Goal: Use online tool/utility: Utilize a website feature to perform a specific function

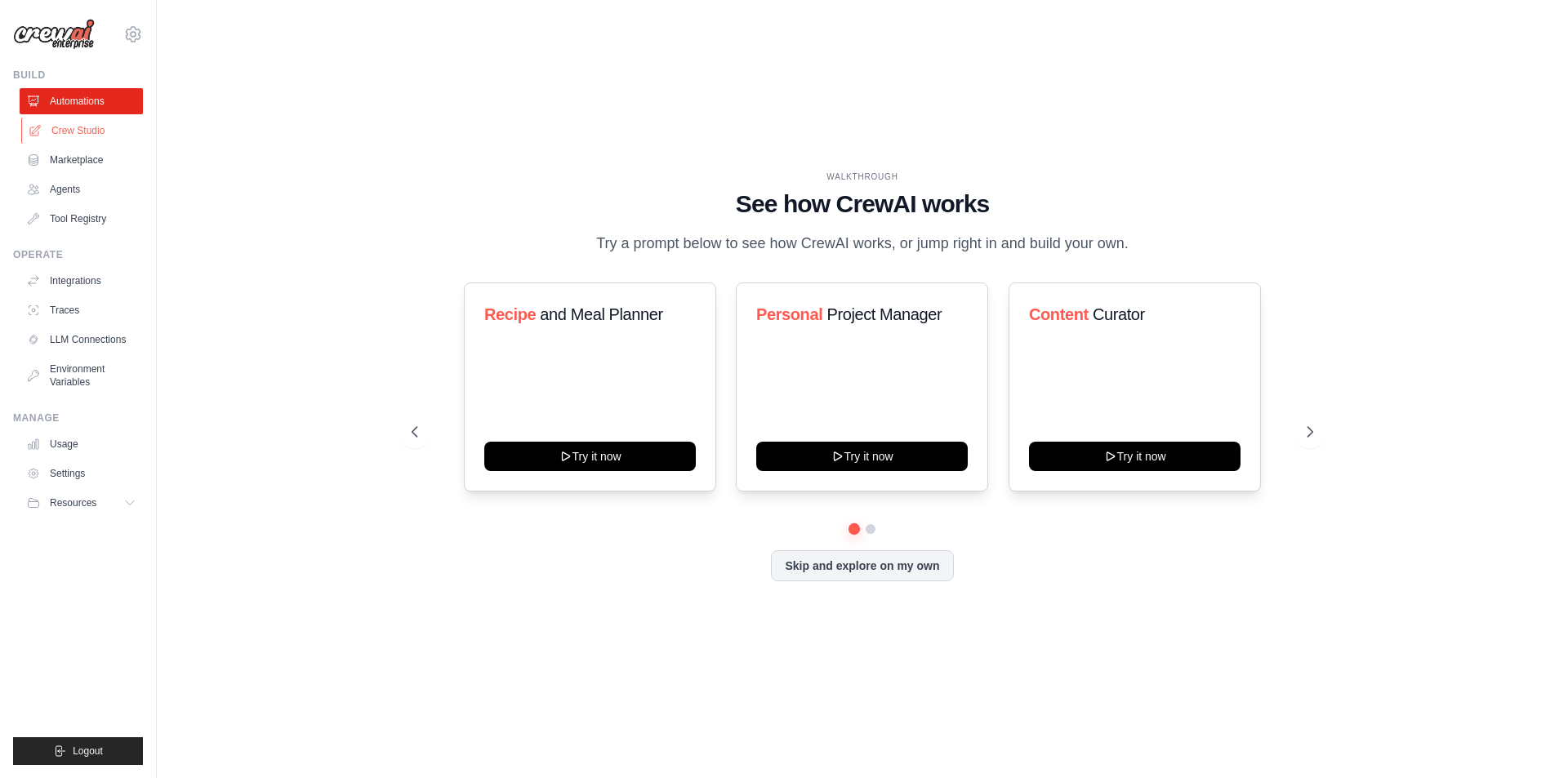
click at [83, 133] on link "Crew Studio" at bounding box center [82, 130] width 123 height 26
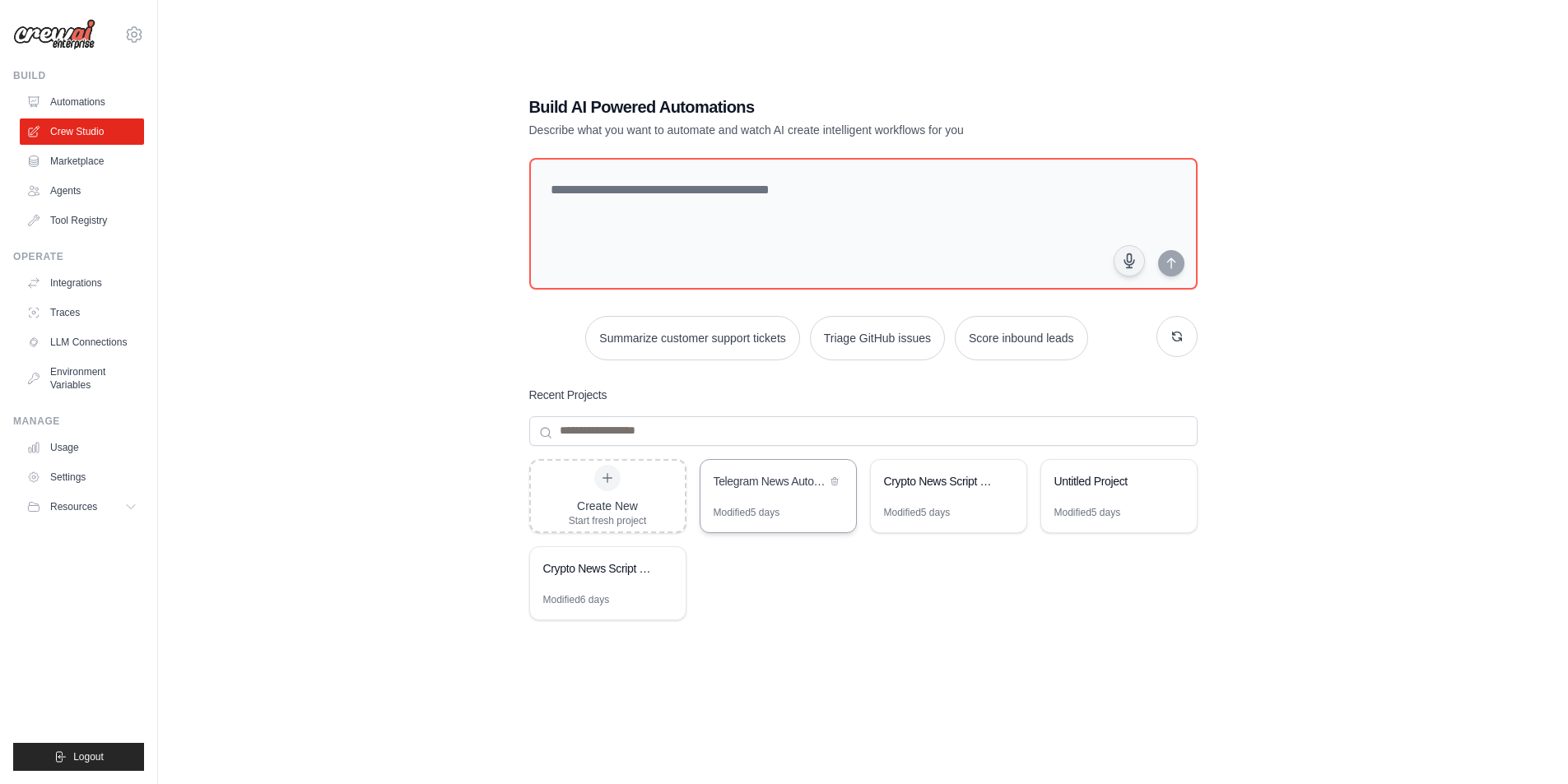
click at [759, 490] on div "Telegram News Automation" at bounding box center [770, 482] width 113 height 20
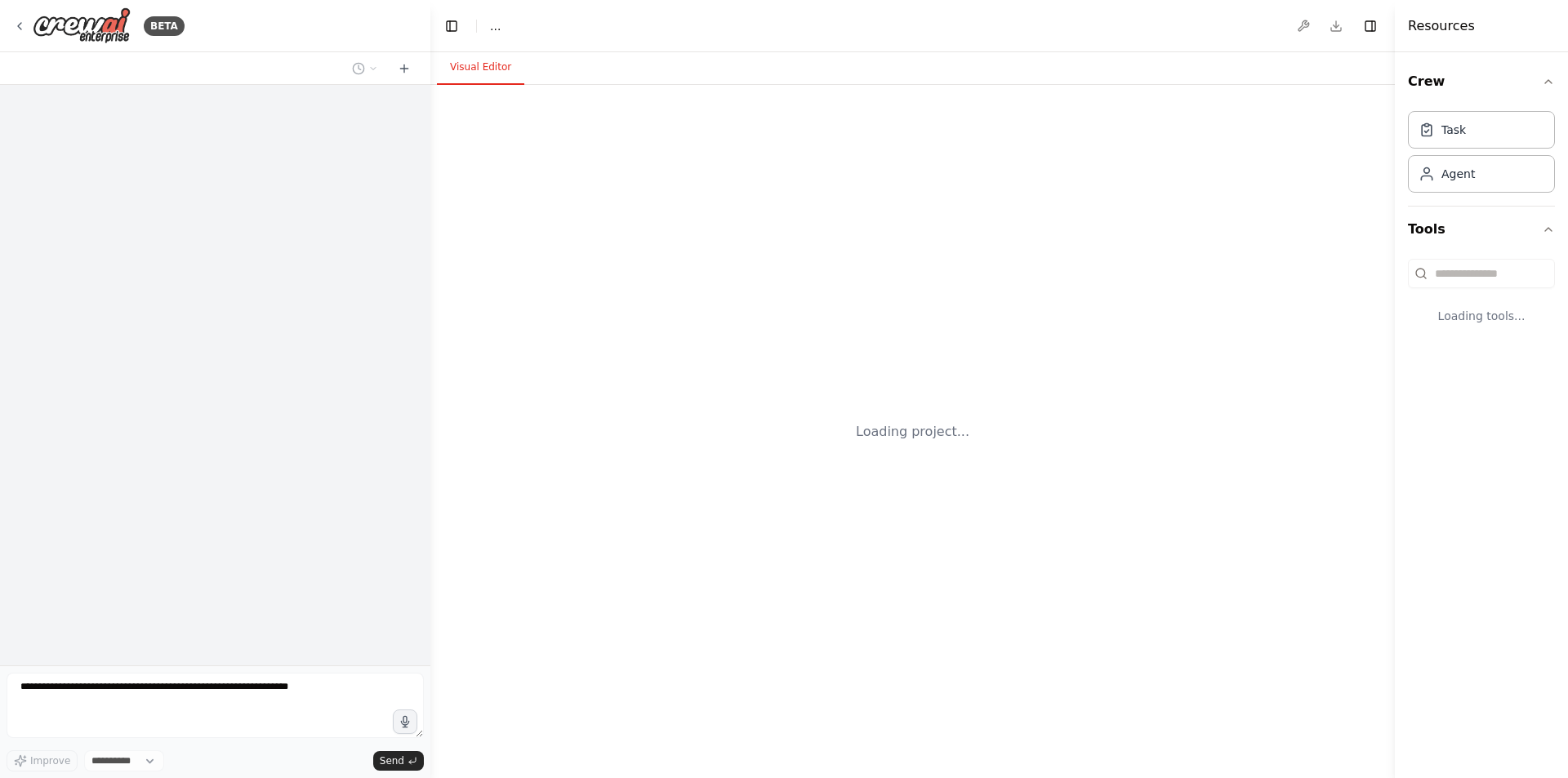
select select "****"
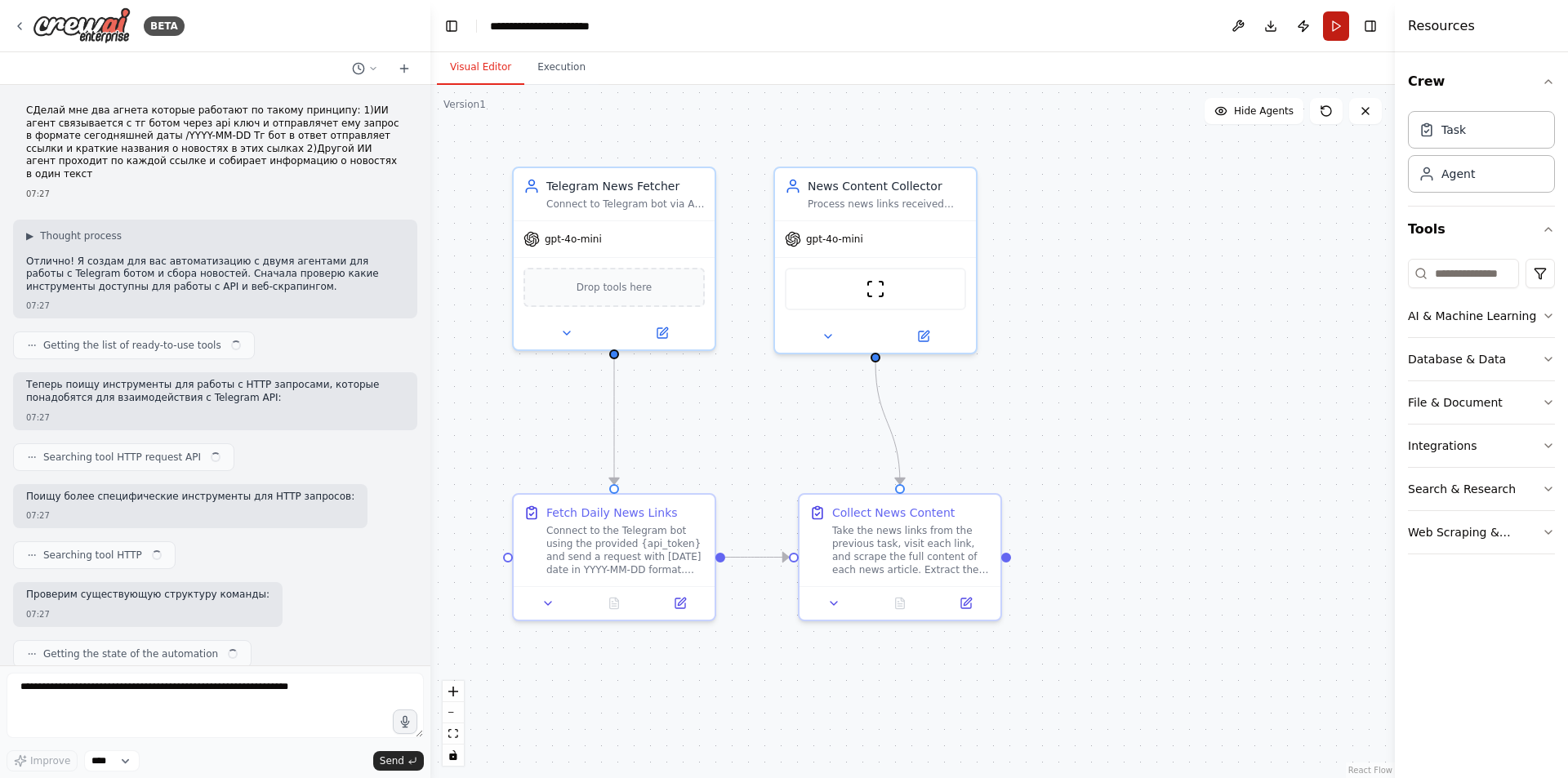
scroll to position [4231, 0]
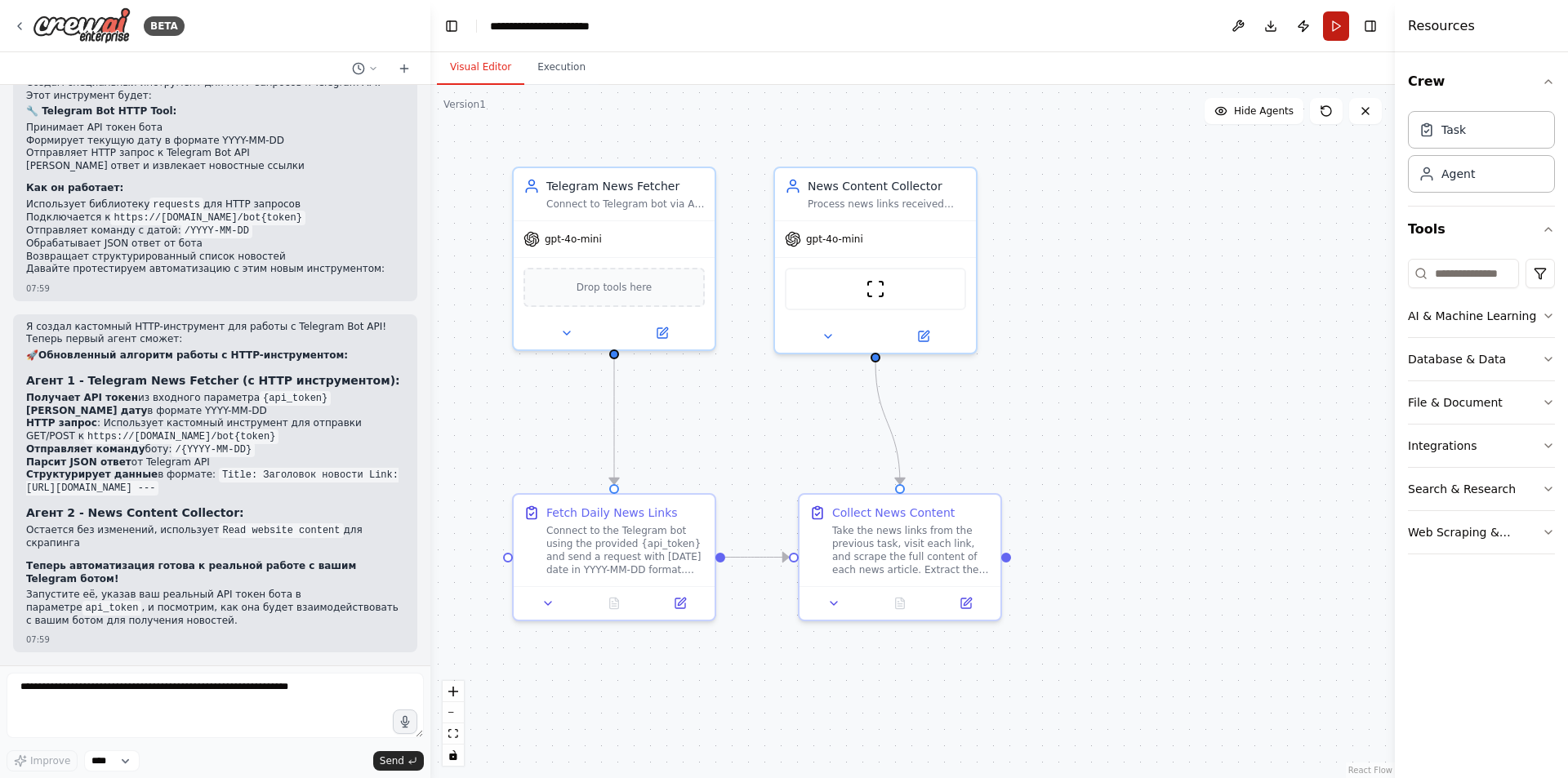
click at [1334, 33] on button "Run" at bounding box center [1336, 26] width 26 height 30
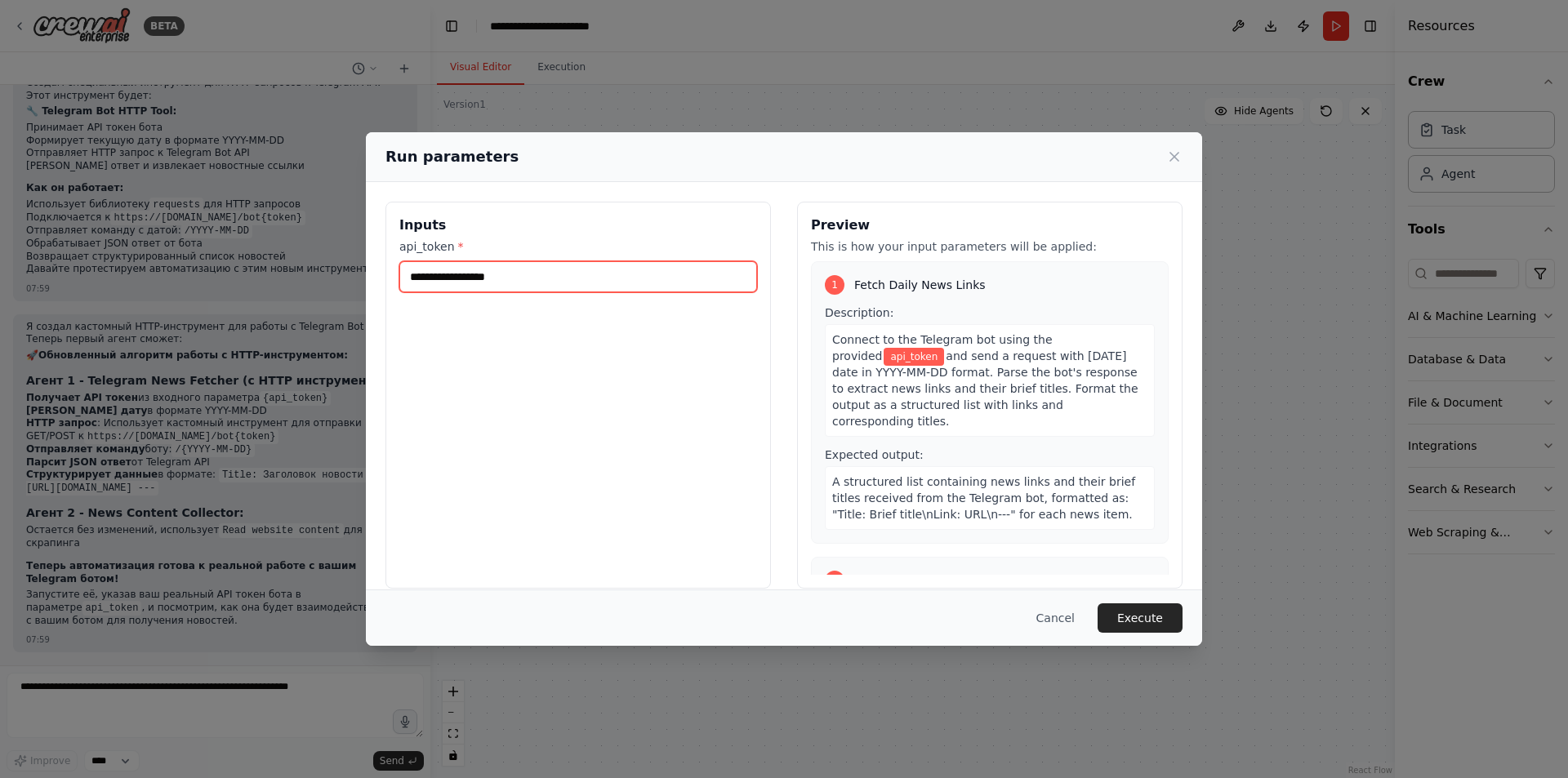
click at [491, 274] on input "api_token *" at bounding box center [578, 276] width 358 height 31
click at [618, 288] on input "api_token *" at bounding box center [578, 276] width 358 height 31
paste input "**********"
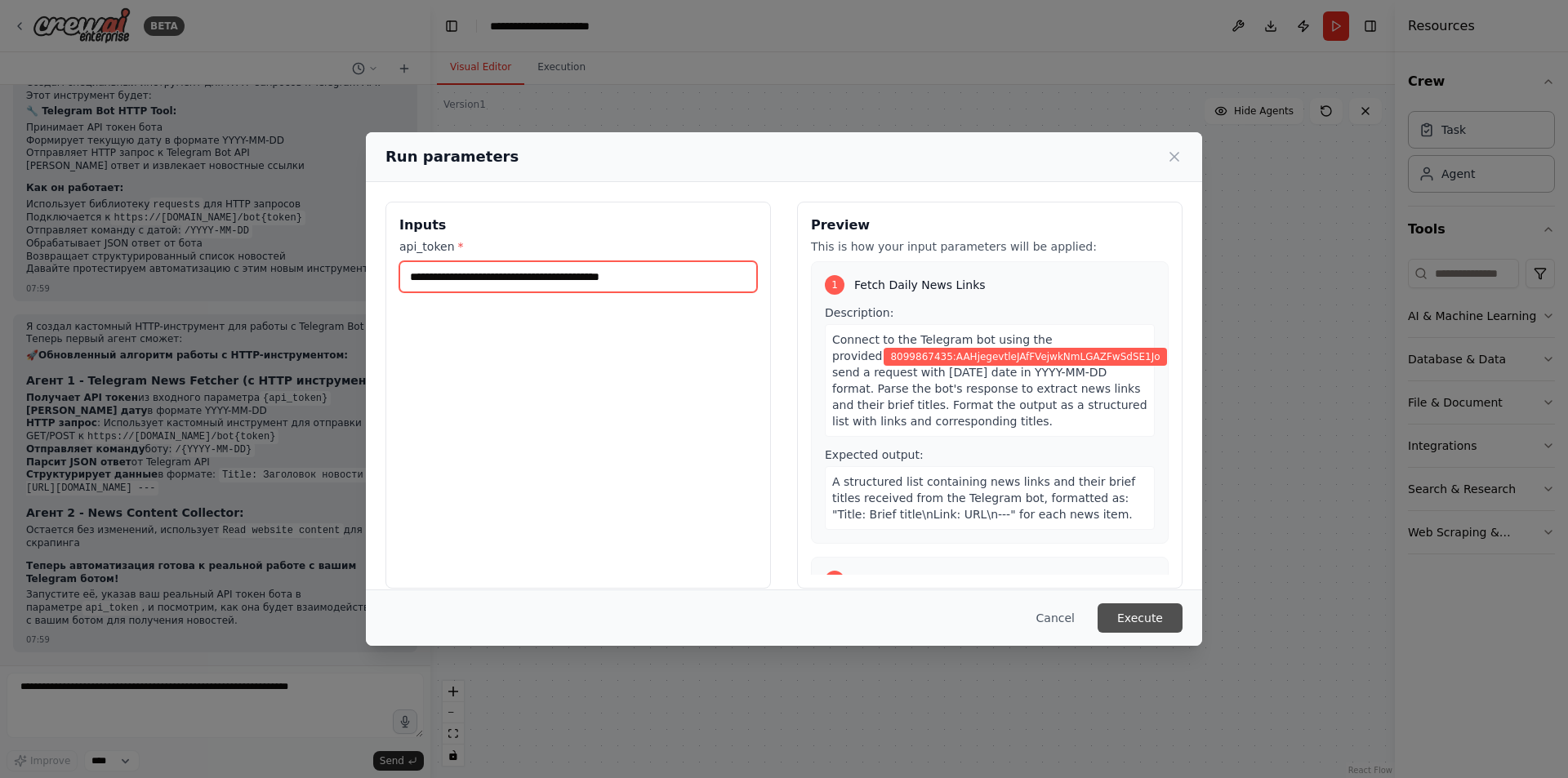
type input "**********"
click at [1138, 613] on button "Execute" at bounding box center [1140, 618] width 85 height 30
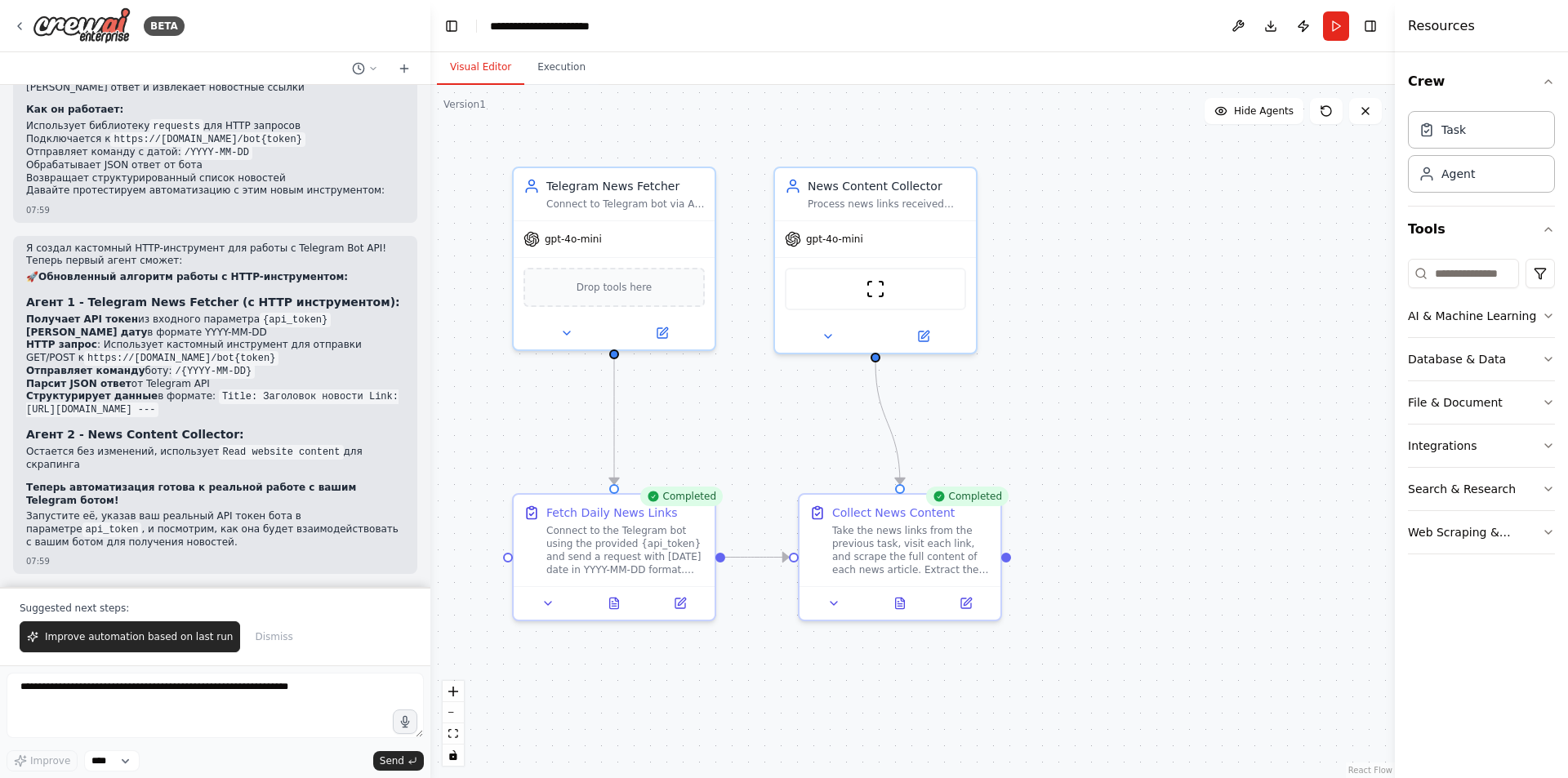
scroll to position [4309, 0]
click at [566, 65] on button "Execution" at bounding box center [561, 68] width 74 height 34
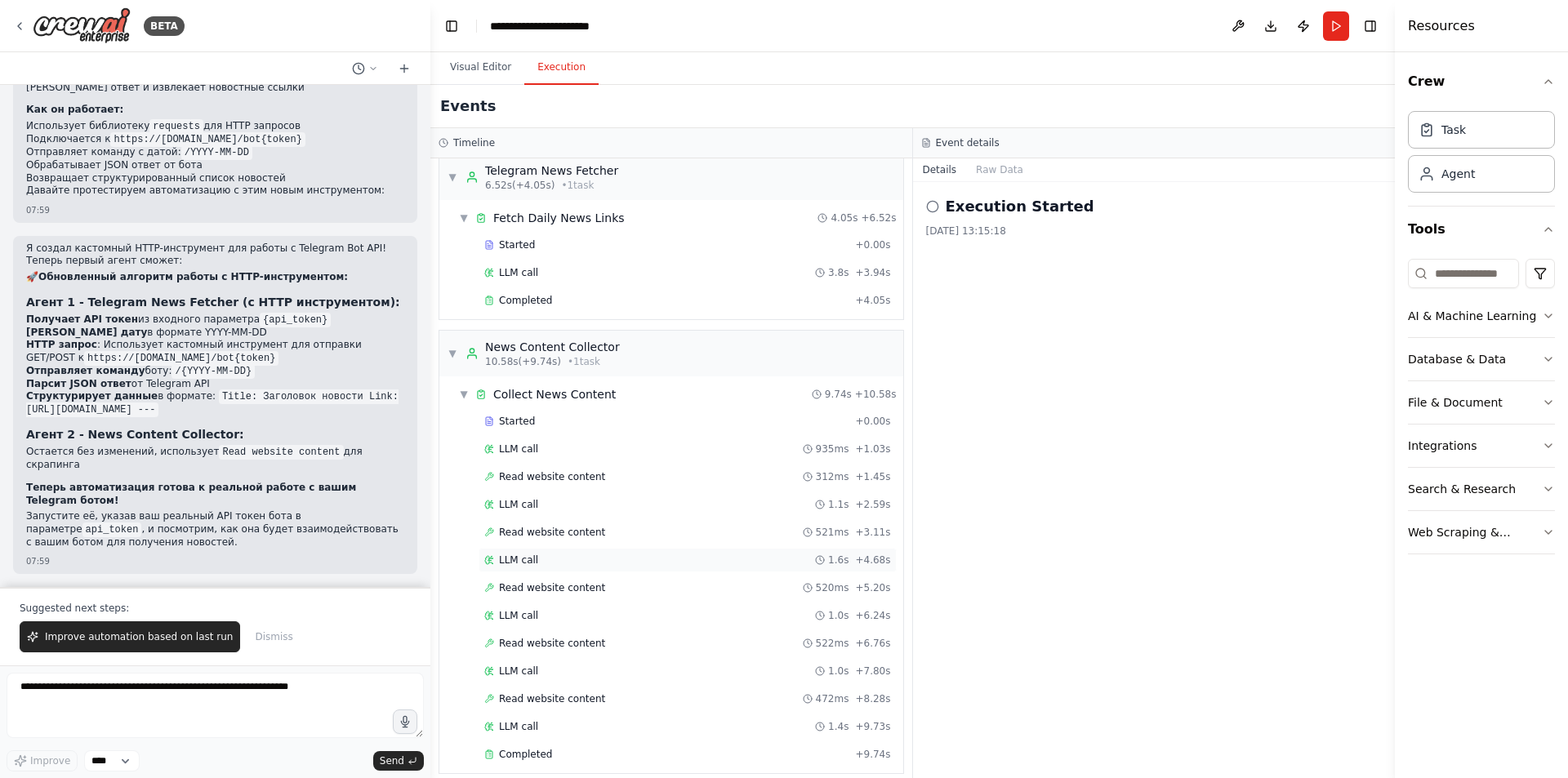
scroll to position [27, 0]
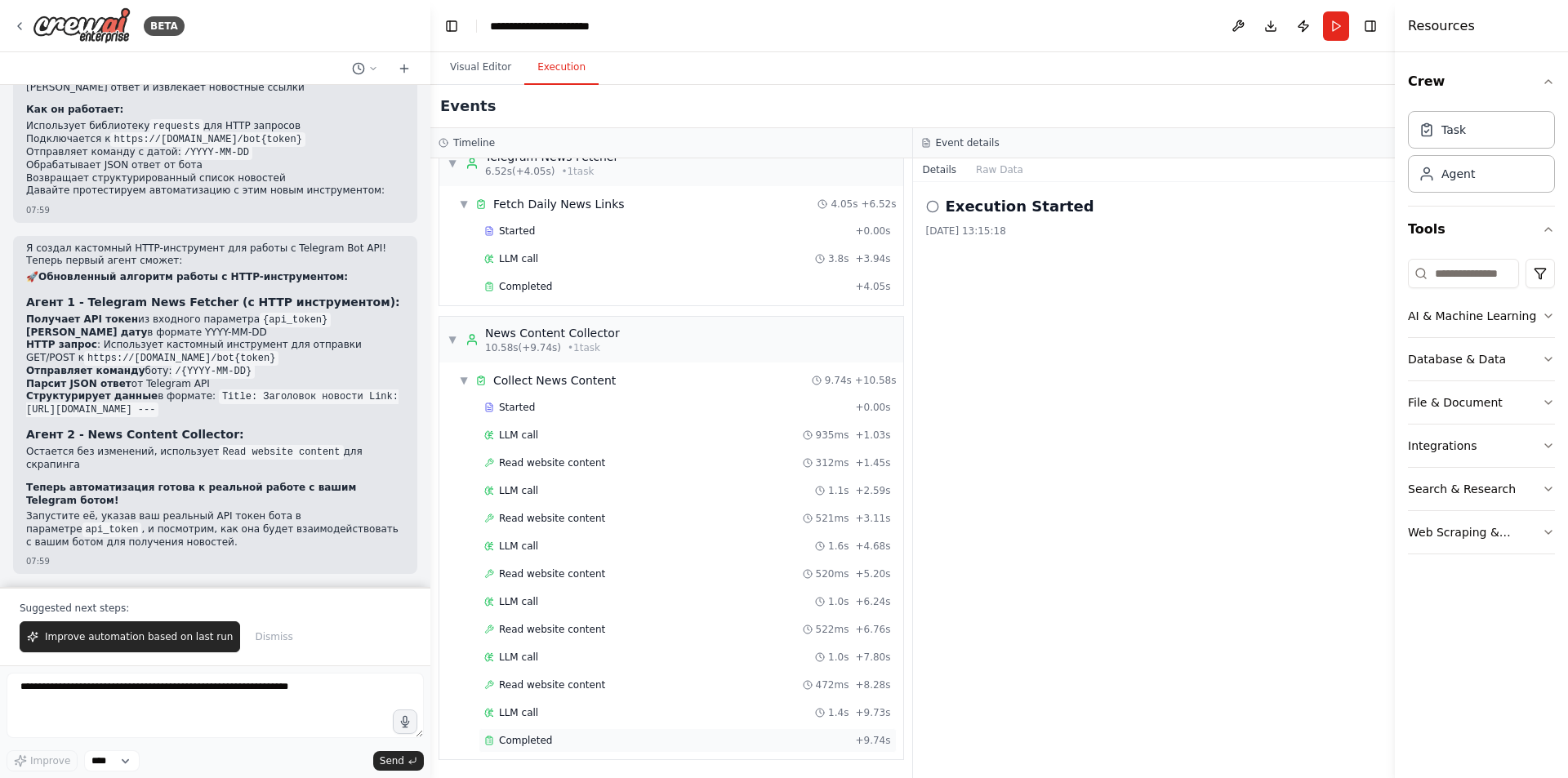
click at [526, 736] on span "Completed" at bounding box center [526, 740] width 53 height 13
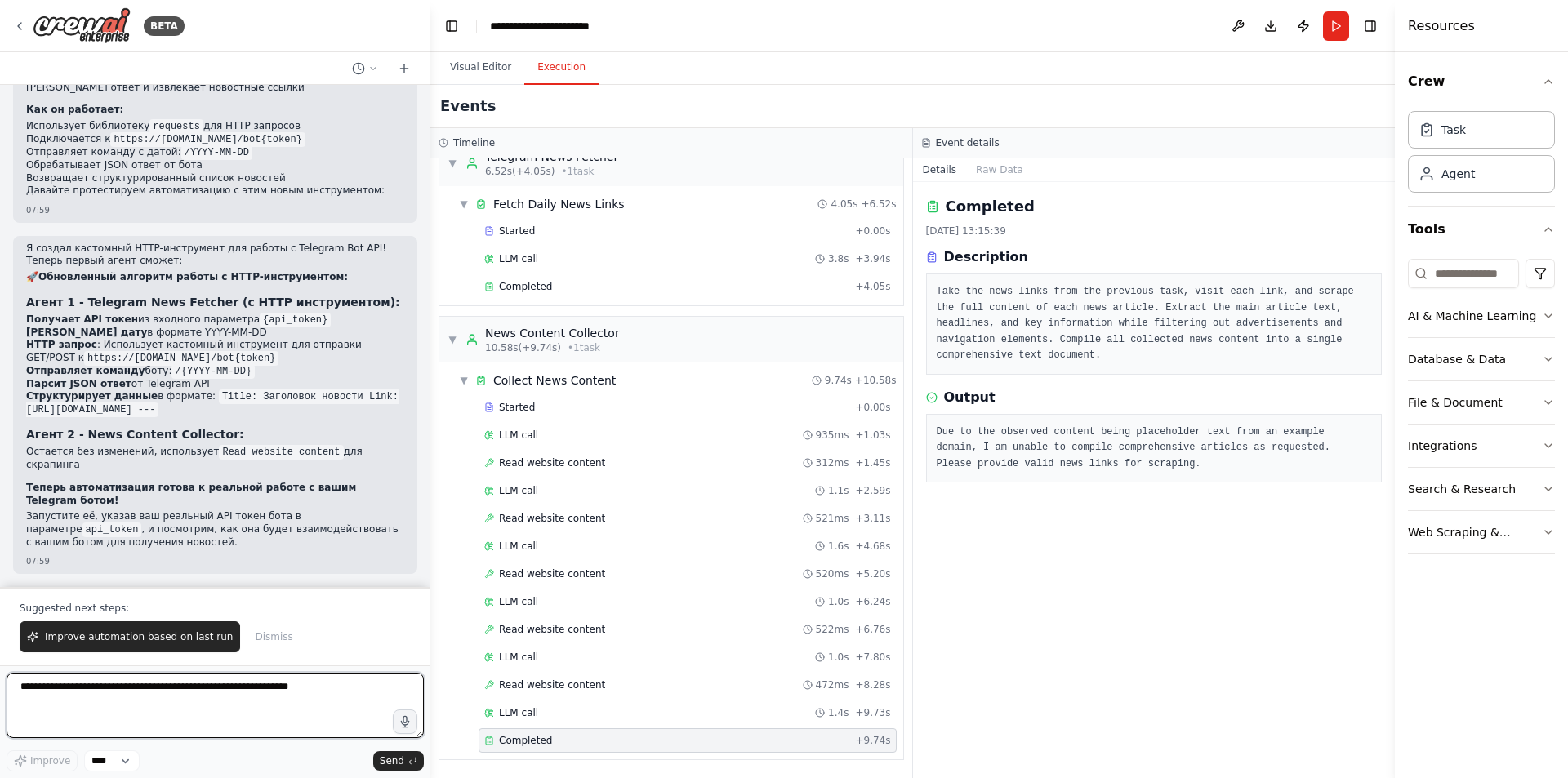
click at [262, 683] on textarea at bounding box center [215, 705] width 418 height 65
type textarea "*"
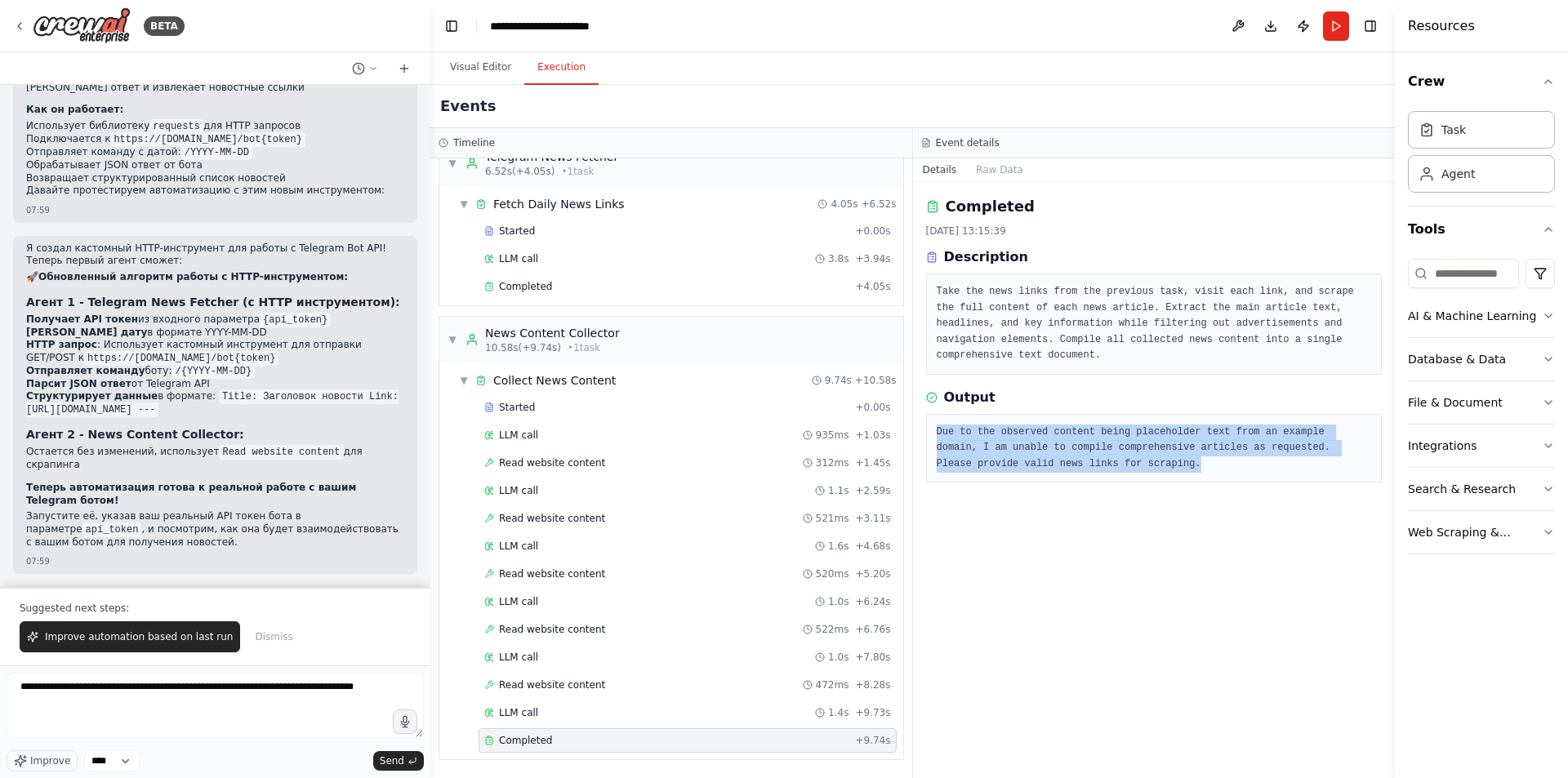
drag, startPoint x: 1045, startPoint y: 443, endPoint x: 937, endPoint y: 412, distance: 112.4
click at [937, 424] on pre "Due to the observed content being placeholder text from an example domain, I am…" at bounding box center [1155, 448] width 435 height 48
copy pre "Due to the observed content being placeholder text from an example domain, I am…"
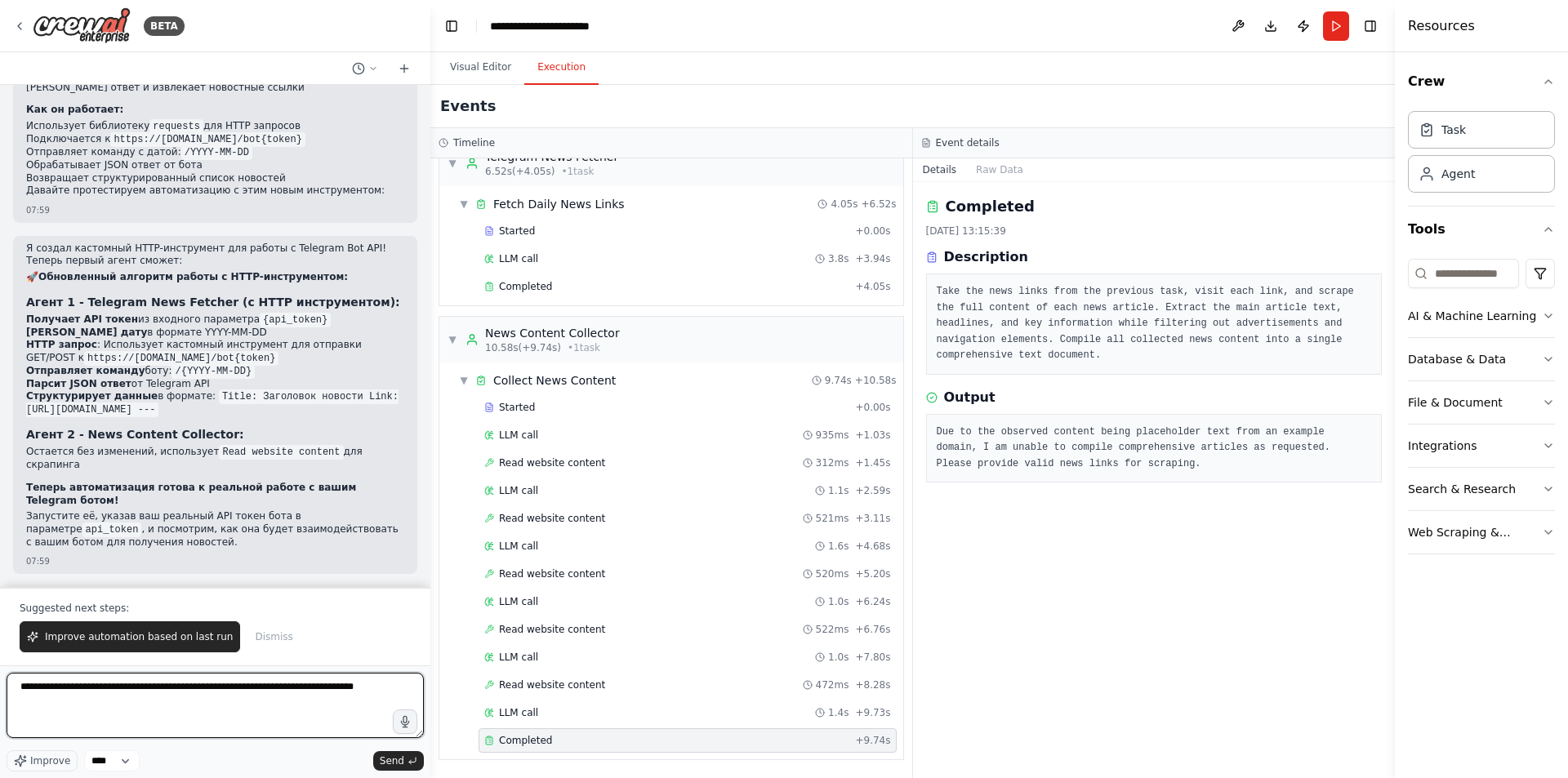
click at [198, 722] on textarea "**********" at bounding box center [215, 705] width 418 height 65
paste textarea "**********"
type textarea "**********"
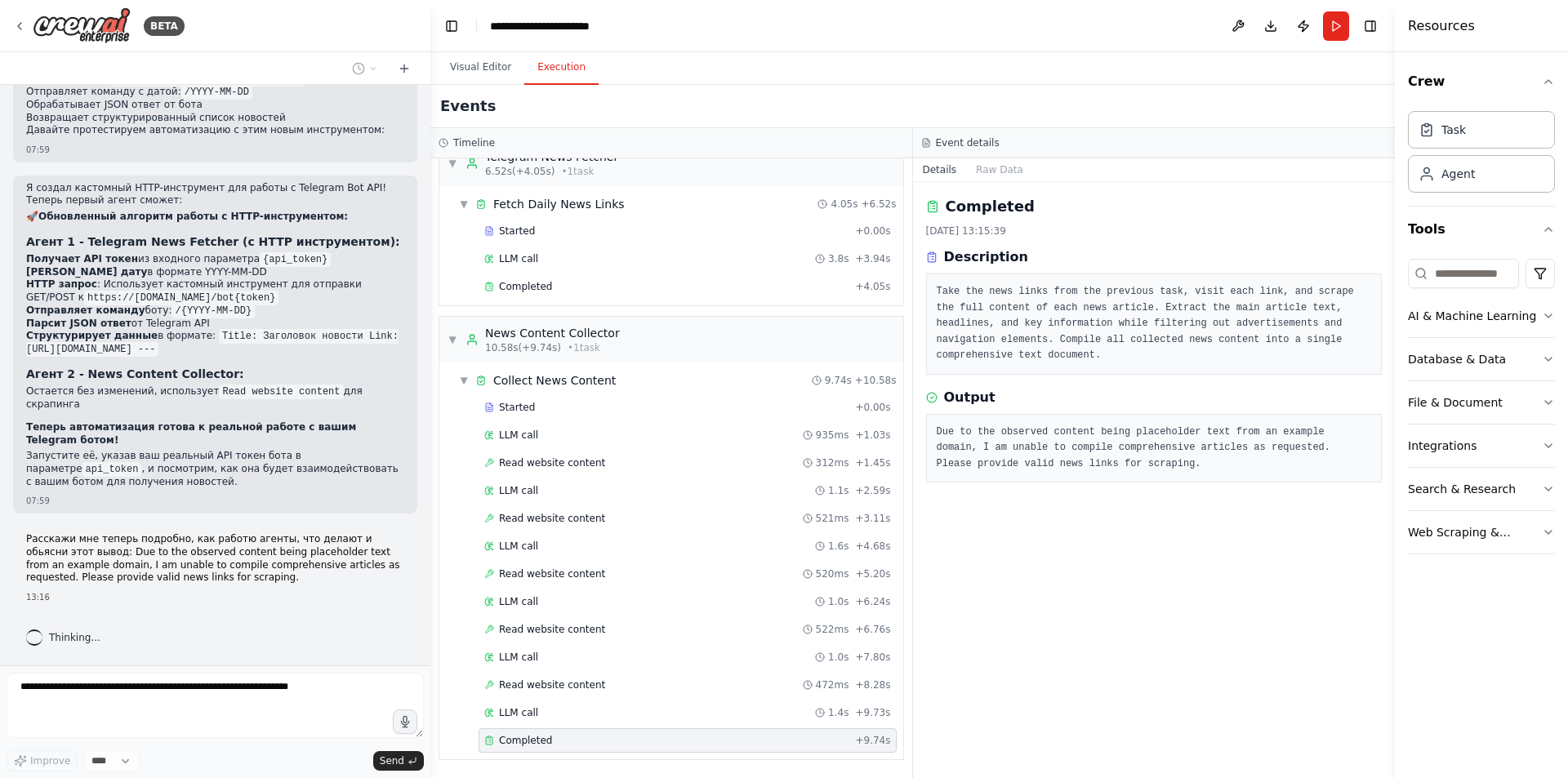
scroll to position [4369, 0]
click at [496, 75] on button "Visual Editor" at bounding box center [480, 68] width 88 height 34
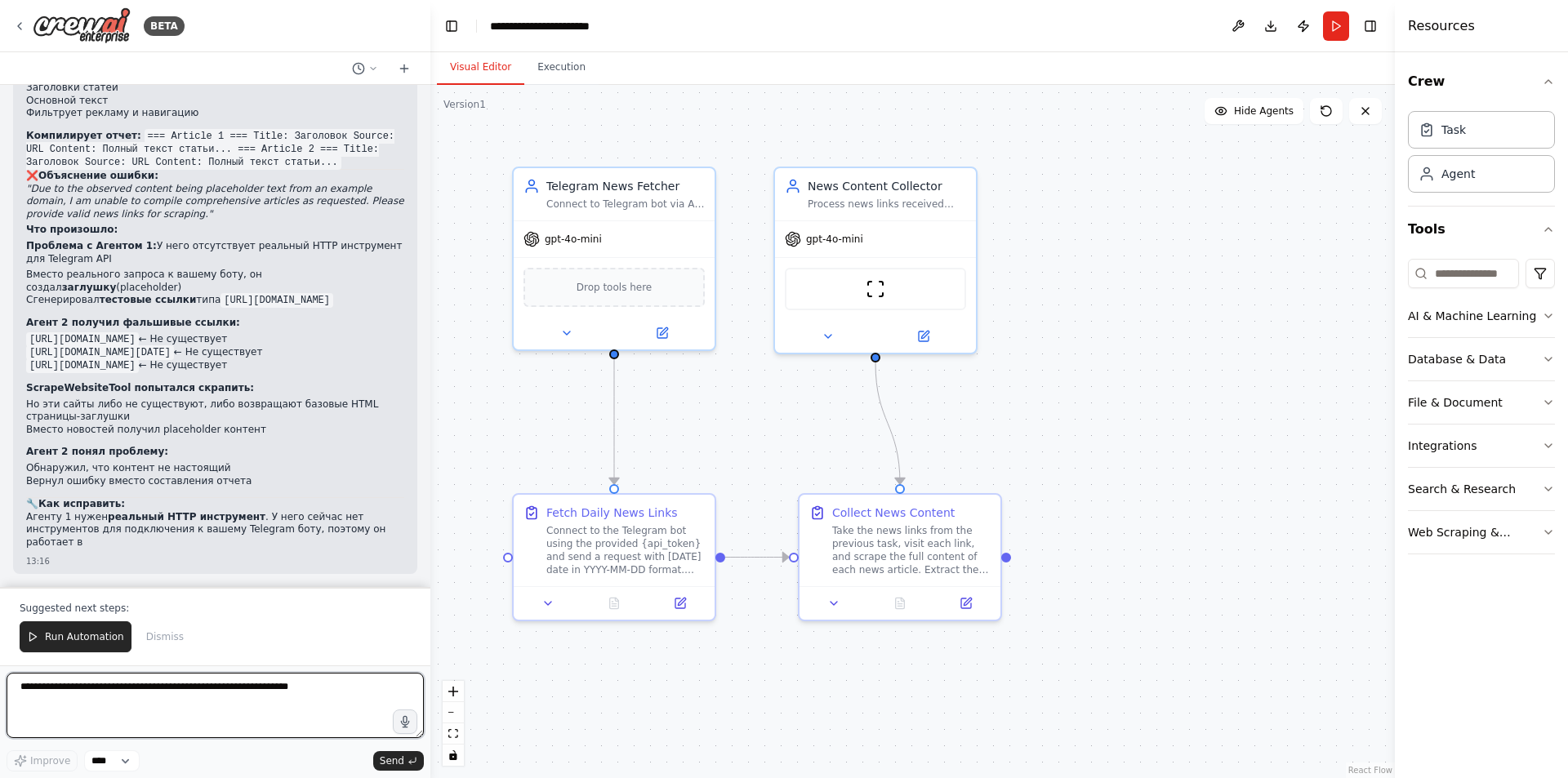
scroll to position [5433, 0]
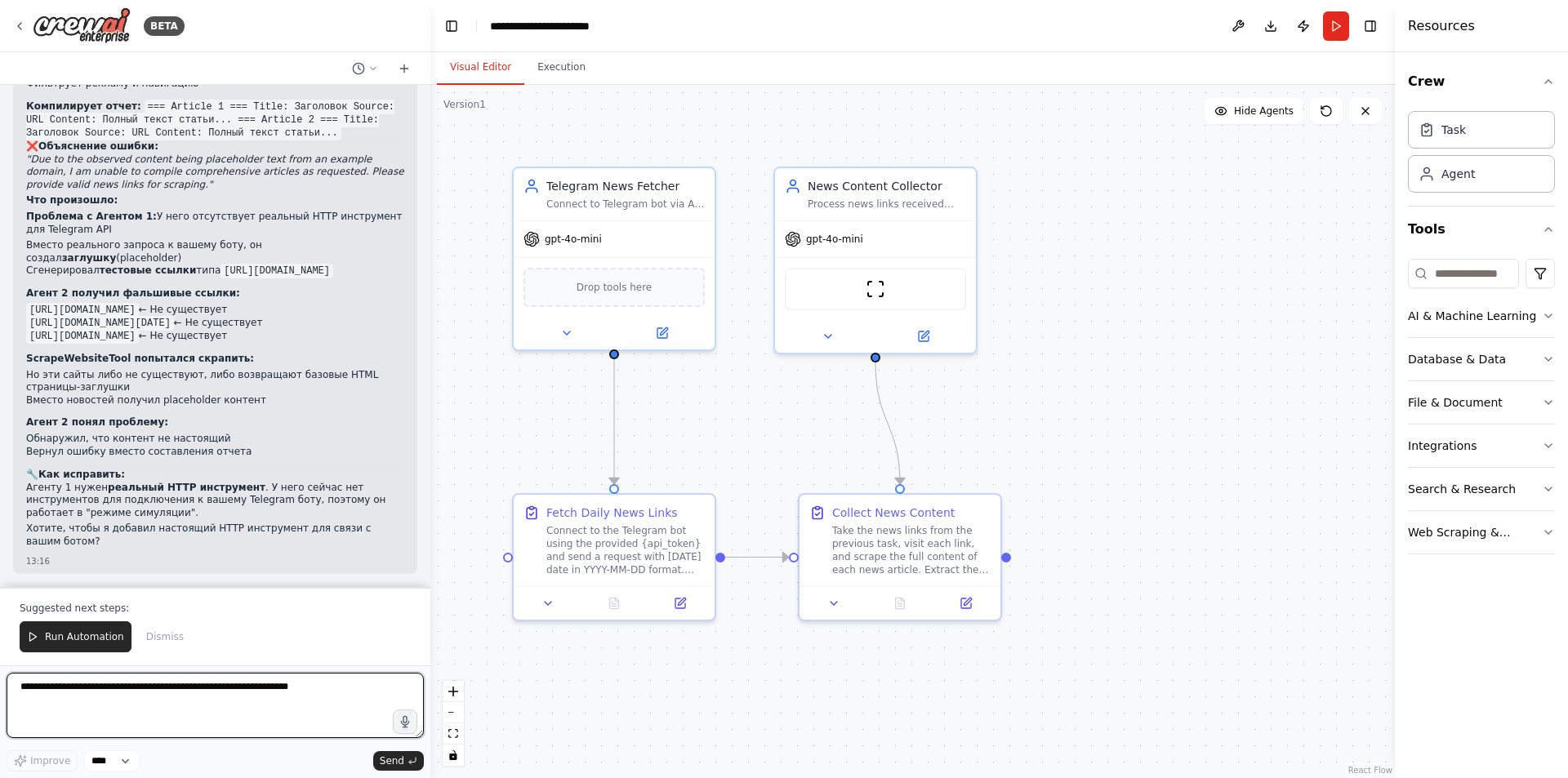
click at [217, 678] on textarea at bounding box center [215, 705] width 418 height 65
type textarea "**********"
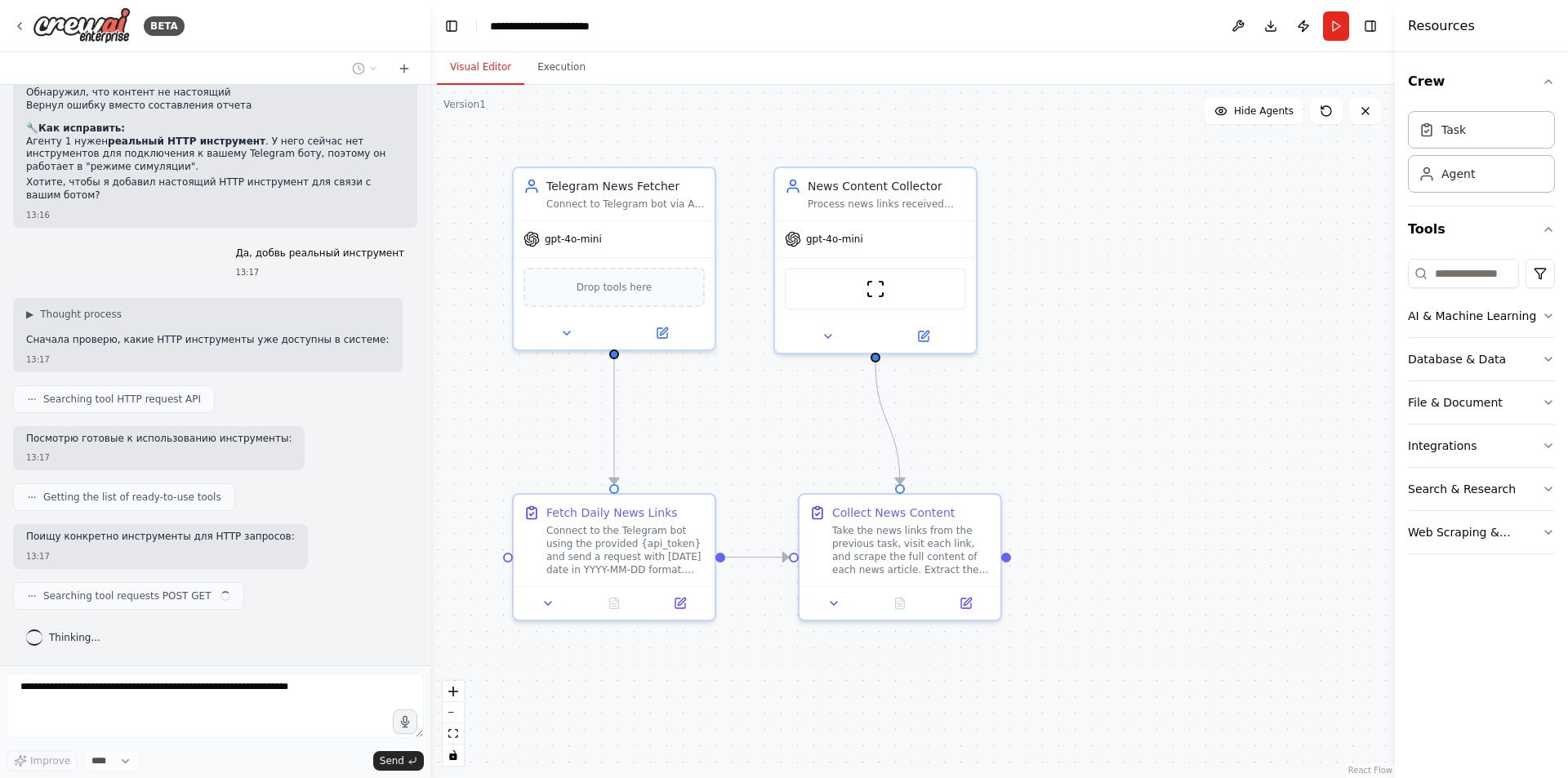
scroll to position [5780, 0]
click at [558, 70] on button "Execution" at bounding box center [561, 68] width 74 height 34
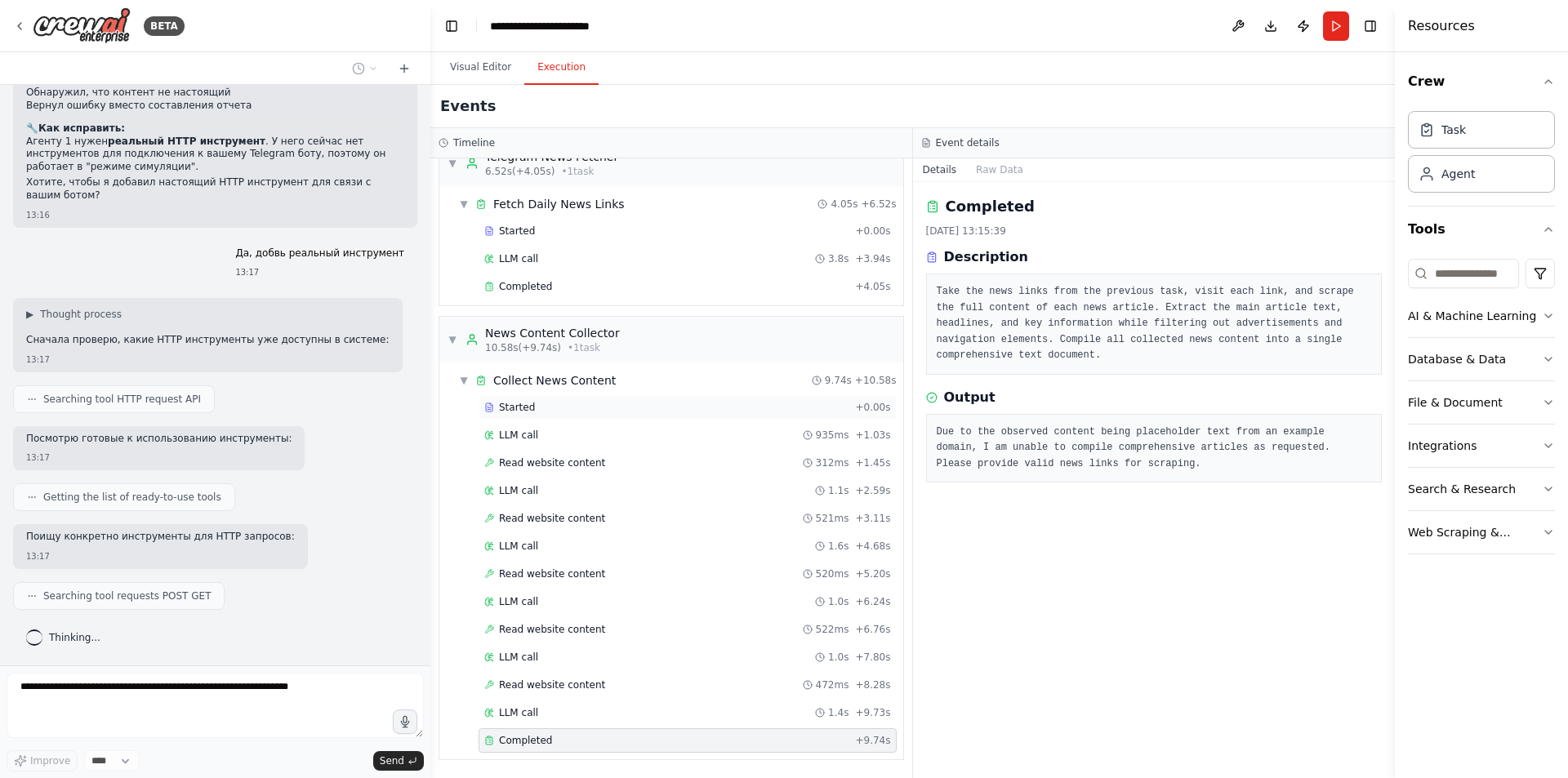
click at [565, 417] on div "Started + 0.00s" at bounding box center [688, 407] width 418 height 25
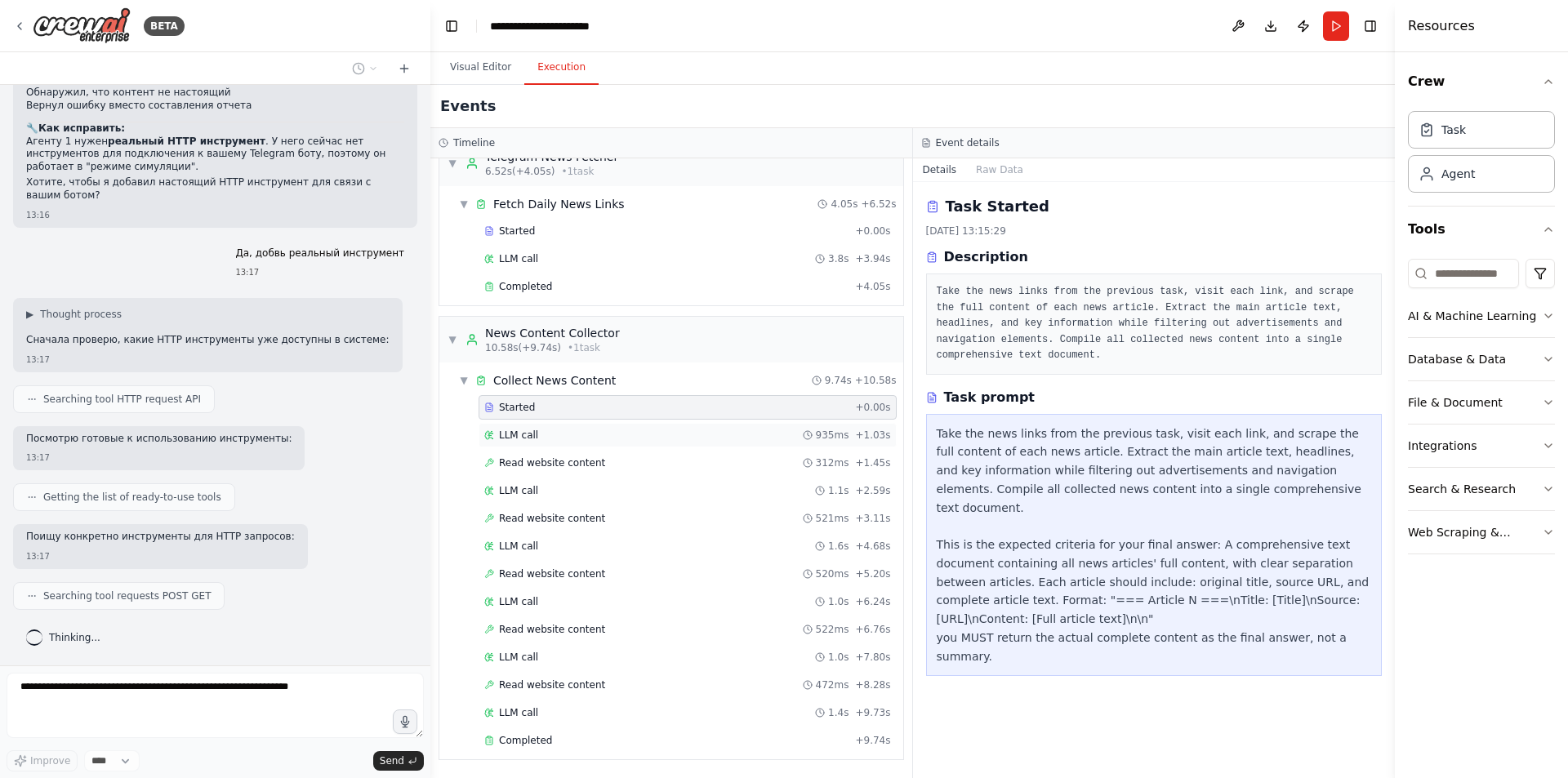
click at [569, 429] on div "LLM call 935ms + 1.03s" at bounding box center [688, 434] width 406 height 13
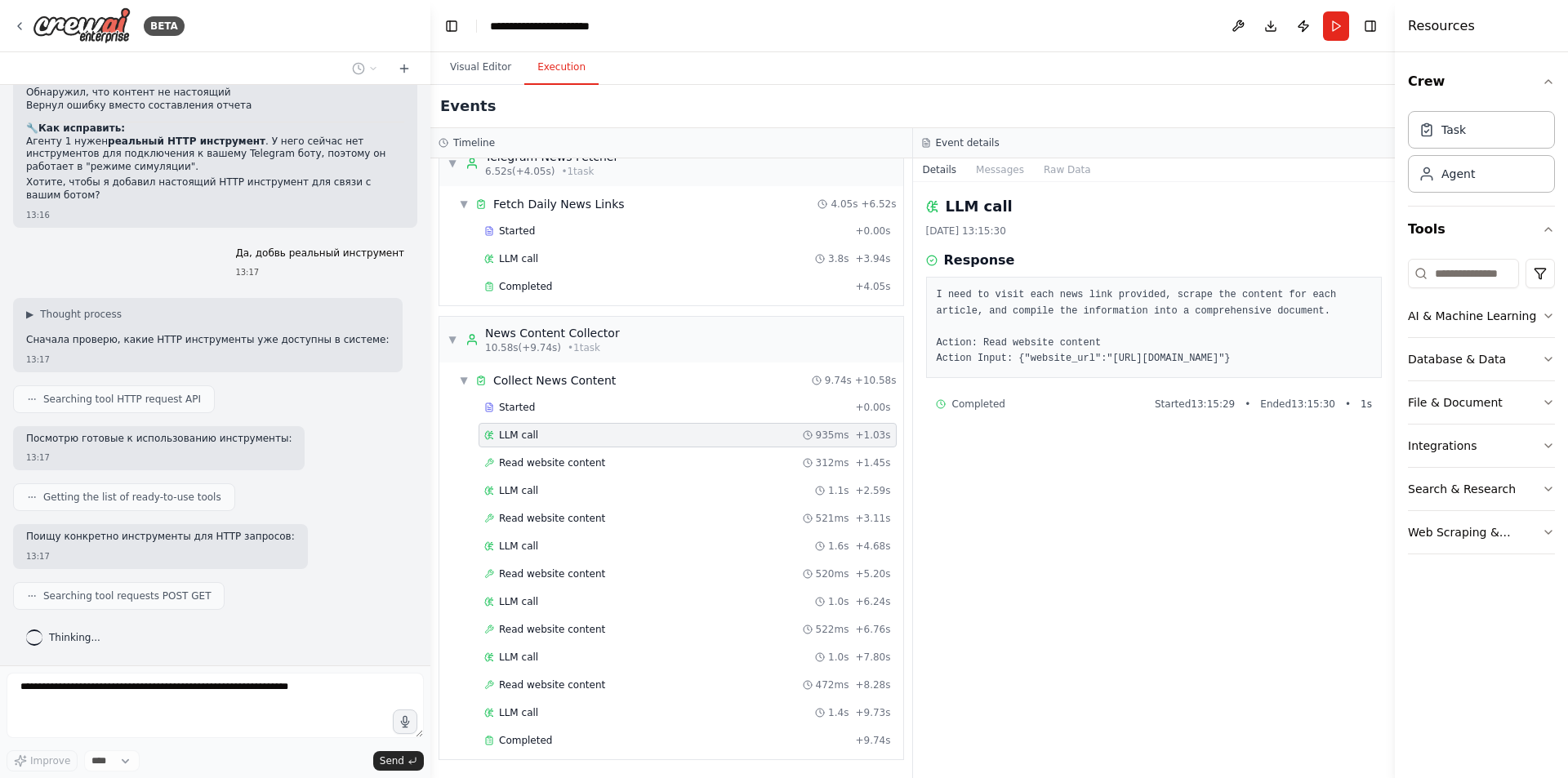
click at [571, 450] on div "Started + 0.00s LLM call 935ms + 1.03s Read website content 312ms + 1.45s LLM c…" at bounding box center [678, 576] width 451 height 361
click at [573, 470] on div "Read website content 312ms + 1.45s" at bounding box center [688, 463] width 418 height 25
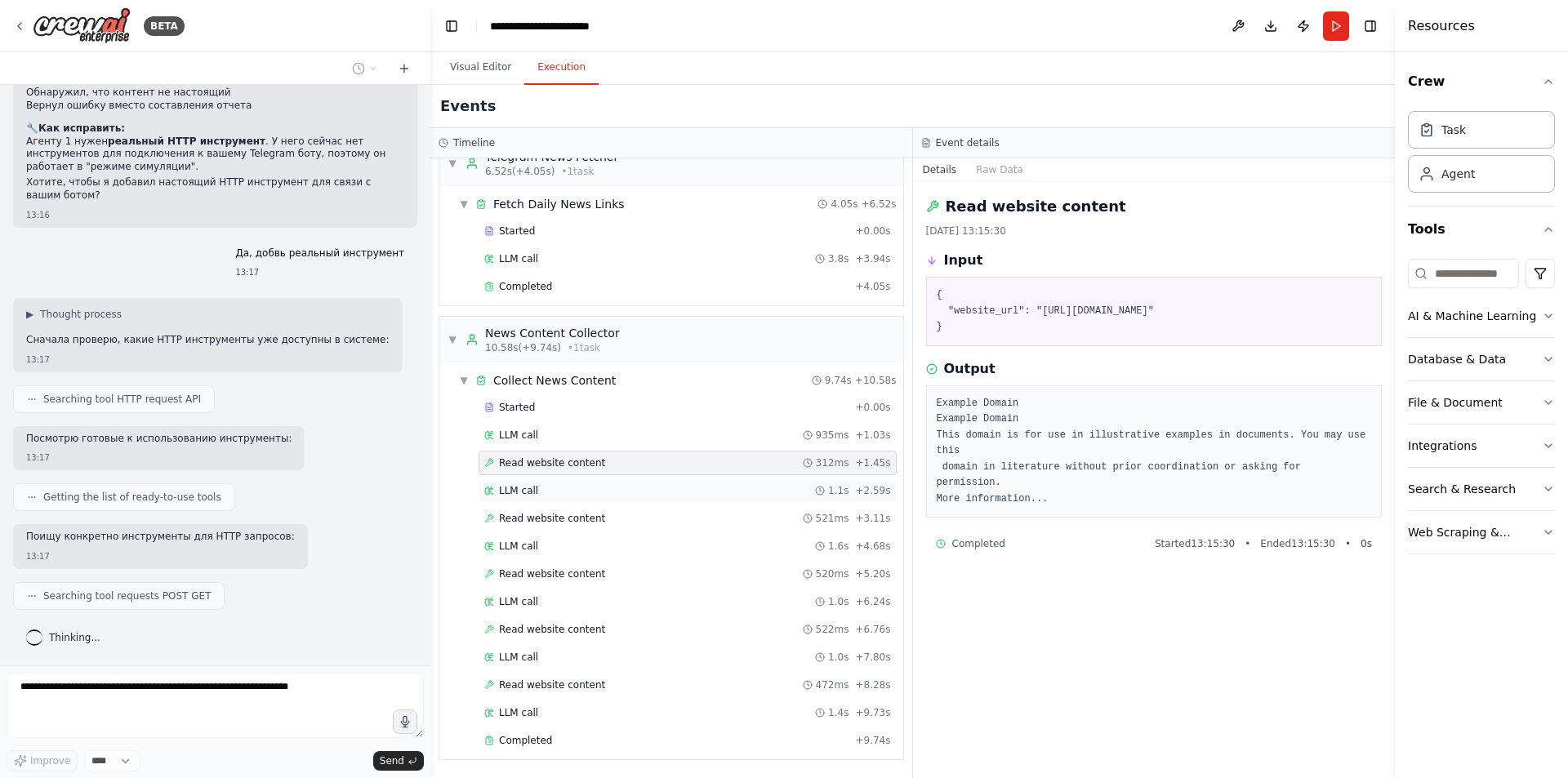
click at [570, 501] on div "LLM call 1.1s + 2.59s" at bounding box center [688, 491] width 418 height 25
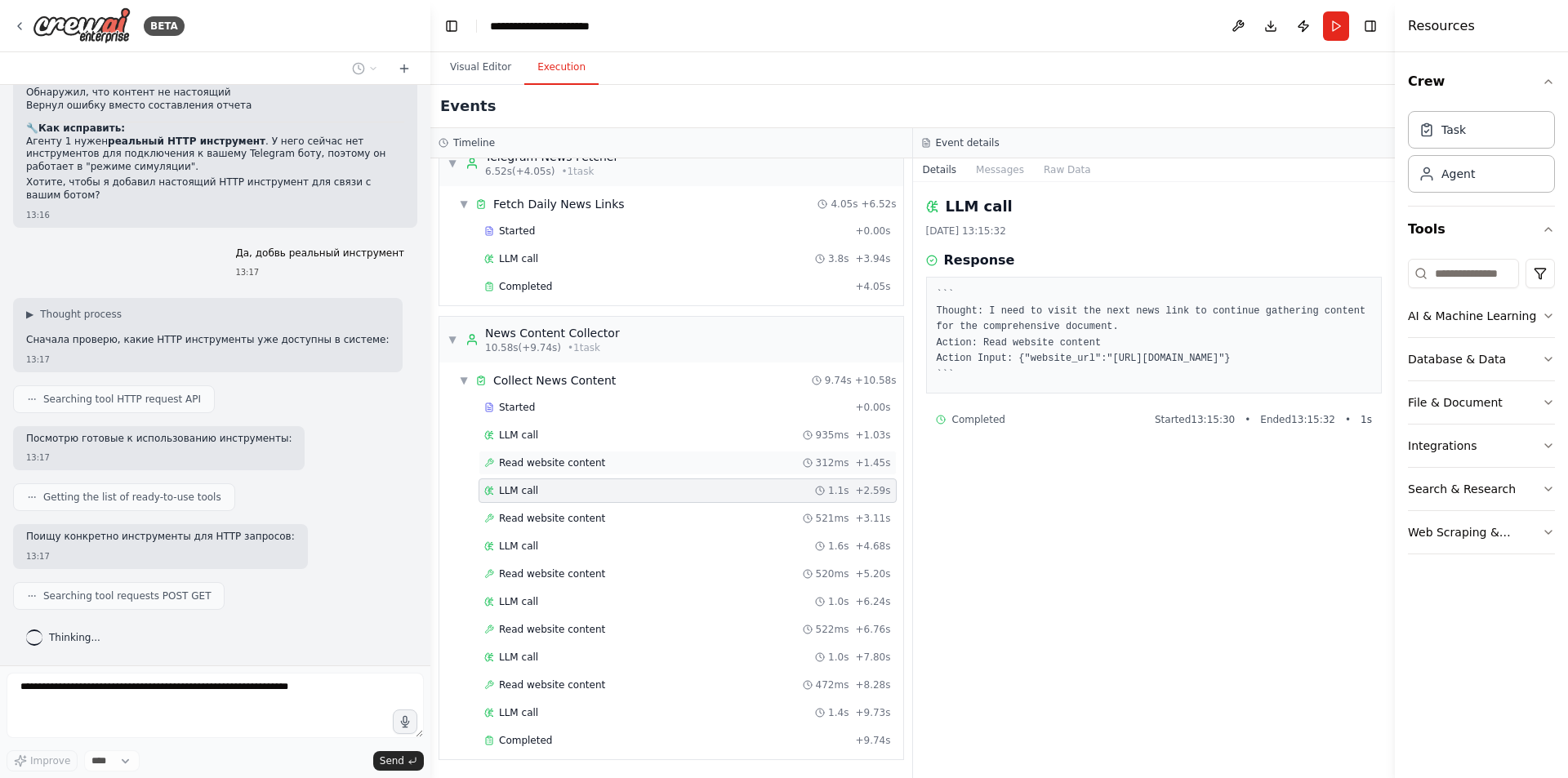
click at [565, 474] on div "Read website content 312ms + 1.45s" at bounding box center [688, 463] width 418 height 25
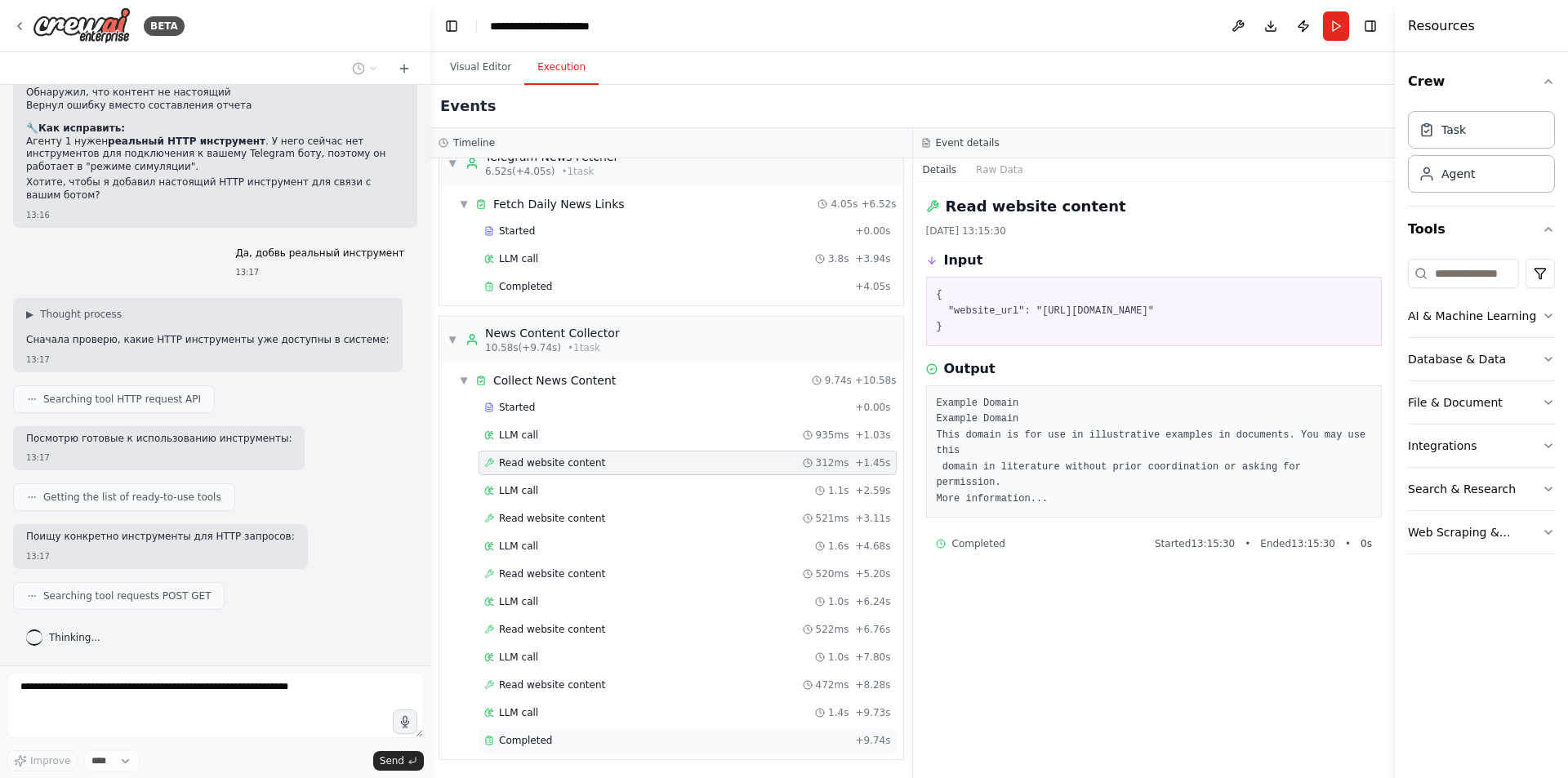
click at [534, 741] on span "Completed" at bounding box center [526, 740] width 53 height 13
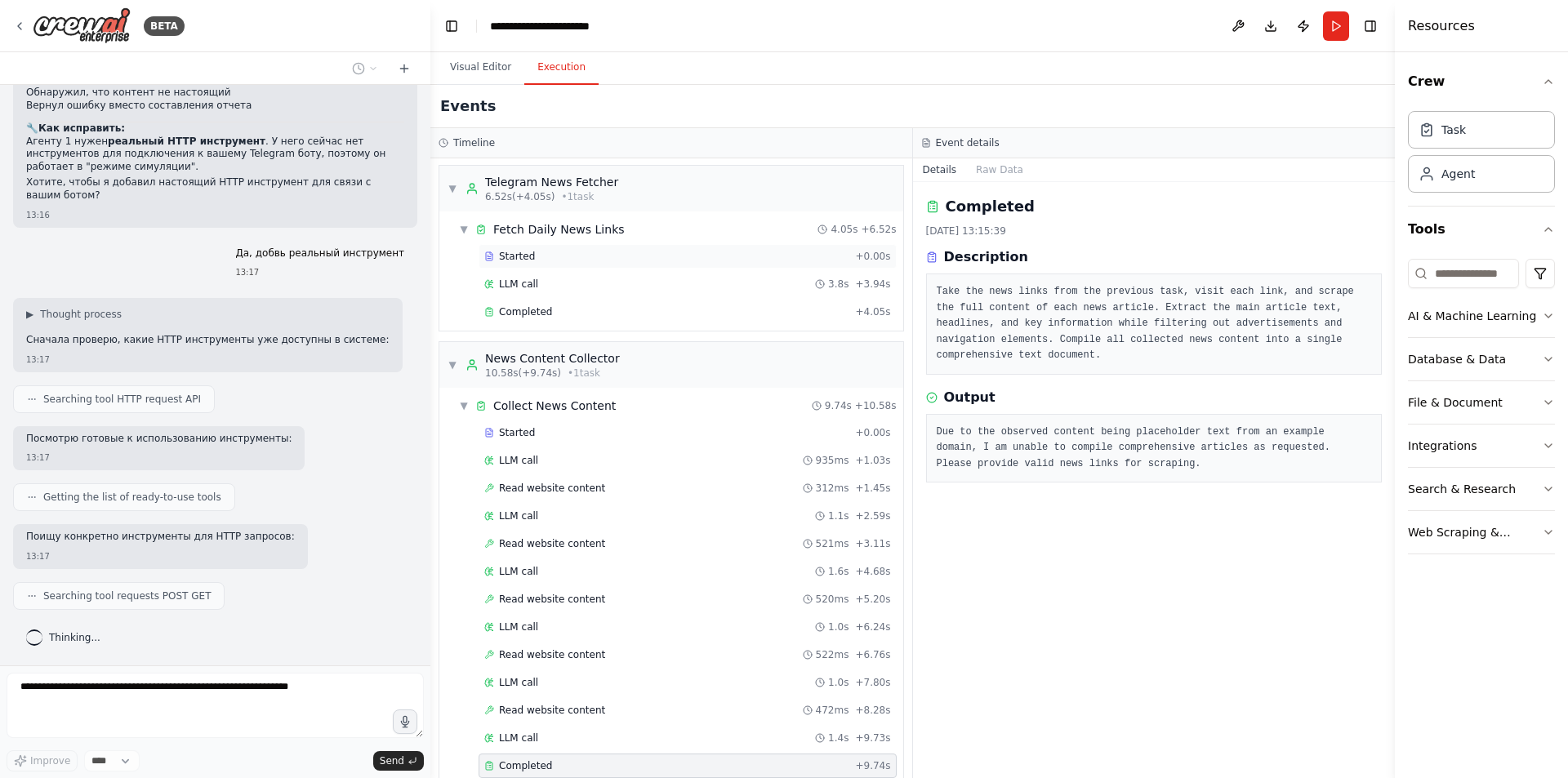
scroll to position [0, 0]
click at [596, 261] on div "Started" at bounding box center [667, 258] width 364 height 13
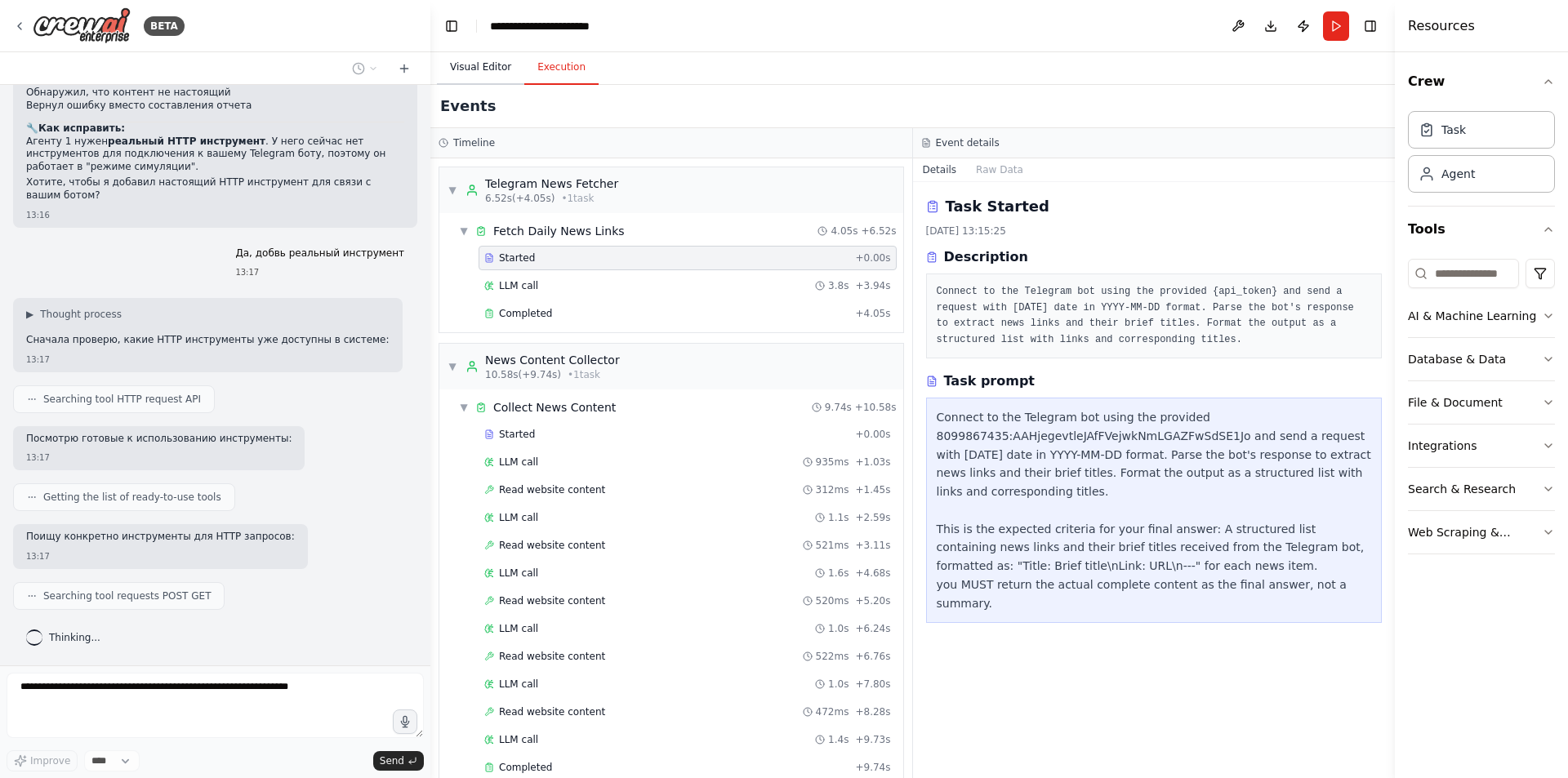
click at [495, 72] on button "Visual Editor" at bounding box center [480, 68] width 88 height 34
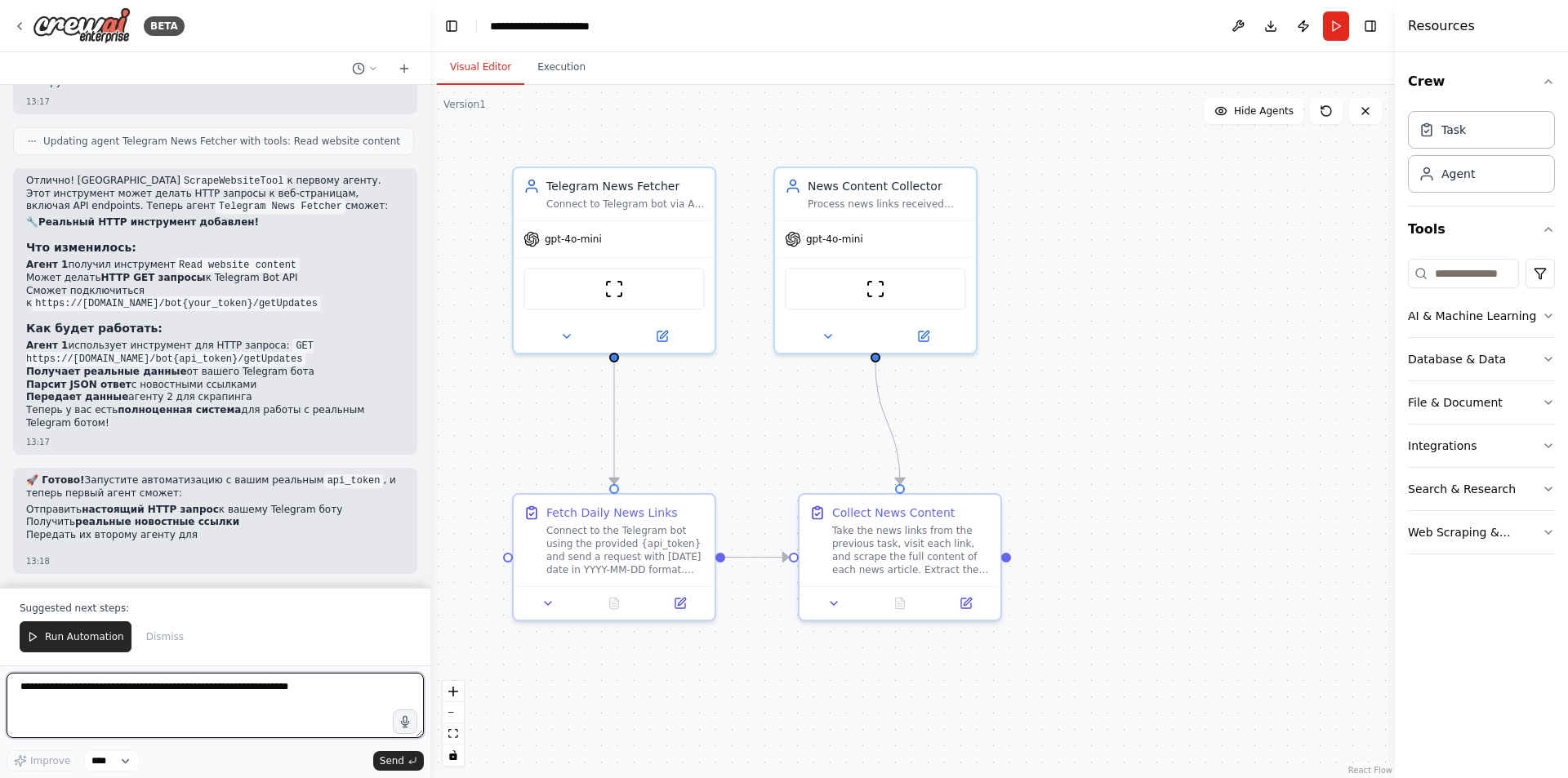
scroll to position [7878, 0]
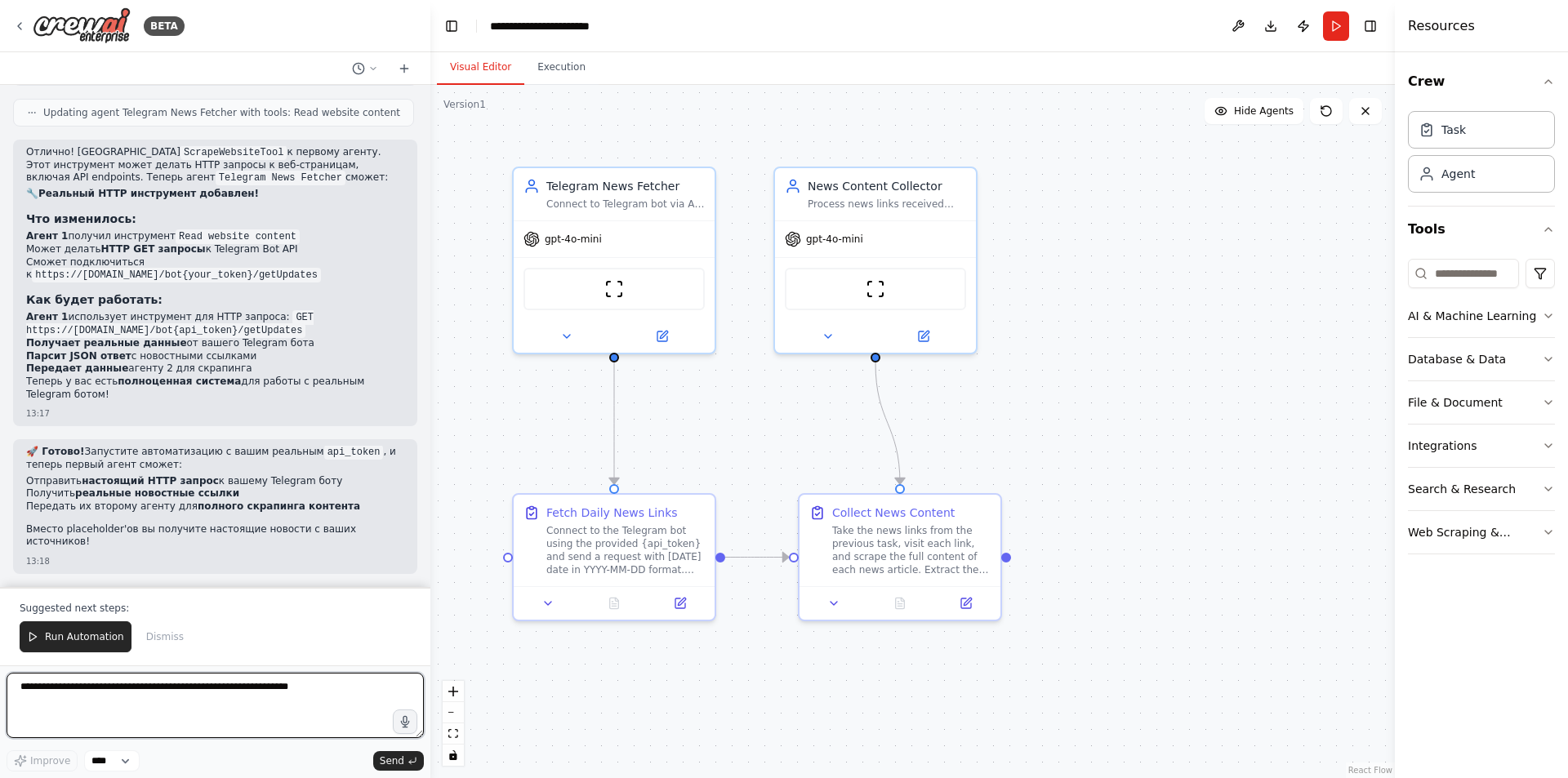
click at [233, 698] on textarea at bounding box center [215, 705] width 418 height 65
type textarea "**********"
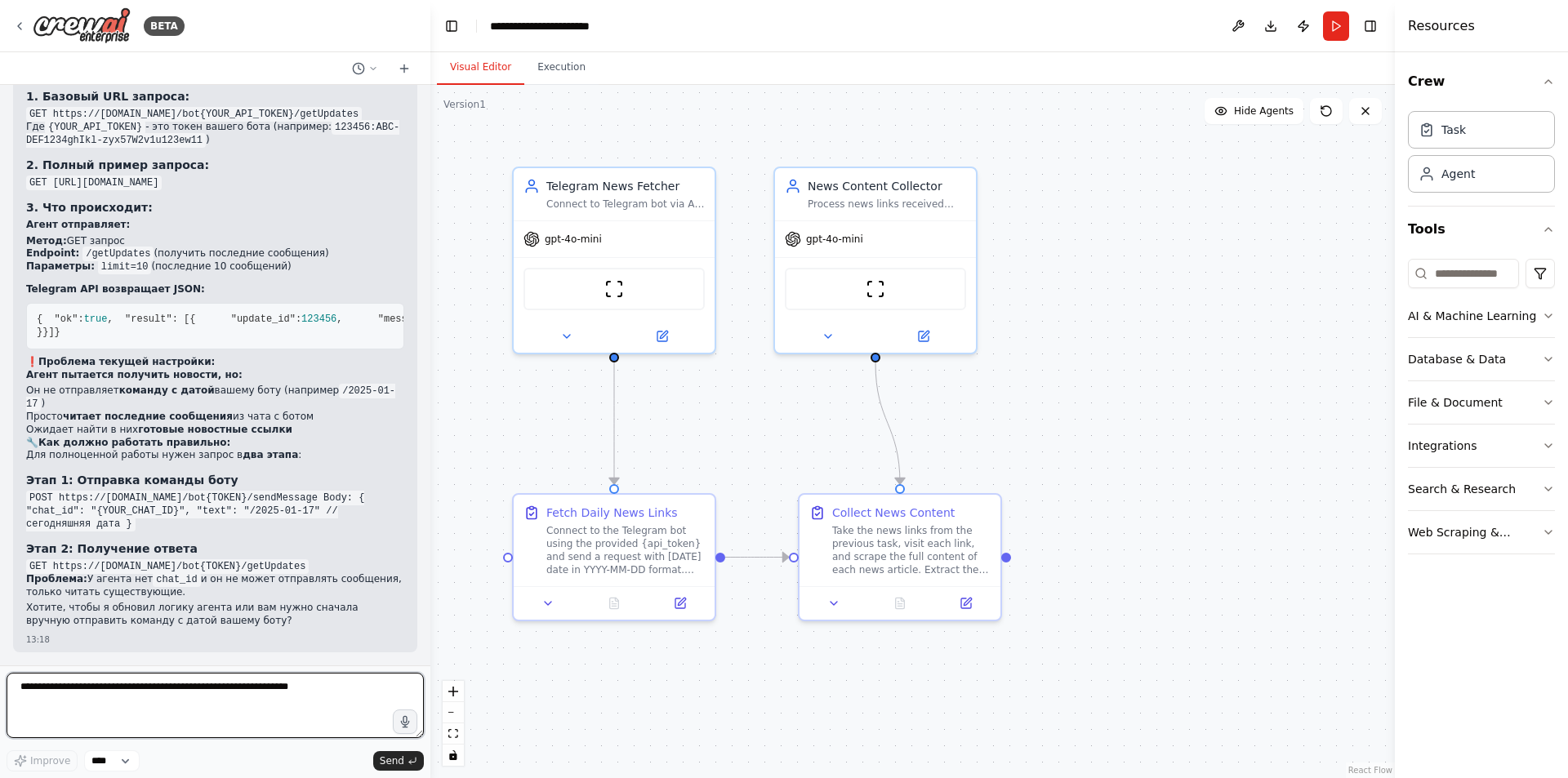
scroll to position [8726, 0]
paste textarea "**********"
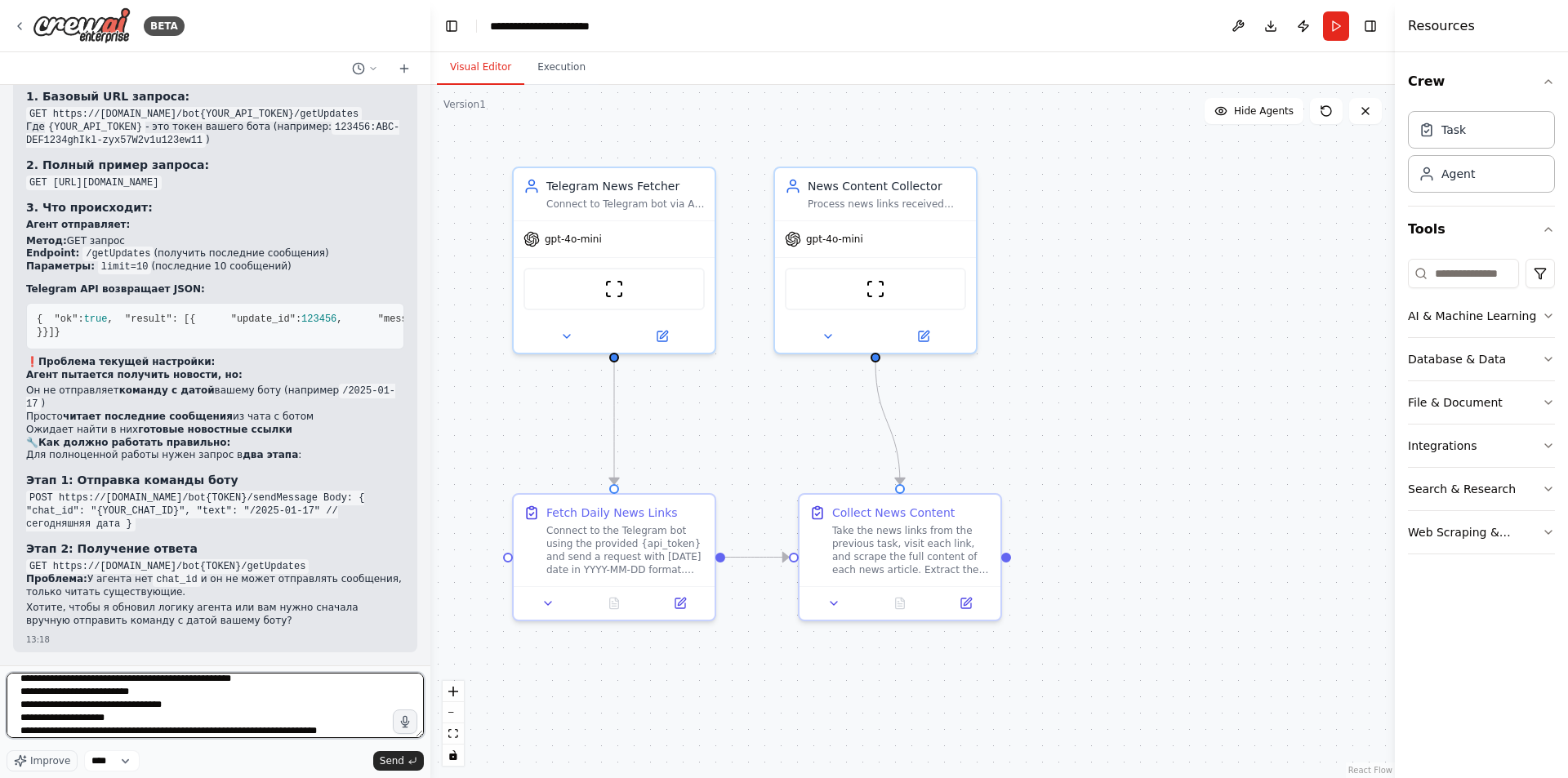
scroll to position [21, 0]
type textarea "**********"
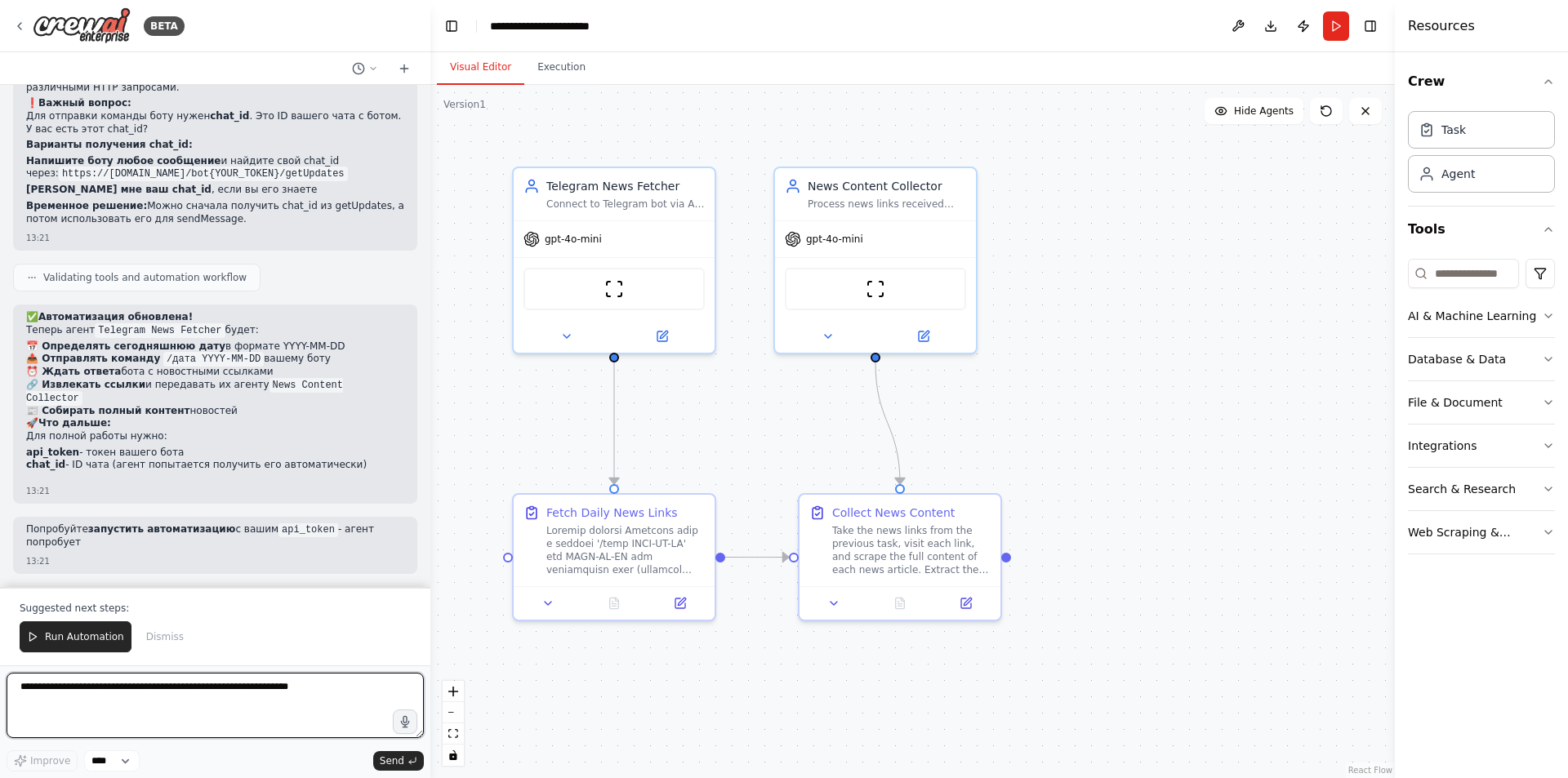
scroll to position [10171, 0]
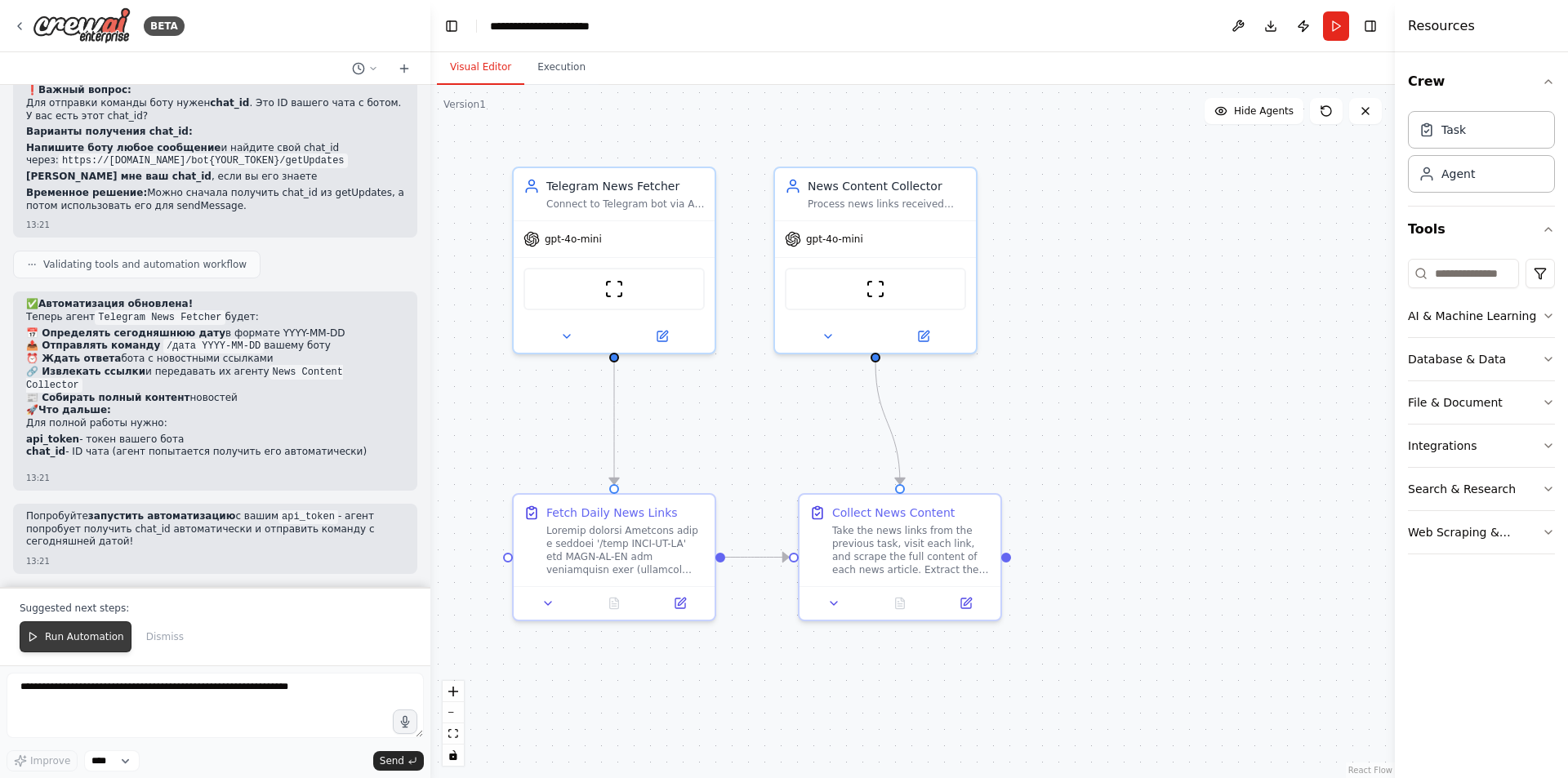
click at [64, 631] on span "Run Automation" at bounding box center [84, 636] width 79 height 13
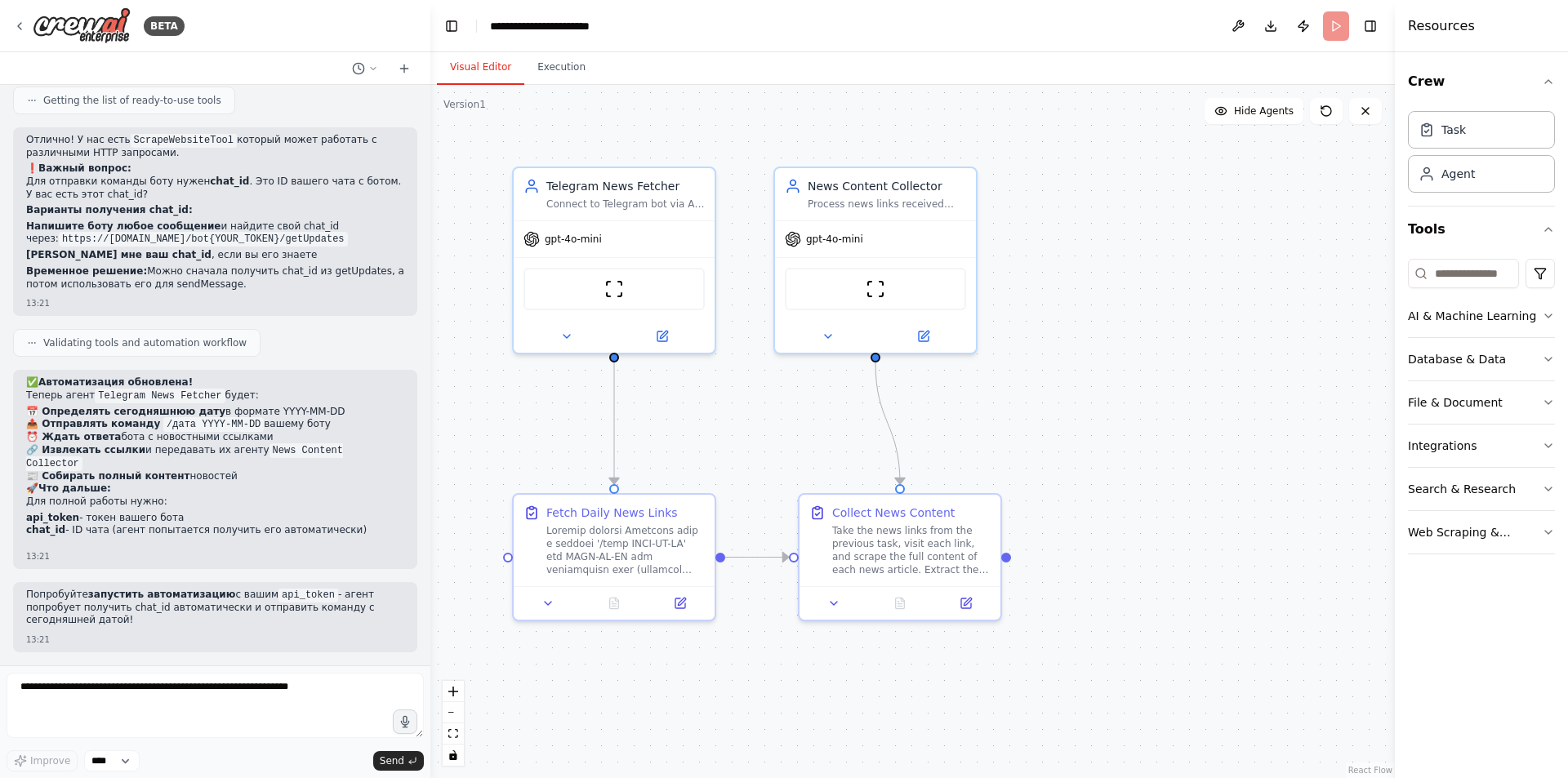
scroll to position [10092, 0]
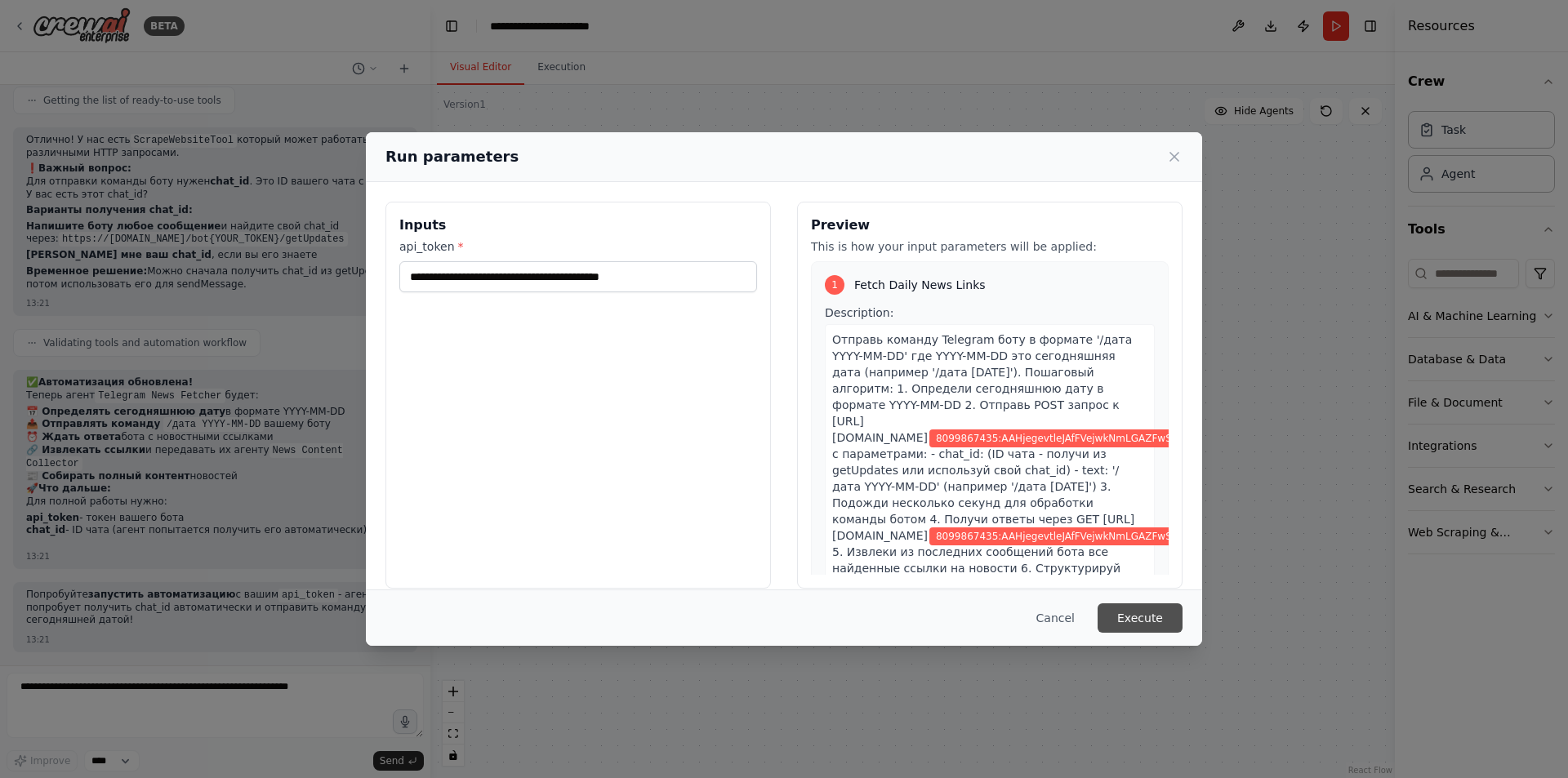
click at [1145, 622] on button "Execute" at bounding box center [1140, 618] width 85 height 30
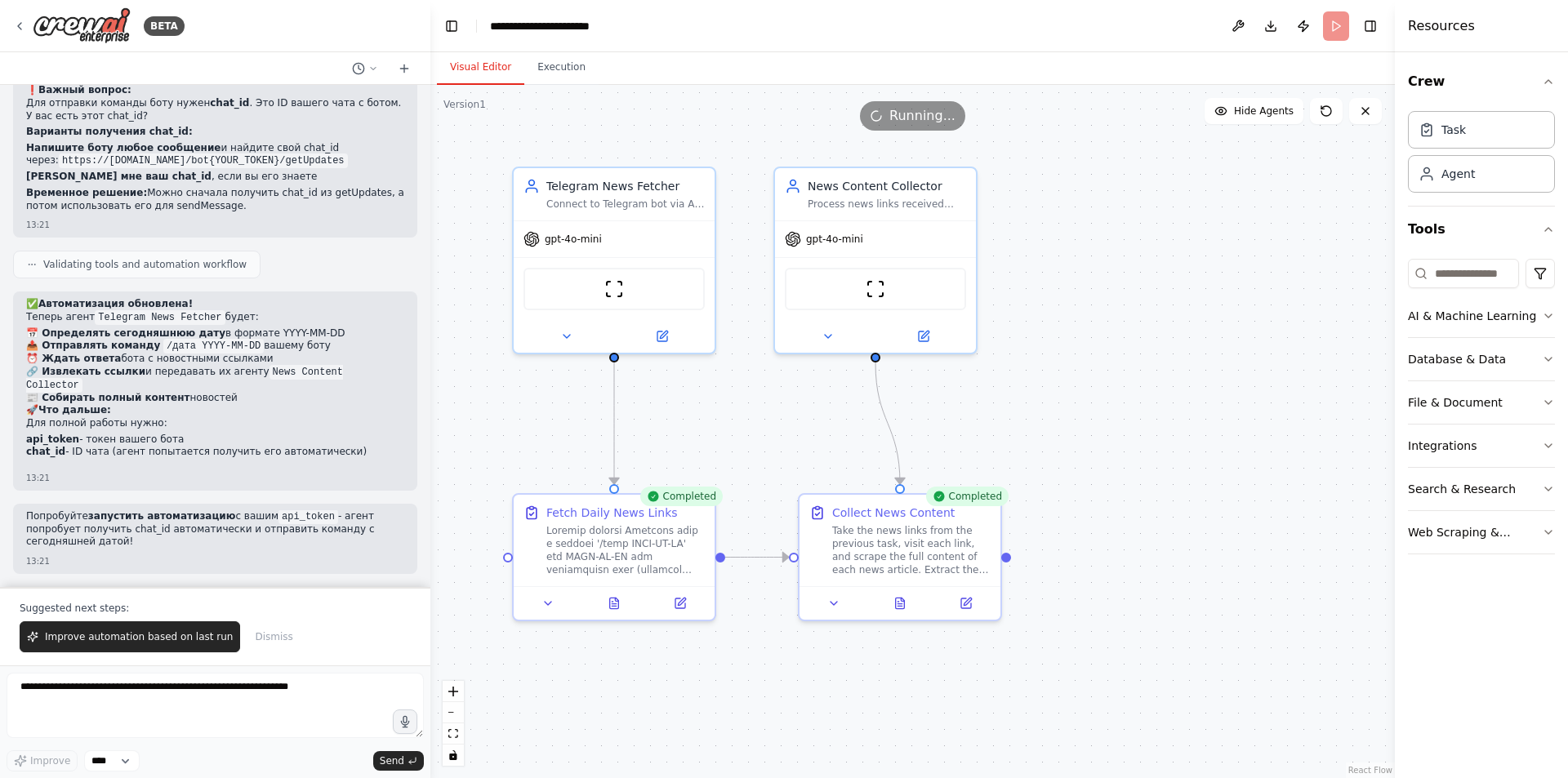
scroll to position [10171, 0]
click at [576, 75] on button "Execution" at bounding box center [561, 68] width 74 height 34
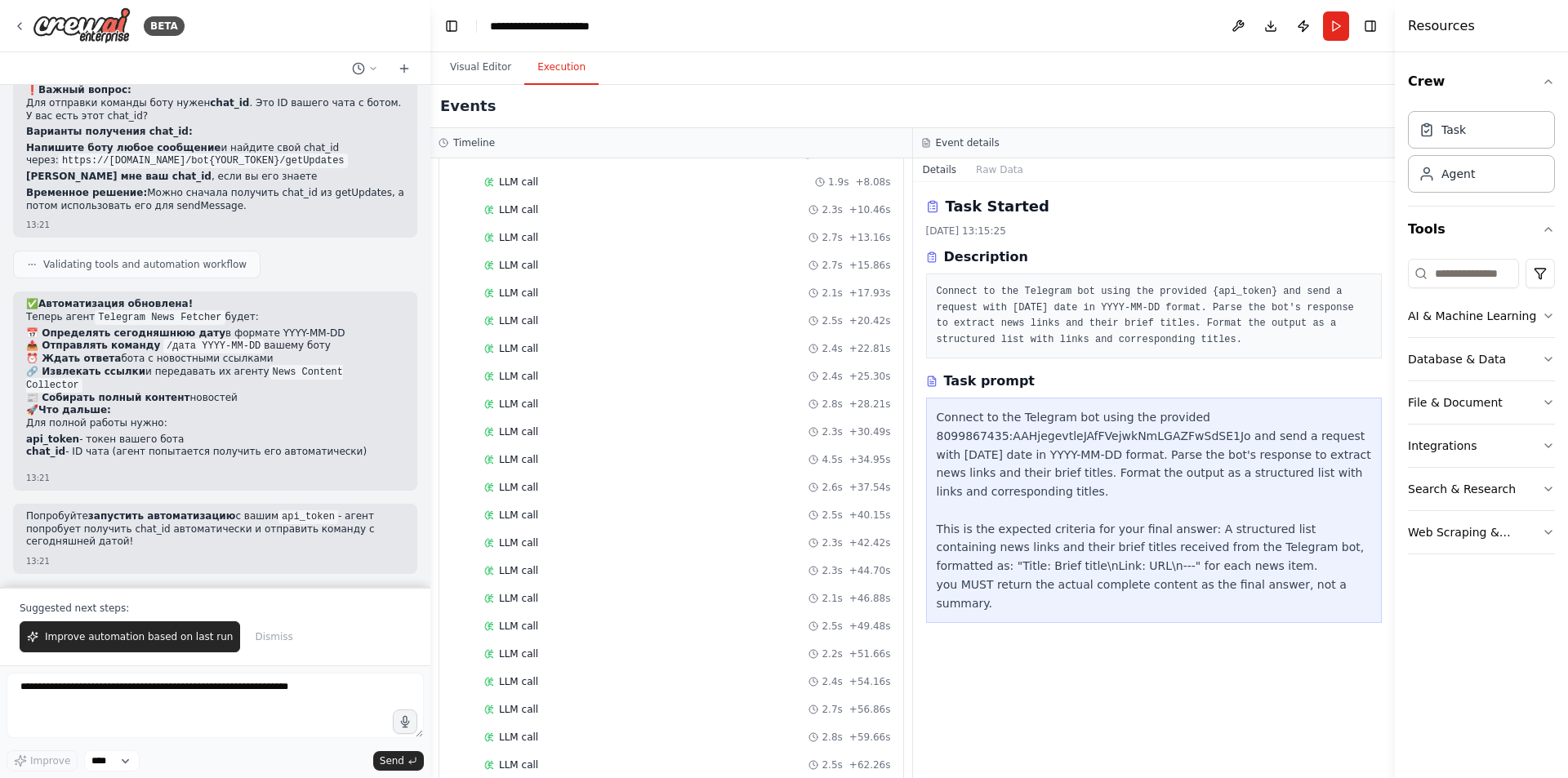
scroll to position [490, 0]
click at [542, 747] on span "Completed" at bounding box center [526, 749] width 53 height 13
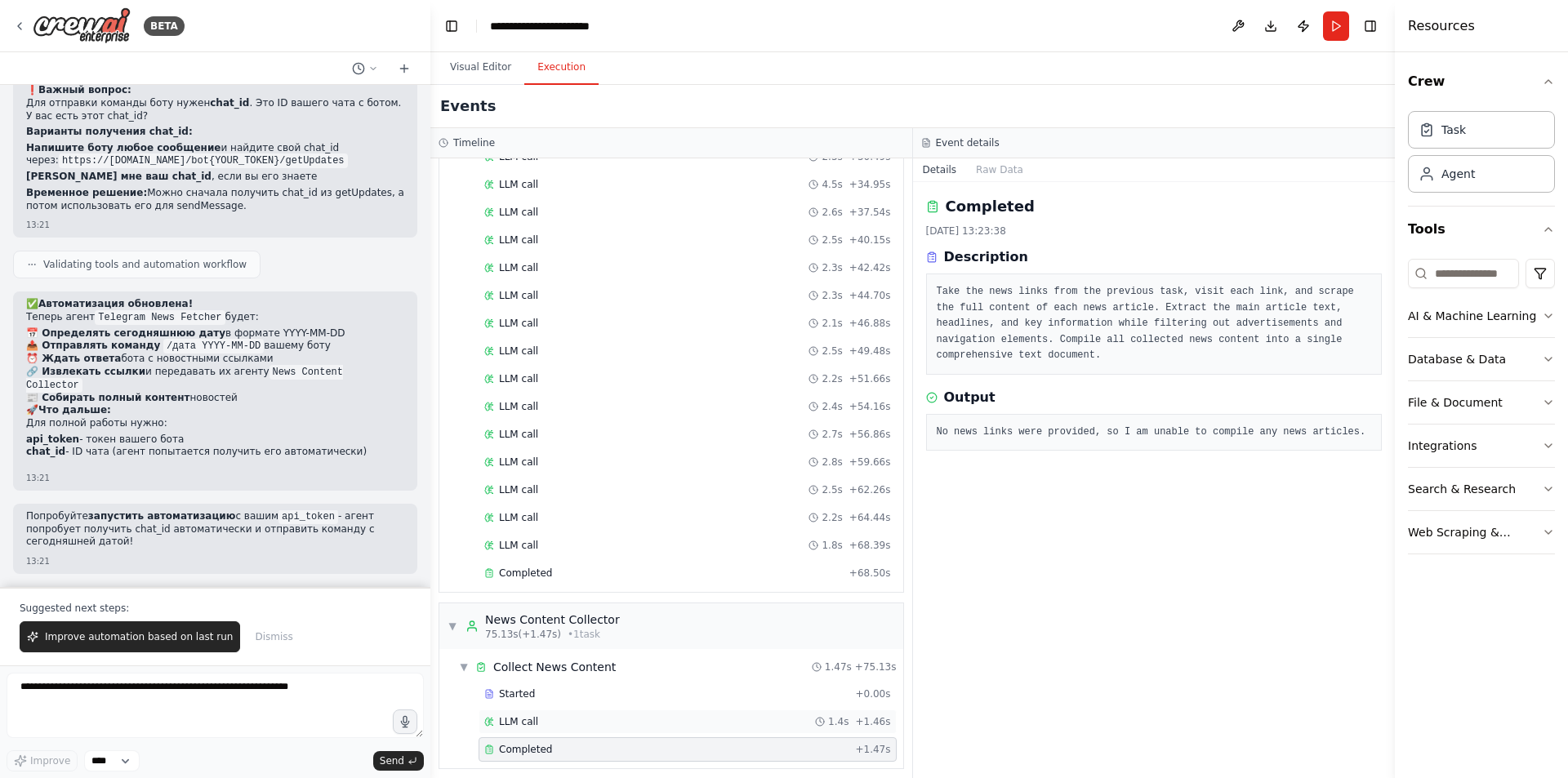
click at [526, 722] on span "LLM call" at bounding box center [519, 721] width 39 height 13
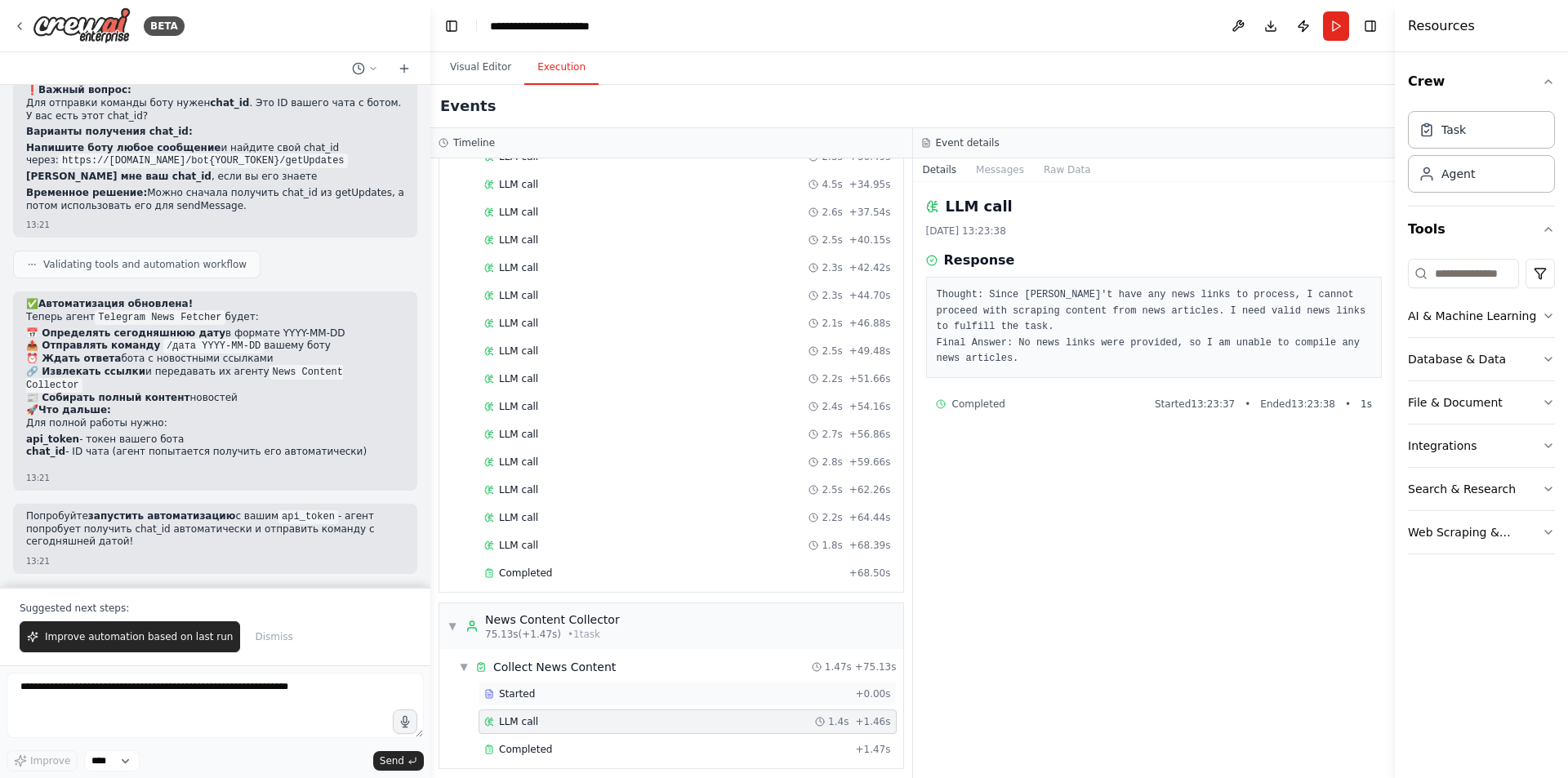
click at [539, 695] on div "Started" at bounding box center [667, 694] width 364 height 13
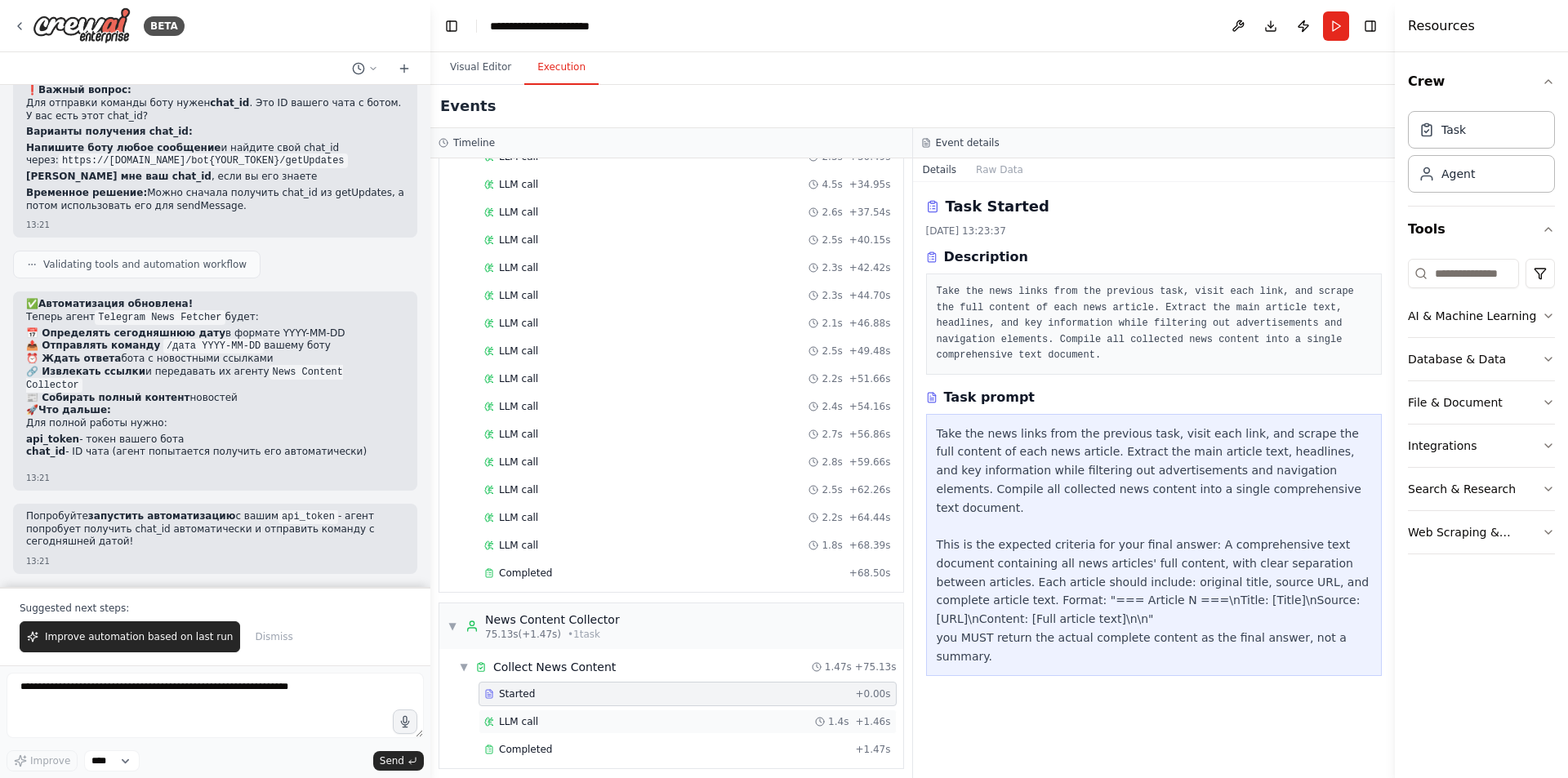
click at [528, 720] on span "LLM call" at bounding box center [519, 721] width 39 height 13
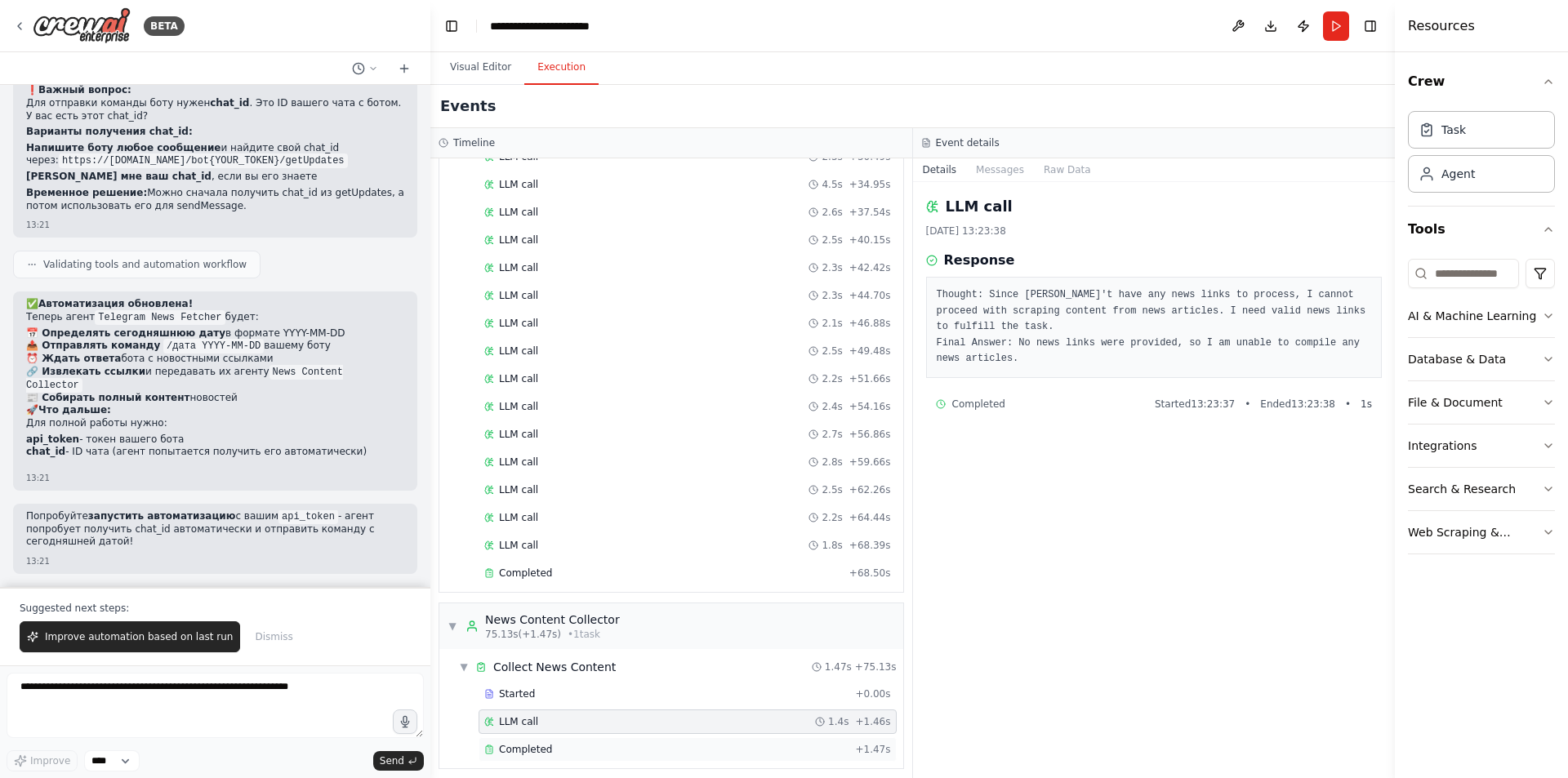
click at [525, 758] on div "Completed + 1.47s" at bounding box center [688, 749] width 418 height 25
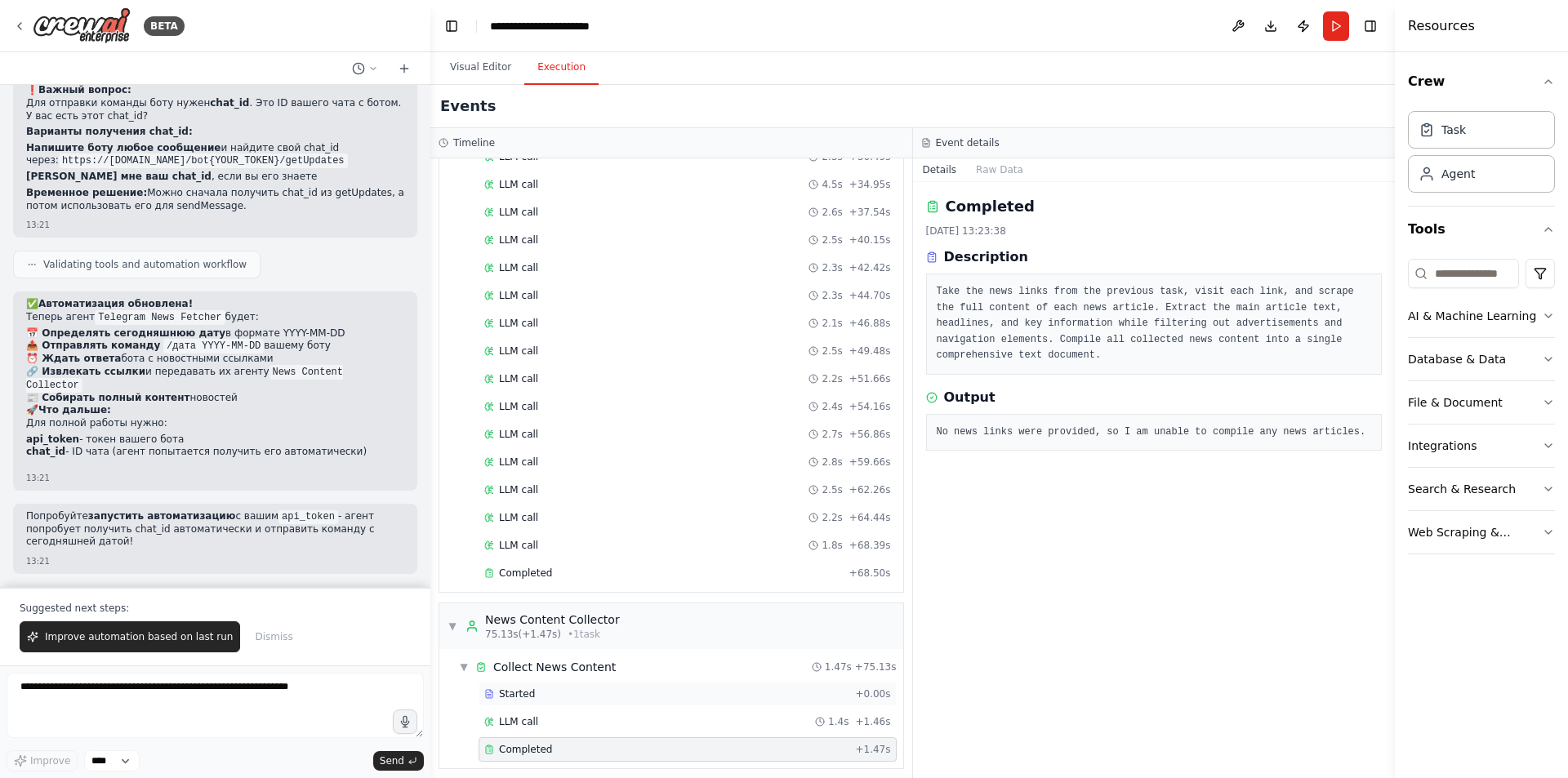
click at [559, 693] on div "Started" at bounding box center [667, 694] width 364 height 13
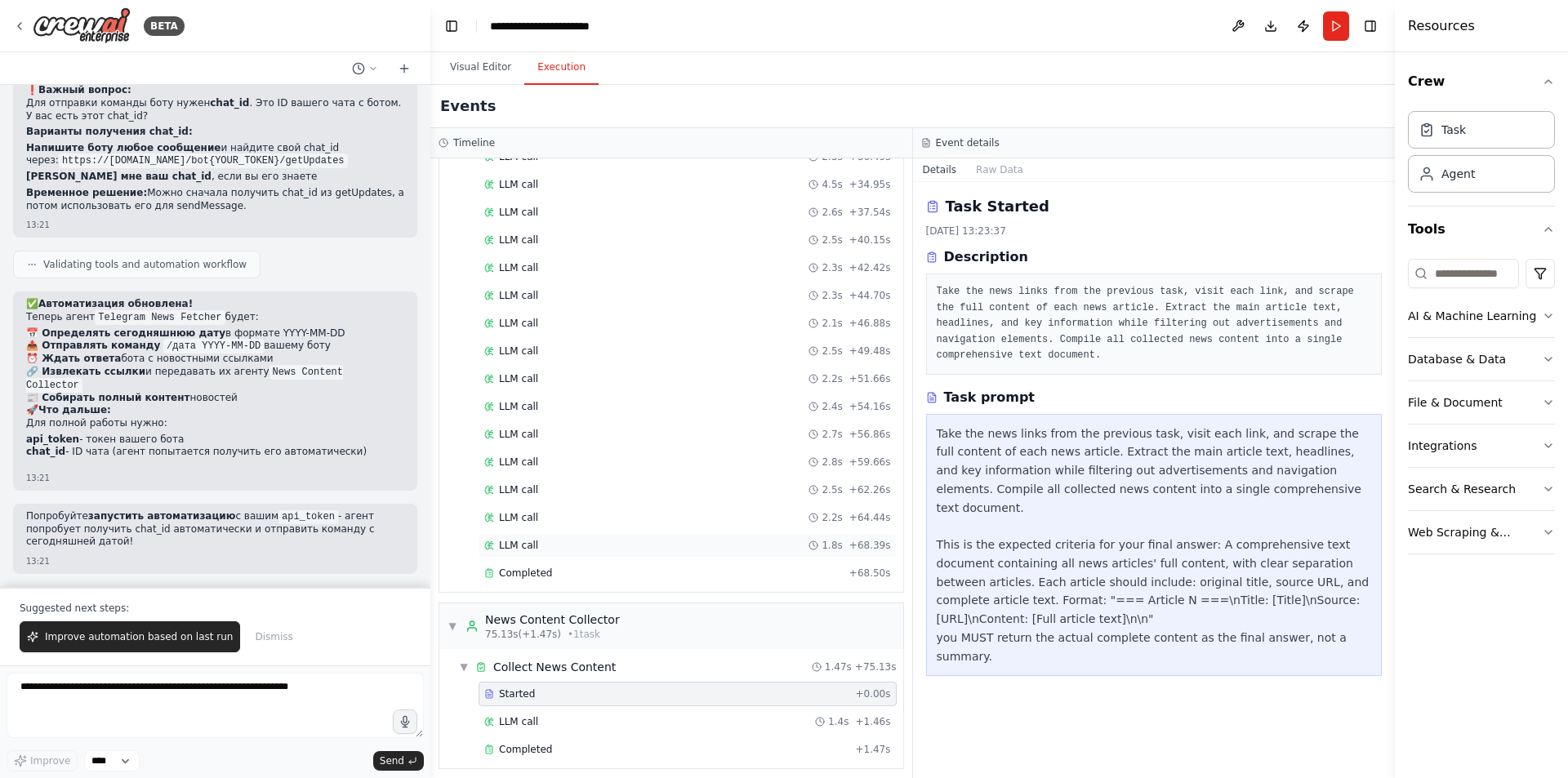
click at [563, 556] on div "LLM call 1.8s + 68.39s" at bounding box center [688, 545] width 418 height 25
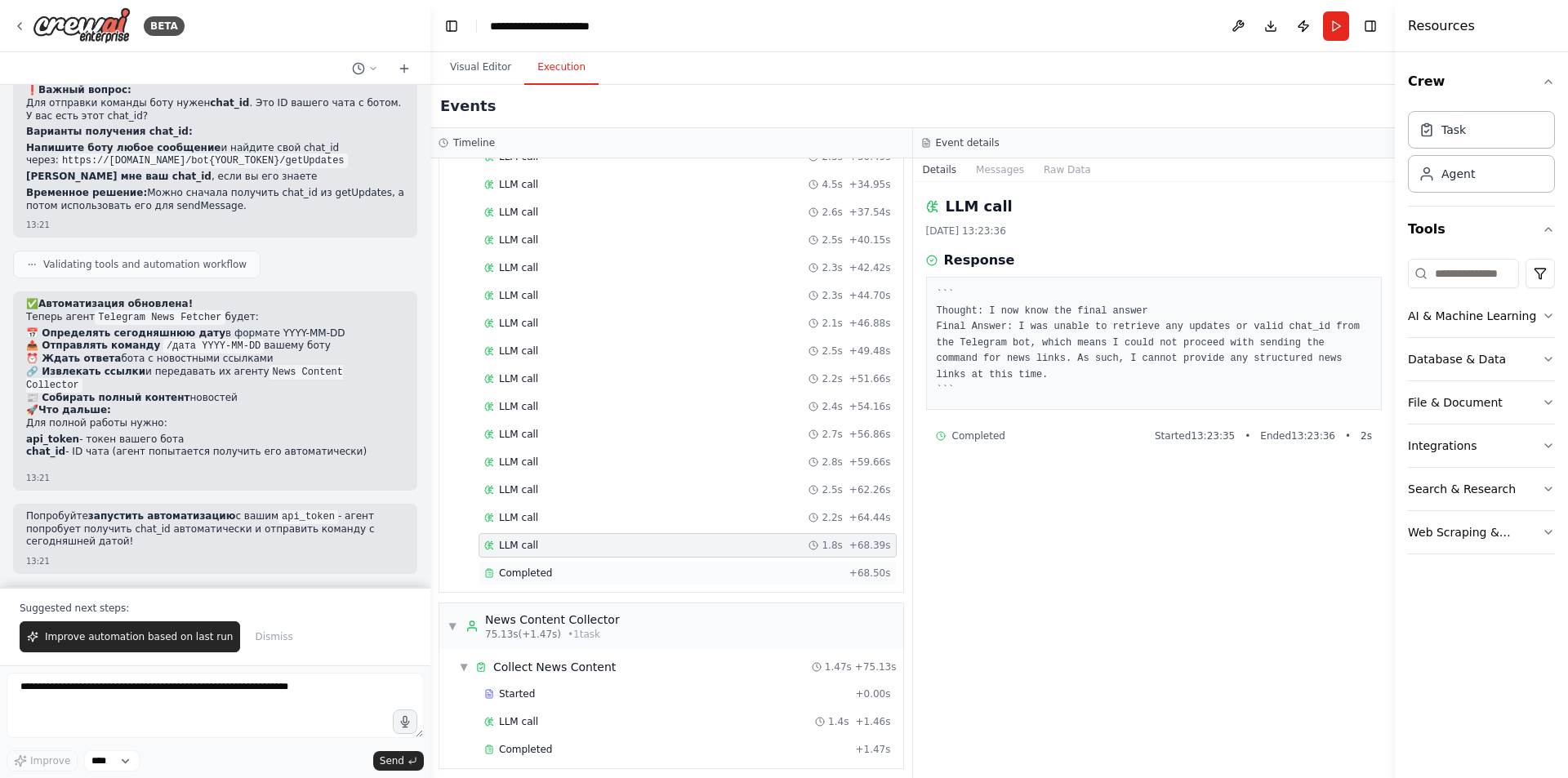
click at [561, 574] on div "Completed" at bounding box center [664, 573] width 359 height 13
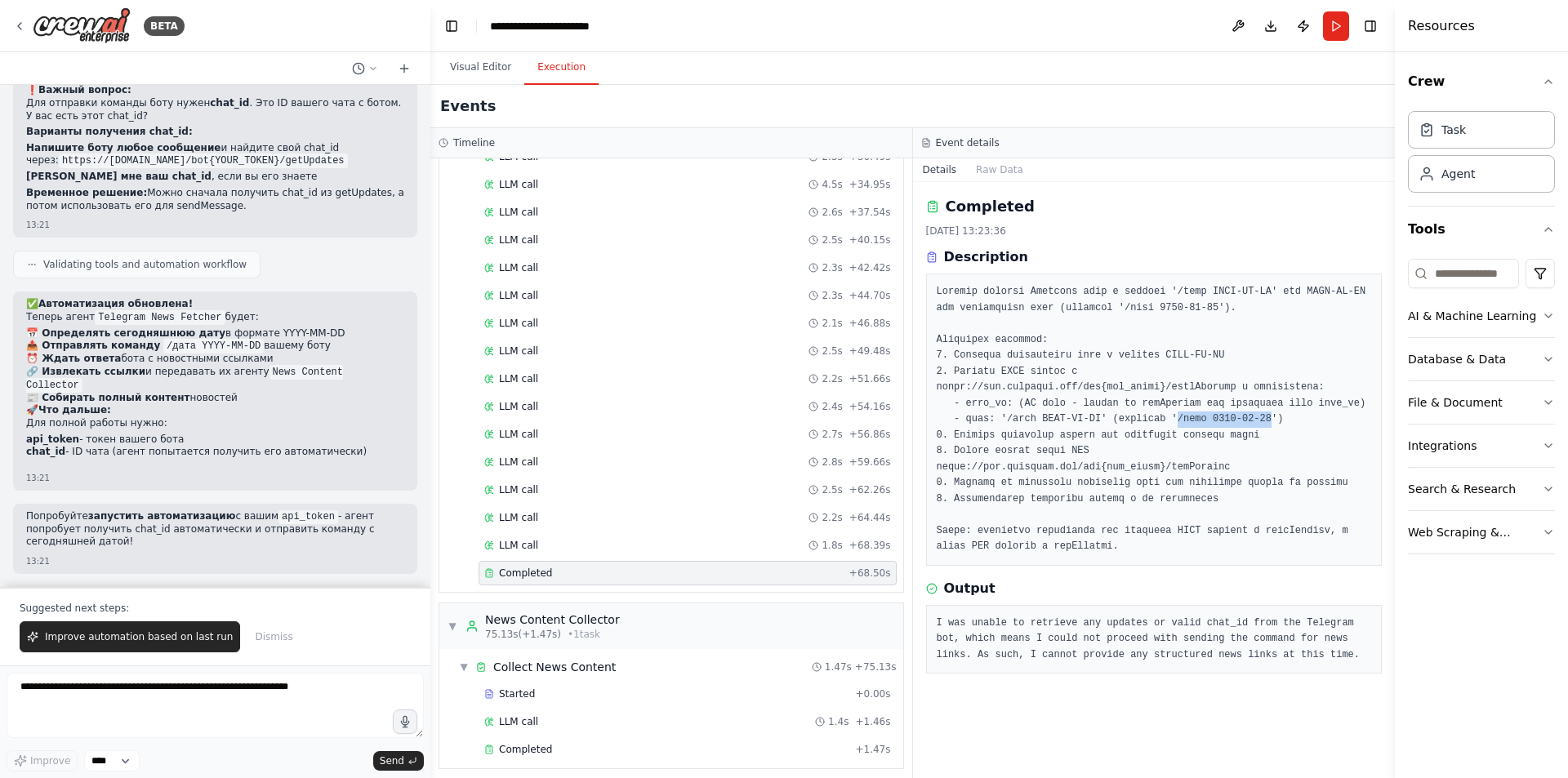
drag, startPoint x: 1244, startPoint y: 420, endPoint x: 1159, endPoint y: 423, distance: 85.1
click at [1159, 423] on pre at bounding box center [1155, 419] width 435 height 271
copy pre "/дата 2025-01-17"
click at [542, 747] on span "Completed" at bounding box center [526, 749] width 53 height 13
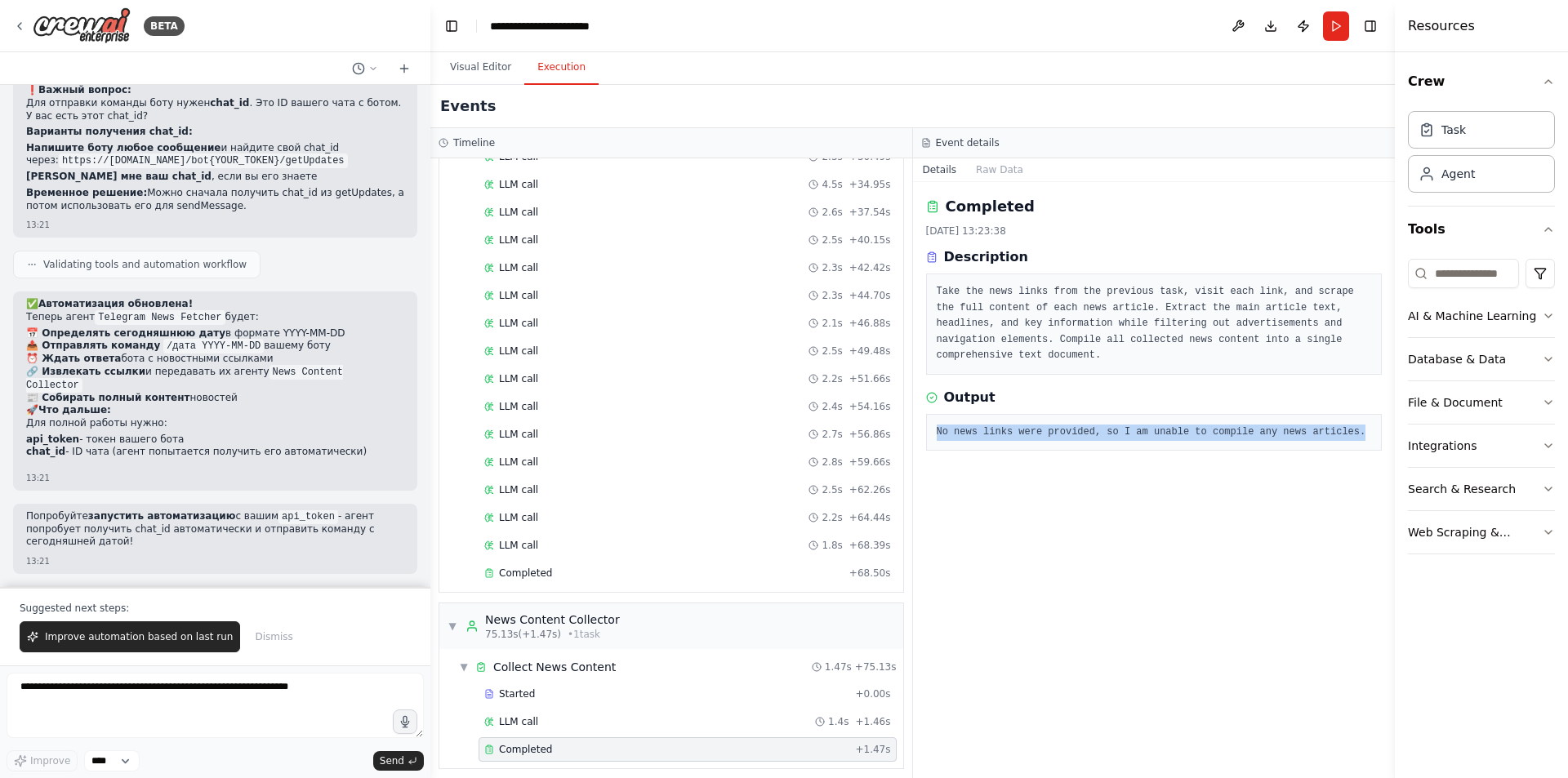
drag, startPoint x: 1337, startPoint y: 410, endPoint x: 935, endPoint y: 417, distance: 402.1
click at [935, 417] on div "No news links were provided, so I am unable to compile any news articles." at bounding box center [1154, 433] width 457 height 37
copy pre "No news links were provided, so I am unable to compile any news articles."
click at [533, 713] on div "LLM call 1.4s + 1.46s" at bounding box center [688, 722] width 418 height 25
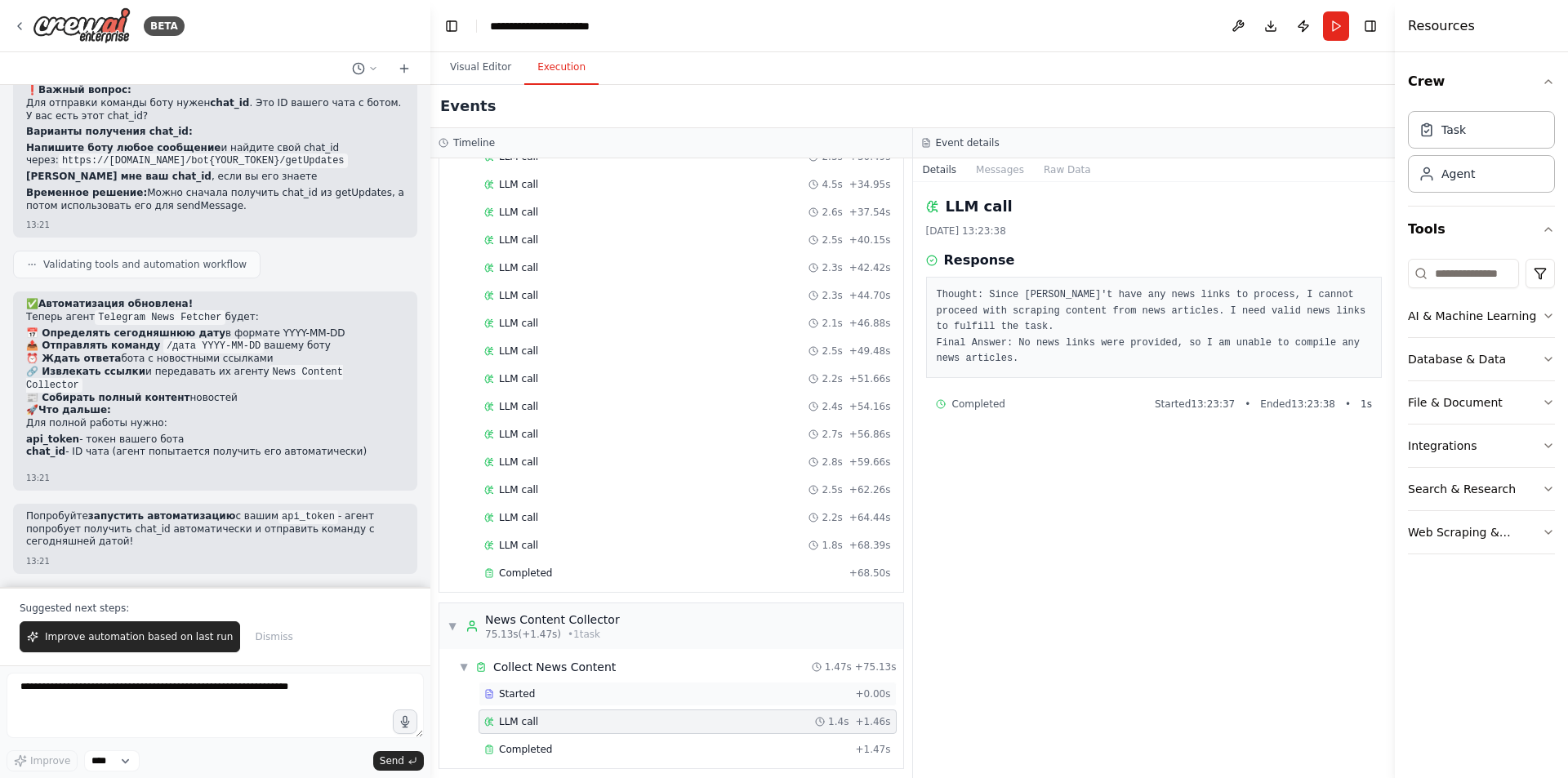
click at [543, 696] on div "Started" at bounding box center [667, 694] width 364 height 13
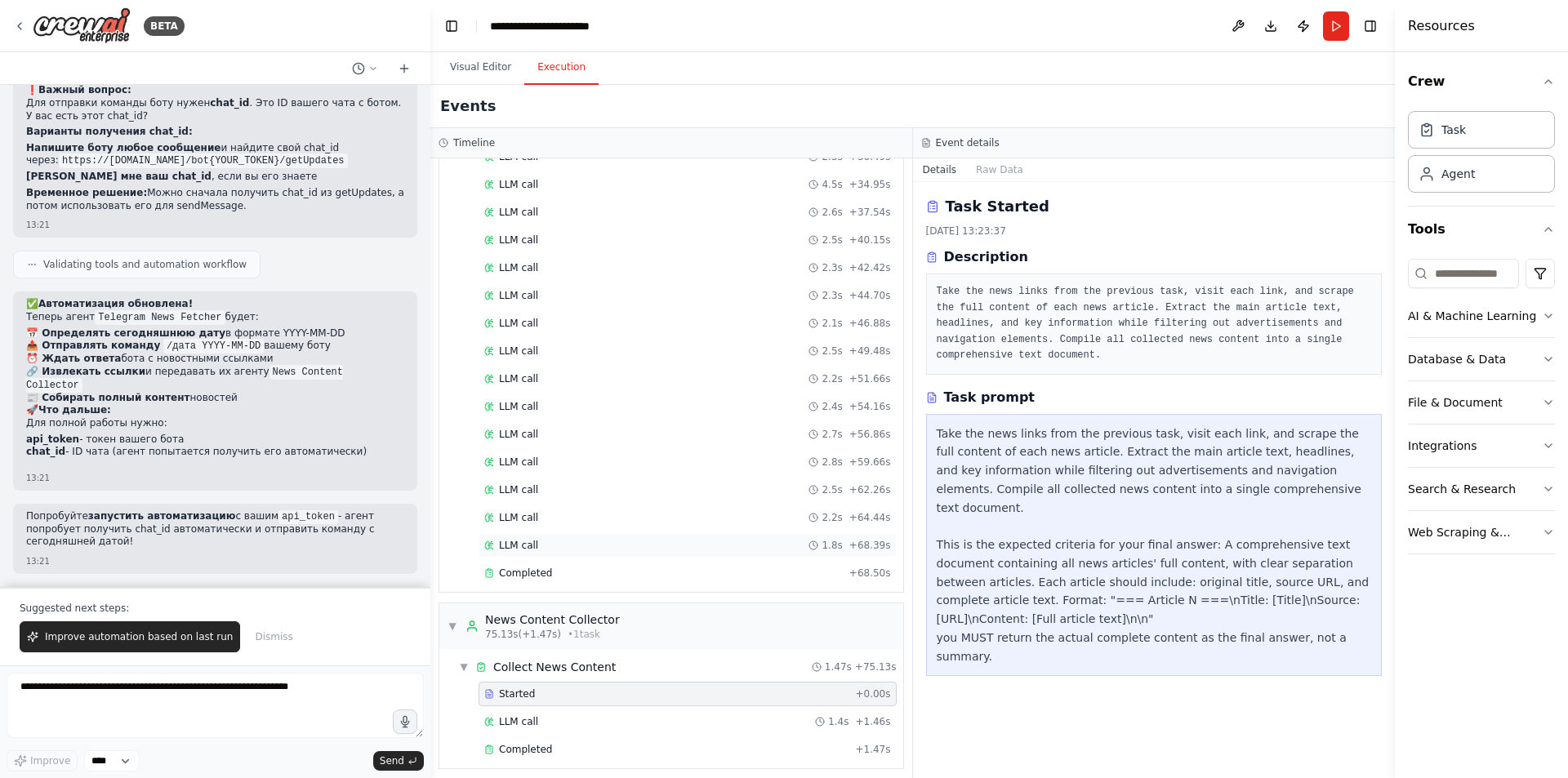
click at [599, 542] on div "LLM call 1.8s + 68.39s" at bounding box center [688, 545] width 406 height 13
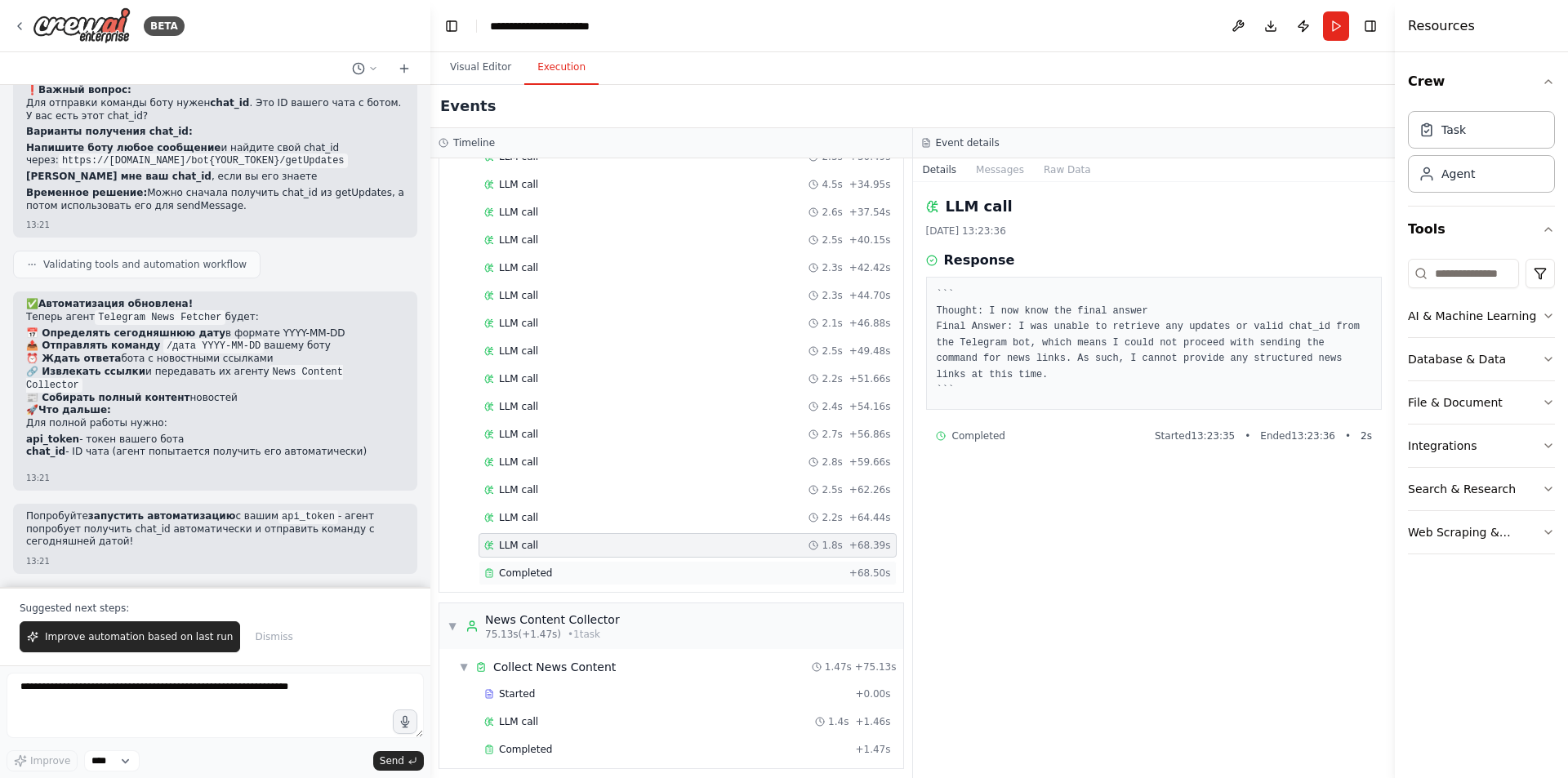
click at [585, 561] on div "Completed + 68.50s" at bounding box center [688, 573] width 418 height 25
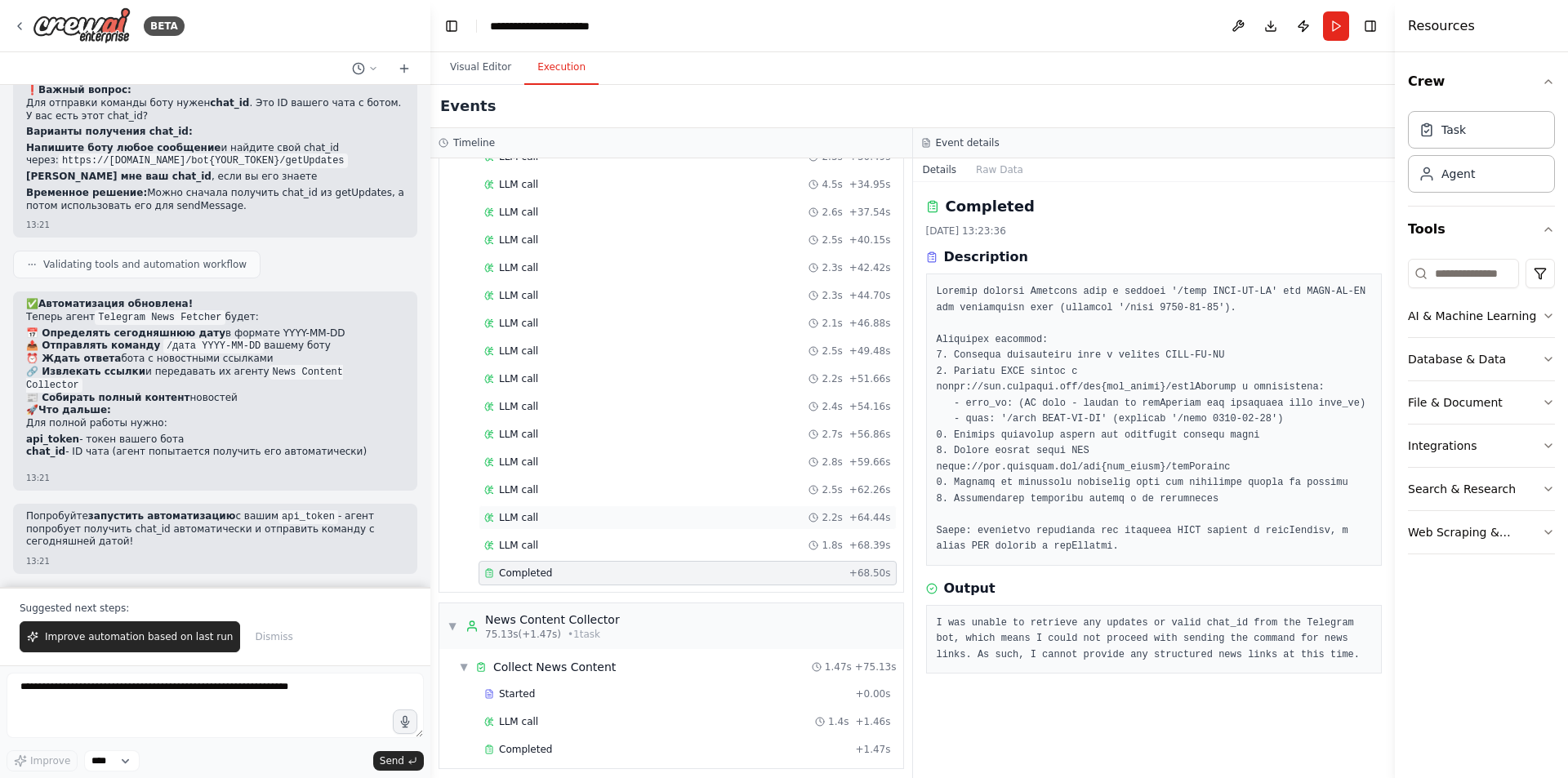
click at [592, 517] on div "LLM call 2.2s + 64.44s" at bounding box center [688, 517] width 406 height 13
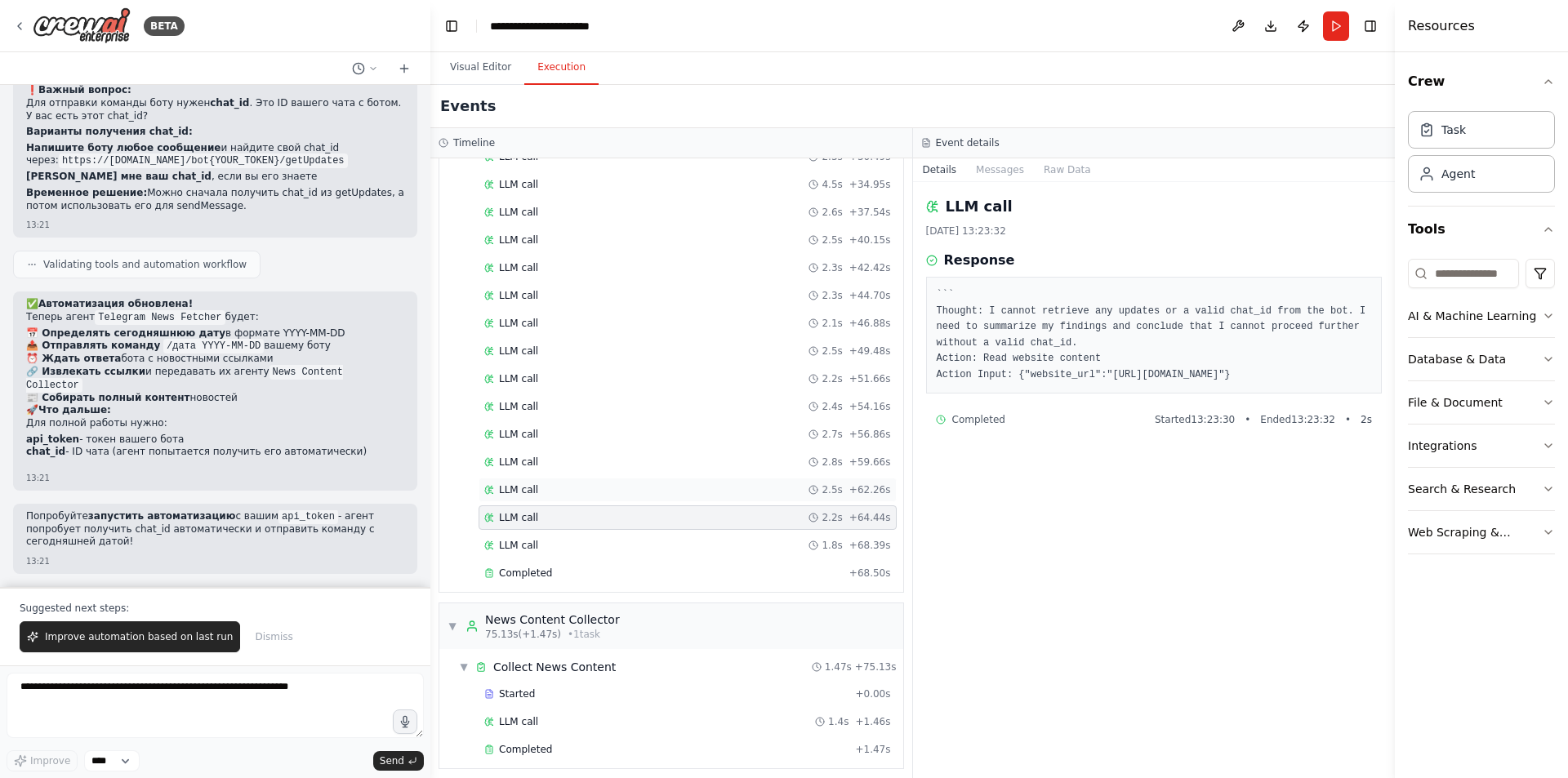
click at [595, 480] on div "LLM call 2.5s + 62.26s" at bounding box center [688, 490] width 418 height 25
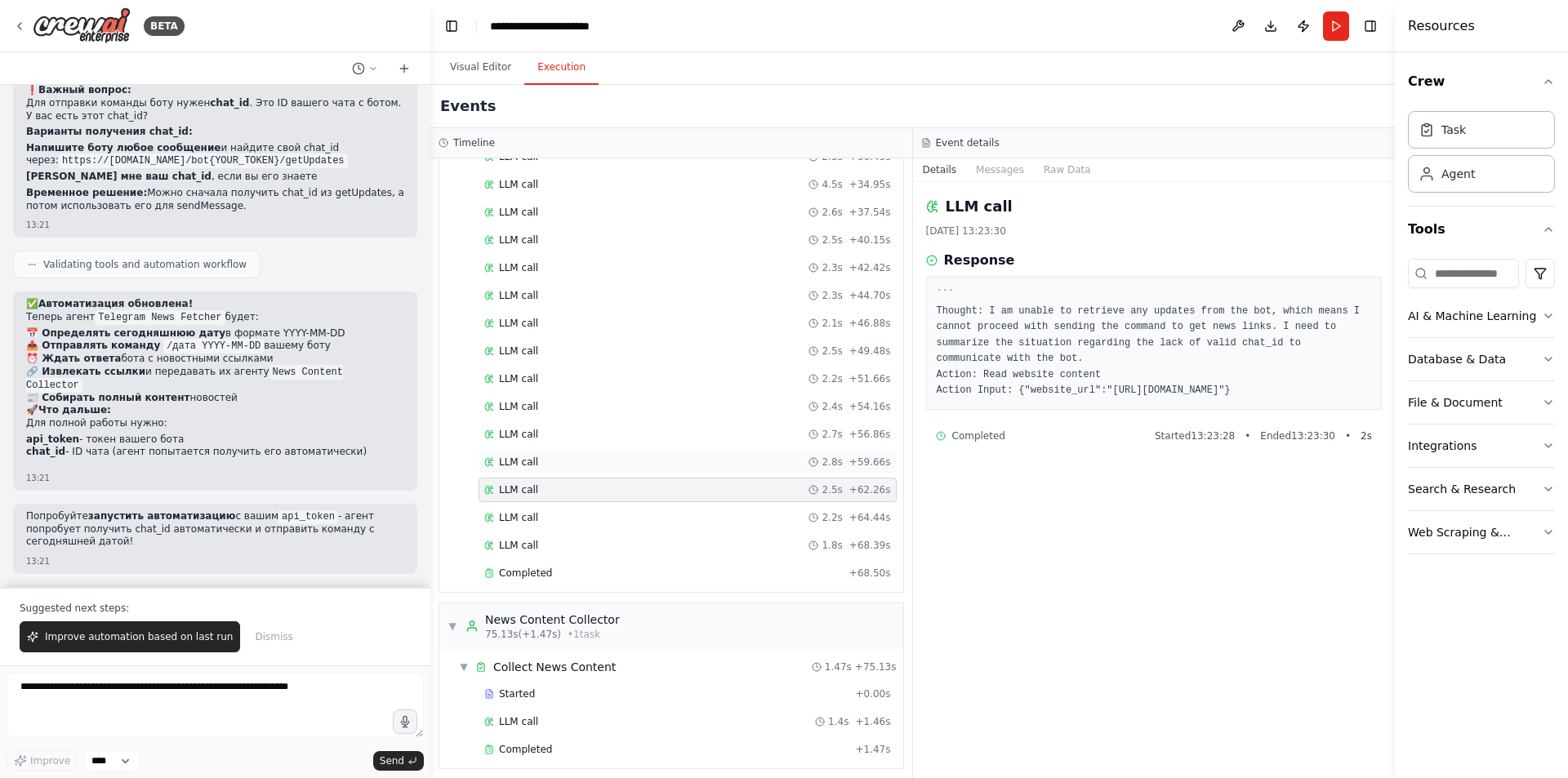
click at [588, 465] on div "LLM call 2.8s + 59.66s" at bounding box center [688, 462] width 406 height 13
click at [594, 453] on div "LLM call 2.8s + 59.66s" at bounding box center [688, 462] width 418 height 25
click at [601, 444] on div "LLM call 2.7s + 56.86s" at bounding box center [688, 434] width 418 height 25
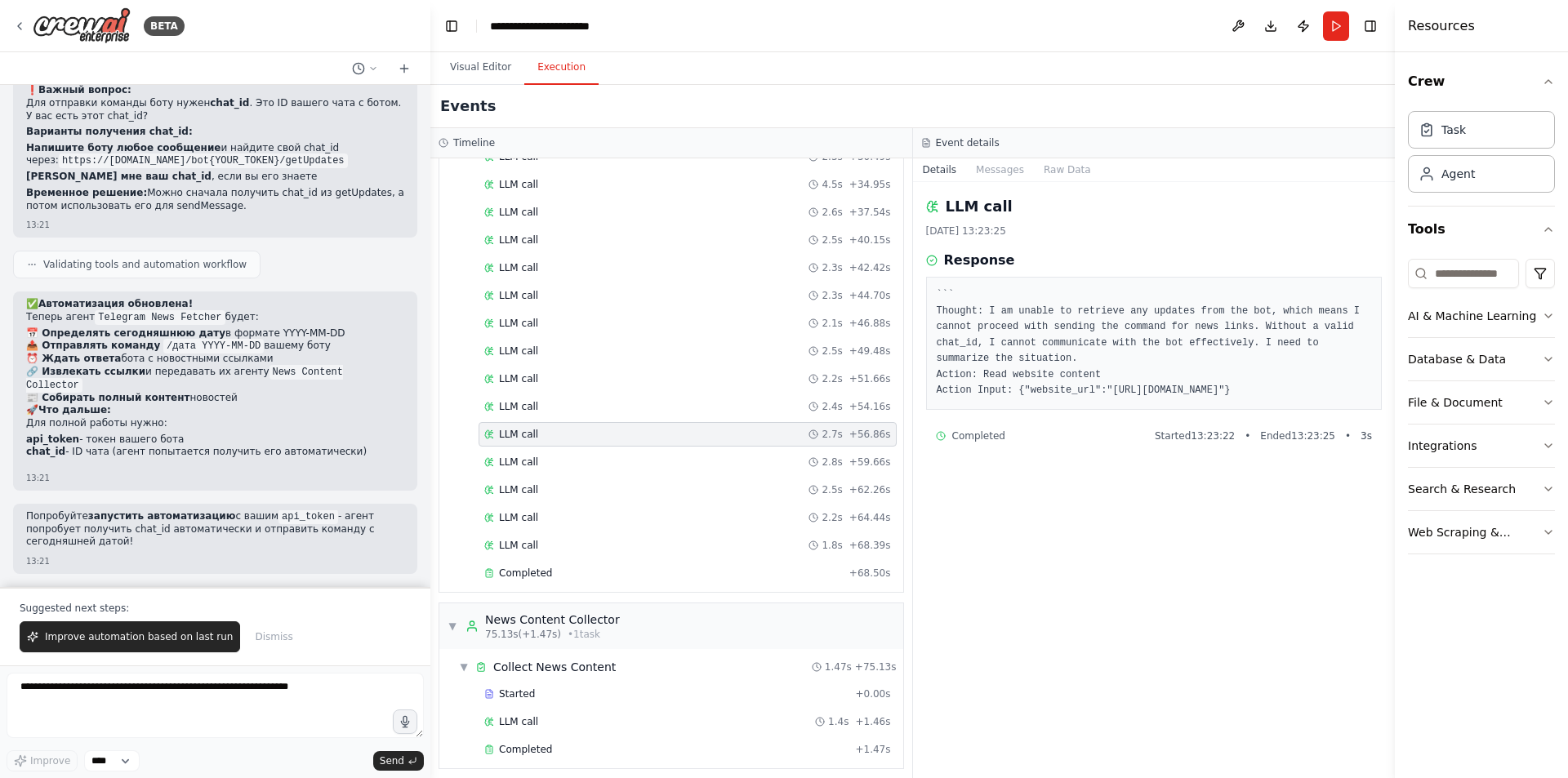
click at [610, 428] on div "LLM call 2.7s + 56.86s" at bounding box center [688, 434] width 406 height 13
click at [614, 415] on div "LLM call 2.4s + 54.16s" at bounding box center [688, 406] width 418 height 25
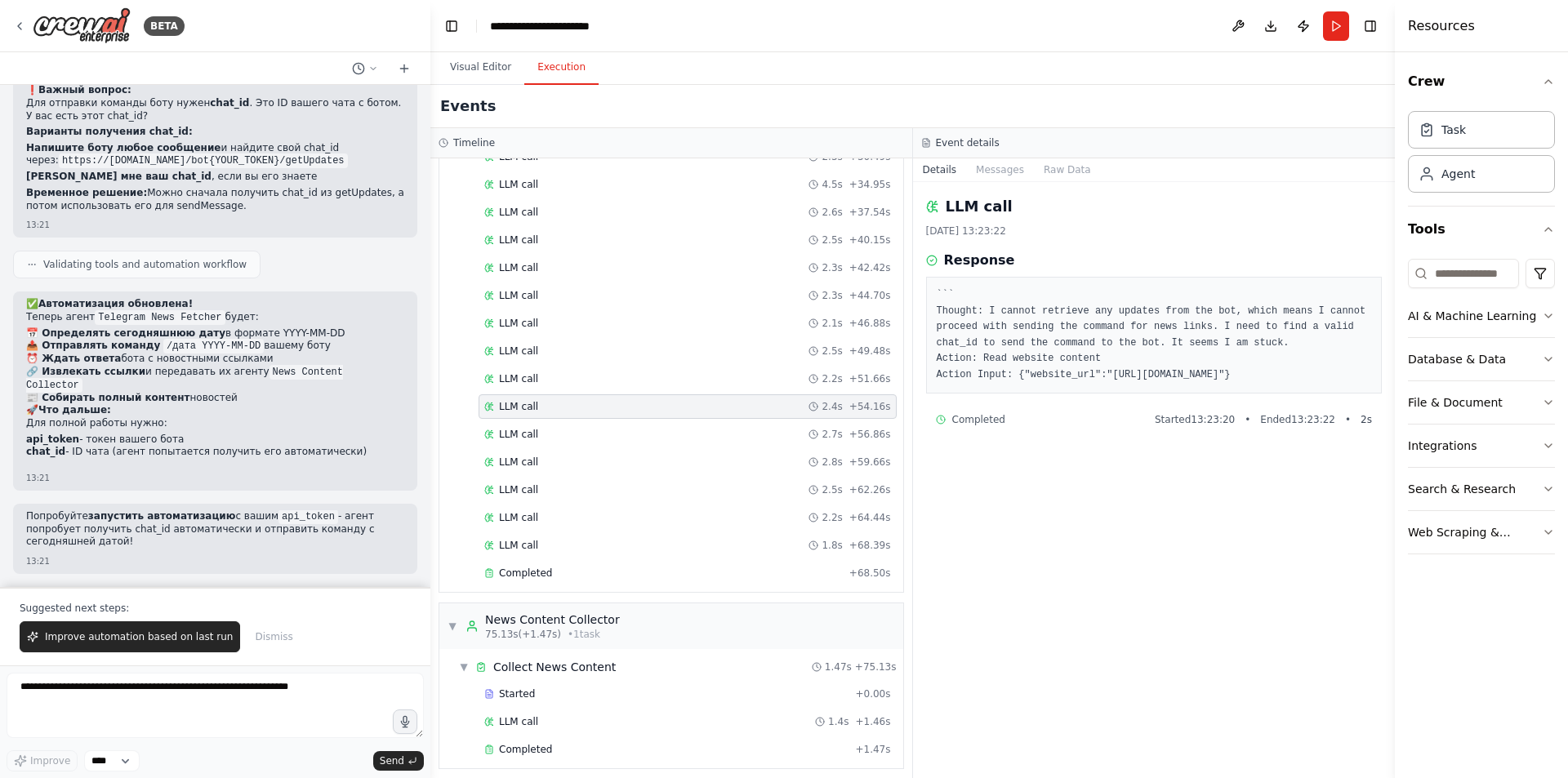
click at [616, 400] on div "LLM call 2.4s + 54.16s" at bounding box center [688, 406] width 418 height 25
click at [616, 375] on div "LLM call 2.2s + 51.66s" at bounding box center [688, 378] width 406 height 13
click at [621, 349] on div "LLM call 2.5s + 49.48s" at bounding box center [688, 350] width 406 height 13
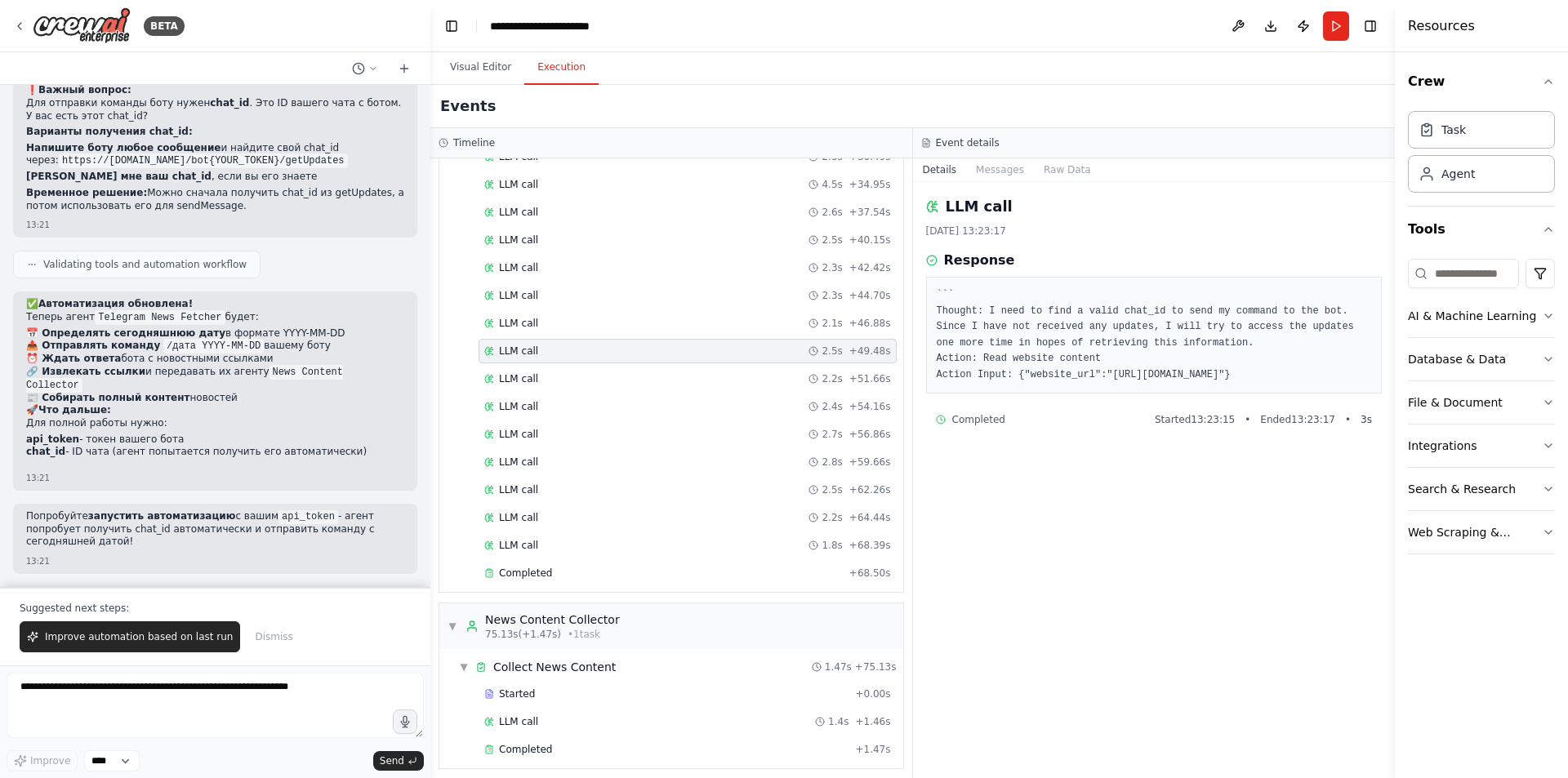
click at [623, 339] on div "LLM call 2.5s + 49.48s" at bounding box center [688, 351] width 418 height 25
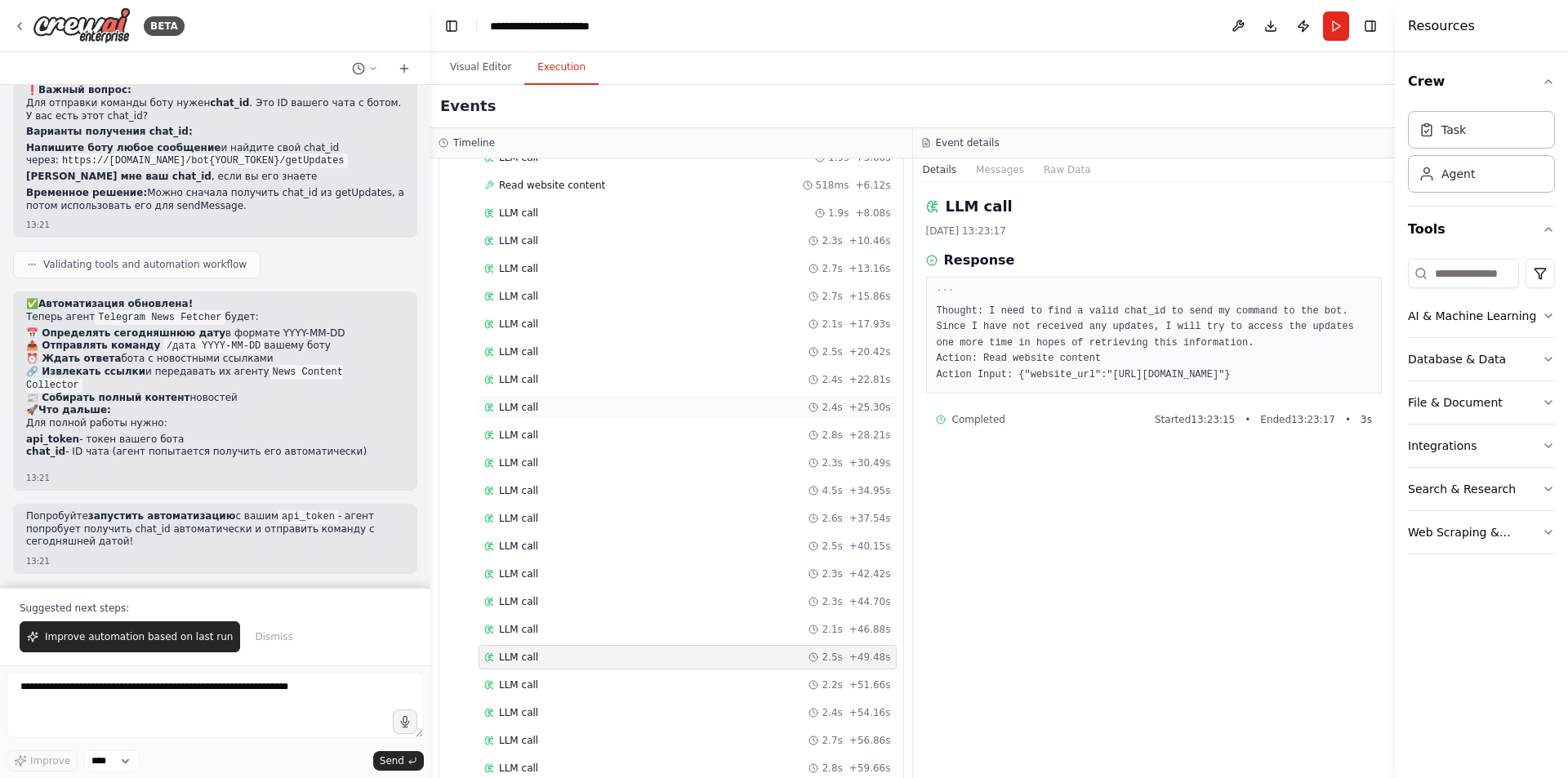
scroll to position [0, 0]
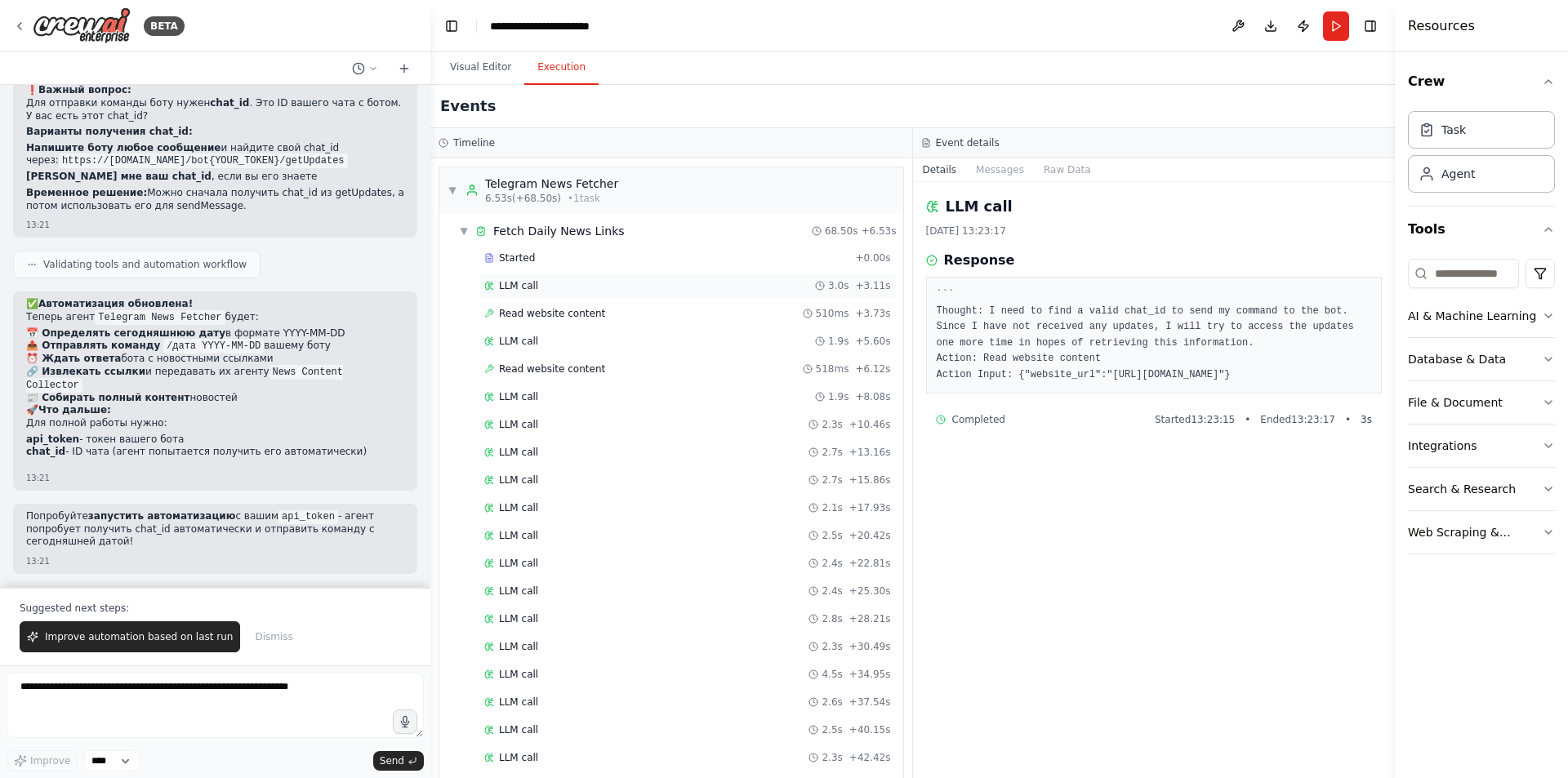
click at [601, 285] on div "LLM call 3.0s + 3.11s" at bounding box center [688, 285] width 406 height 13
click at [605, 303] on div "Read website content 510ms + 3.73s" at bounding box center [688, 313] width 418 height 25
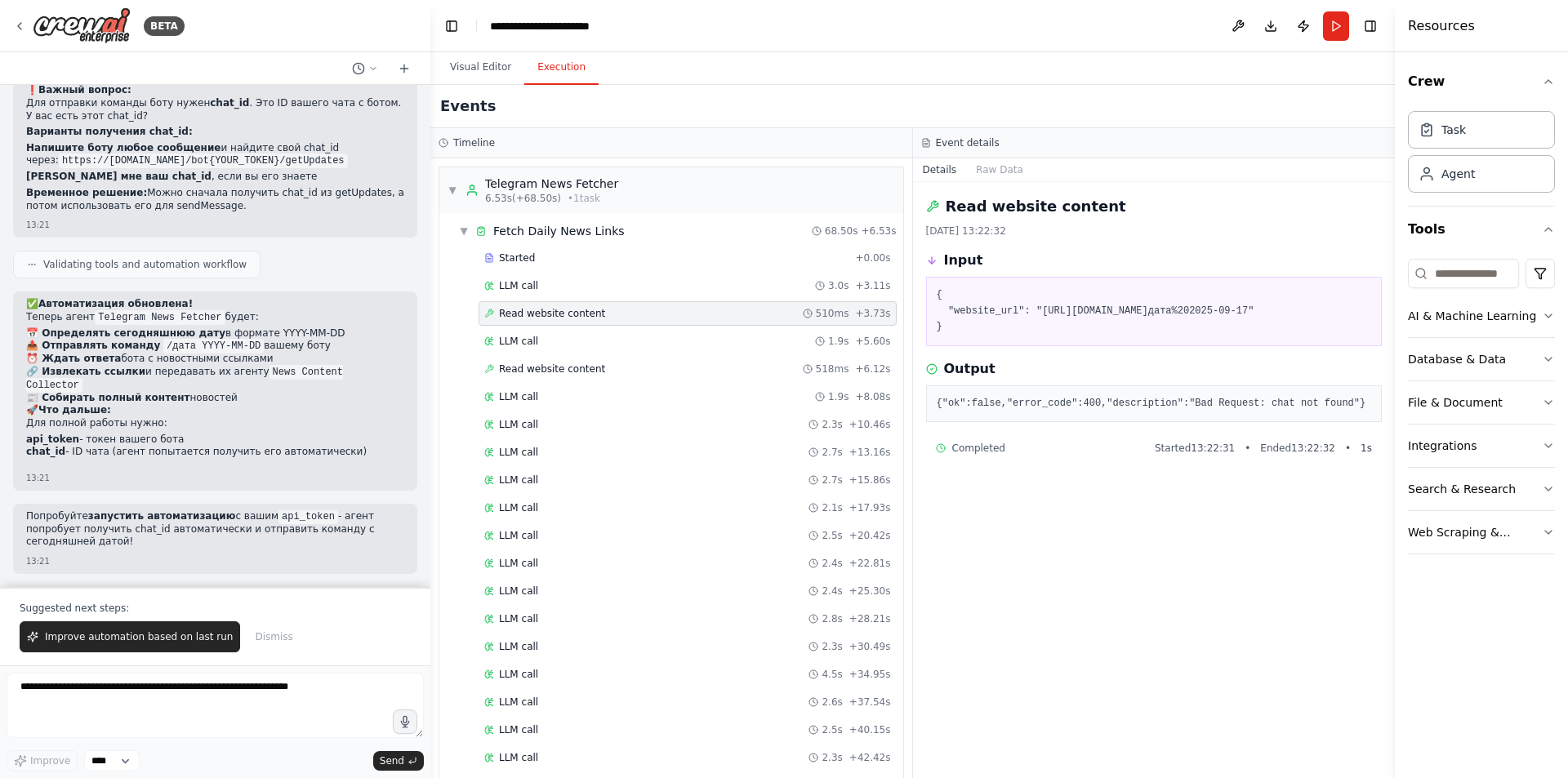
click at [605, 320] on div "Read website content 510ms + 3.73s" at bounding box center [688, 313] width 418 height 25
click at [606, 339] on div "LLM call 1.9s + 5.60s" at bounding box center [688, 341] width 406 height 13
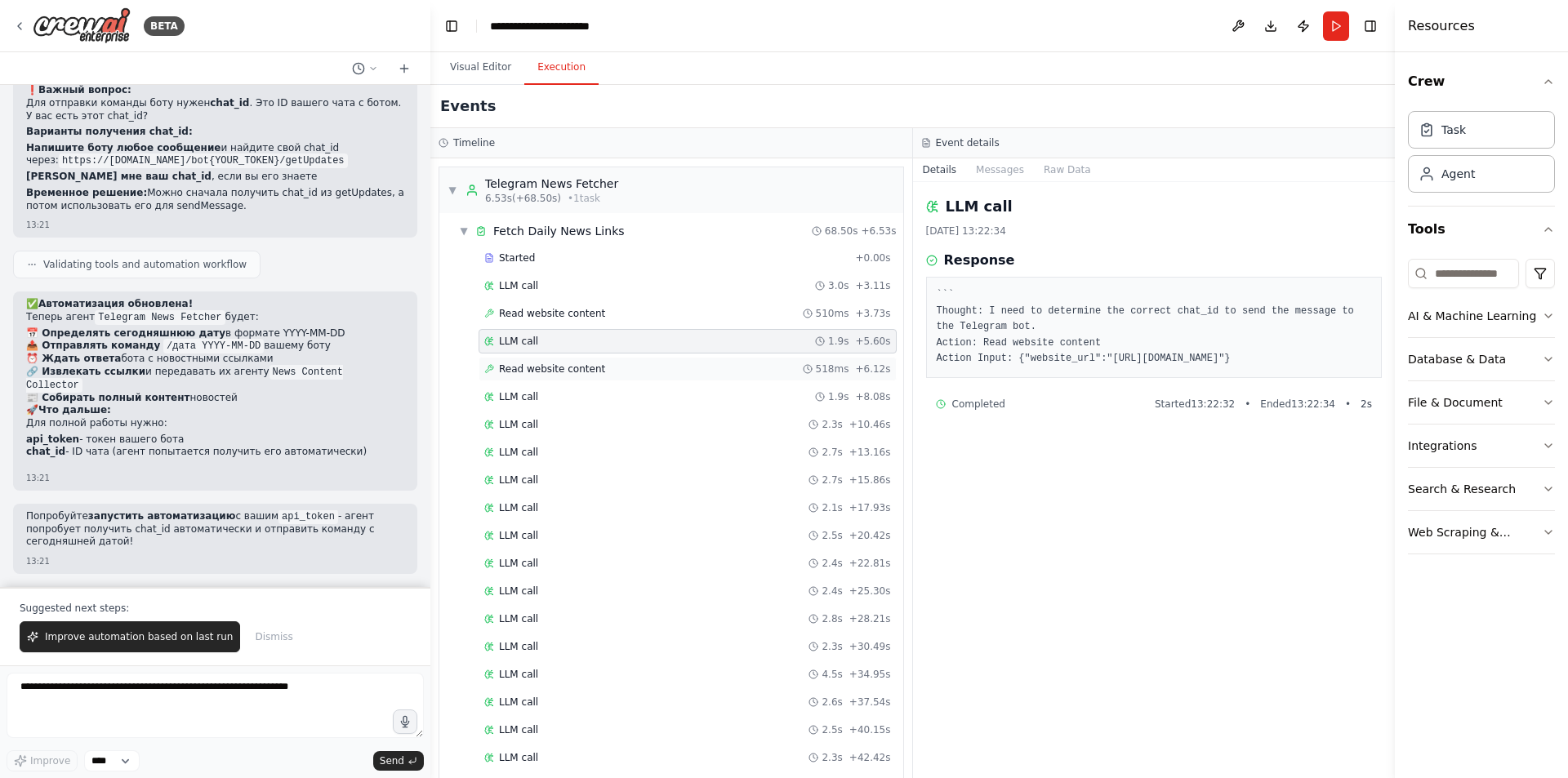
click at [597, 367] on div "Read website content 518ms + 6.12s" at bounding box center [688, 368] width 406 height 13
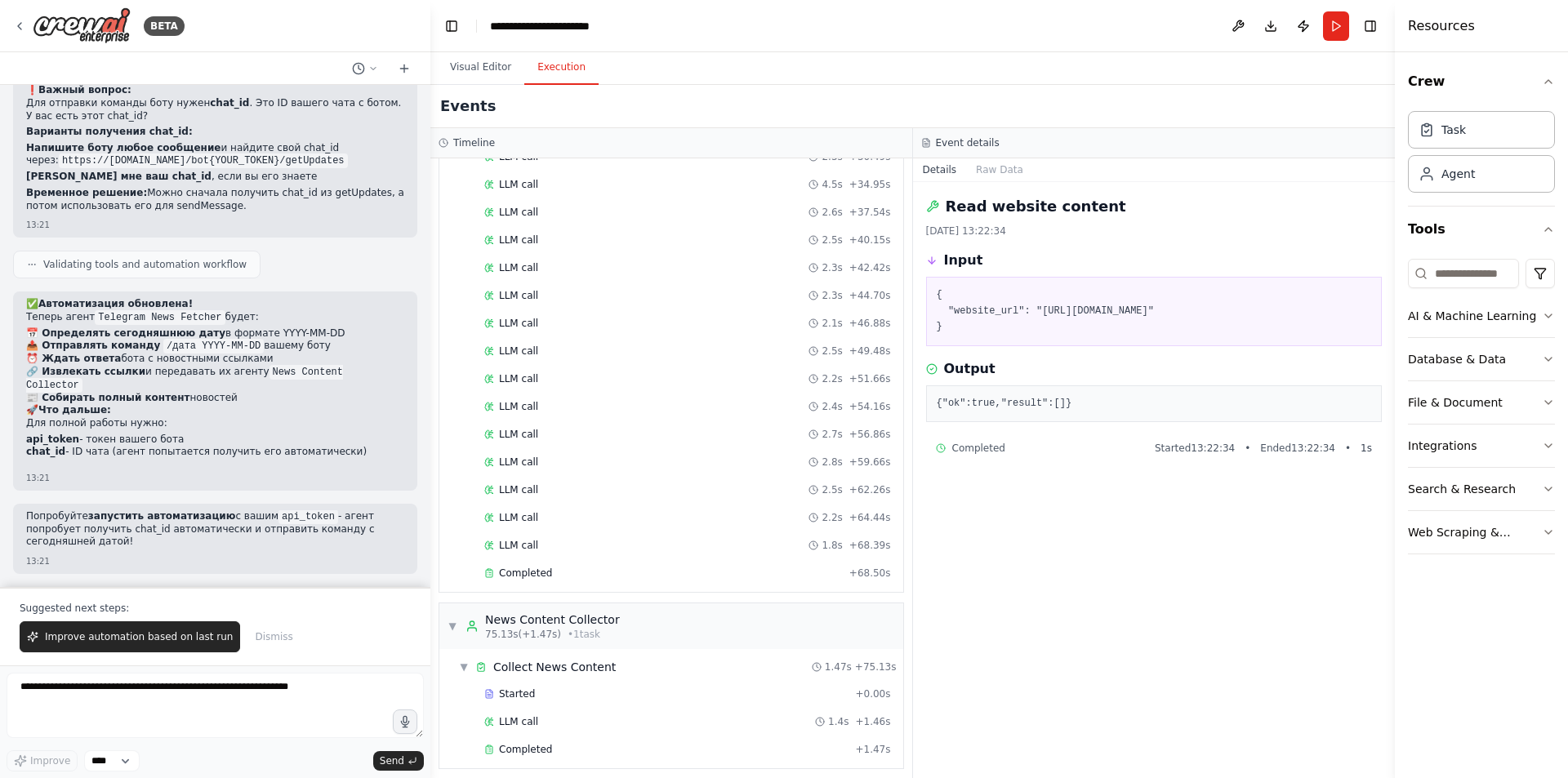
scroll to position [499, 0]
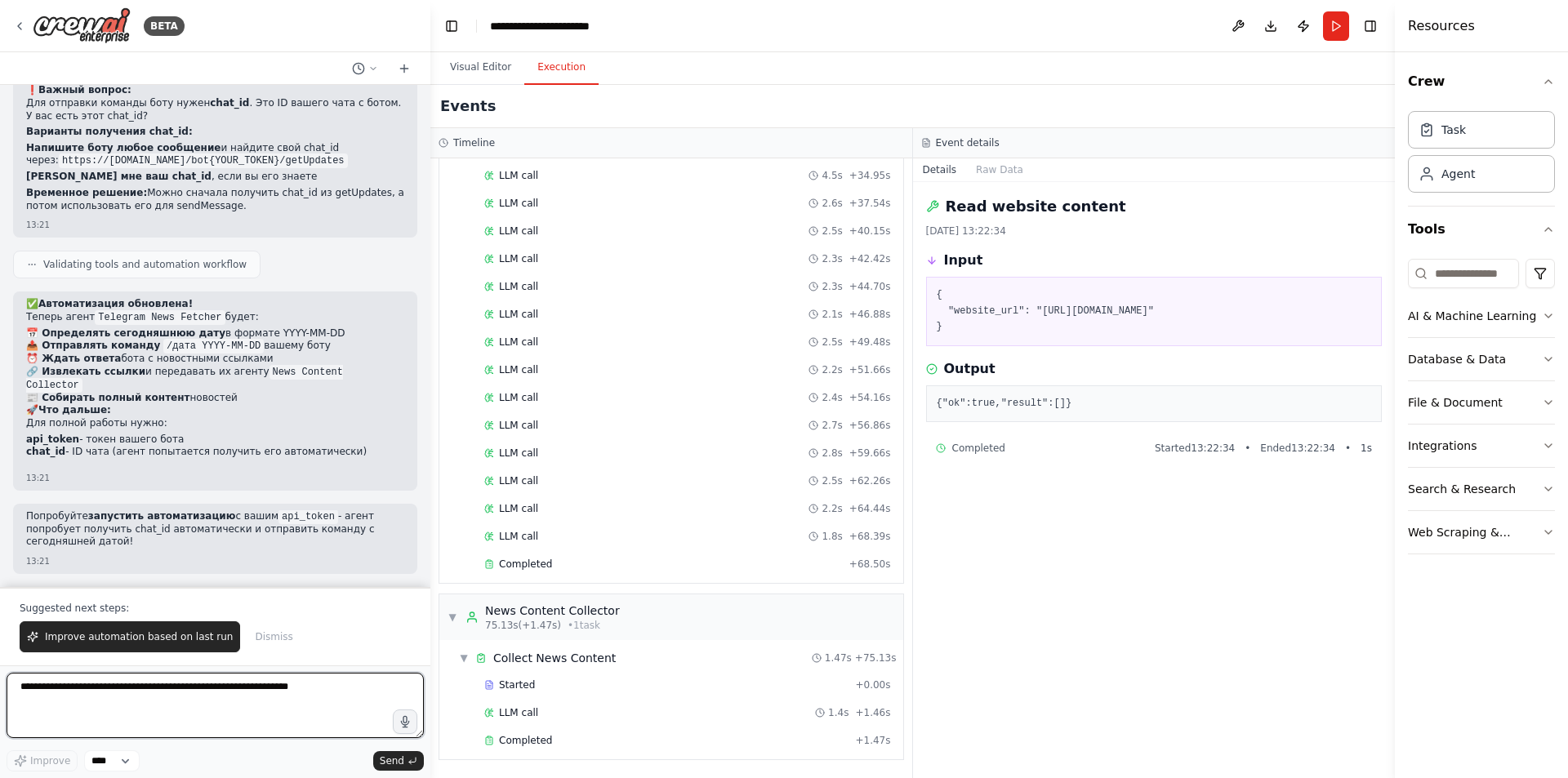
click at [215, 690] on textarea at bounding box center [215, 705] width 418 height 65
click at [531, 733] on div "Completed + 1.47s" at bounding box center [688, 741] width 418 height 25
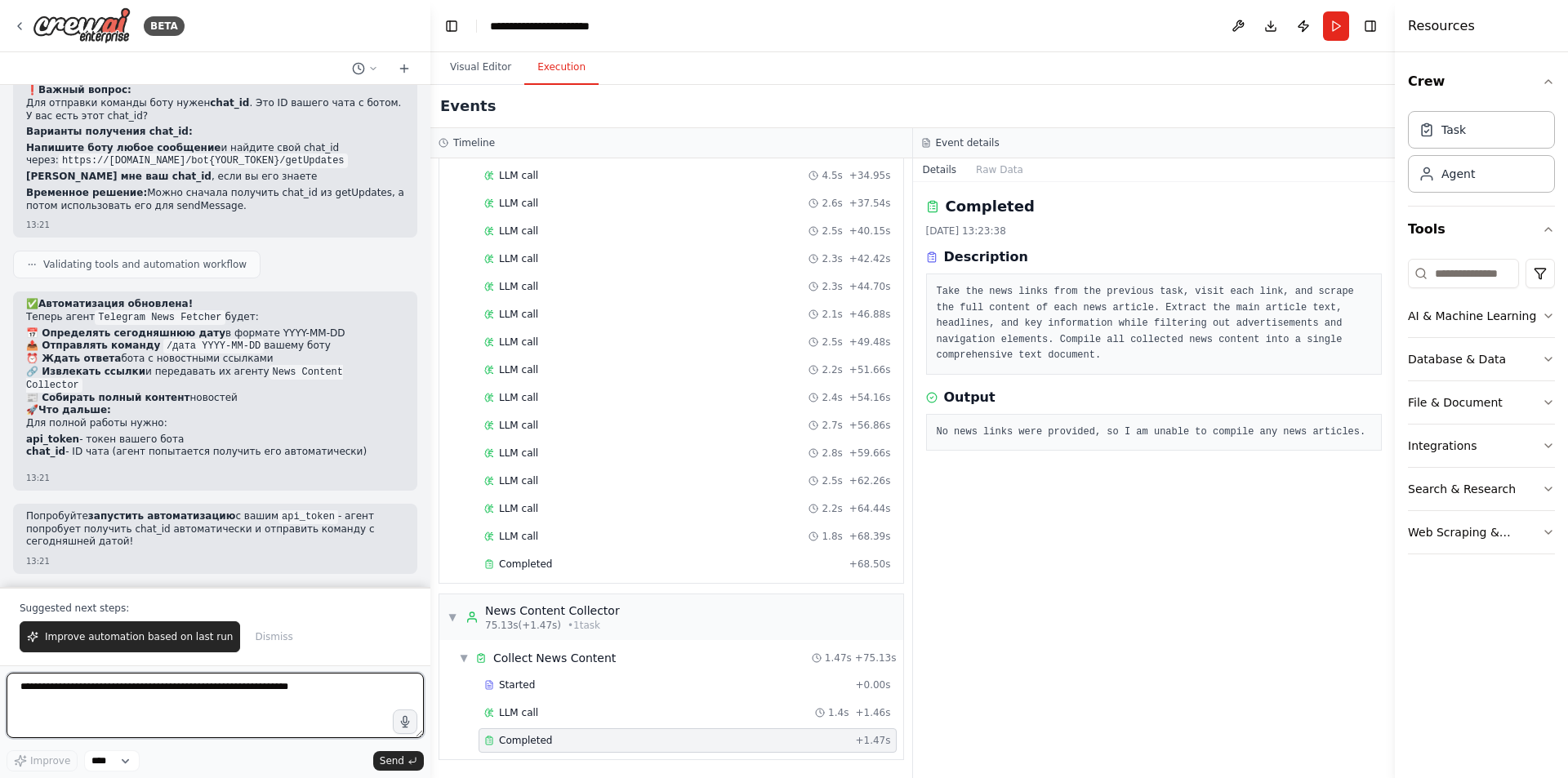
click at [307, 703] on textarea at bounding box center [215, 705] width 418 height 65
type textarea "*"
type textarea "**********"
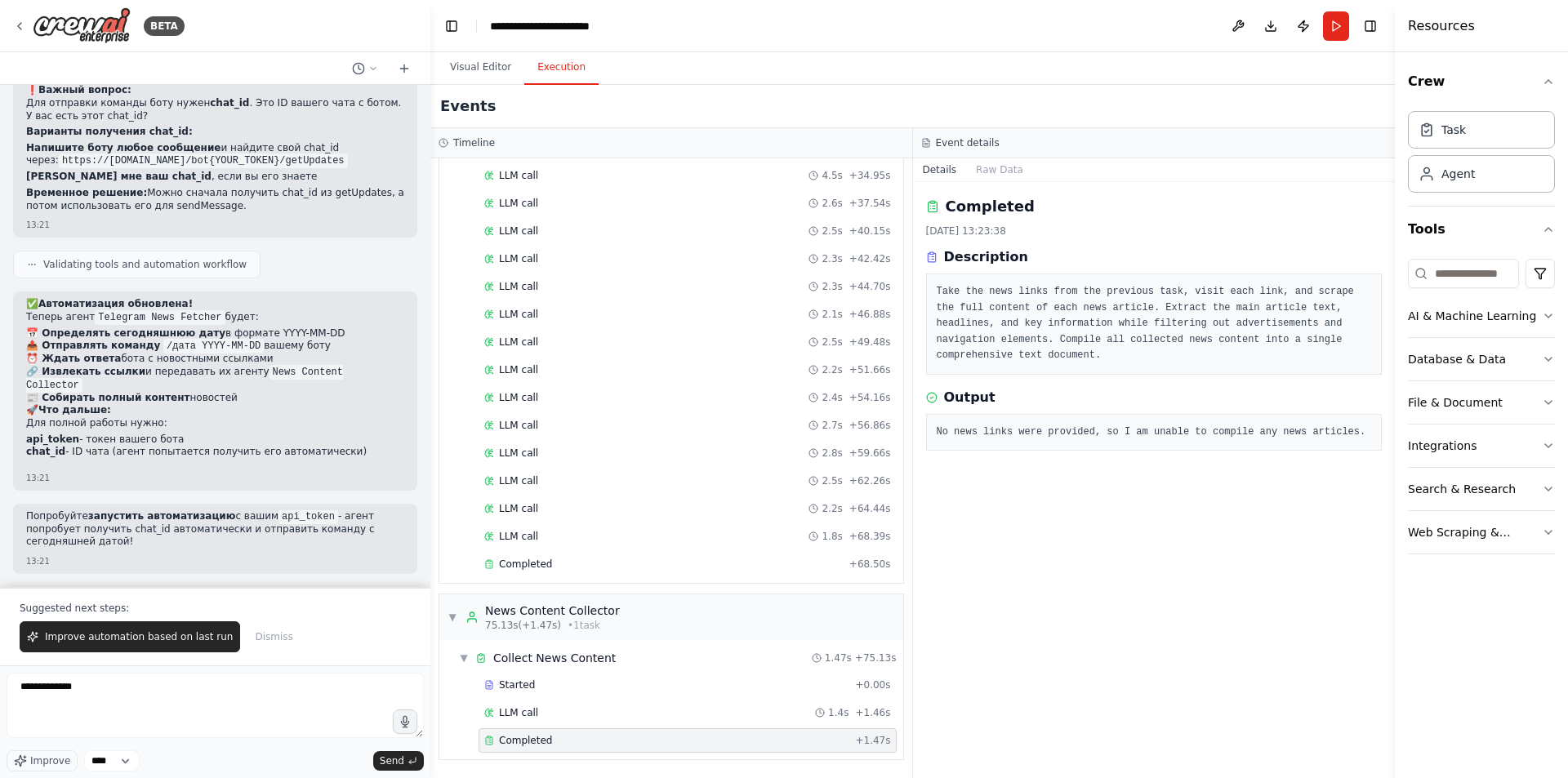
drag, startPoint x: 1111, startPoint y: 553, endPoint x: 1032, endPoint y: 558, distance: 79.2
click at [1111, 553] on div "Completed 17.09.2025, 13:23:38 Description Take the news links from the previou…" at bounding box center [1155, 480] width 483 height 596
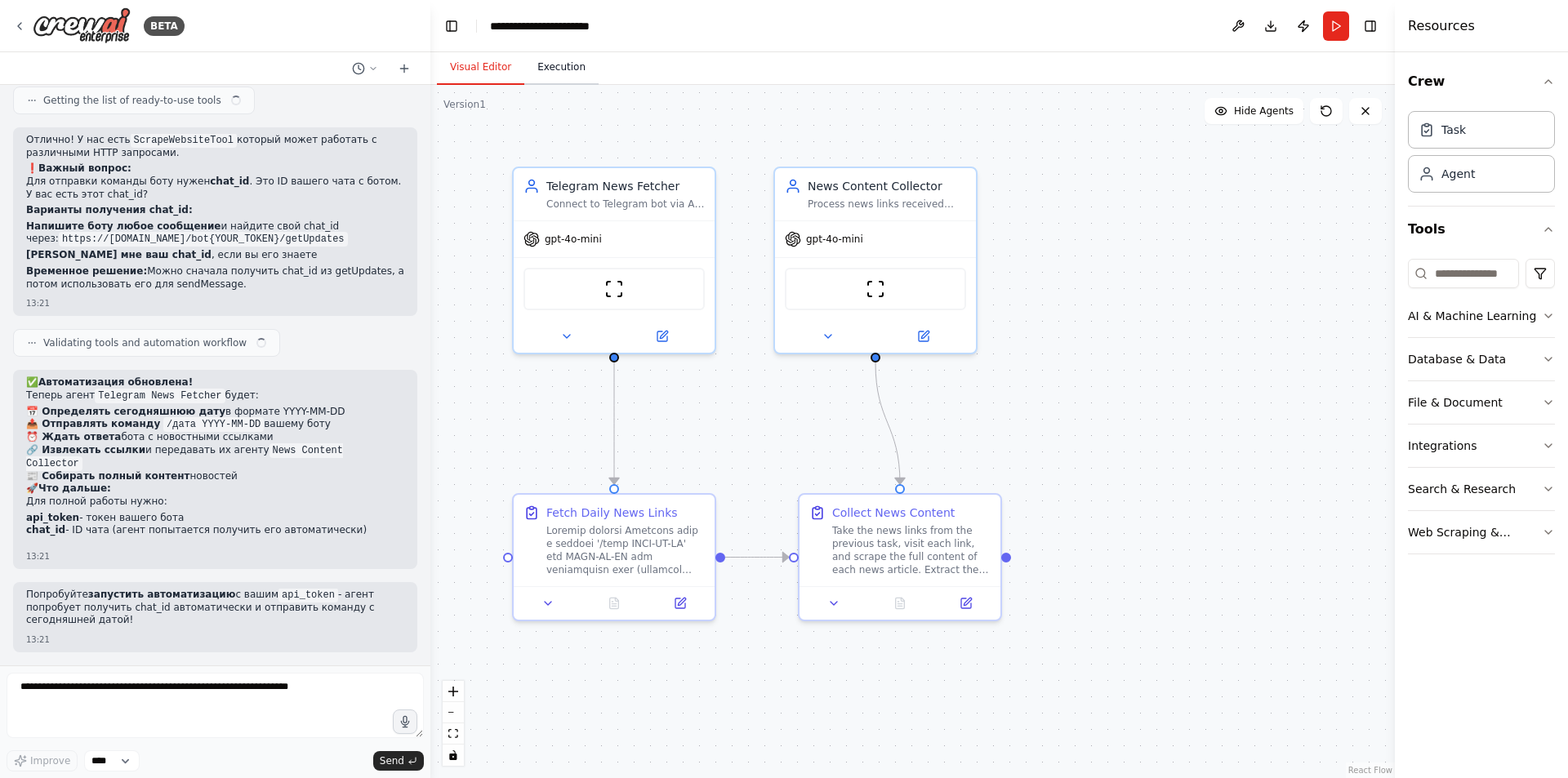
click at [563, 74] on button "Execution" at bounding box center [561, 68] width 74 height 34
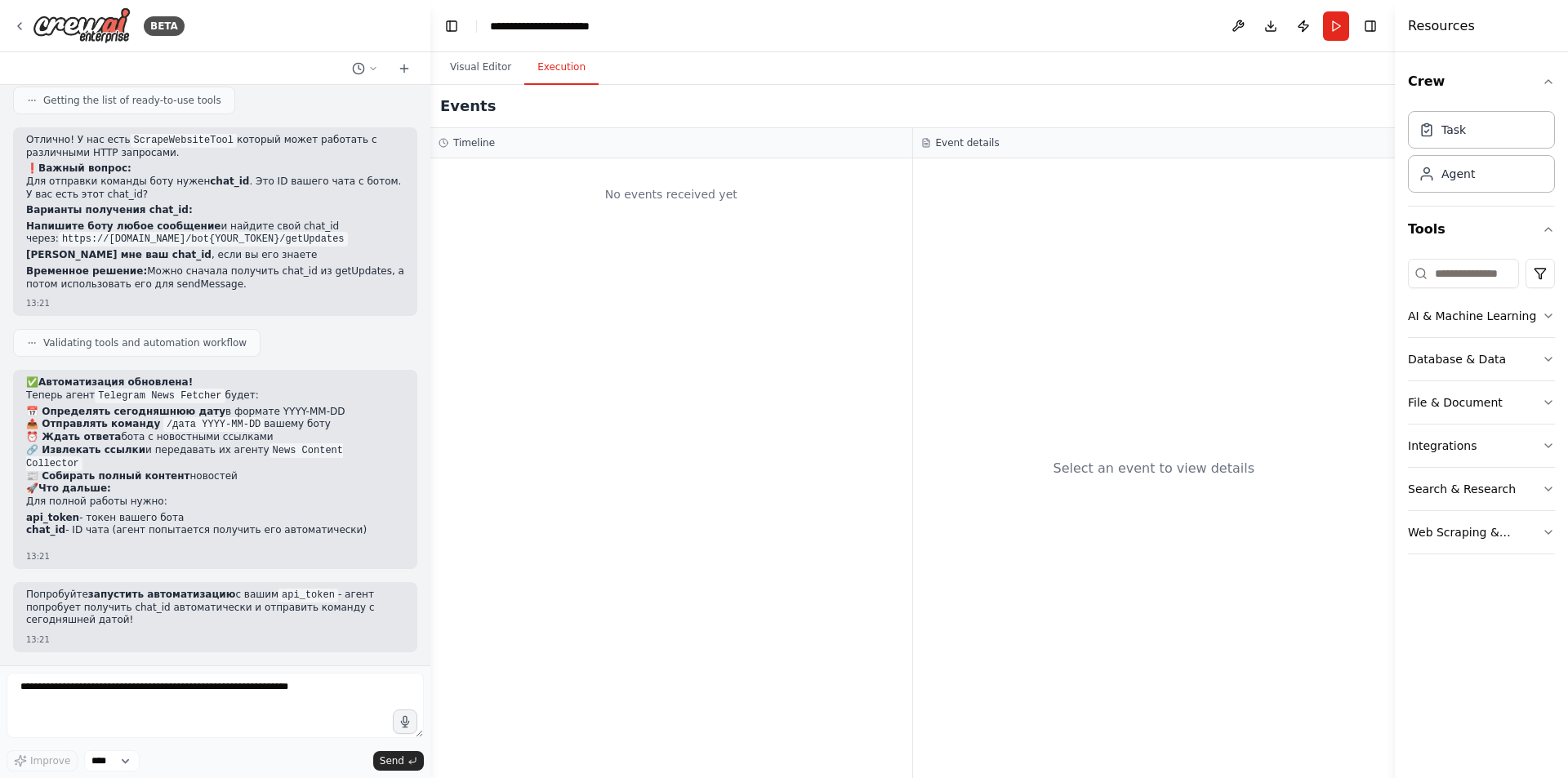
scroll to position [10092, 0]
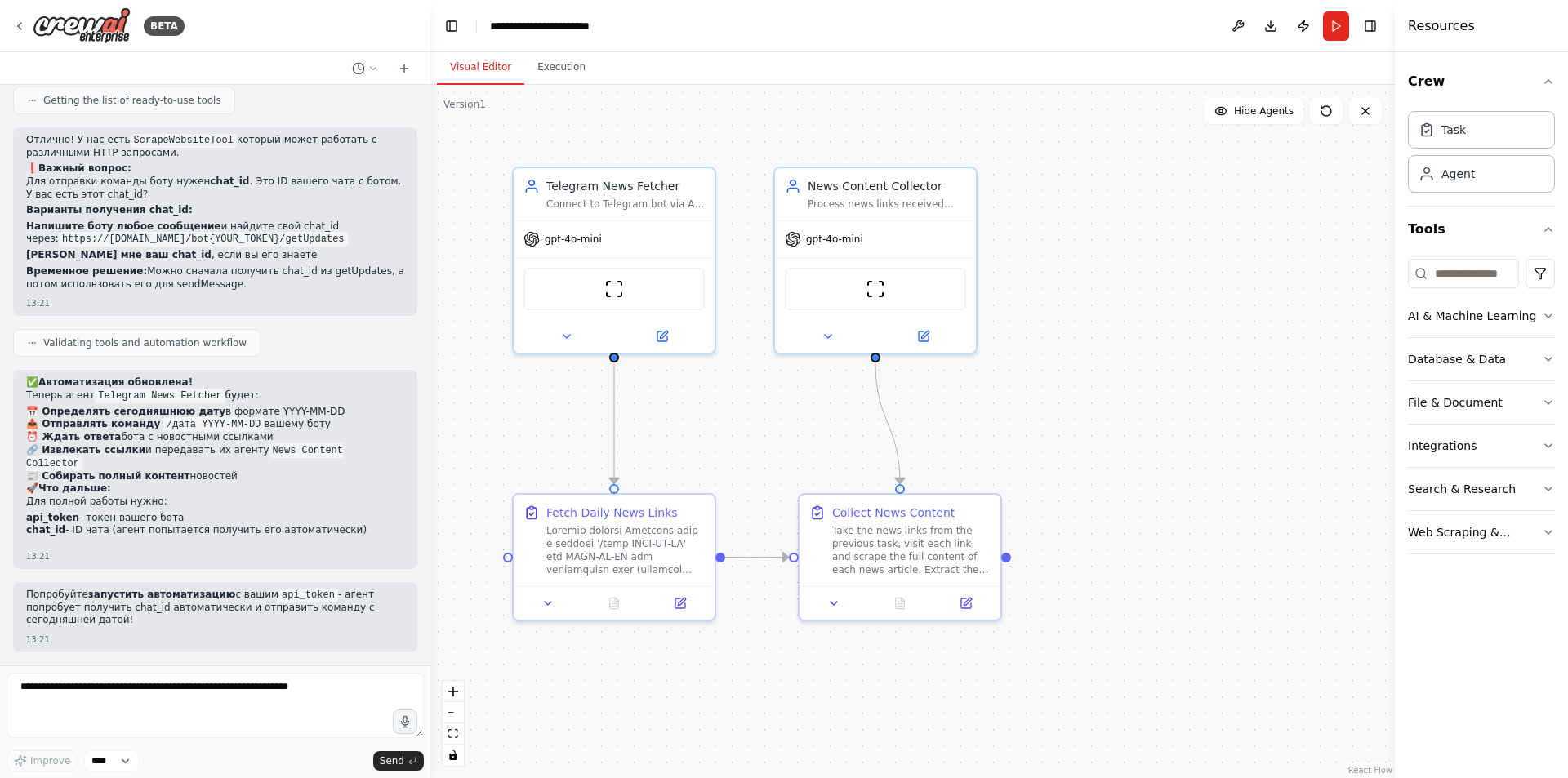
click at [495, 77] on button "Visual Editor" at bounding box center [480, 68] width 88 height 34
click at [158, 707] on textarea at bounding box center [215, 705] width 418 height 65
type textarea "**********"
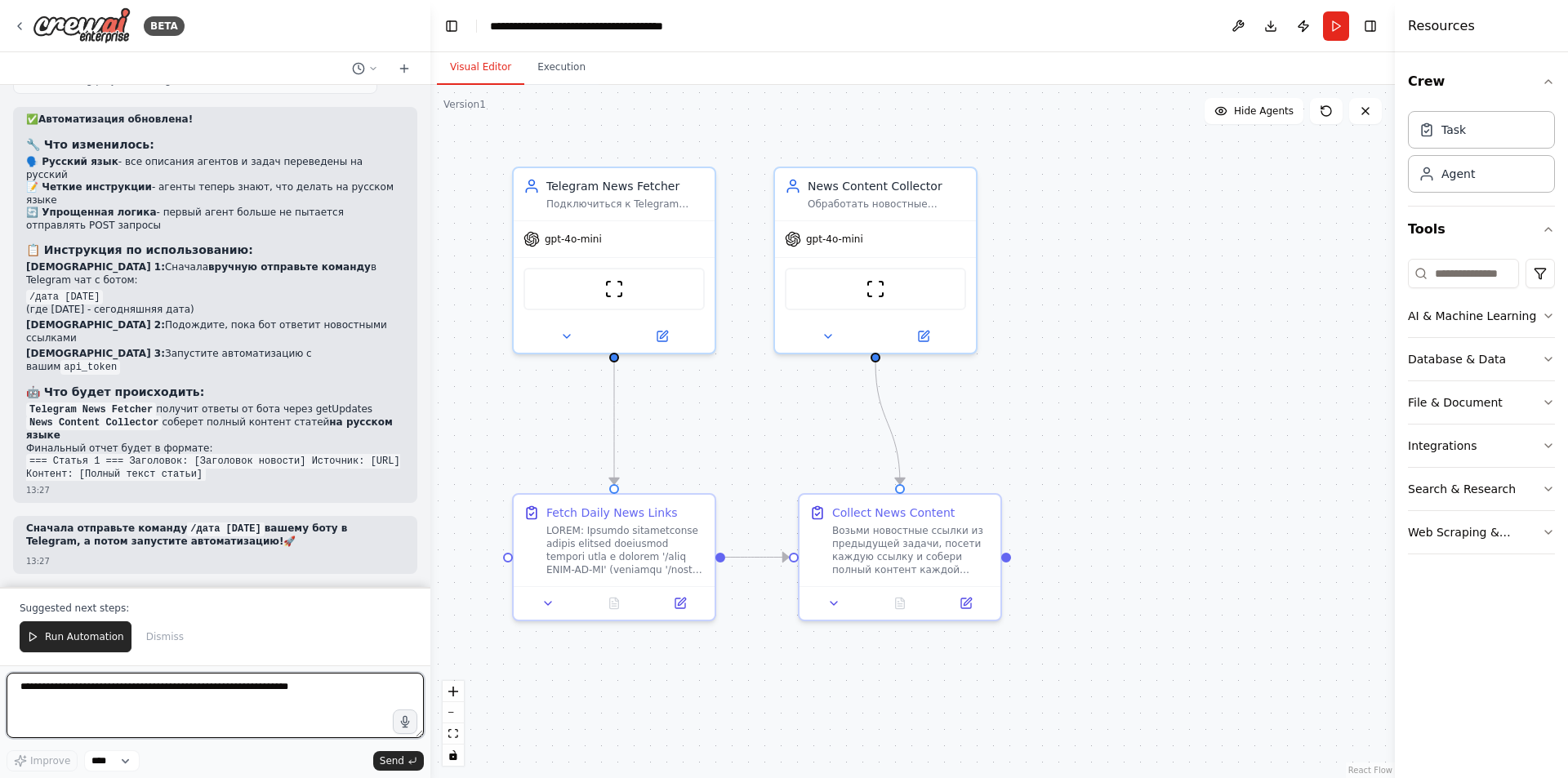
scroll to position [11591, 0]
click at [188, 684] on textarea at bounding box center [215, 705] width 418 height 65
type textarea "*"
type textarea "**********"
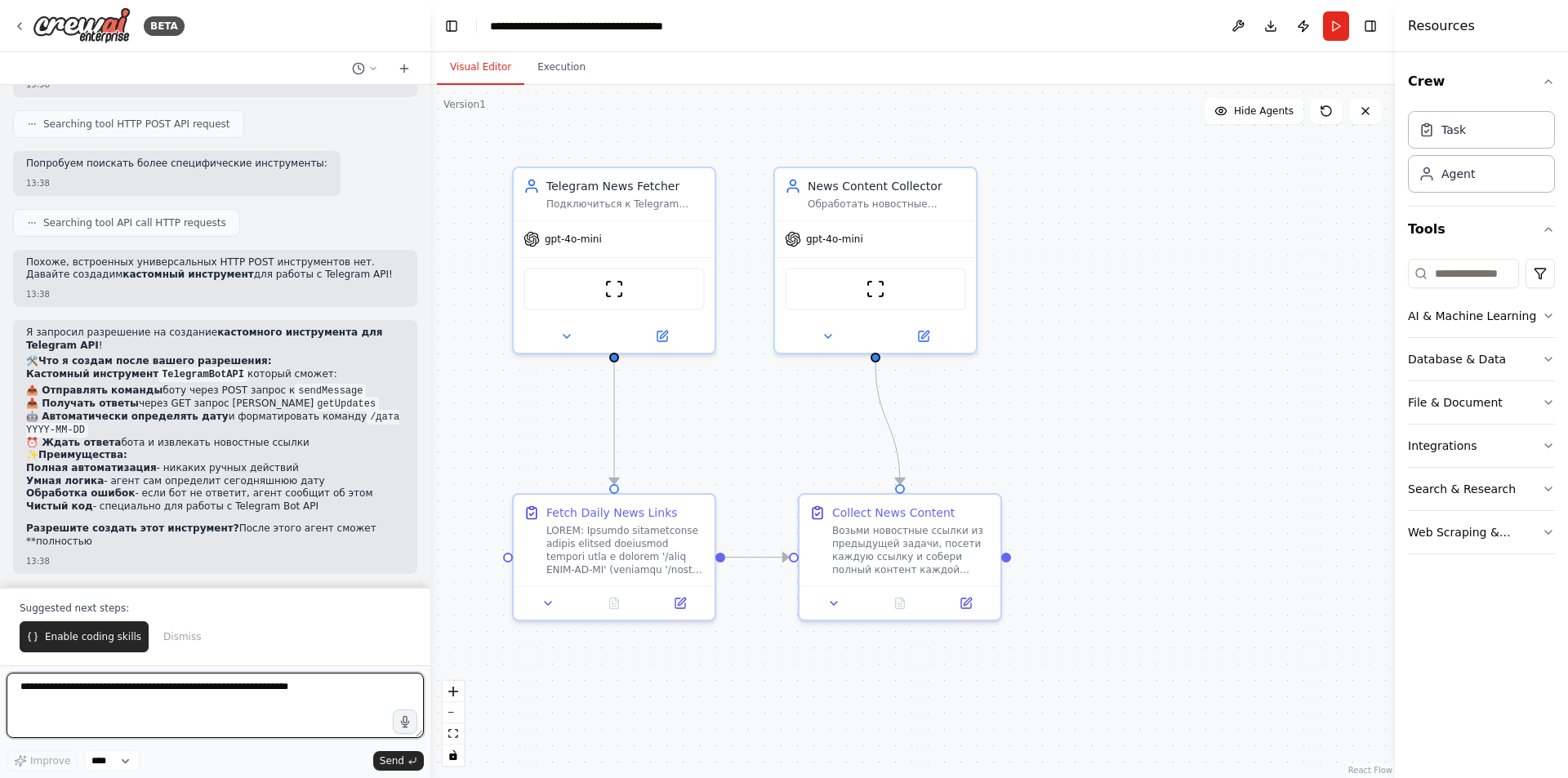
scroll to position [12241, 0]
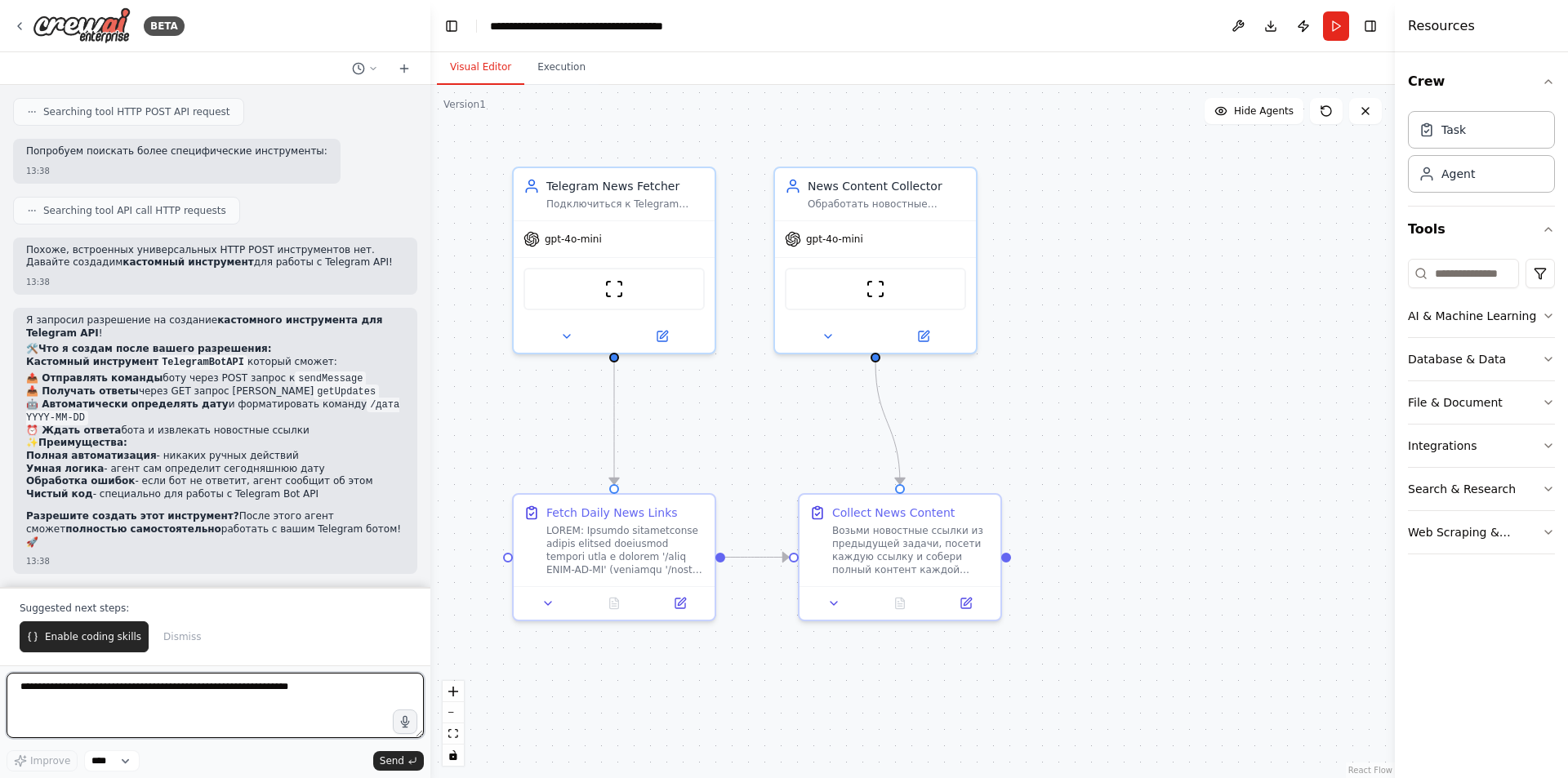
click at [244, 683] on textarea at bounding box center [215, 705] width 418 height 65
type textarea "**********"
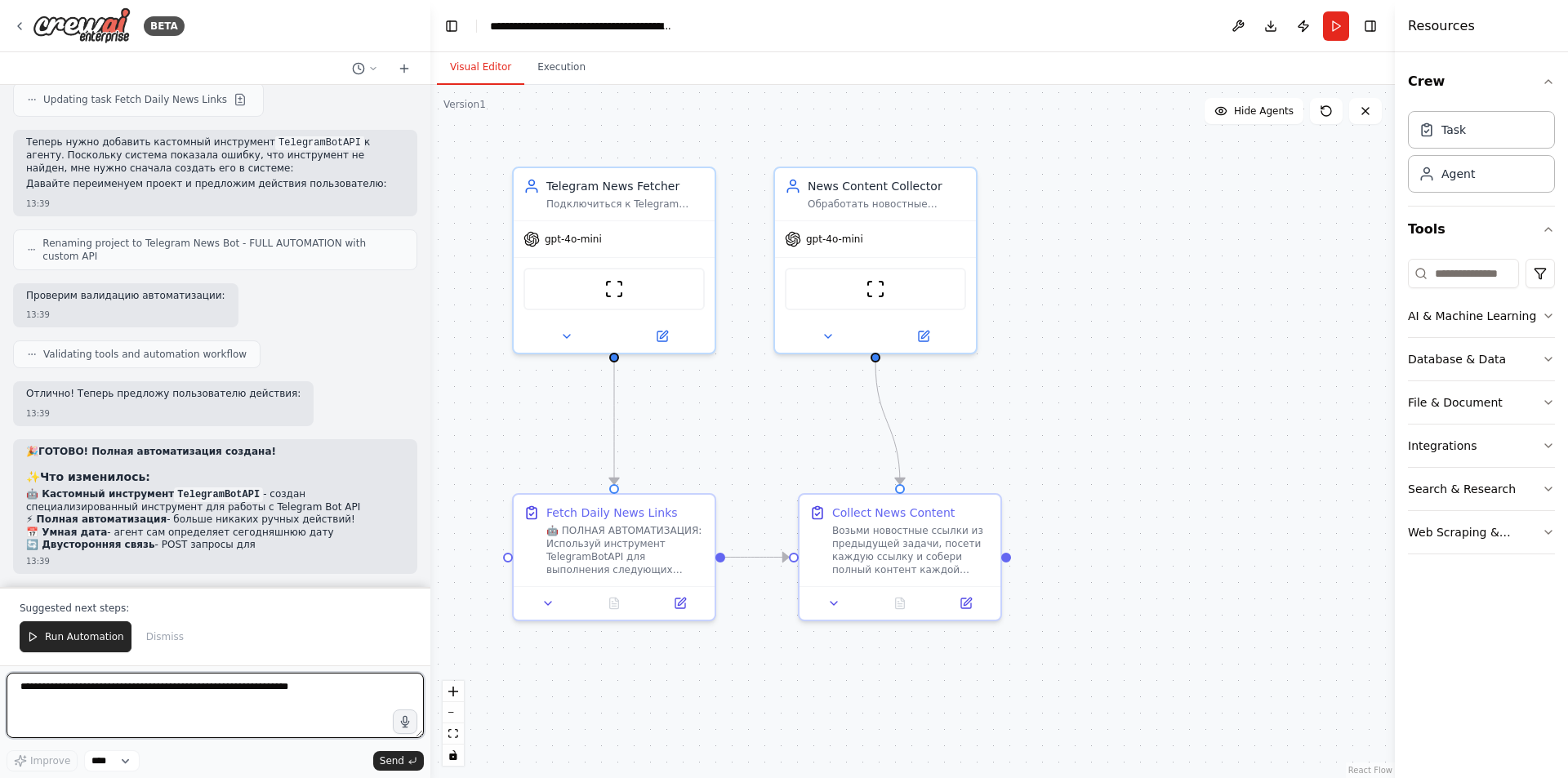
scroll to position [13339, 0]
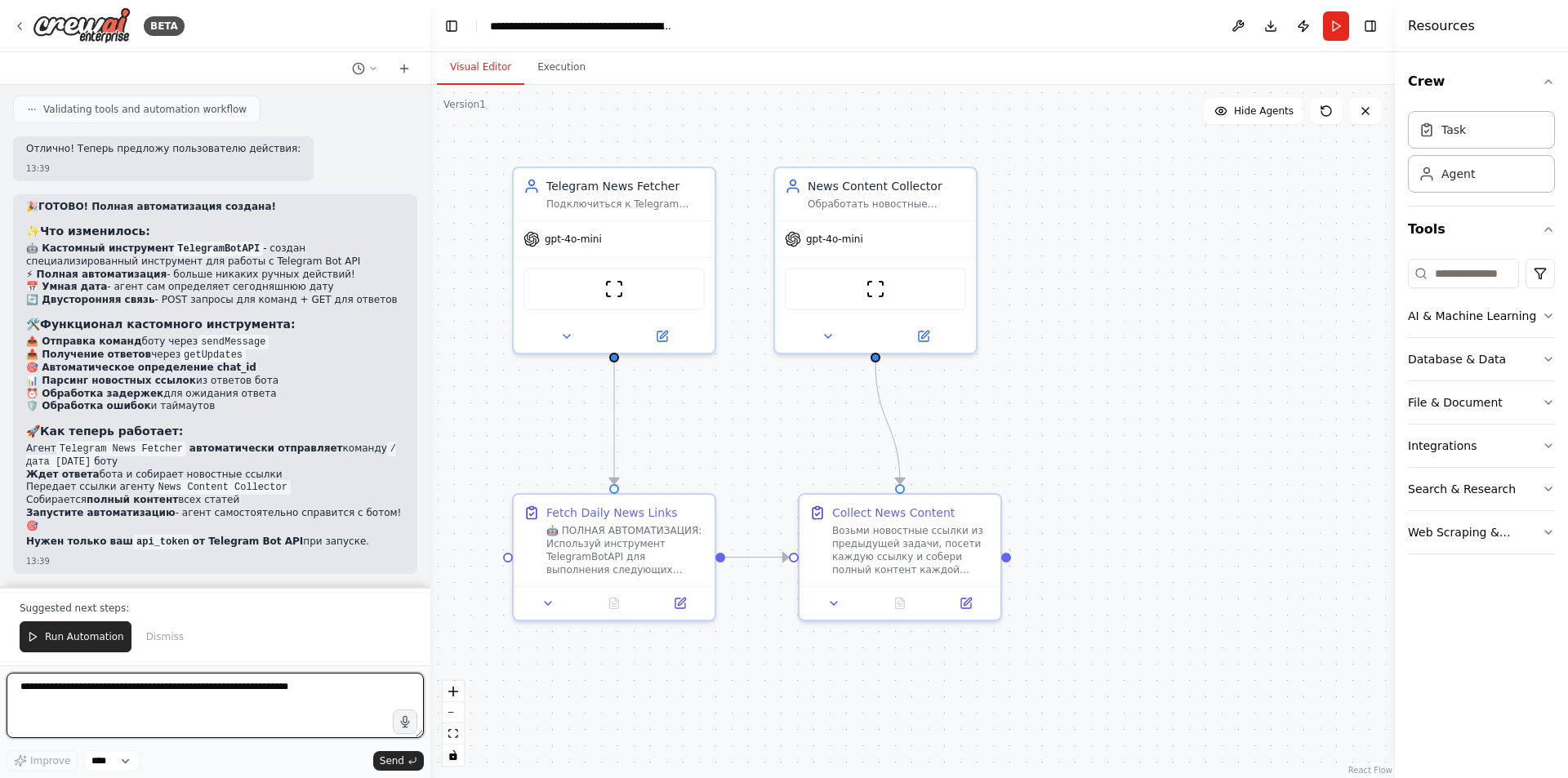
click at [226, 687] on textarea at bounding box center [215, 705] width 418 height 65
type textarea "*"
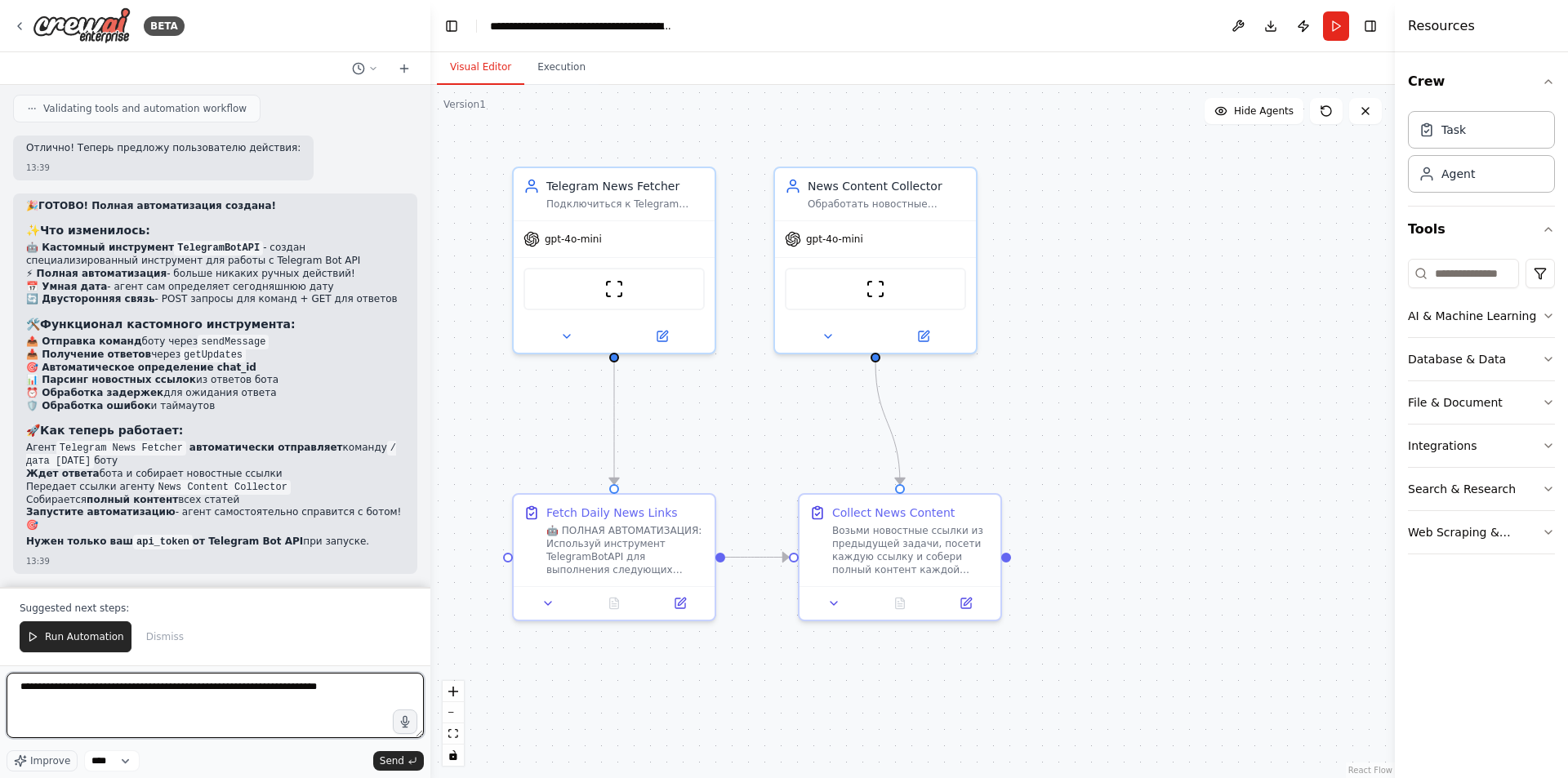
type textarea "**********"
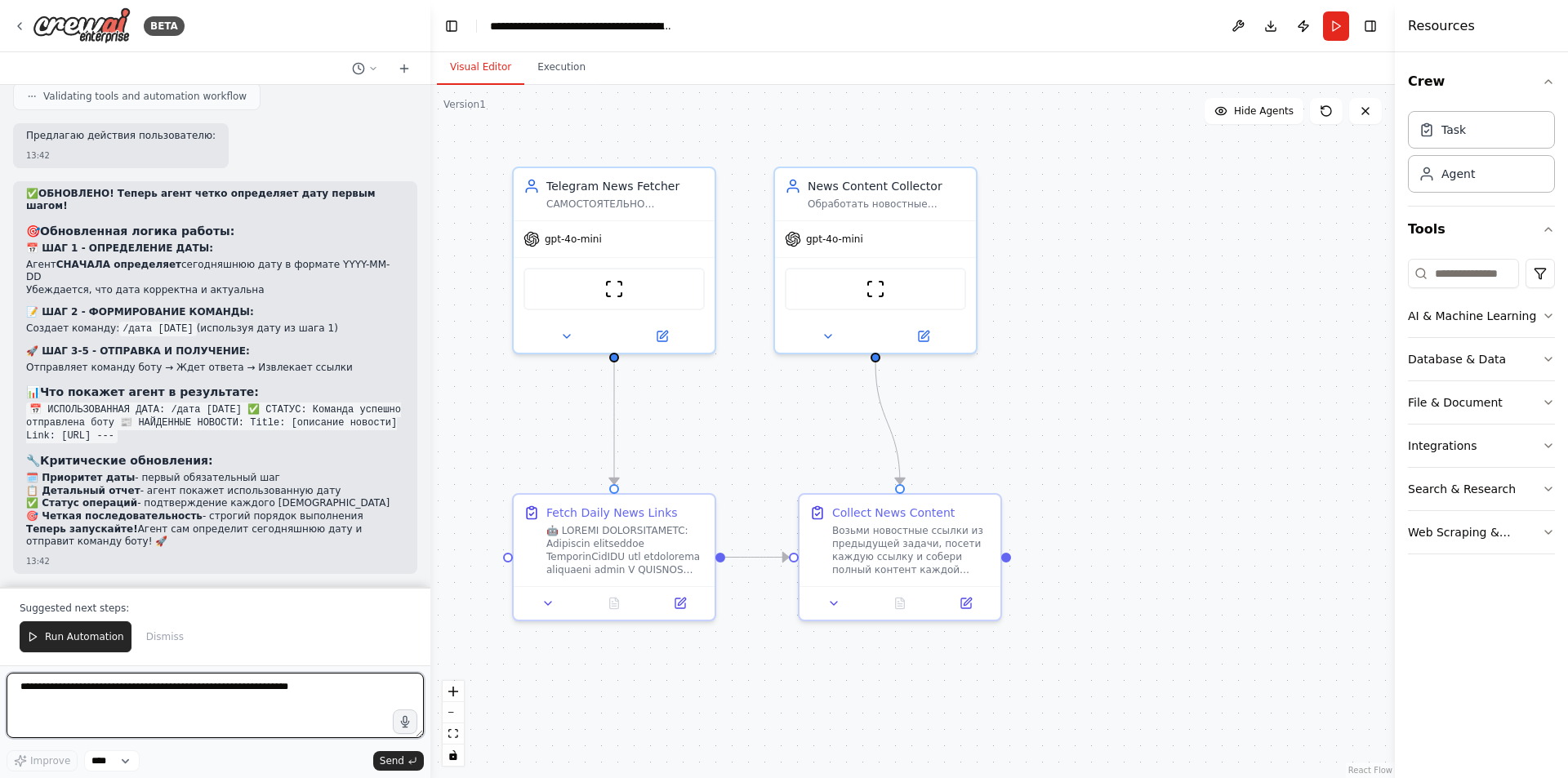
scroll to position [16076, 0]
click at [1341, 28] on button "Run" at bounding box center [1336, 26] width 26 height 30
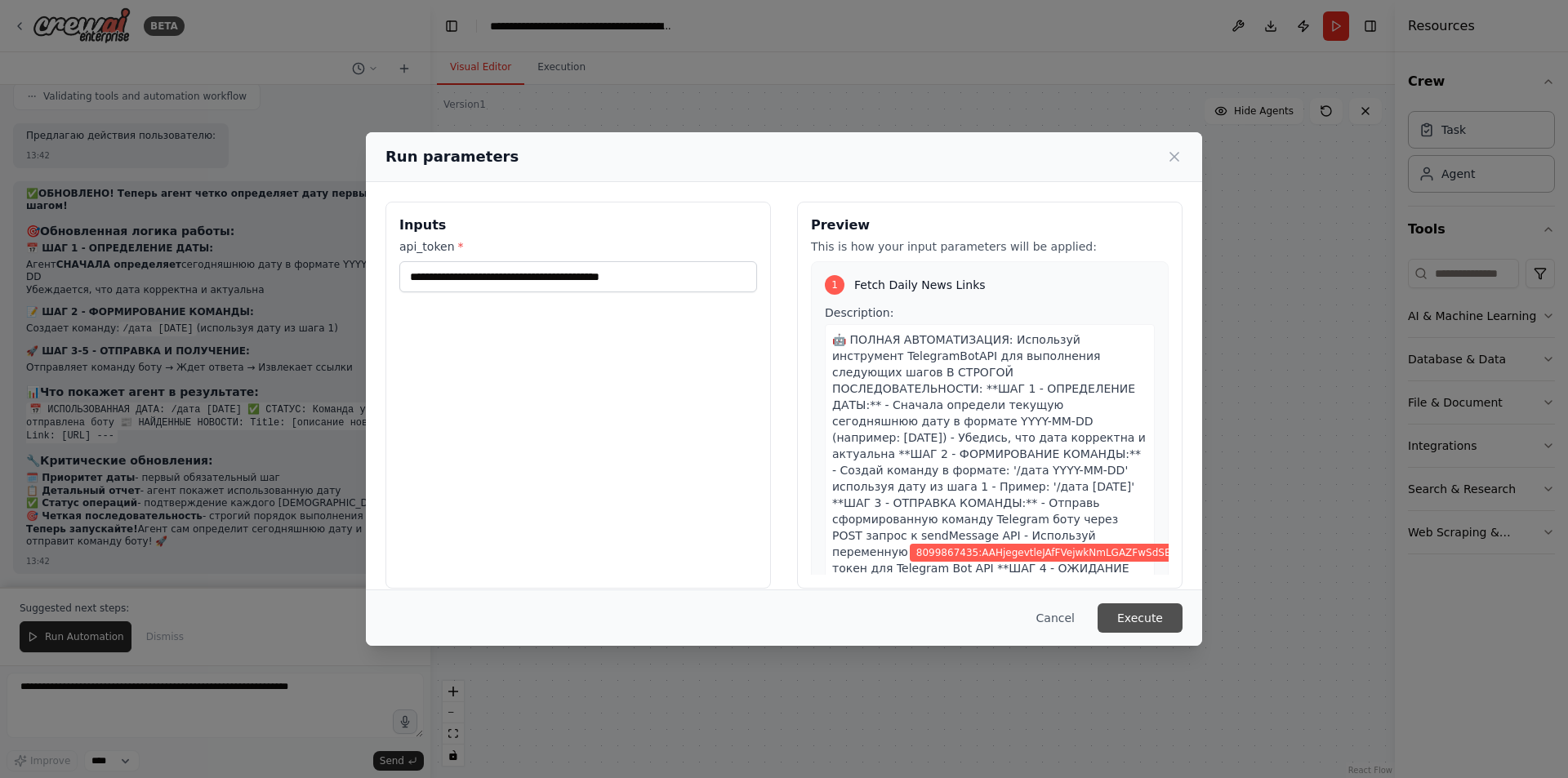
click at [1145, 611] on button "Execute" at bounding box center [1140, 618] width 85 height 30
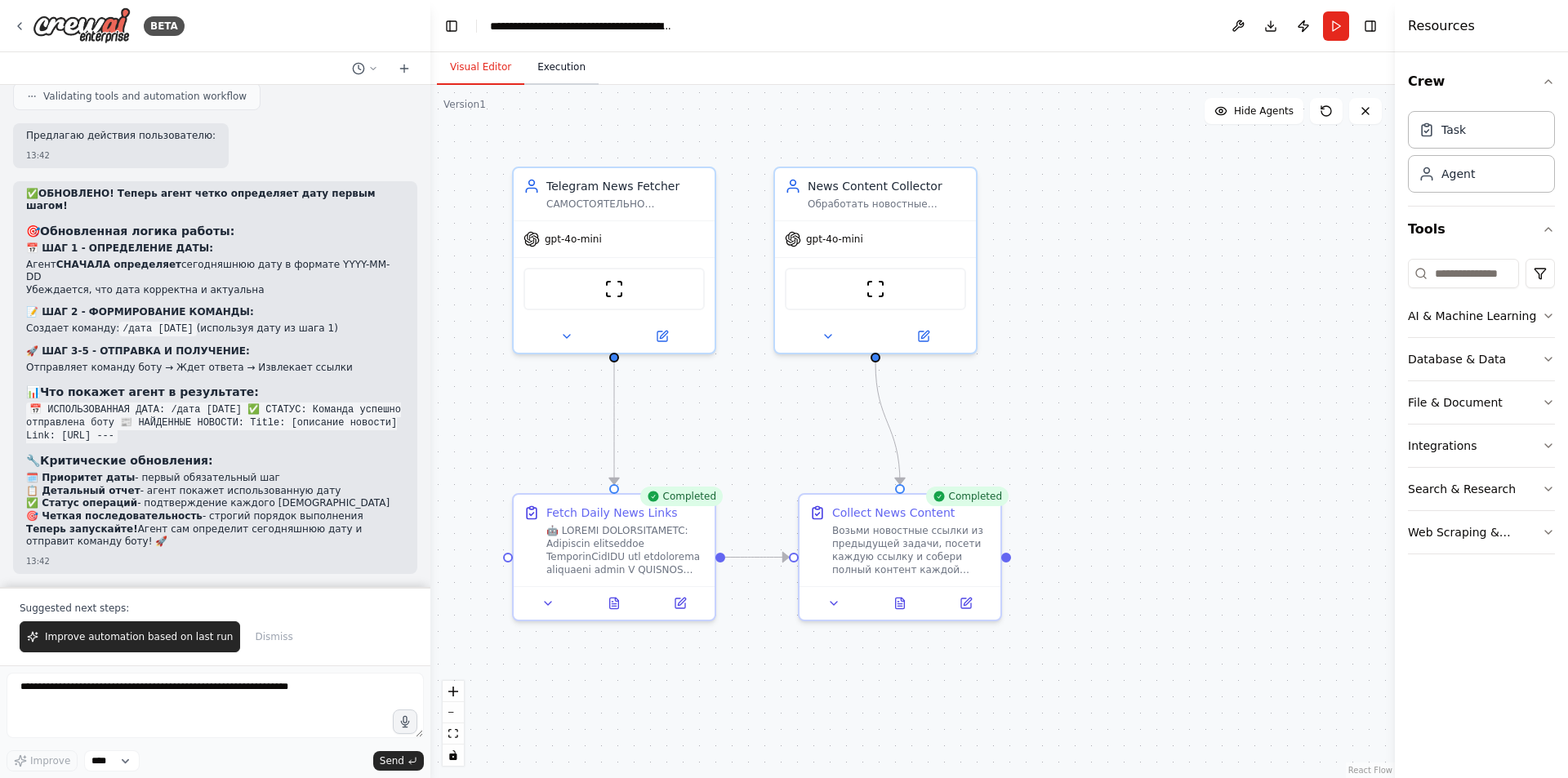
click at [551, 68] on button "Execution" at bounding box center [561, 68] width 74 height 34
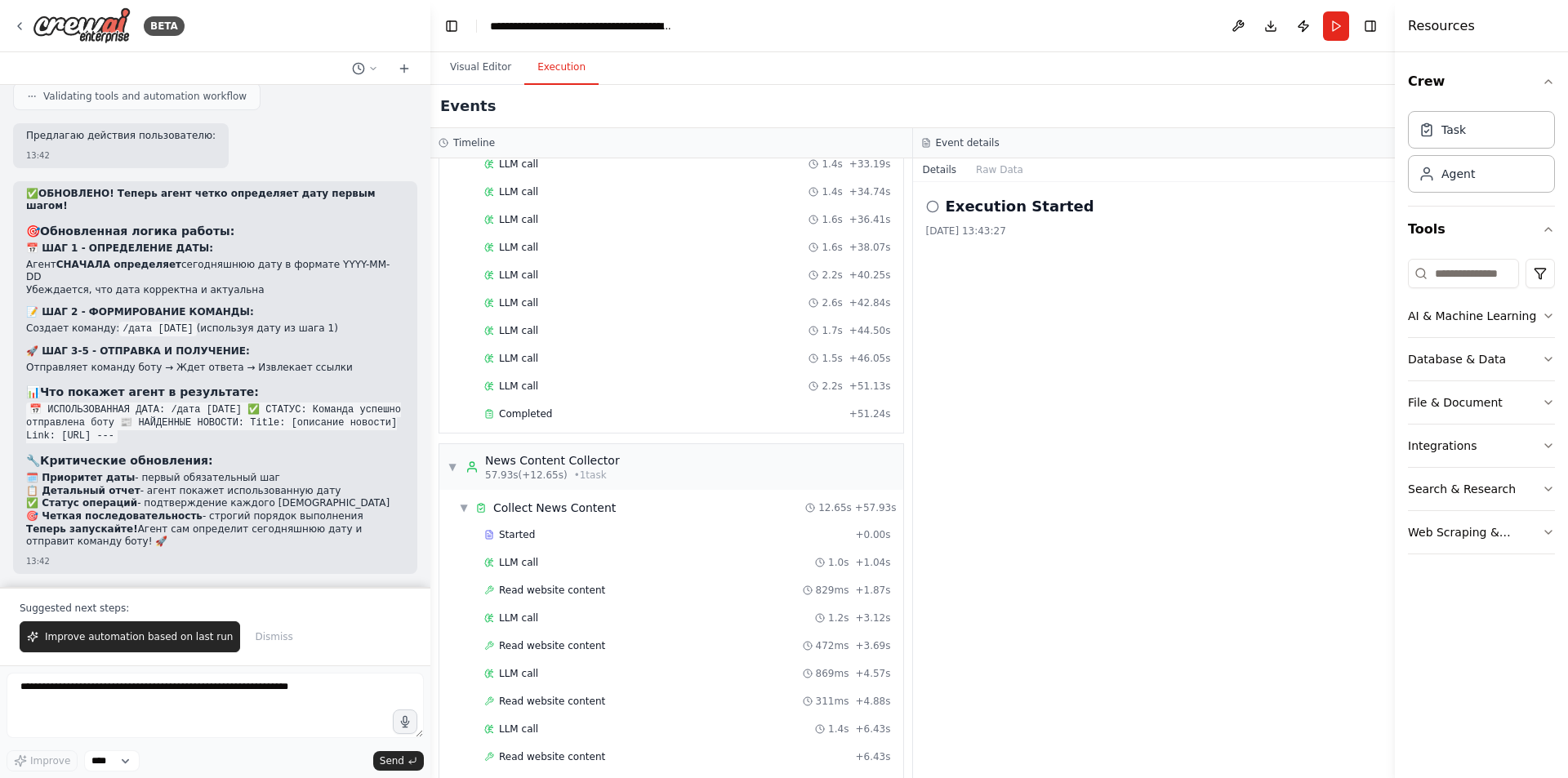
scroll to position [804, 0]
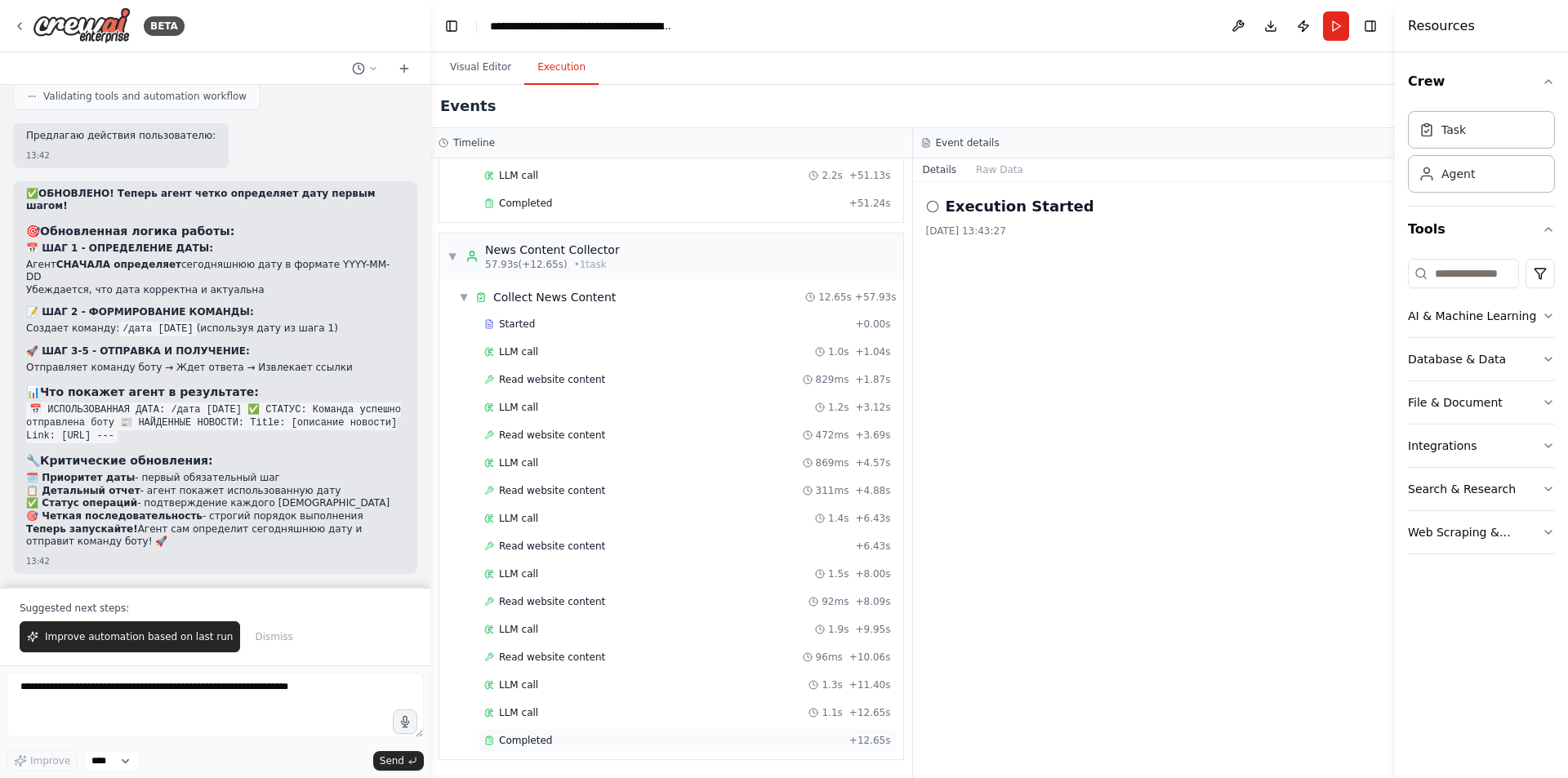
click at [549, 739] on div "Completed" at bounding box center [664, 740] width 359 height 13
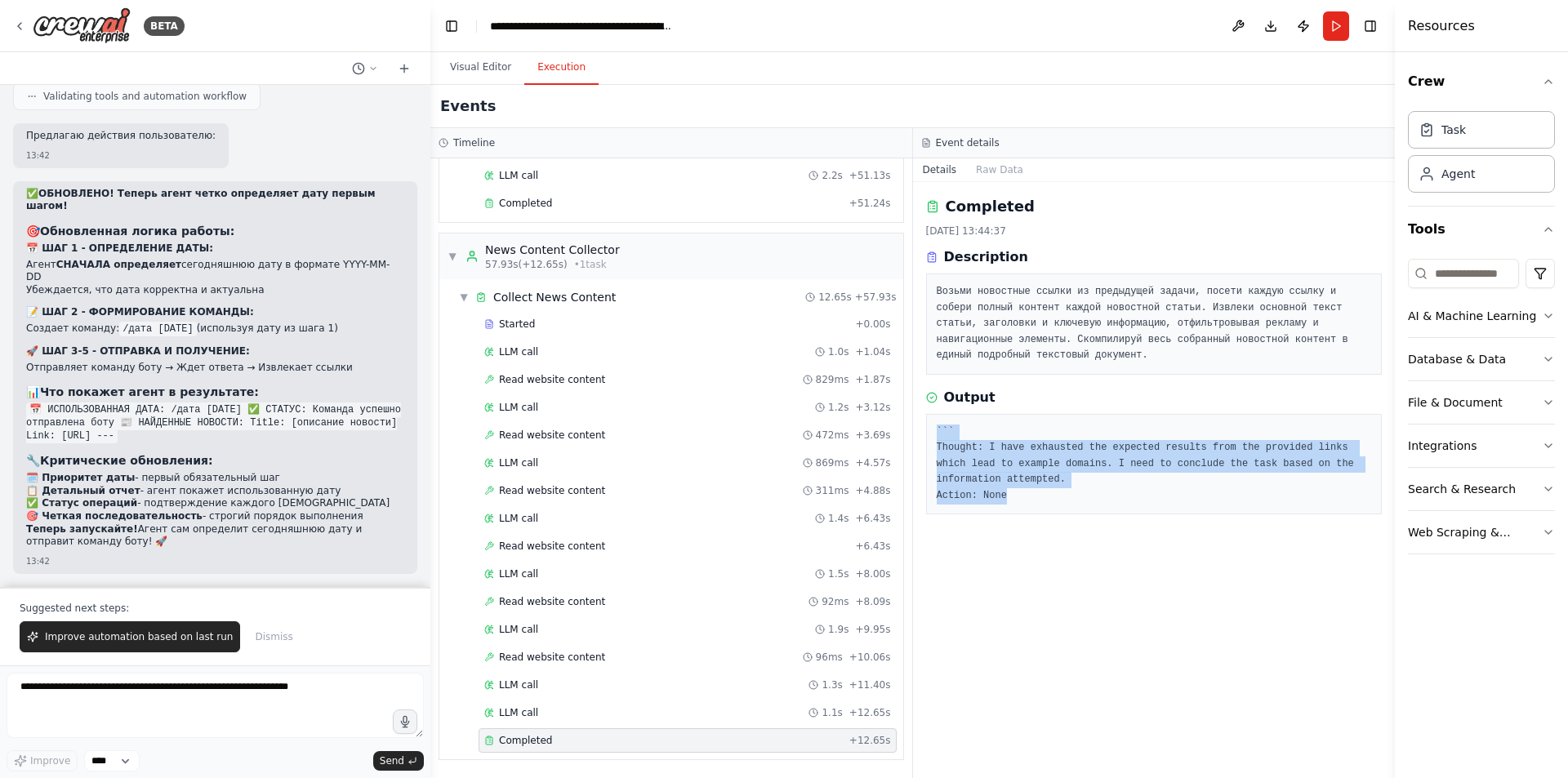
drag, startPoint x: 992, startPoint y: 488, endPoint x: 936, endPoint y: 430, distance: 80.6
click at [937, 430] on pre "``` Thought: I have exhausted the expected results from the provided links whic…" at bounding box center [1155, 464] width 435 height 80
copy pre "``` Thought: I have exhausted the expected results from the provided links whic…"
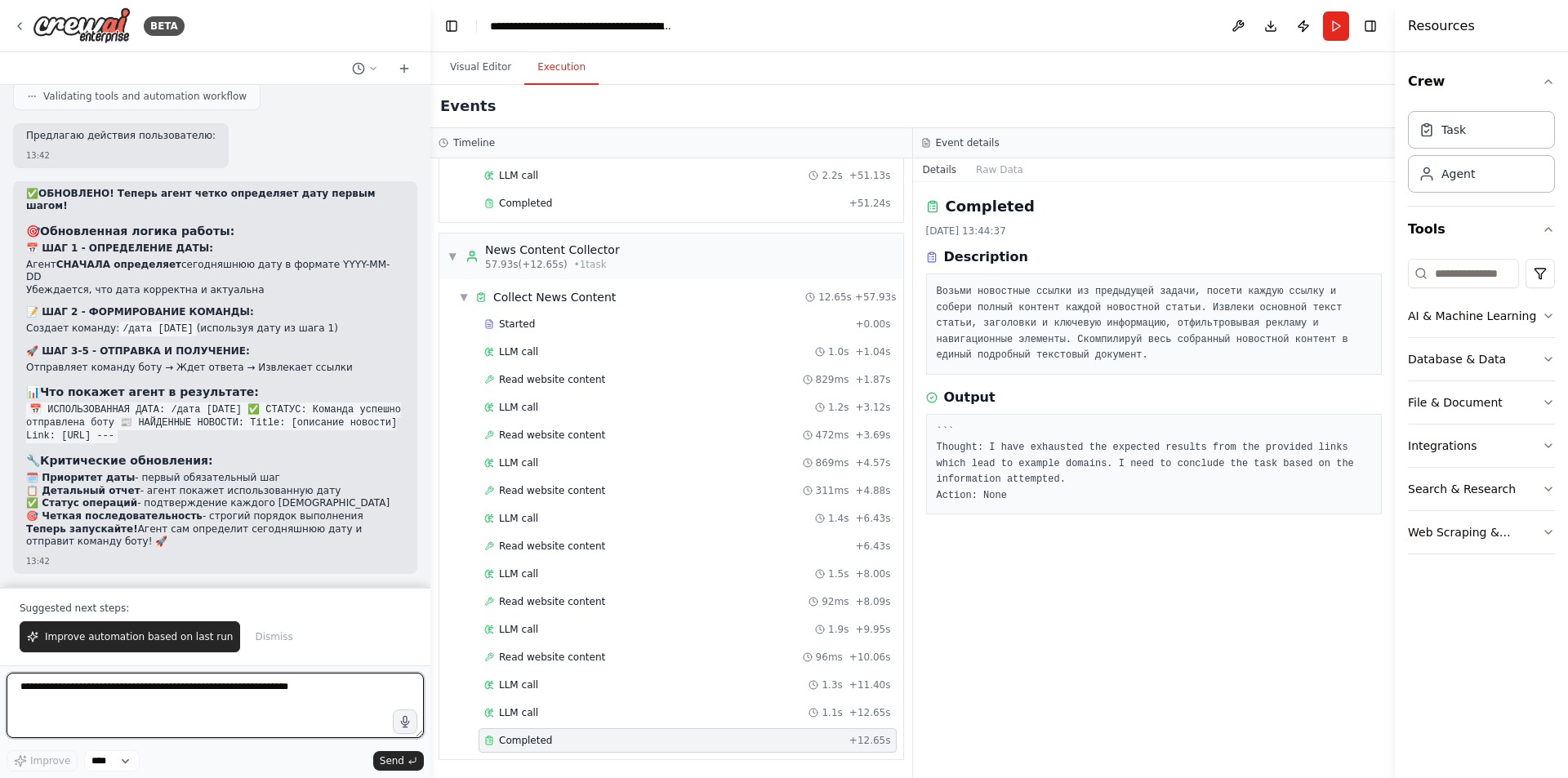
click at [266, 716] on textarea at bounding box center [215, 705] width 418 height 65
paste textarea "**********"
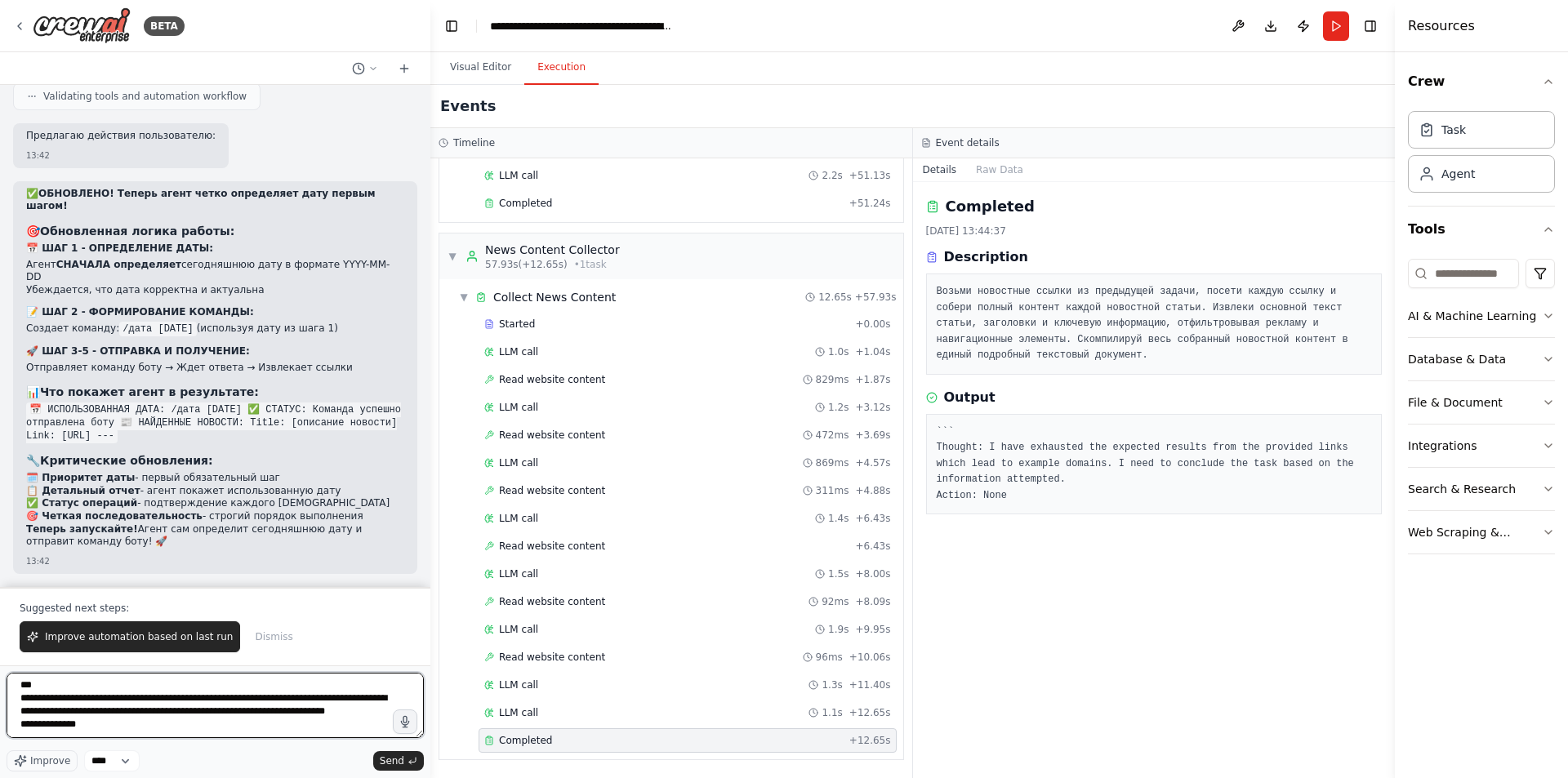
scroll to position [34, 0]
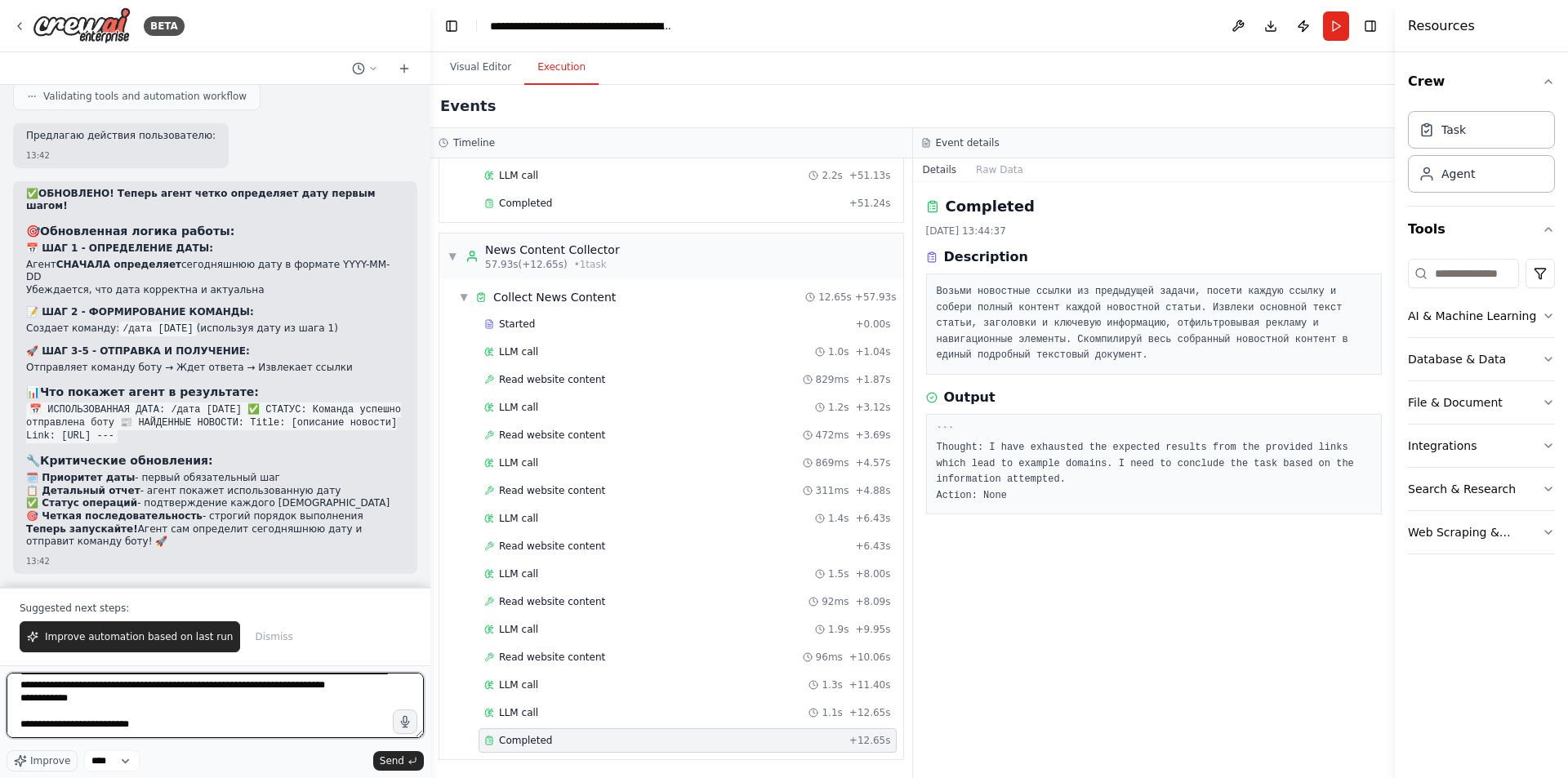
type textarea "**********"
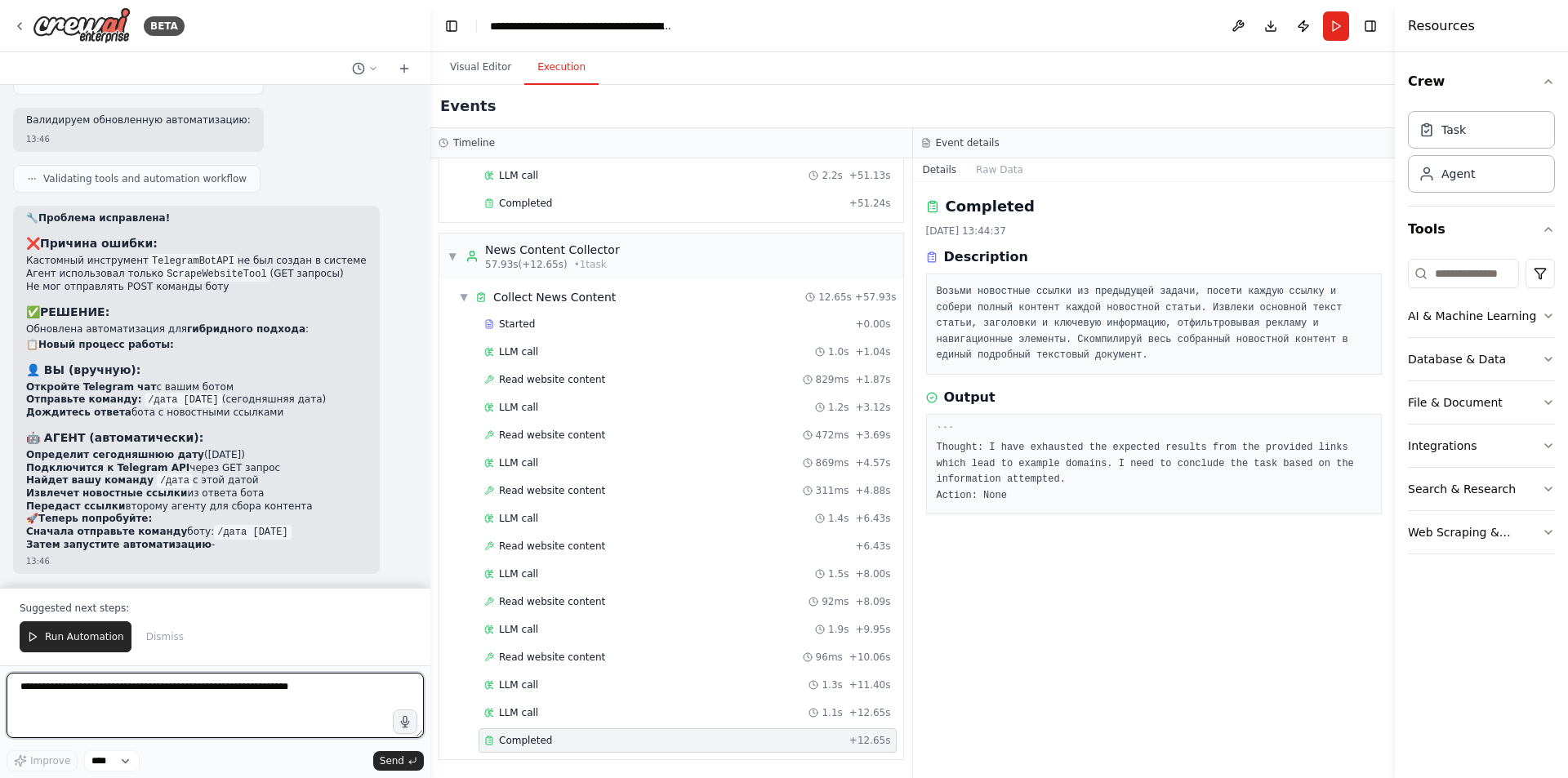
scroll to position [17617, 0]
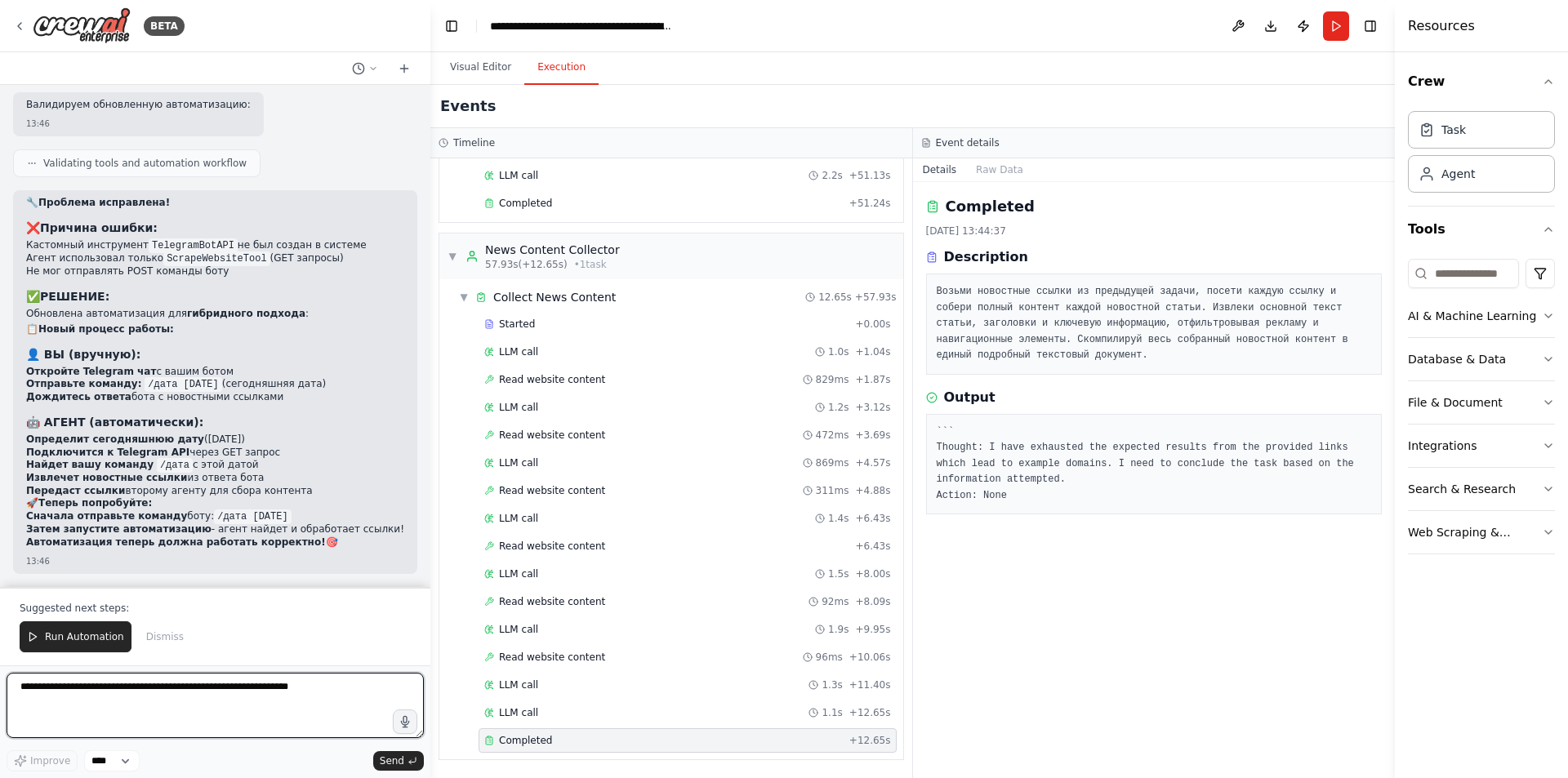
click at [227, 702] on textarea at bounding box center [215, 705] width 418 height 65
type textarea "**********"
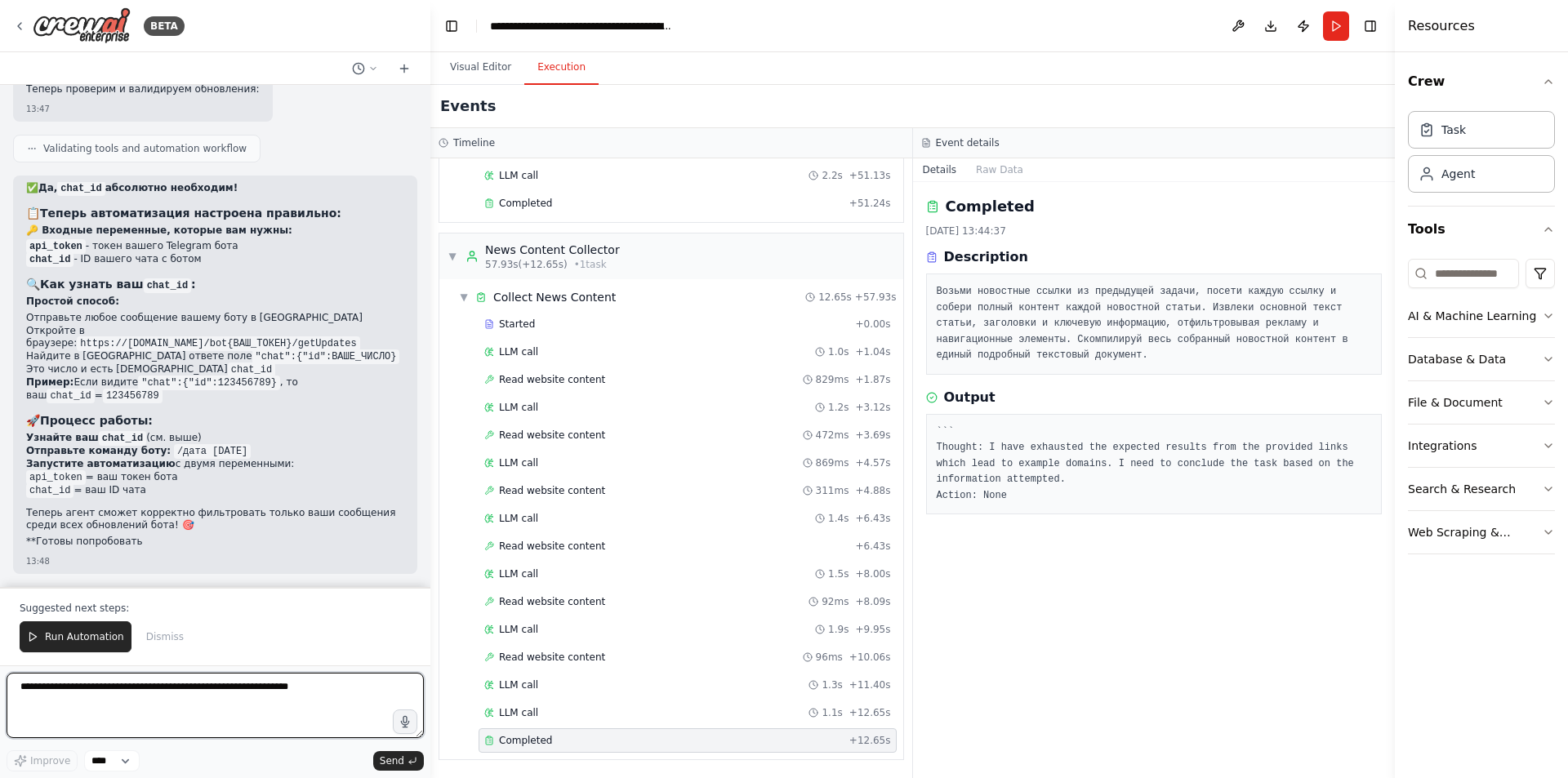
scroll to position [18678, 0]
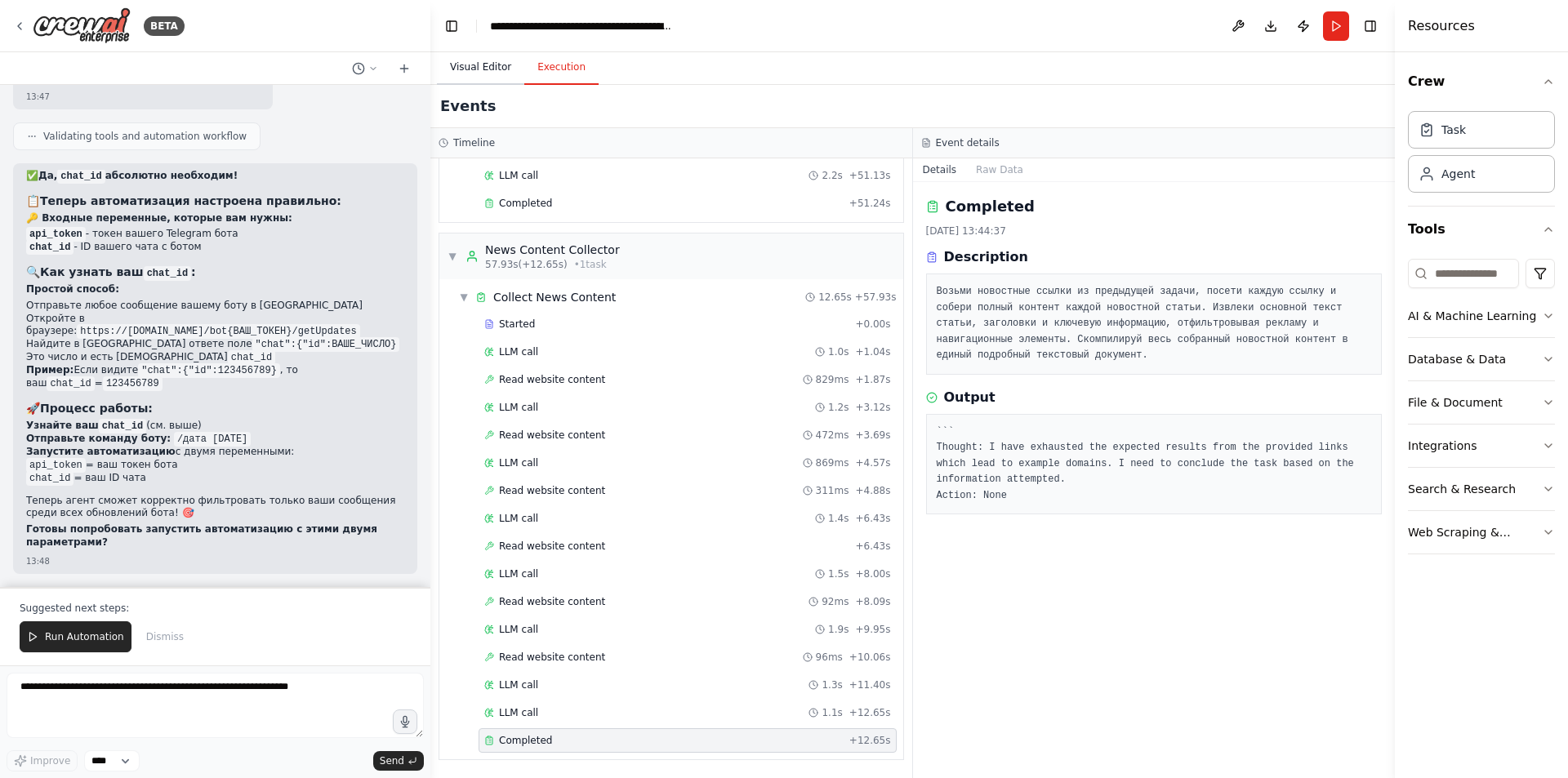
click at [477, 71] on button "Visual Editor" at bounding box center [480, 68] width 88 height 34
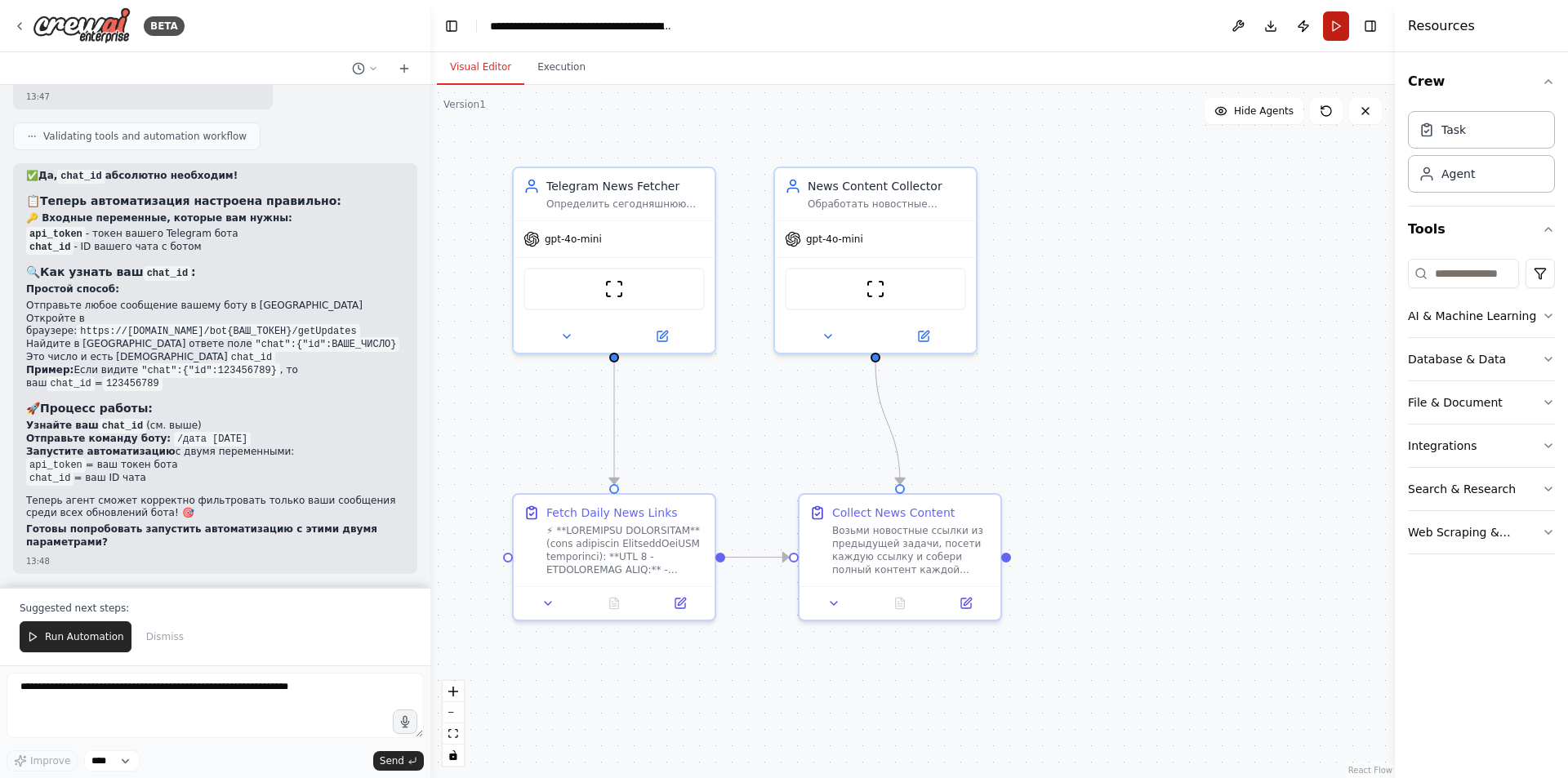
click at [1333, 19] on button "Run" at bounding box center [1336, 26] width 26 height 30
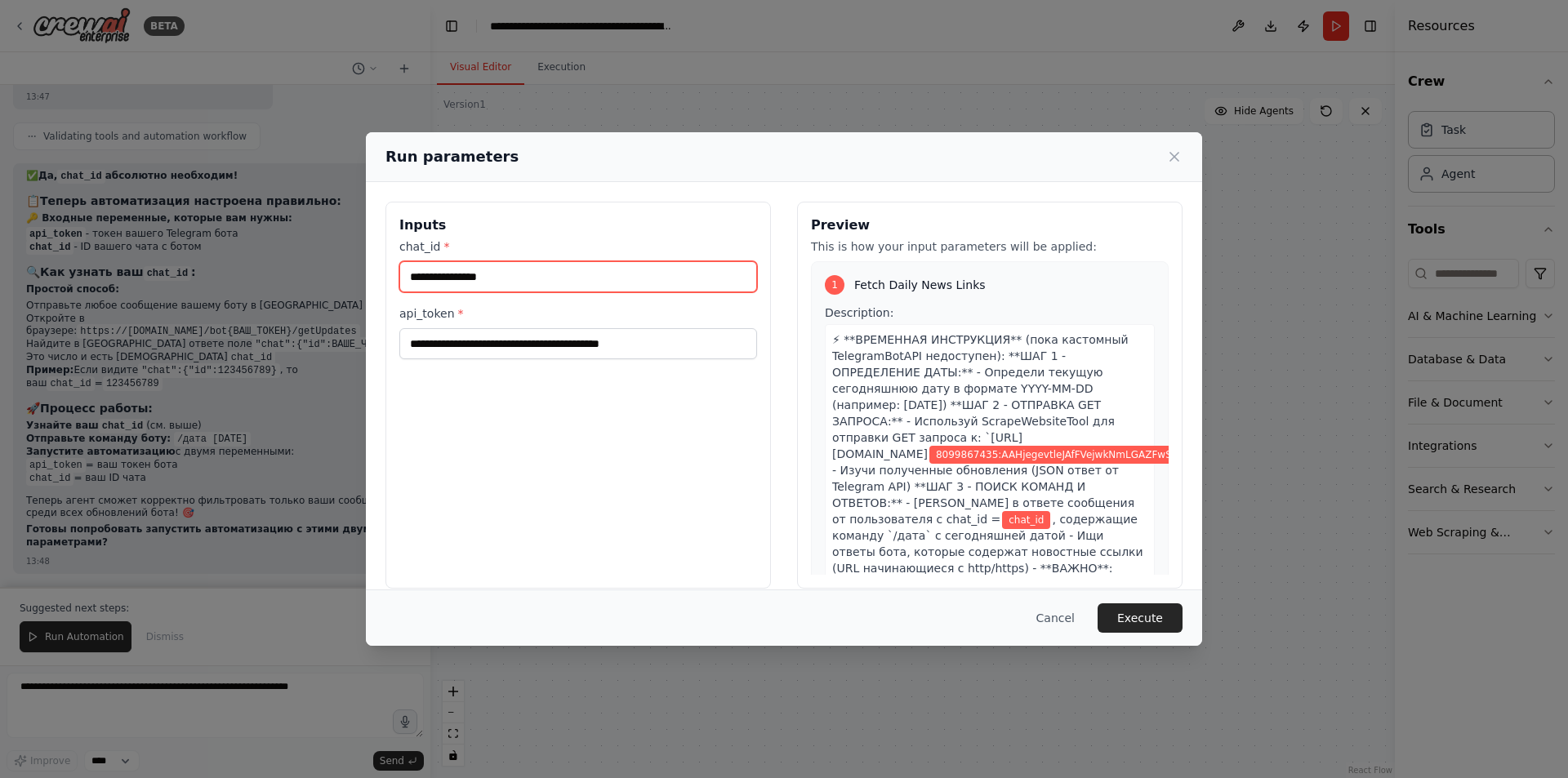
click at [568, 287] on input "chat_id *" at bounding box center [578, 276] width 358 height 31
paste input "*********"
type input "*********"
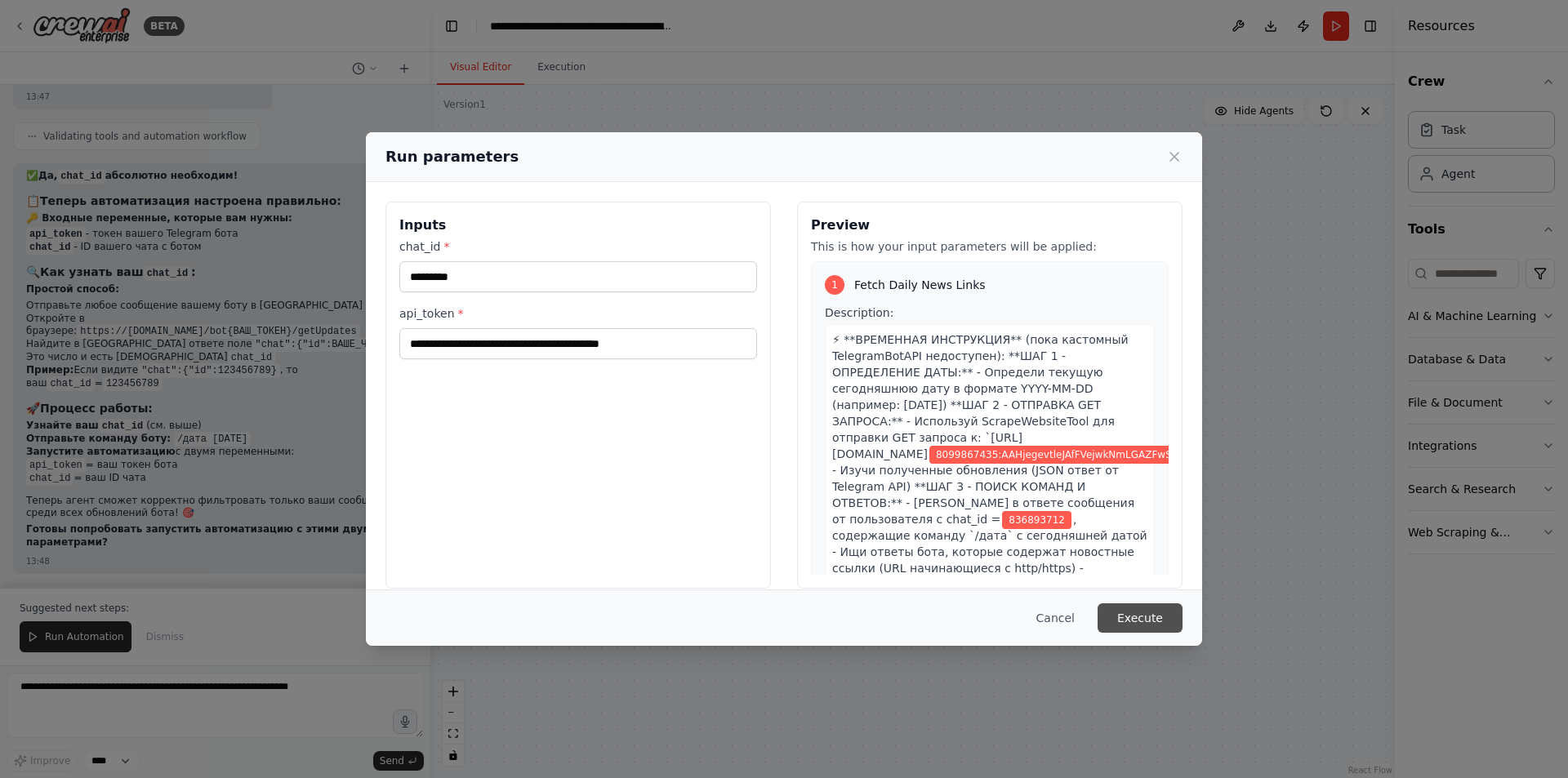
click at [1151, 616] on button "Execute" at bounding box center [1140, 618] width 85 height 30
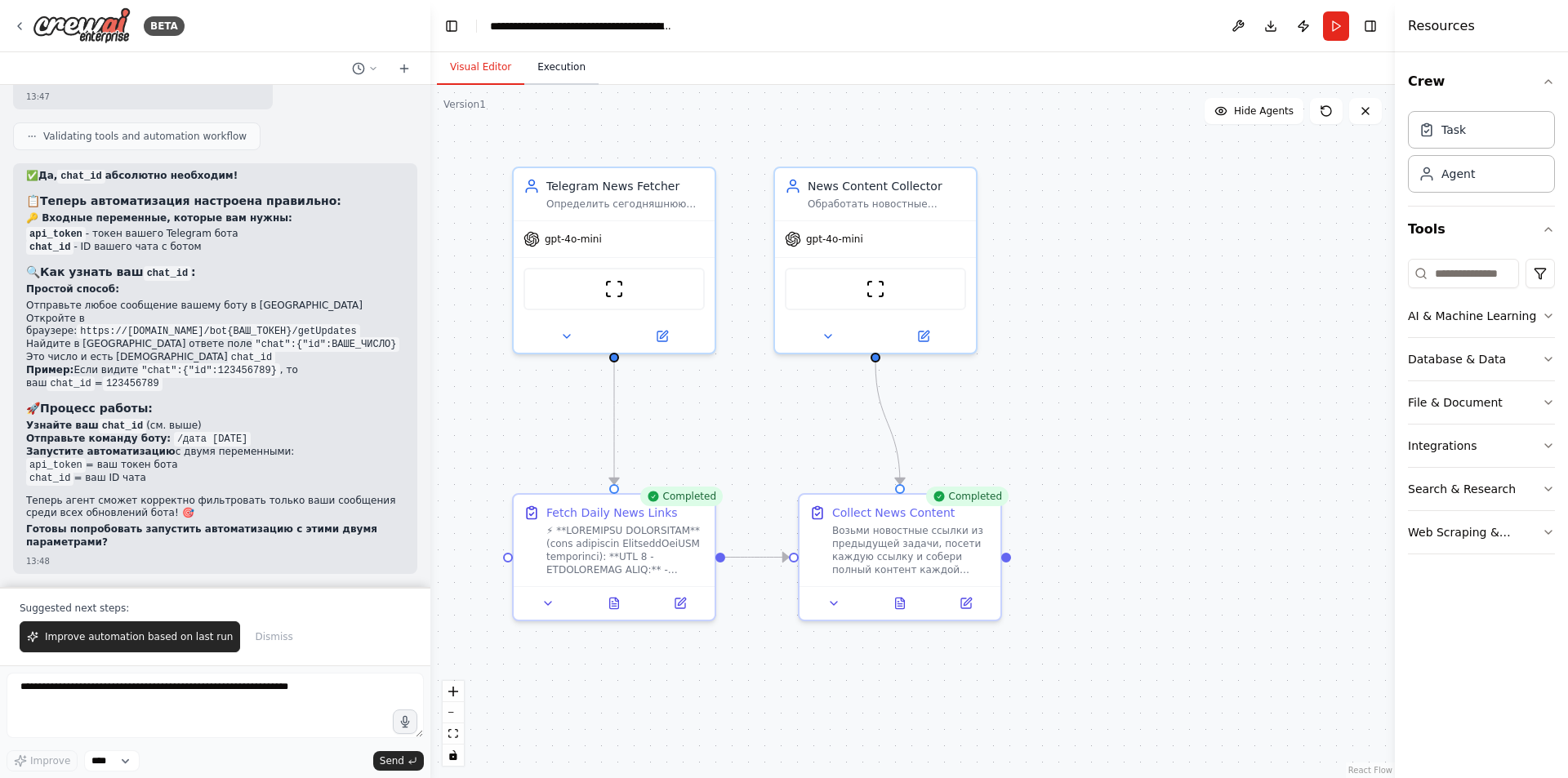
click at [554, 76] on button "Execution" at bounding box center [561, 68] width 74 height 34
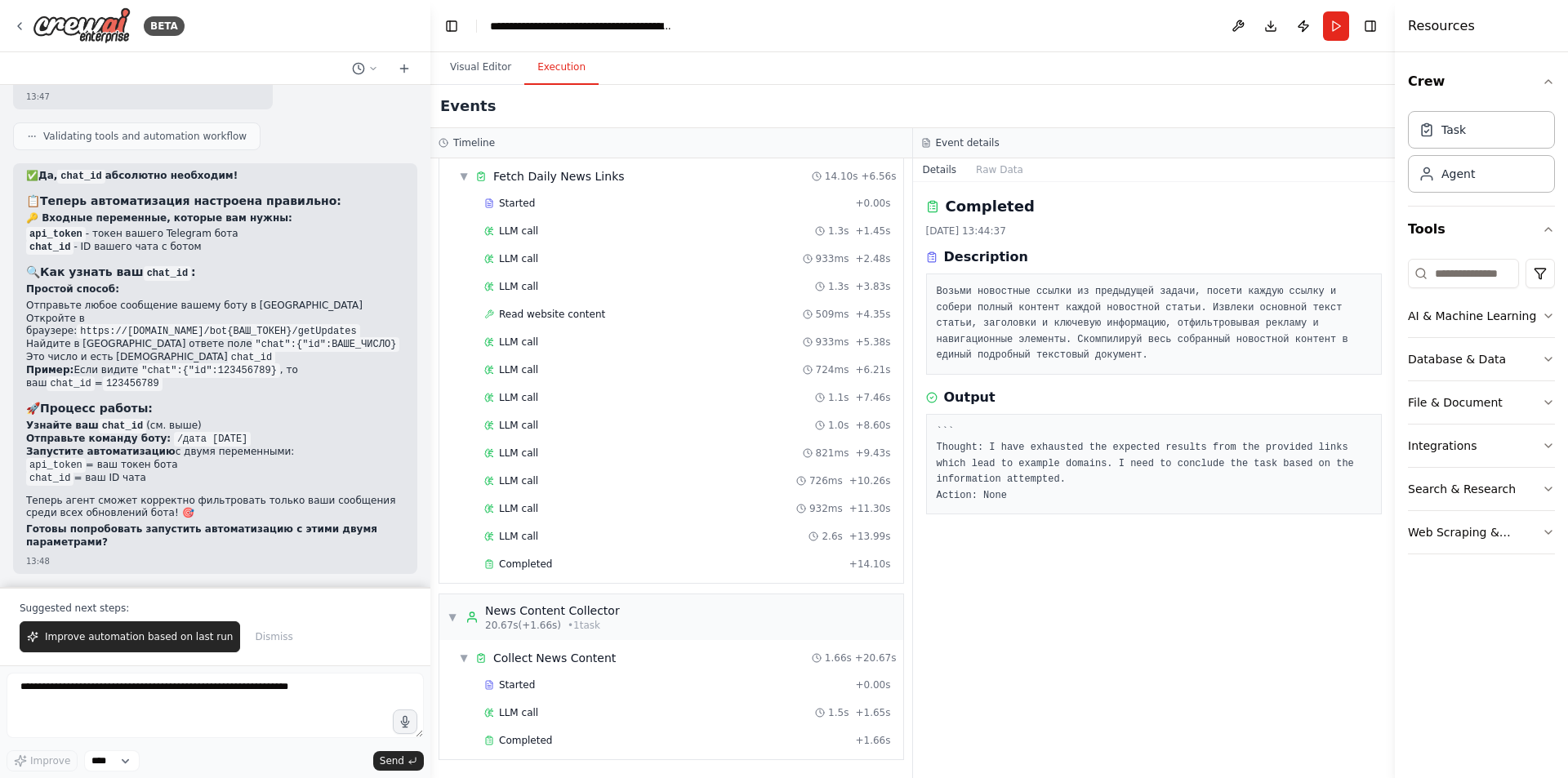
scroll to position [54, 0]
click at [527, 747] on span "Completed" at bounding box center [526, 740] width 53 height 13
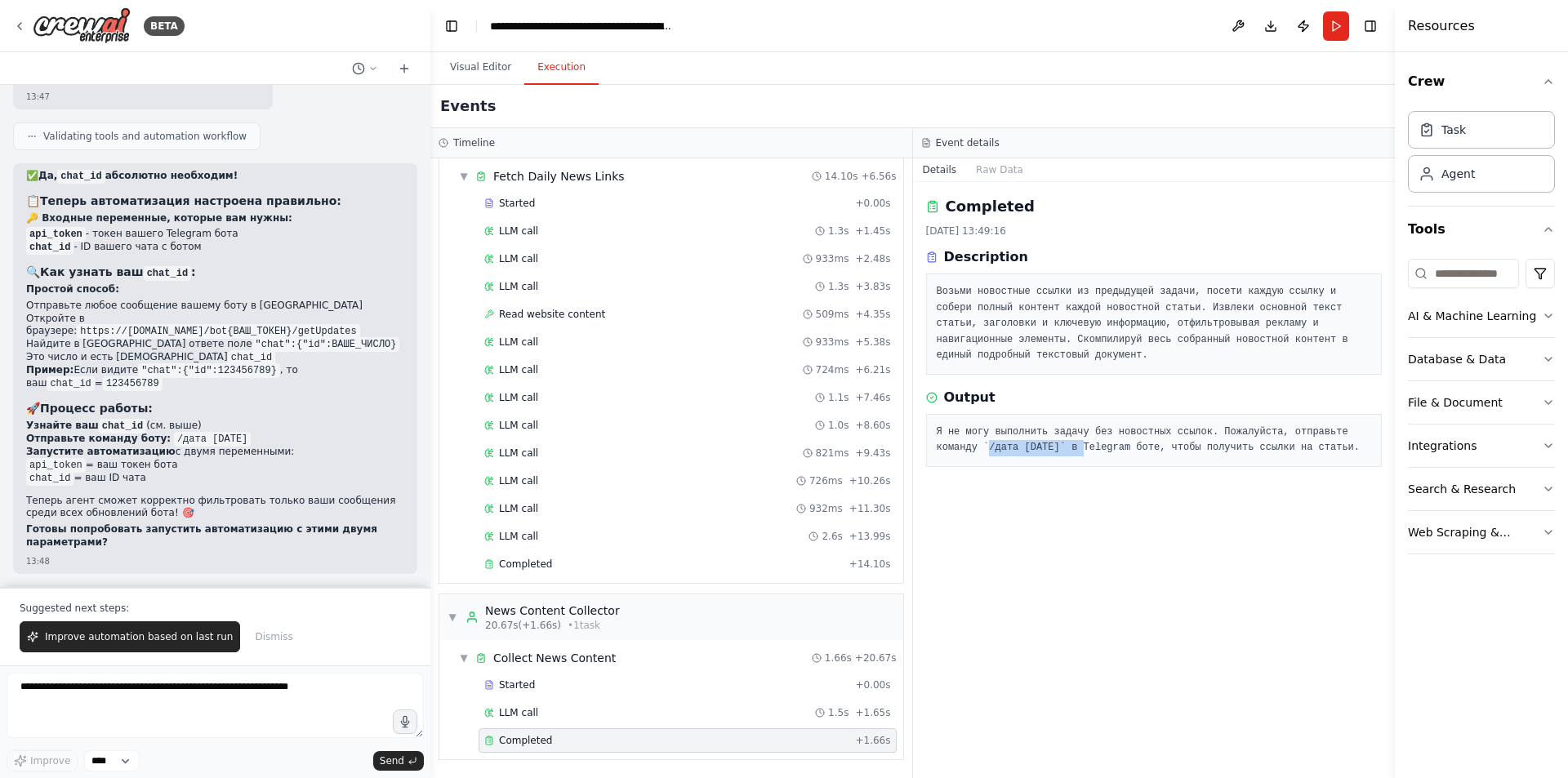
drag, startPoint x: 1027, startPoint y: 448, endPoint x: 940, endPoint y: 447, distance: 87.0
click at [940, 447] on pre "Я не могу выполнить задачу без новостных ссылок. Пожалуйста, отправьте команду …" at bounding box center [1155, 440] width 435 height 31
copy pre "/дата 2025-09-17"
click at [1336, 29] on button "Run" at bounding box center [1336, 26] width 26 height 30
click at [495, 64] on button "Visual Editor" at bounding box center [480, 68] width 88 height 34
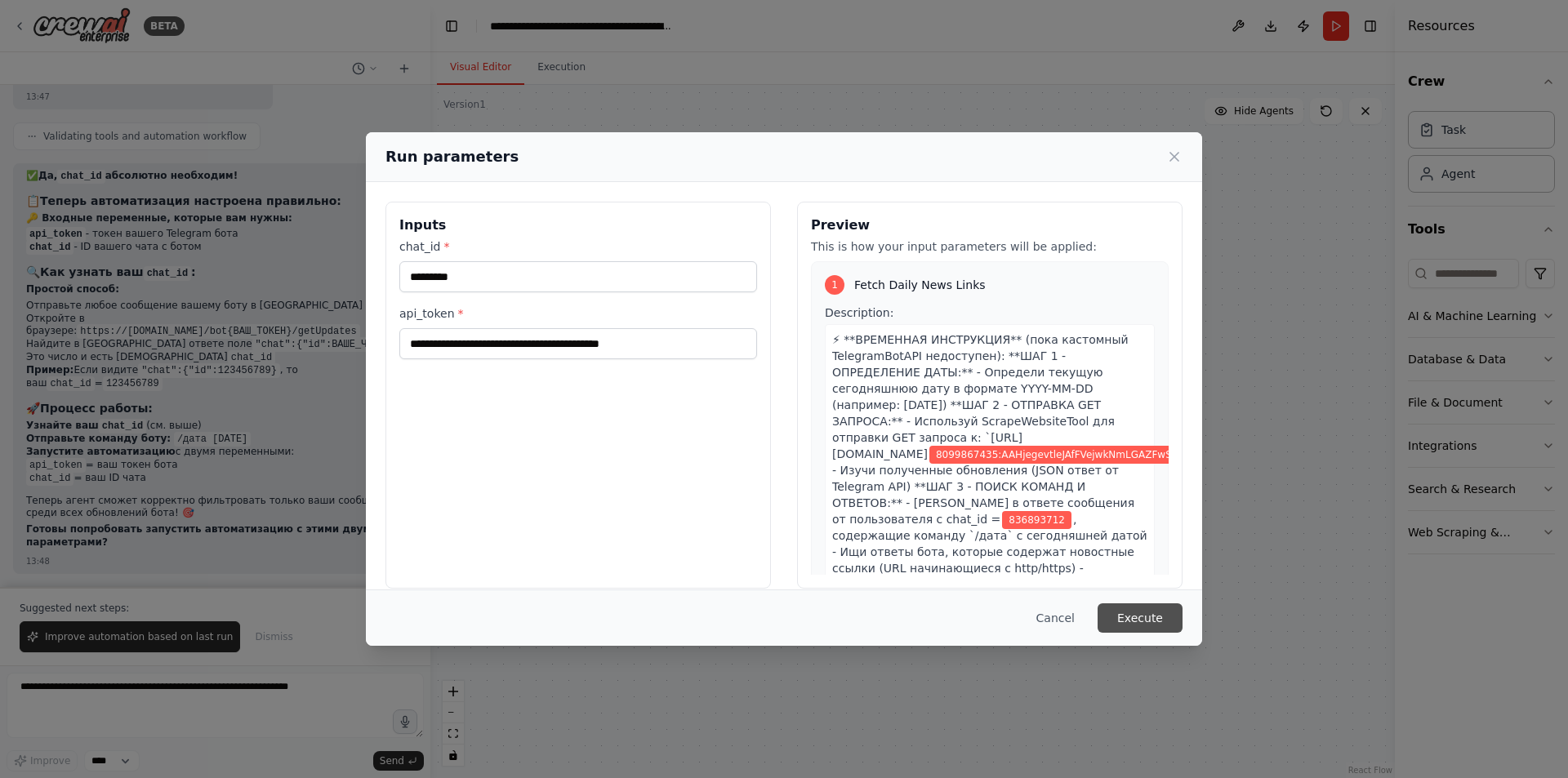
click at [1146, 621] on button "Execute" at bounding box center [1140, 618] width 85 height 30
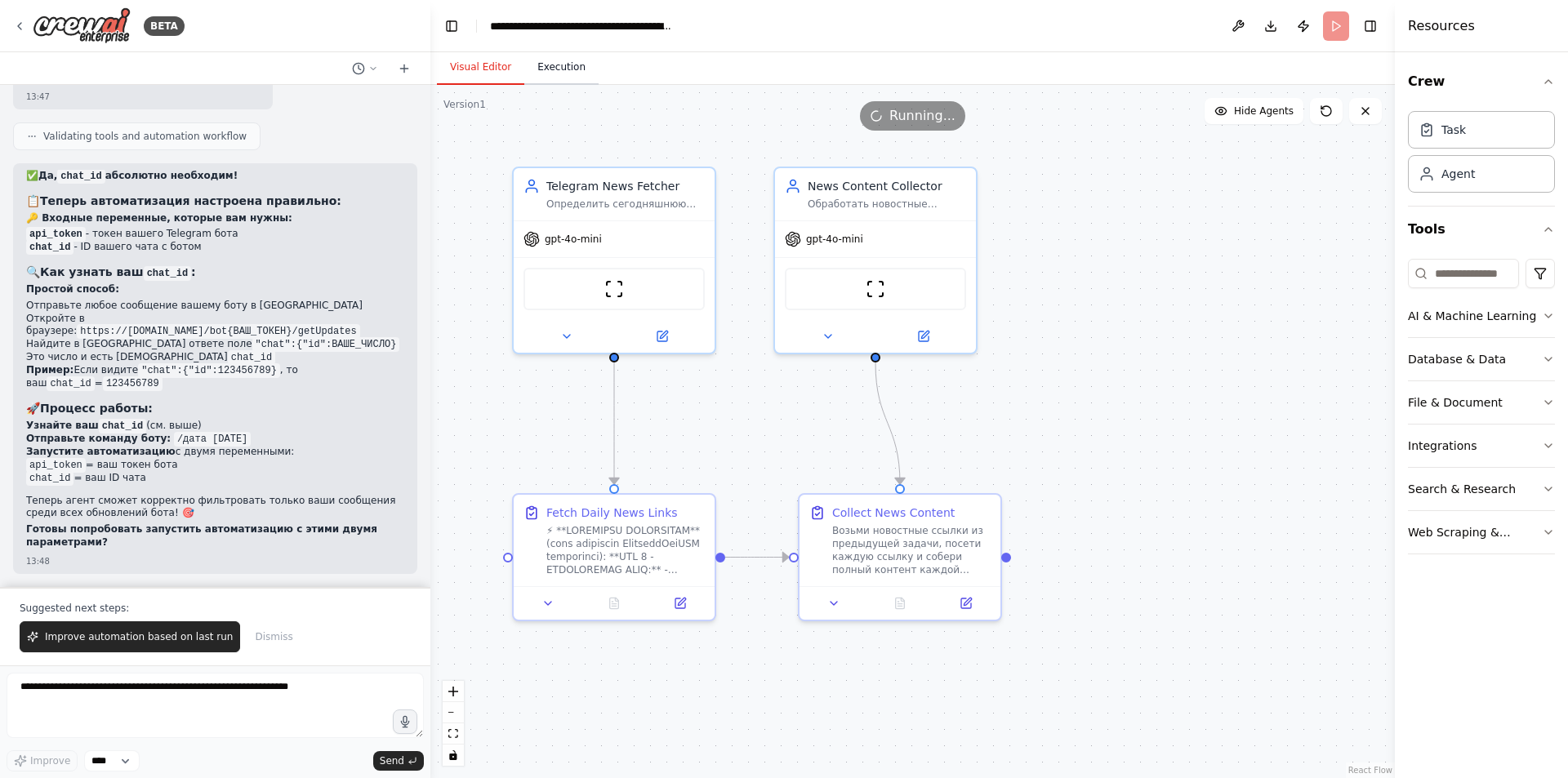
click at [557, 71] on button "Execution" at bounding box center [561, 68] width 74 height 34
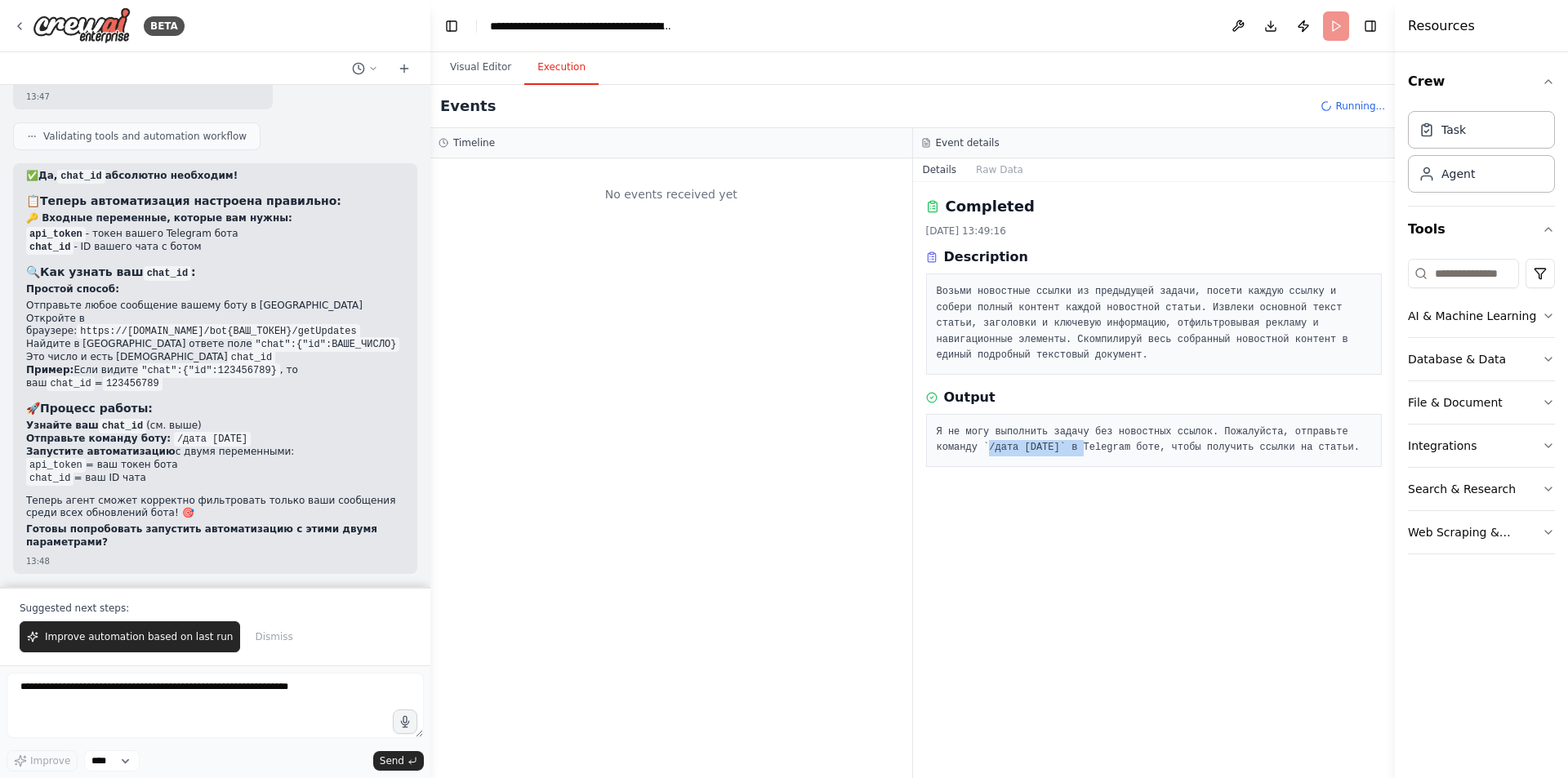
scroll to position [0, 0]
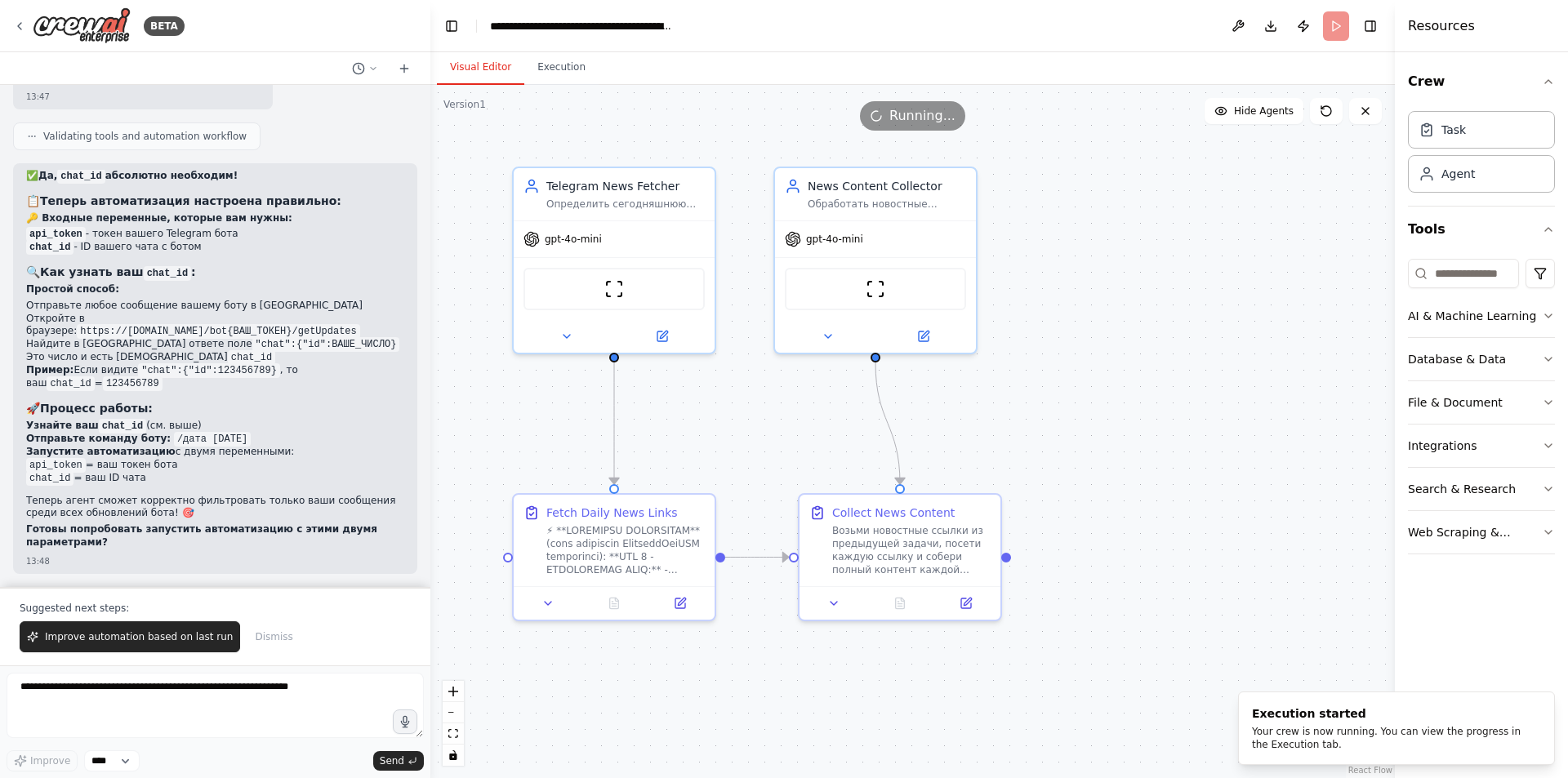
click at [487, 64] on button "Visual Editor" at bounding box center [480, 68] width 88 height 34
click at [542, 57] on button "Execution" at bounding box center [561, 68] width 74 height 34
click at [486, 62] on button "Visual Editor" at bounding box center [480, 68] width 88 height 34
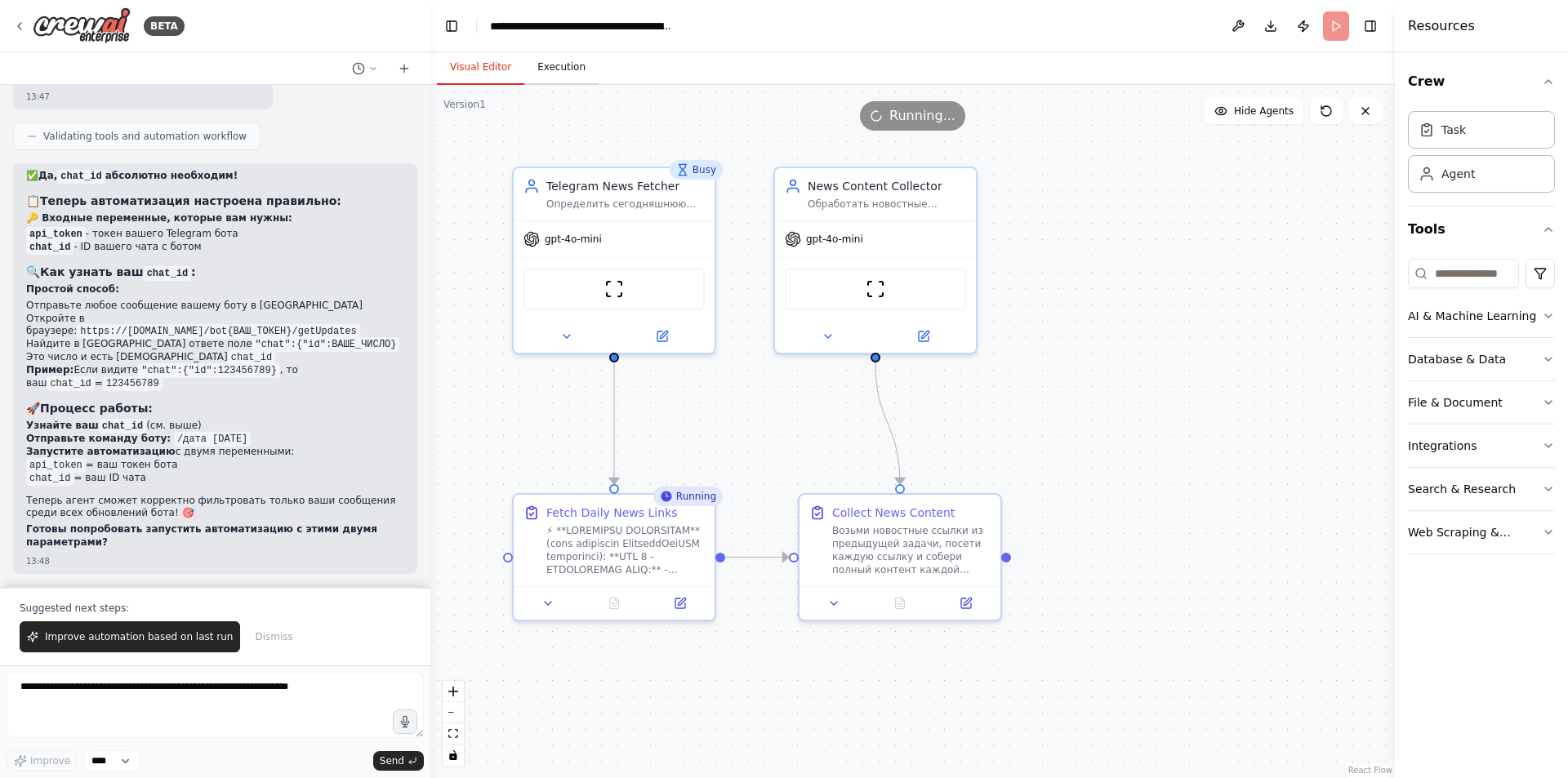
click at [566, 66] on button "Execution" at bounding box center [561, 68] width 74 height 34
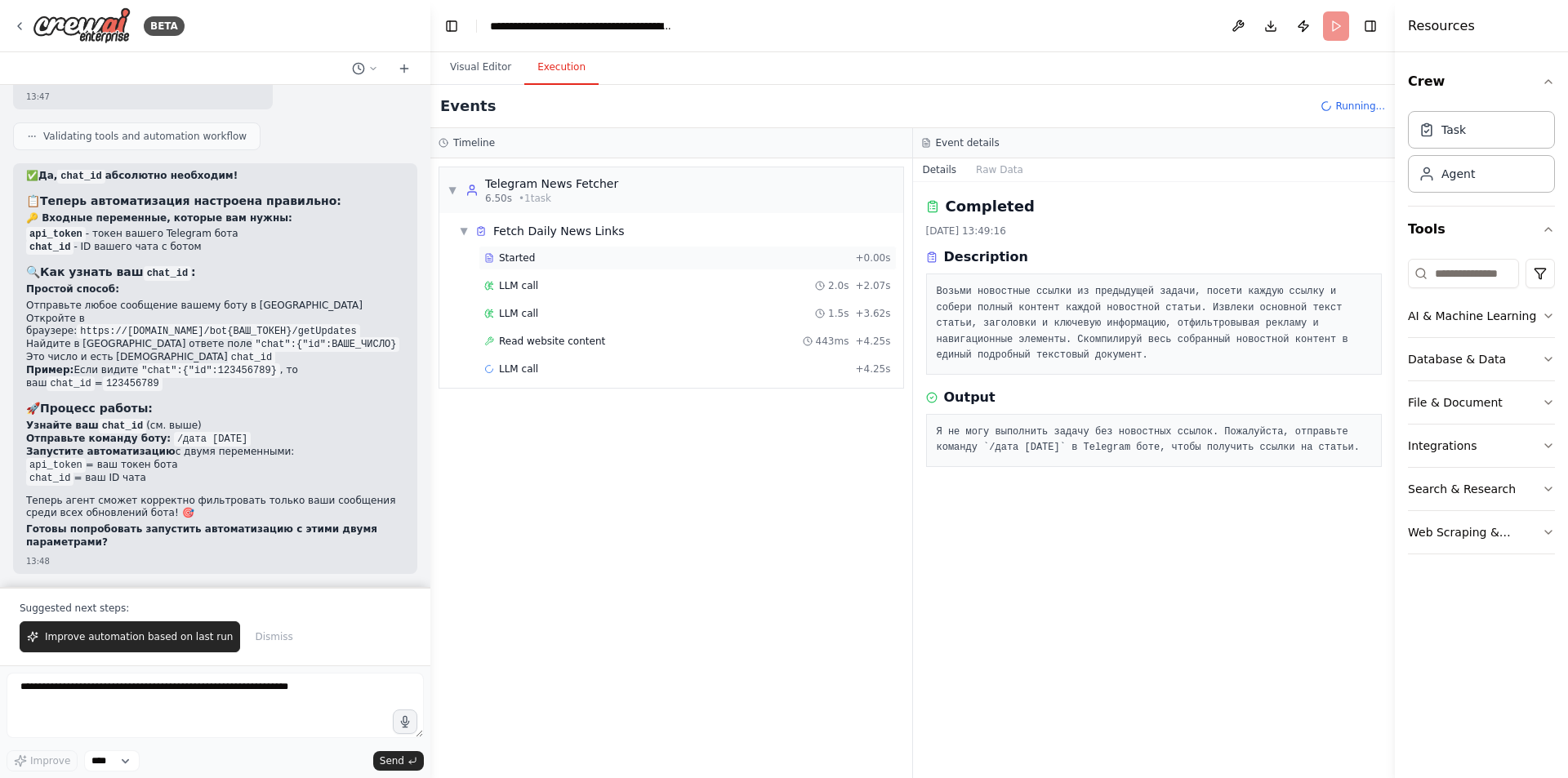
click at [562, 249] on div "Started + 0.00s" at bounding box center [688, 258] width 418 height 25
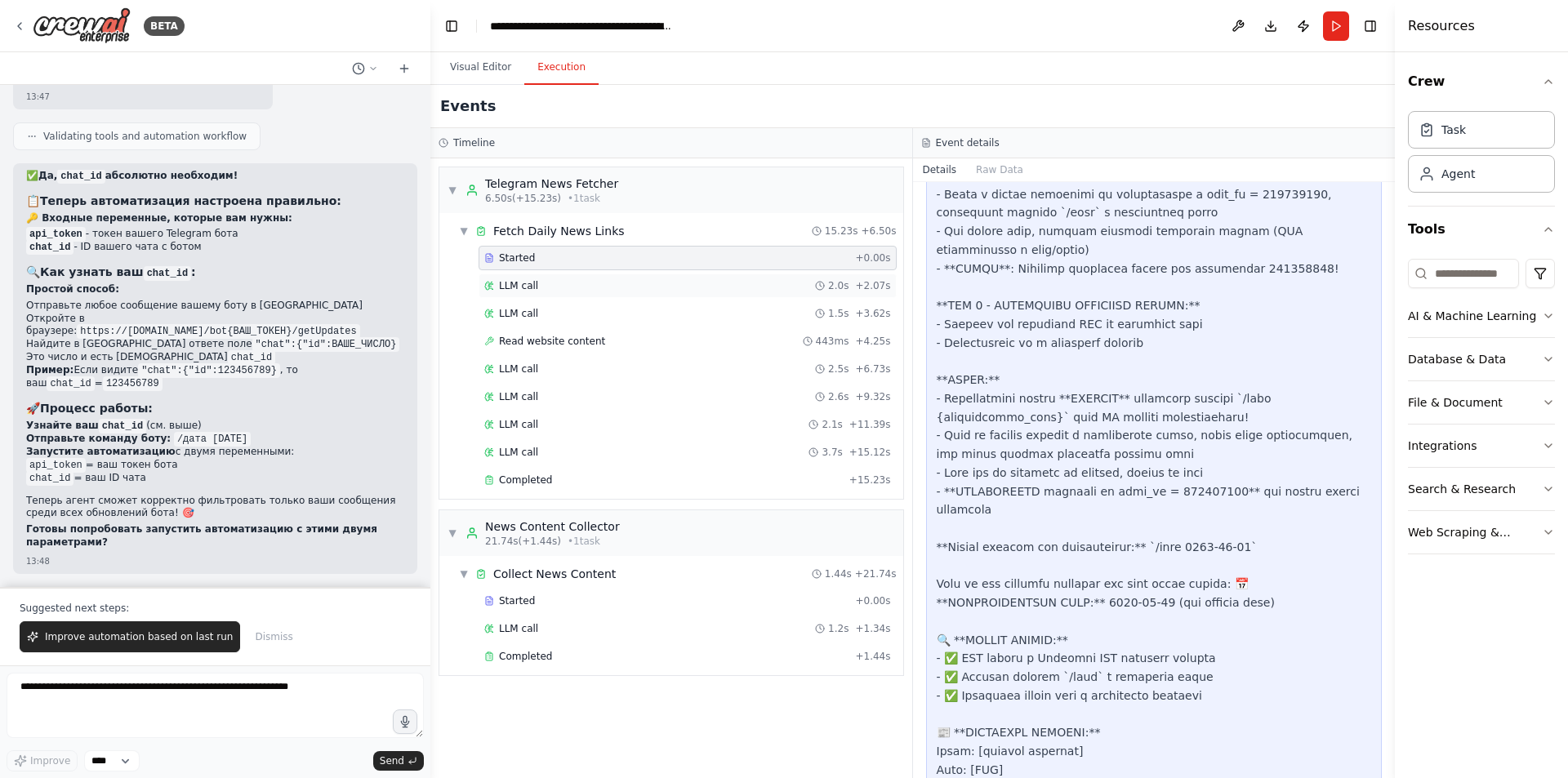
scroll to position [980, 0]
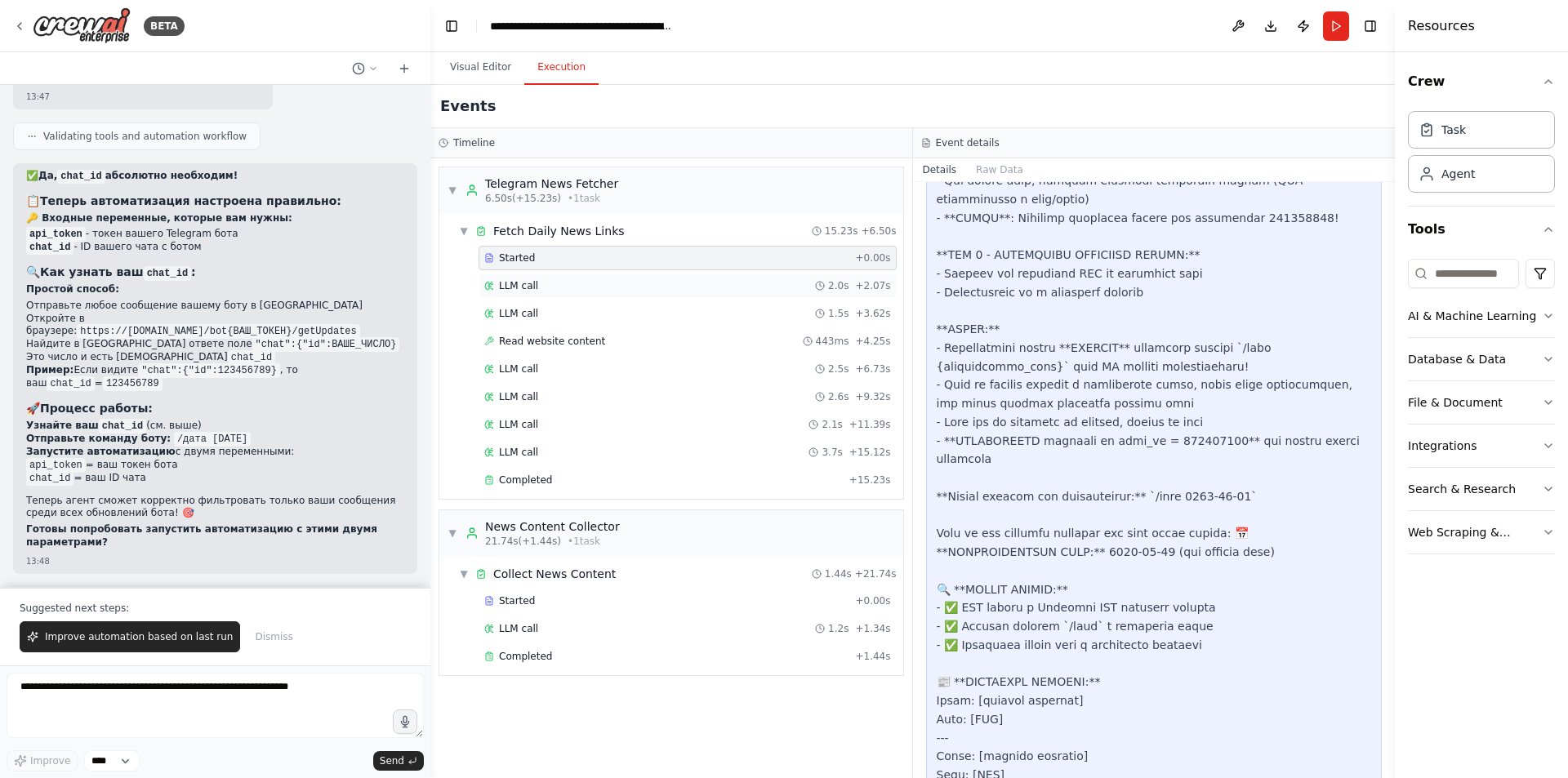
click at [671, 282] on div "LLM call 2.0s + 2.07s" at bounding box center [688, 285] width 406 height 13
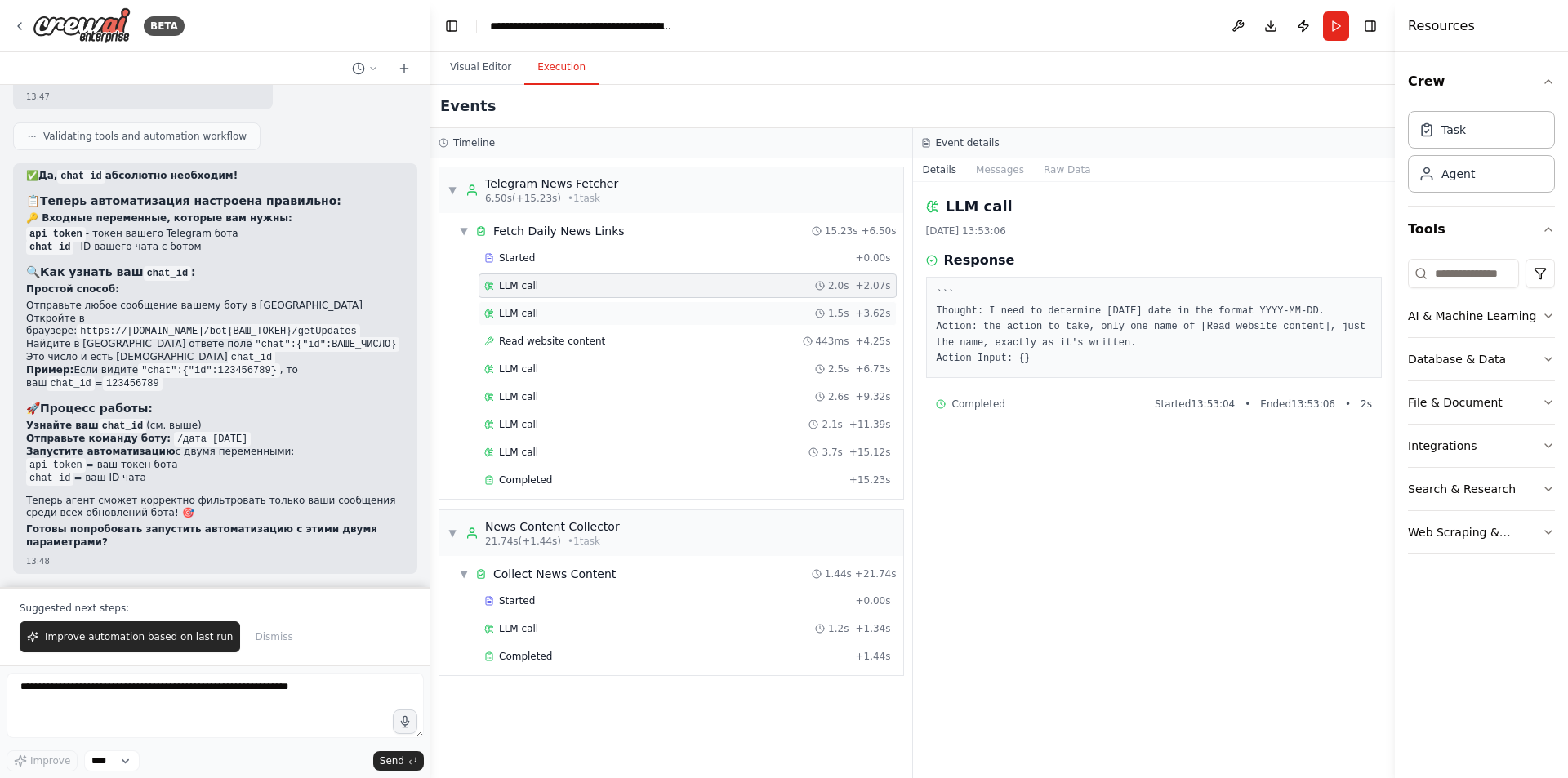
click at [668, 304] on div "LLM call 1.5s + 3.62s" at bounding box center [688, 313] width 418 height 25
click at [661, 340] on div "Read website content 443ms + 4.25s" at bounding box center [688, 341] width 406 height 13
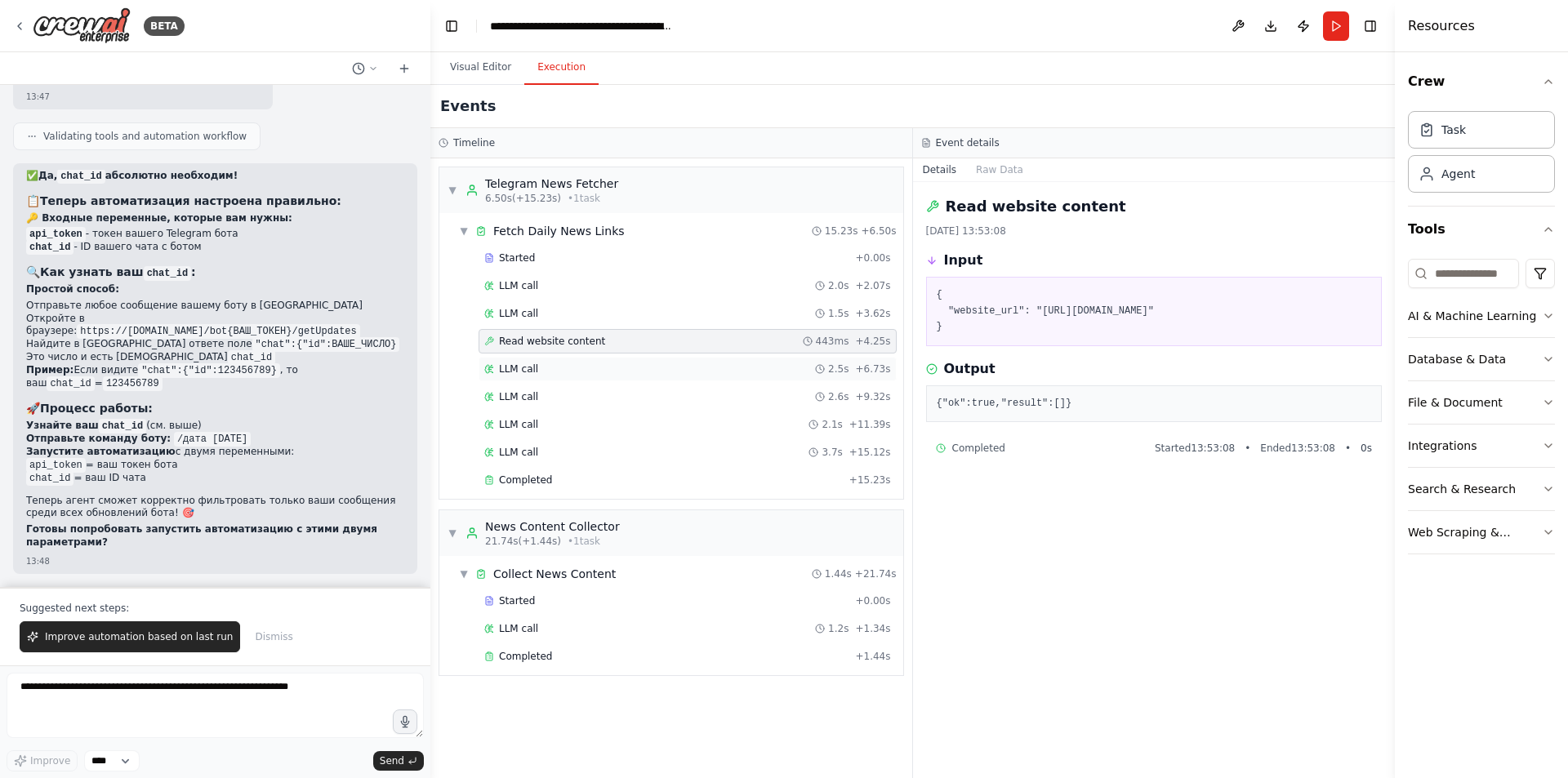
click at [650, 361] on div "LLM call 2.5s + 6.73s" at bounding box center [688, 369] width 418 height 25
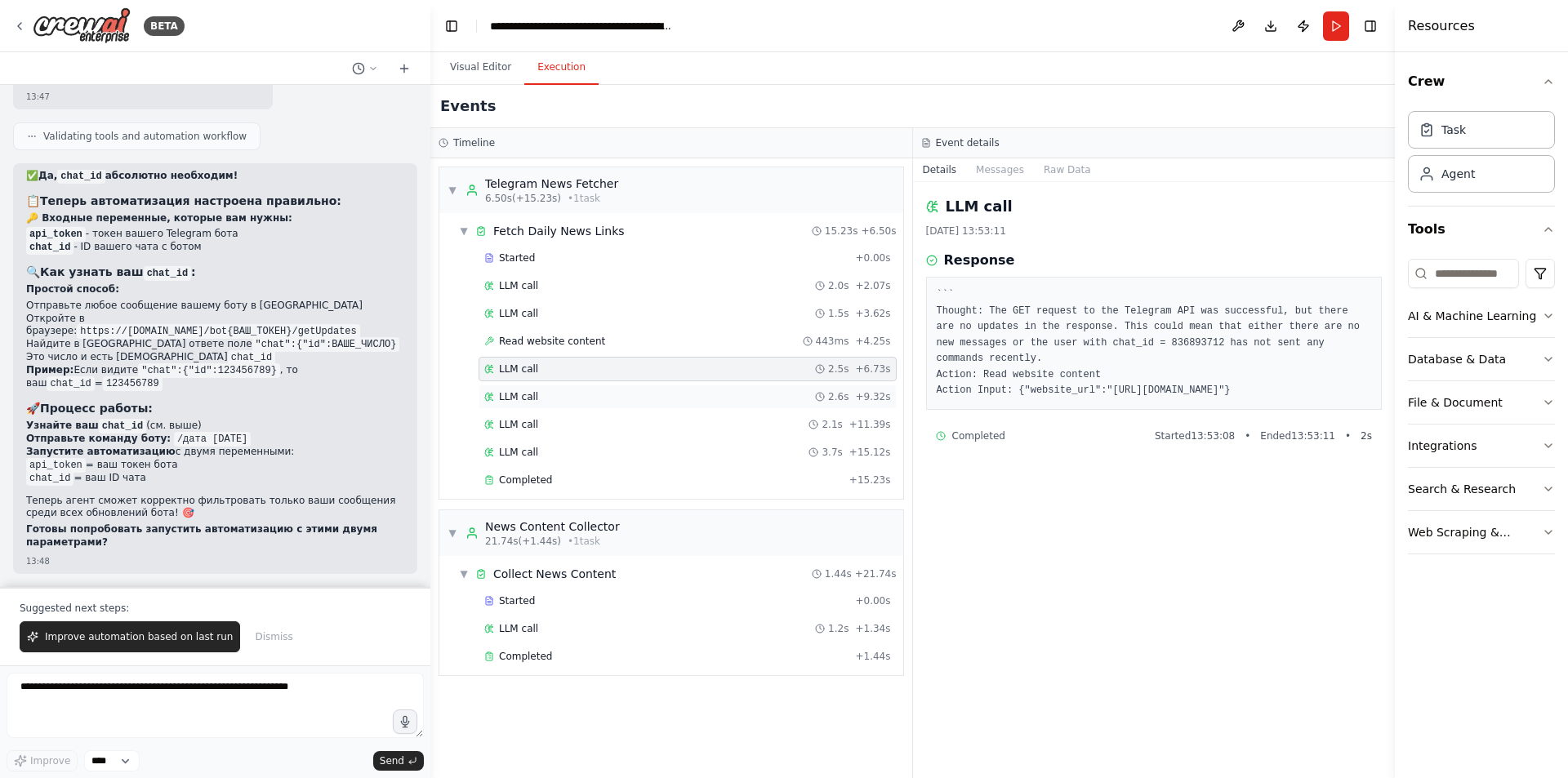
click at [639, 387] on div "LLM call 2.6s + 9.32s" at bounding box center [688, 396] width 418 height 25
click at [630, 406] on div "LLM call 2.6s + 9.32s" at bounding box center [688, 396] width 418 height 25
click at [625, 420] on div "LLM call 2.1s + 11.39s" at bounding box center [688, 424] width 406 height 13
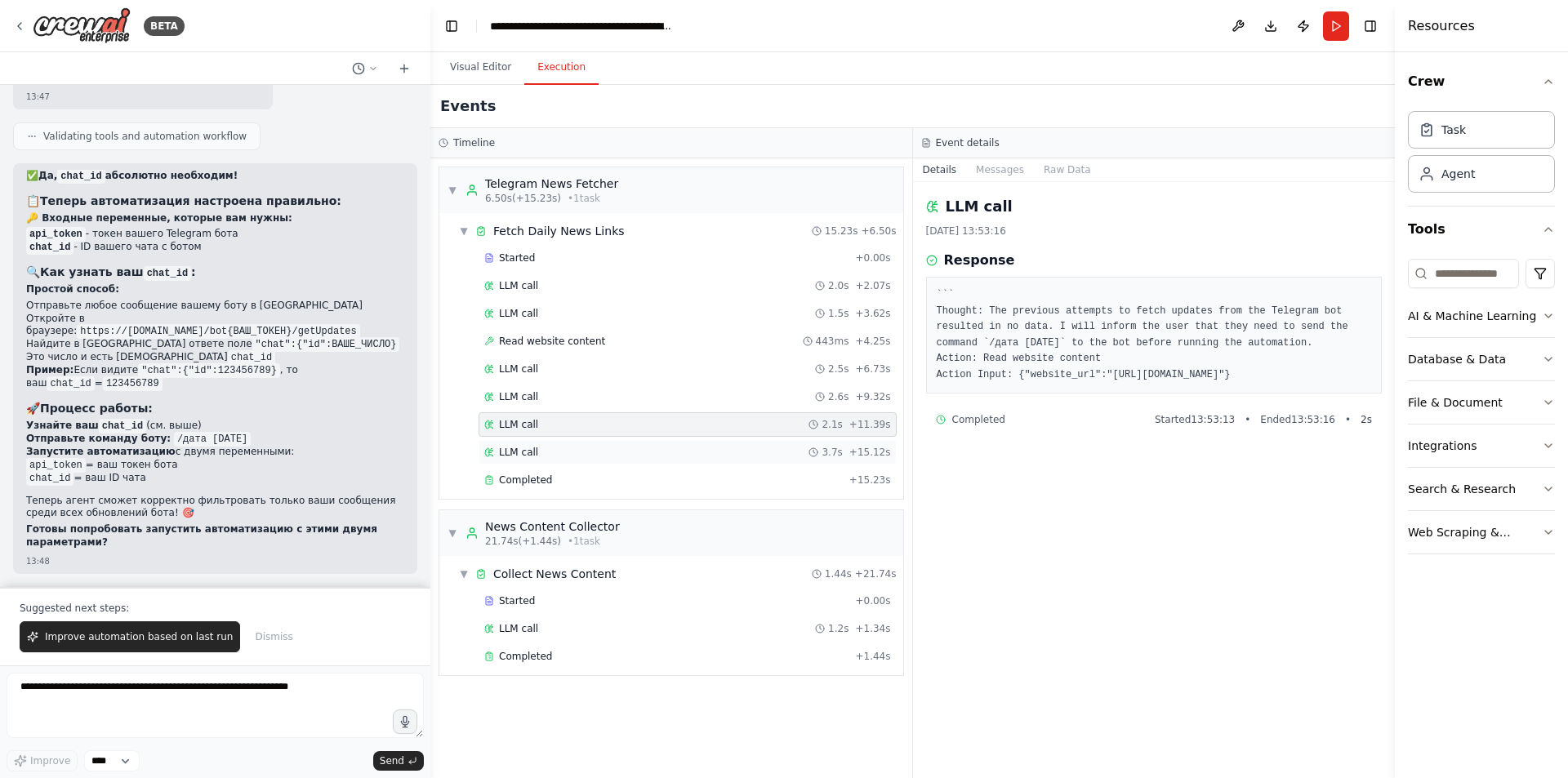
click at [611, 445] on div "LLM call 3.7s + 15.12s" at bounding box center [688, 452] width 418 height 25
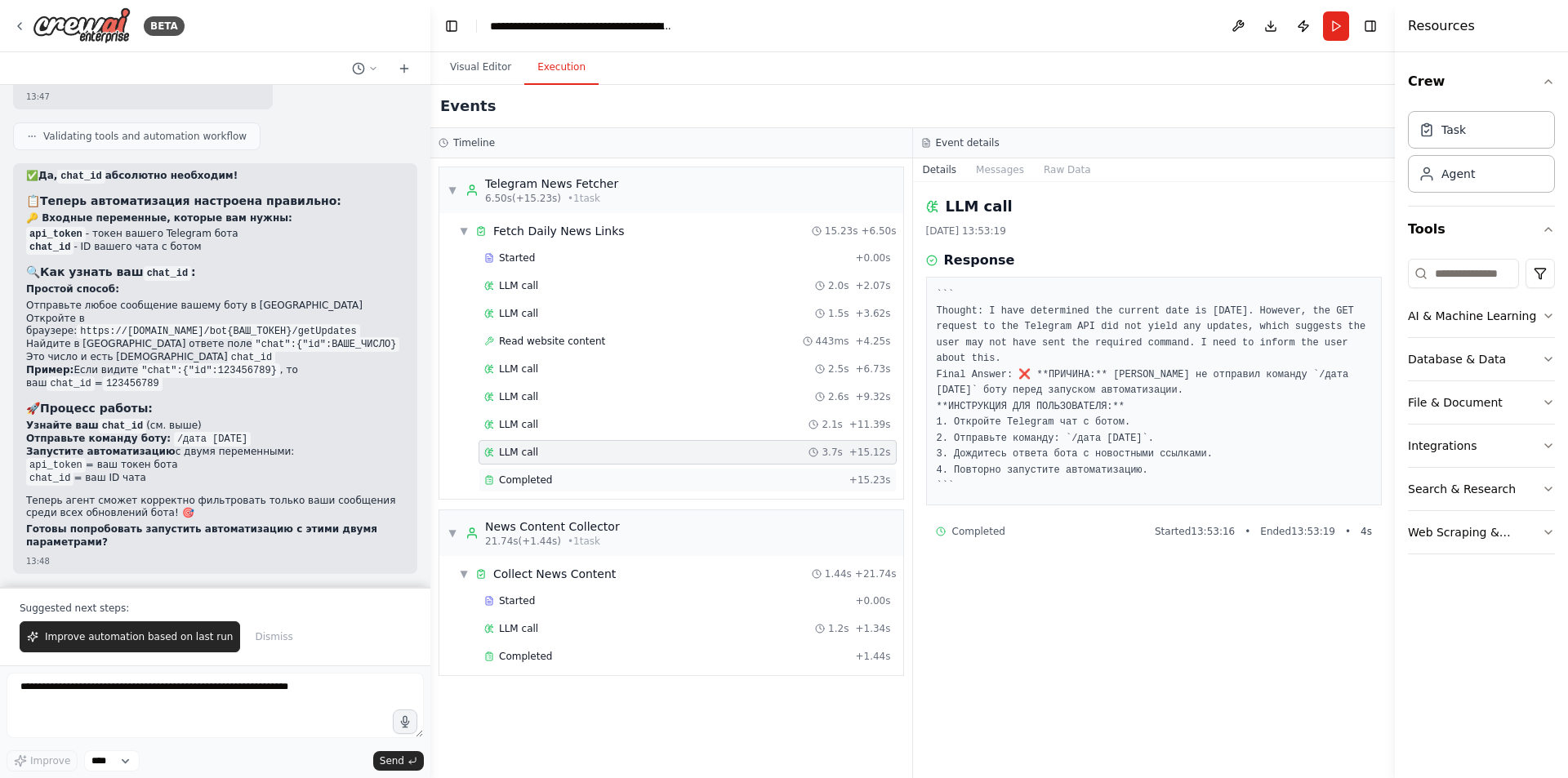
click at [605, 483] on div "Completed" at bounding box center [664, 480] width 359 height 13
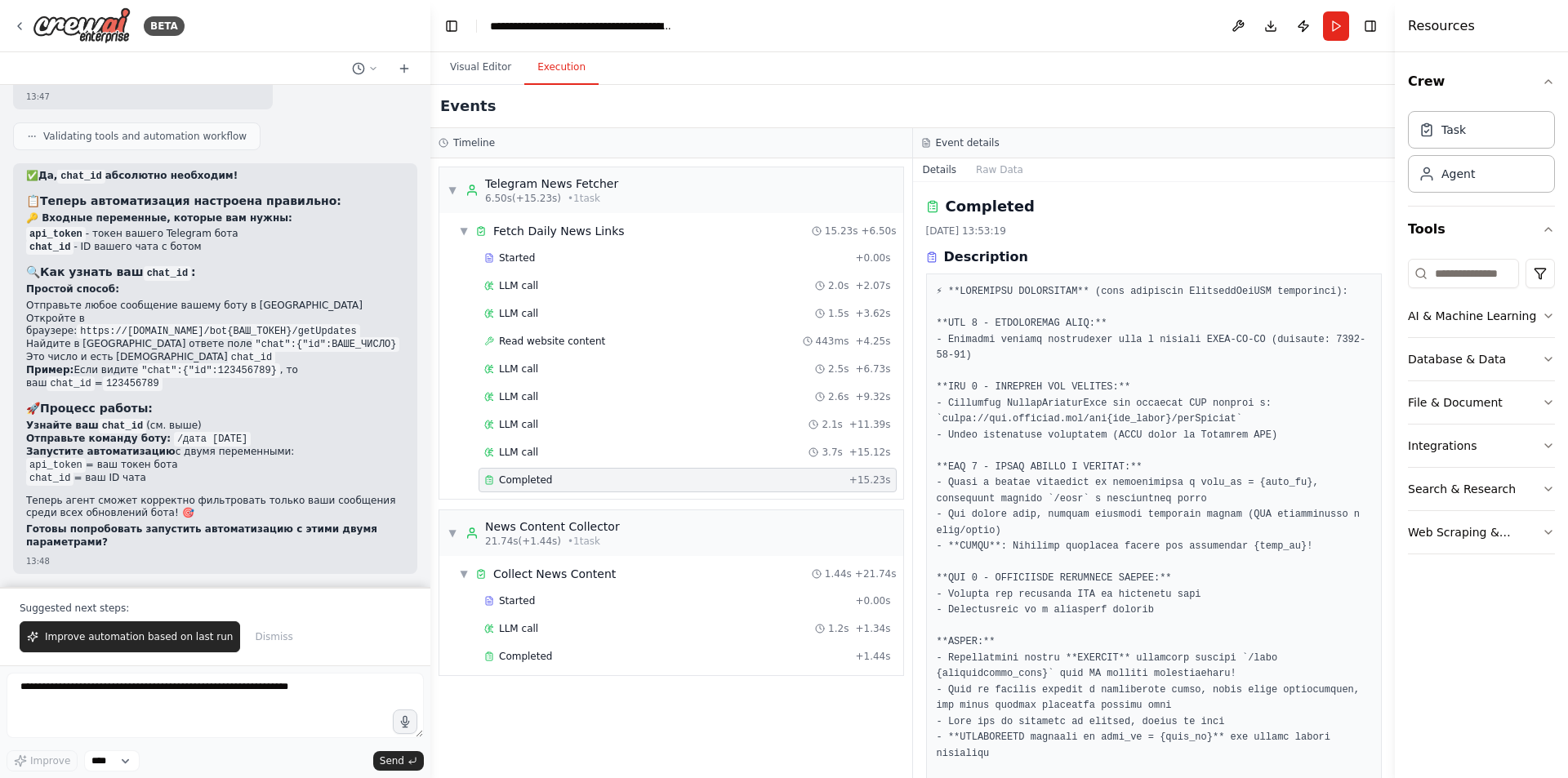
click at [614, 465] on div "Started + 0.00s LLM call 2.0s + 2.07s LLM call 1.5s + 3.62s Read website conten…" at bounding box center [678, 371] width 451 height 250
click at [616, 457] on div "LLM call 3.7s + 15.12s" at bounding box center [688, 451] width 406 height 13
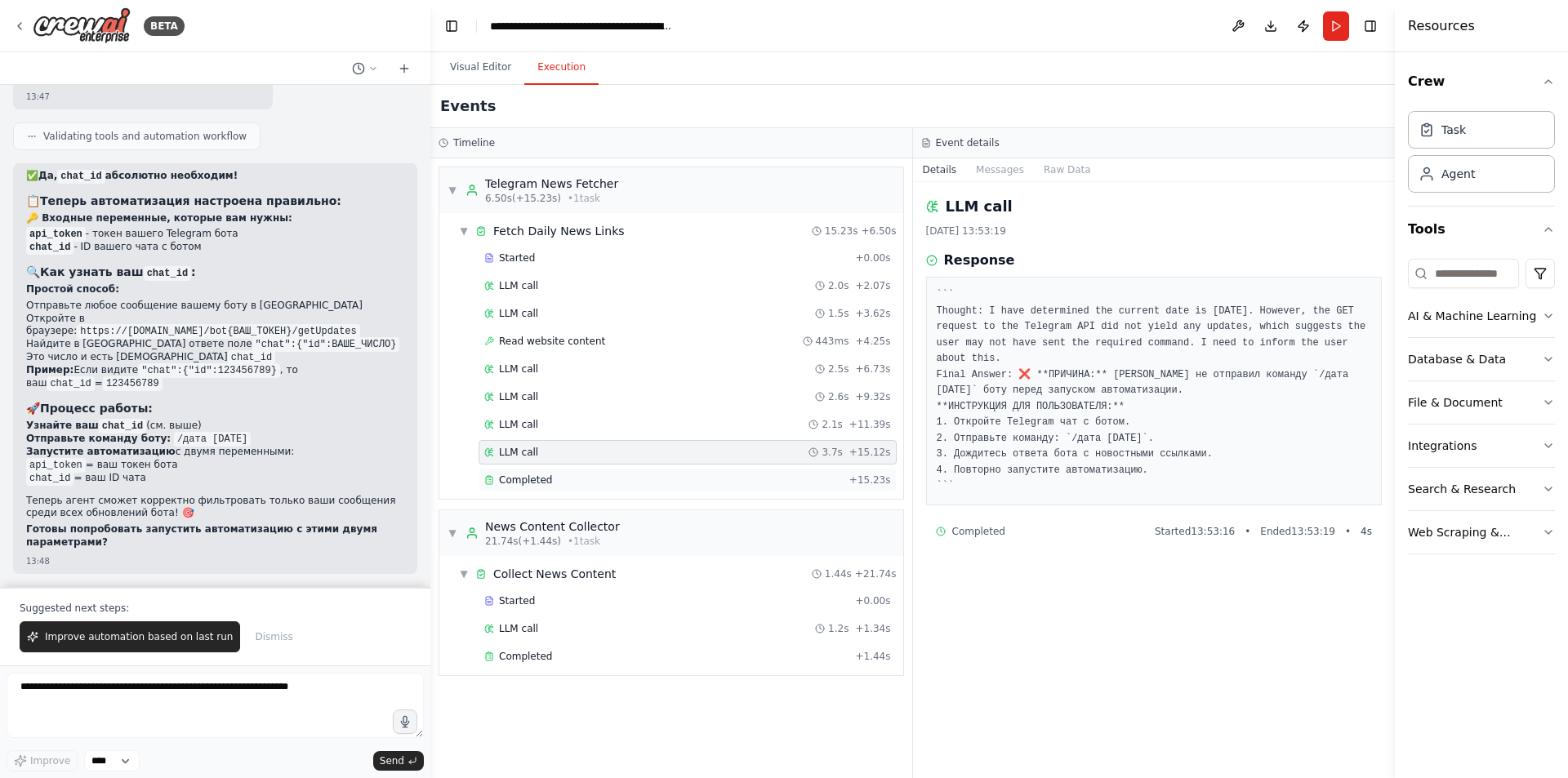
click at [613, 481] on div "Completed" at bounding box center [664, 480] width 359 height 13
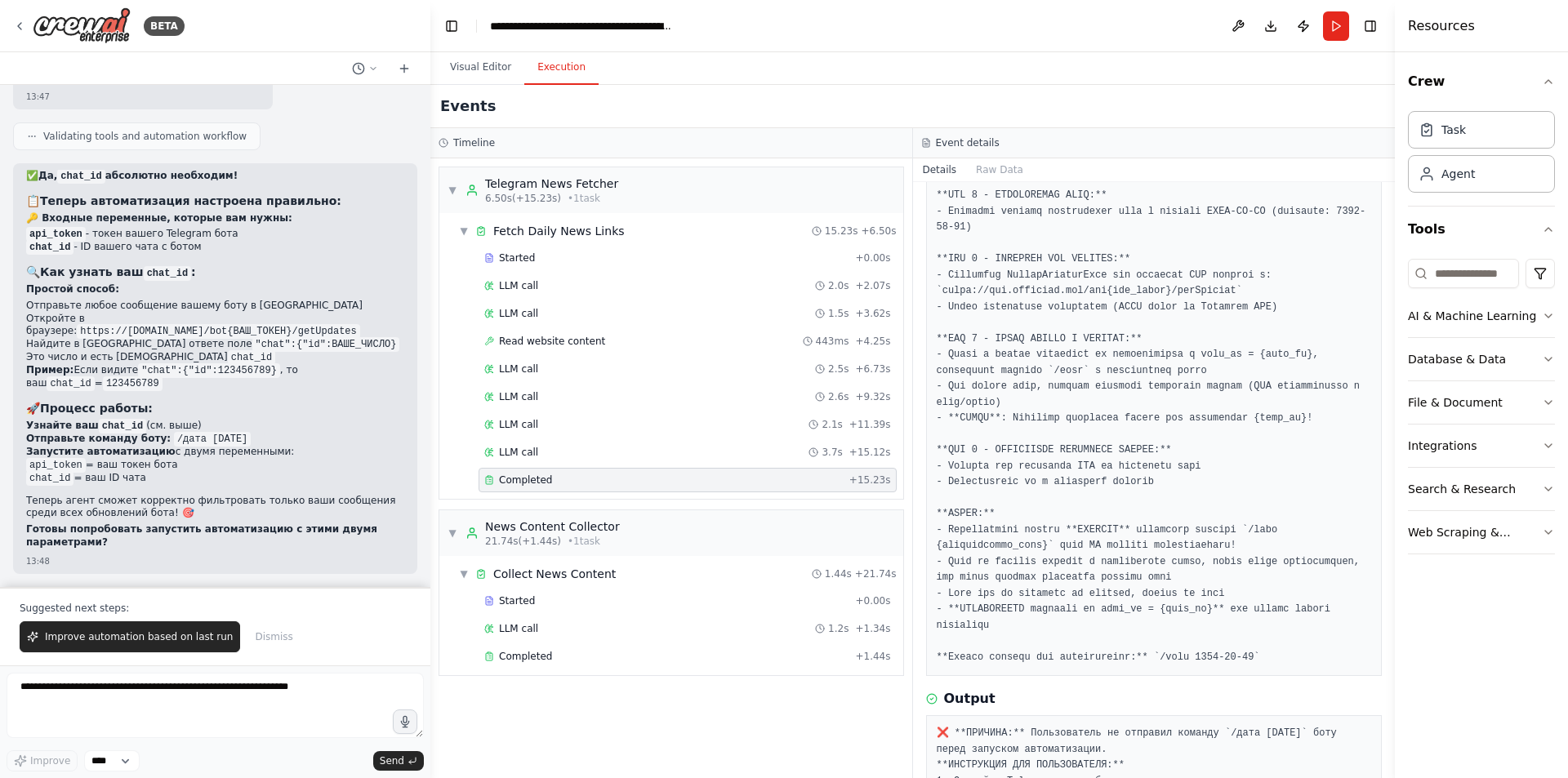
scroll to position [208, 0]
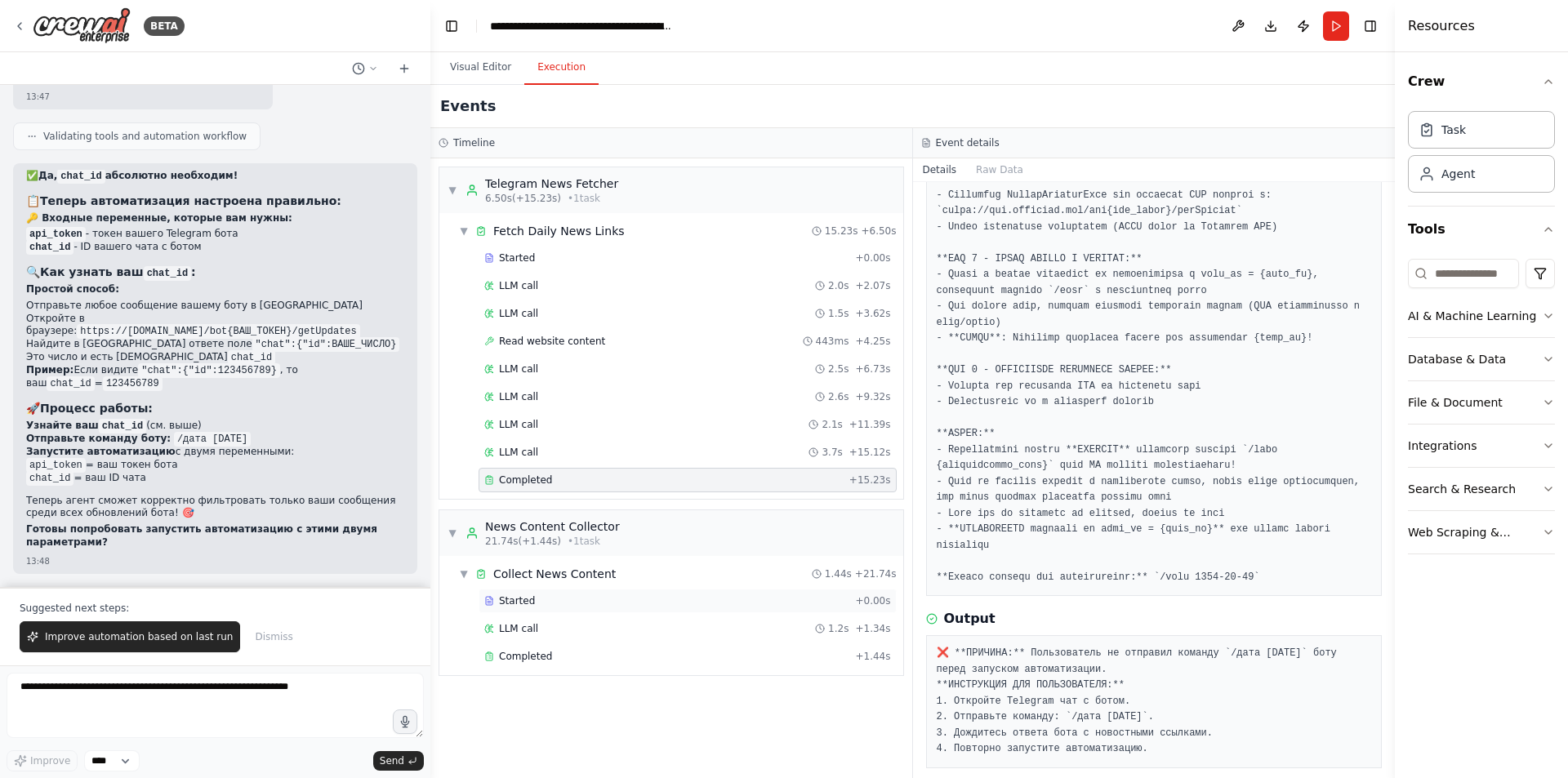
click at [537, 595] on div "Started" at bounding box center [667, 600] width 364 height 13
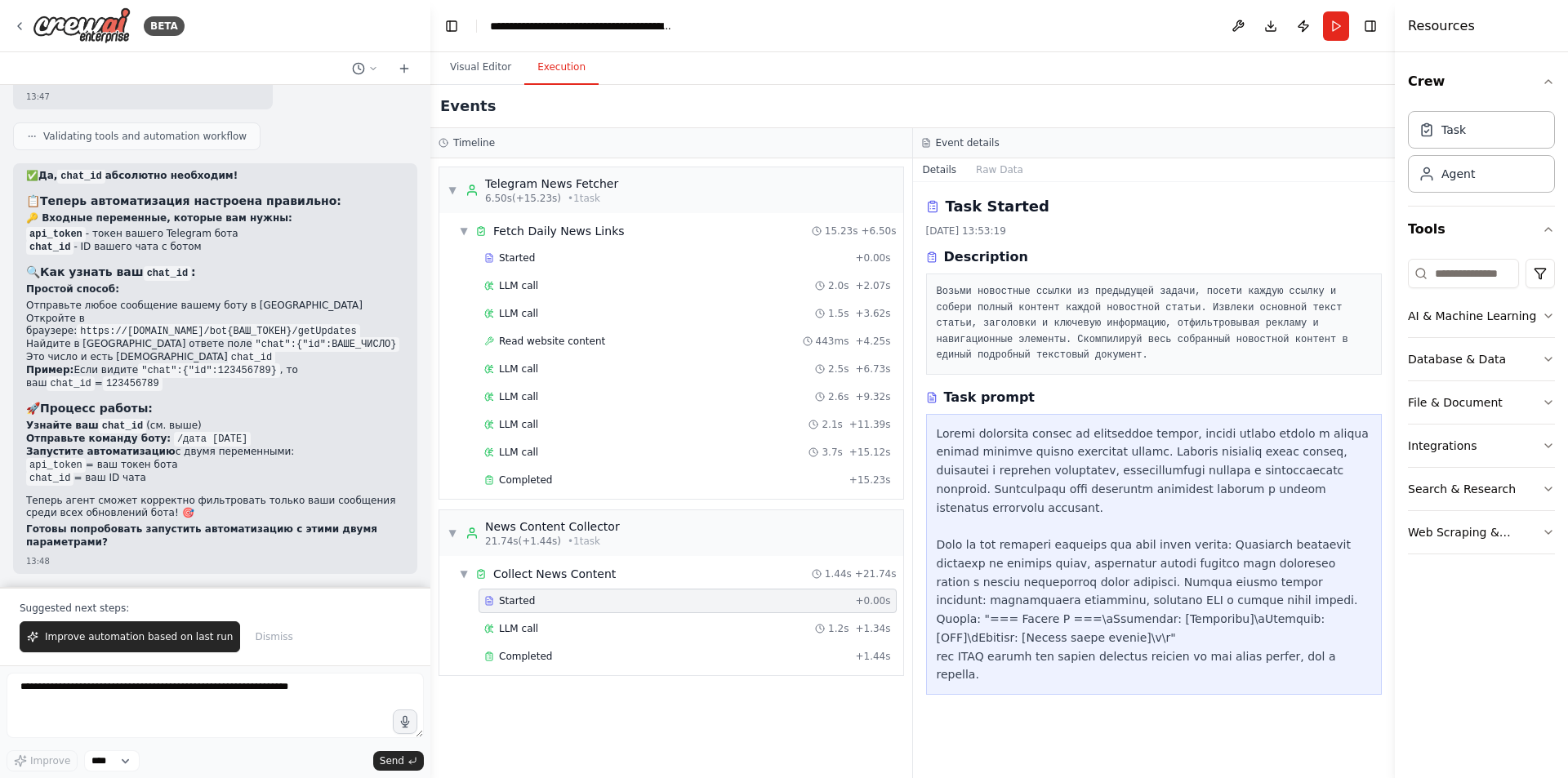
scroll to position [0, 0]
click at [532, 628] on span "LLM call" at bounding box center [519, 628] width 39 height 13
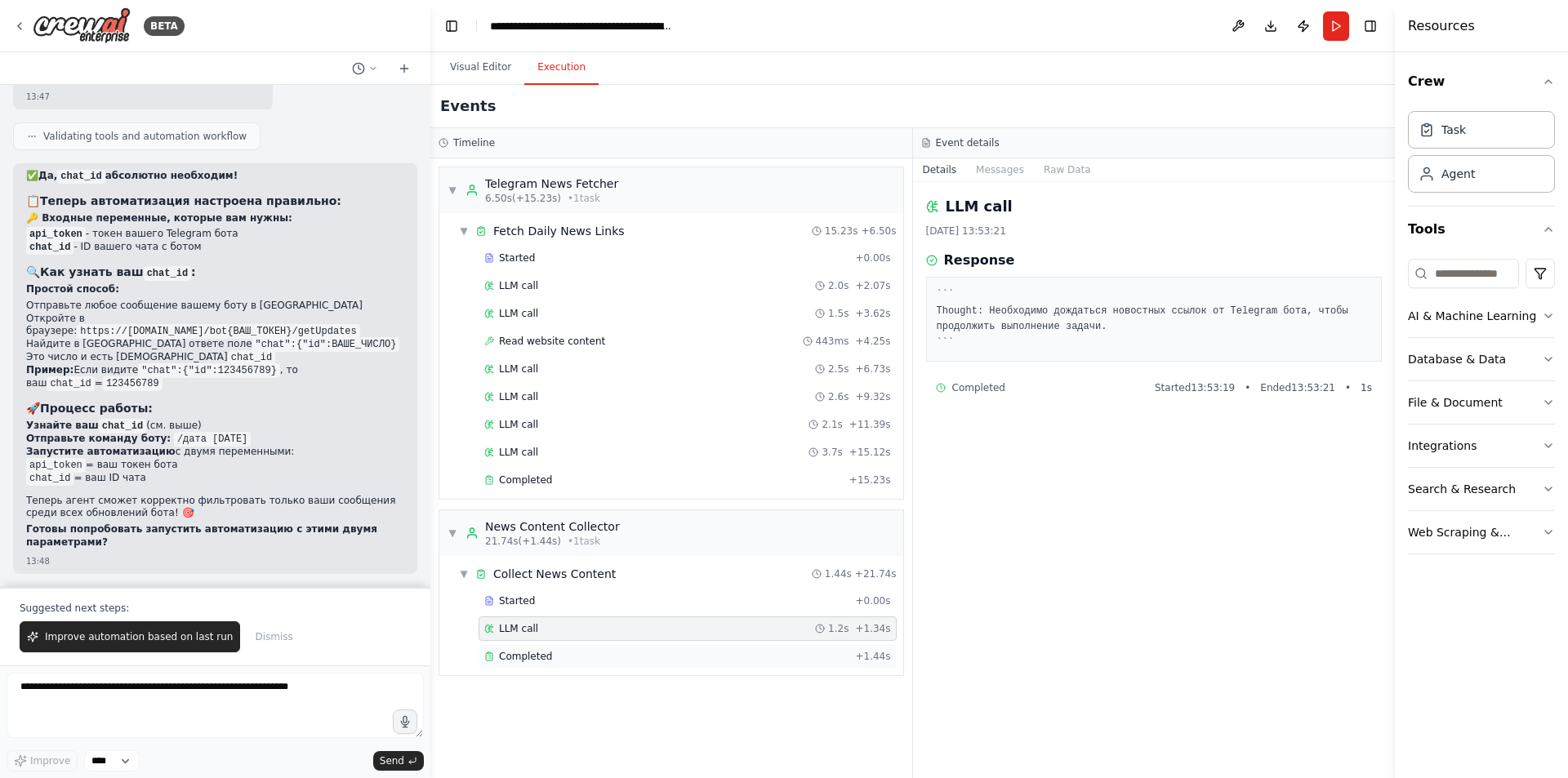
click at [536, 656] on span "Completed" at bounding box center [526, 656] width 53 height 13
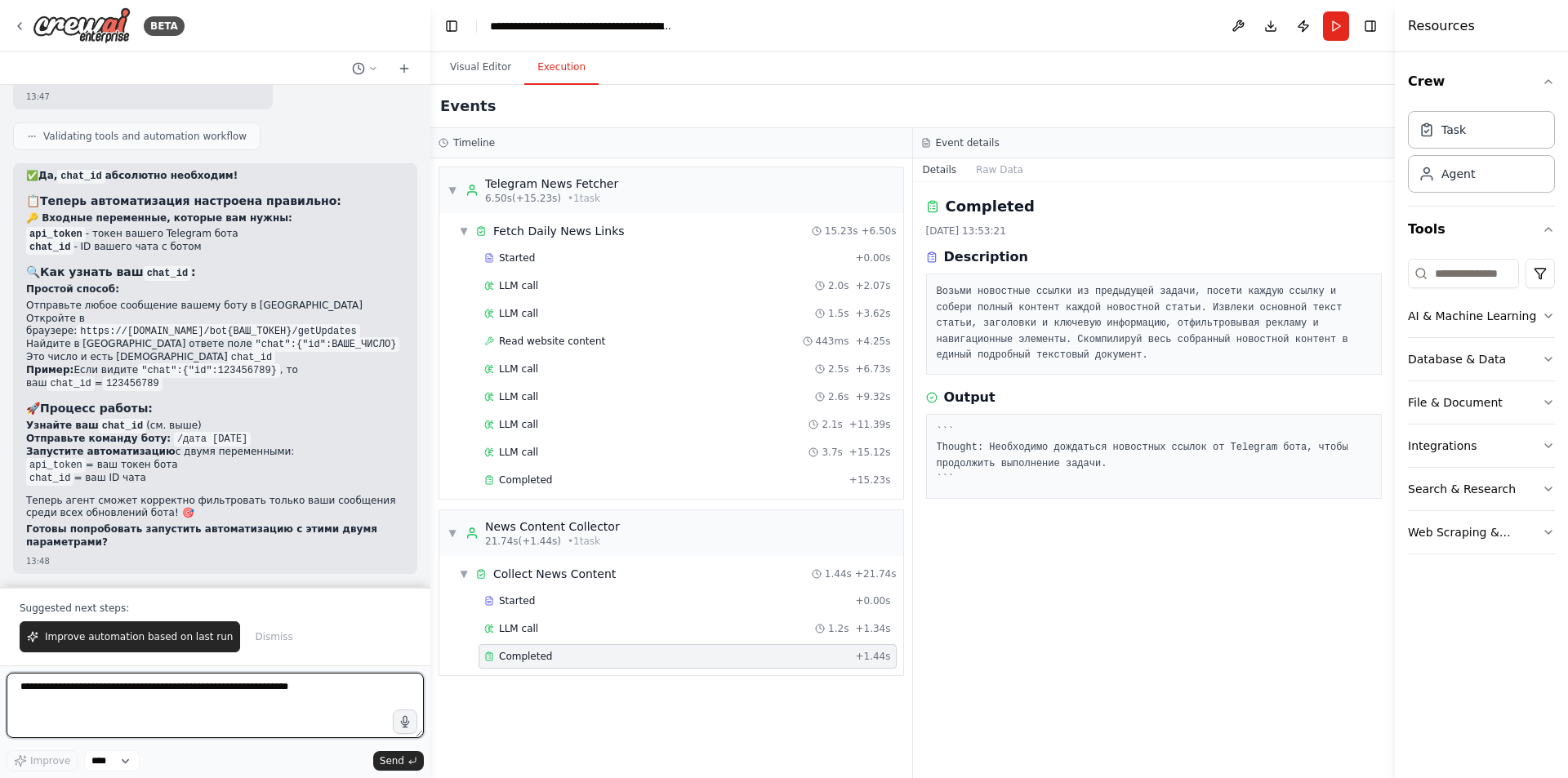
click at [163, 706] on textarea at bounding box center [215, 705] width 418 height 65
type textarea "*"
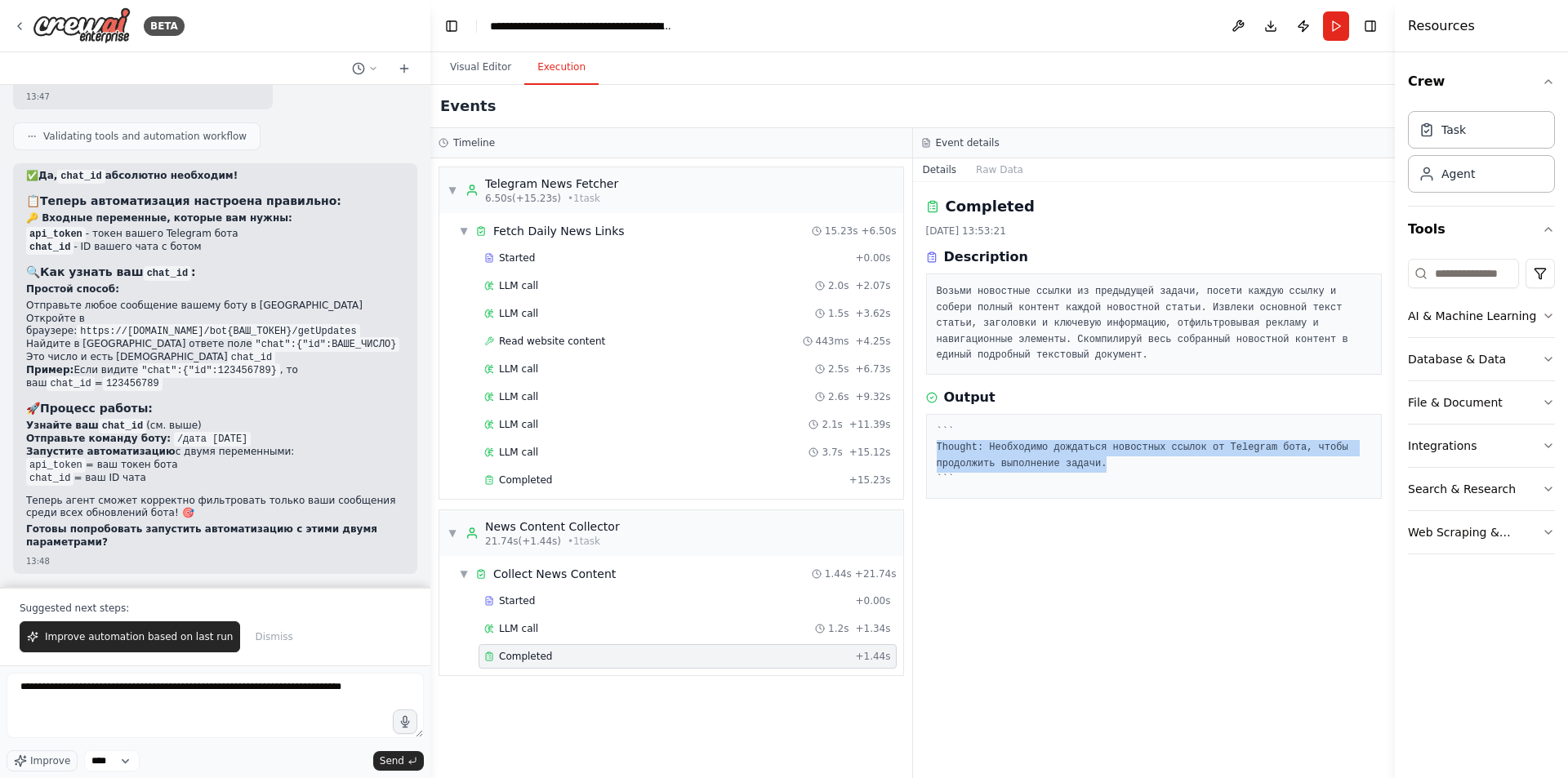
drag, startPoint x: 1099, startPoint y: 465, endPoint x: 939, endPoint y: 445, distance: 161.2
click at [939, 445] on pre "``` Thought: Необходимо дождаться новостных ссылок от Telegram бота, чтобы прод…" at bounding box center [1155, 456] width 435 height 64
copy pre "Thought: Необходимо дождаться новостных ссылок от Telegram бота, чтобы продолжи…"
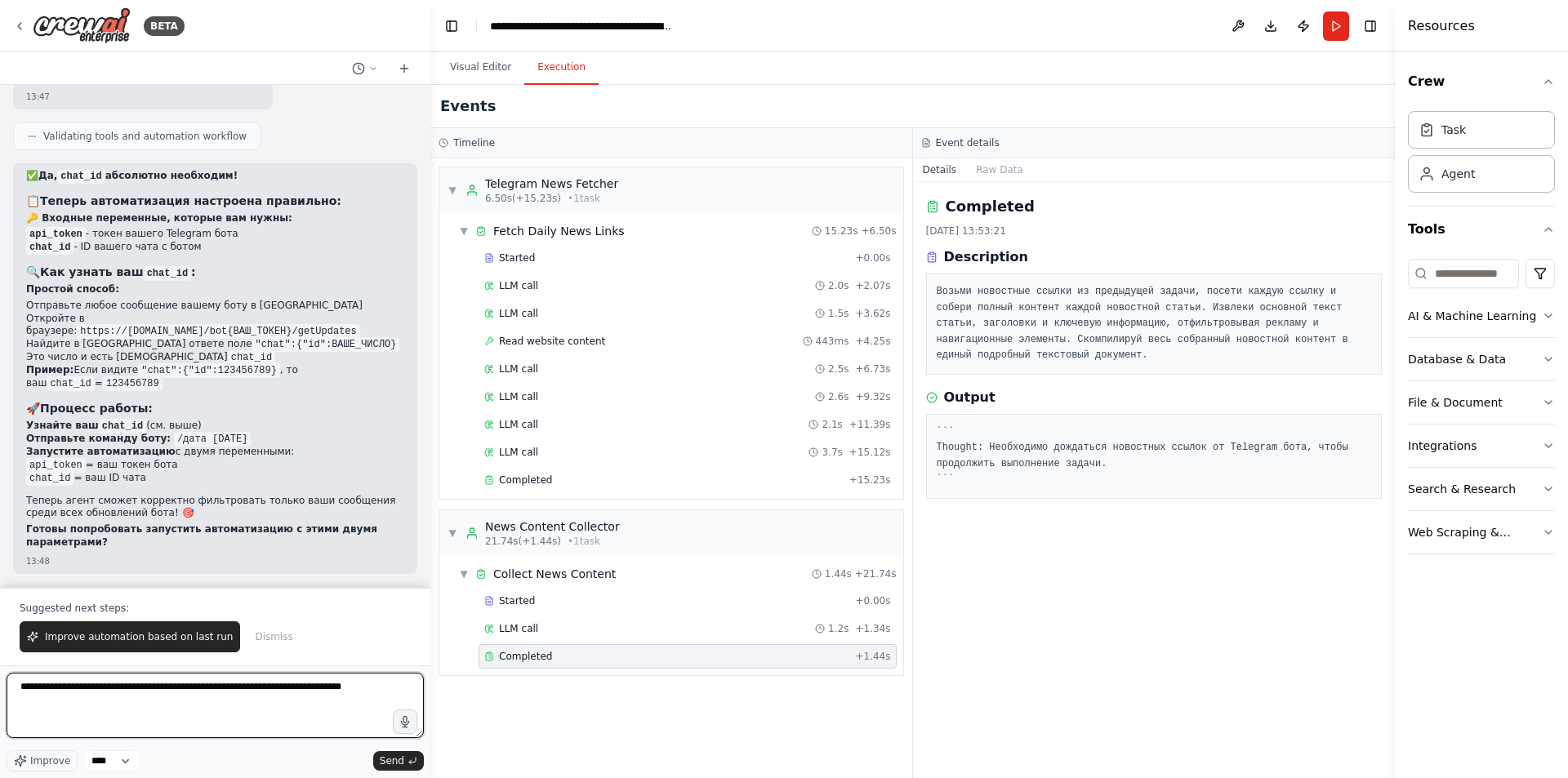
click at [275, 713] on textarea "**********" at bounding box center [215, 705] width 418 height 65
paste textarea "**********"
type textarea "**********"
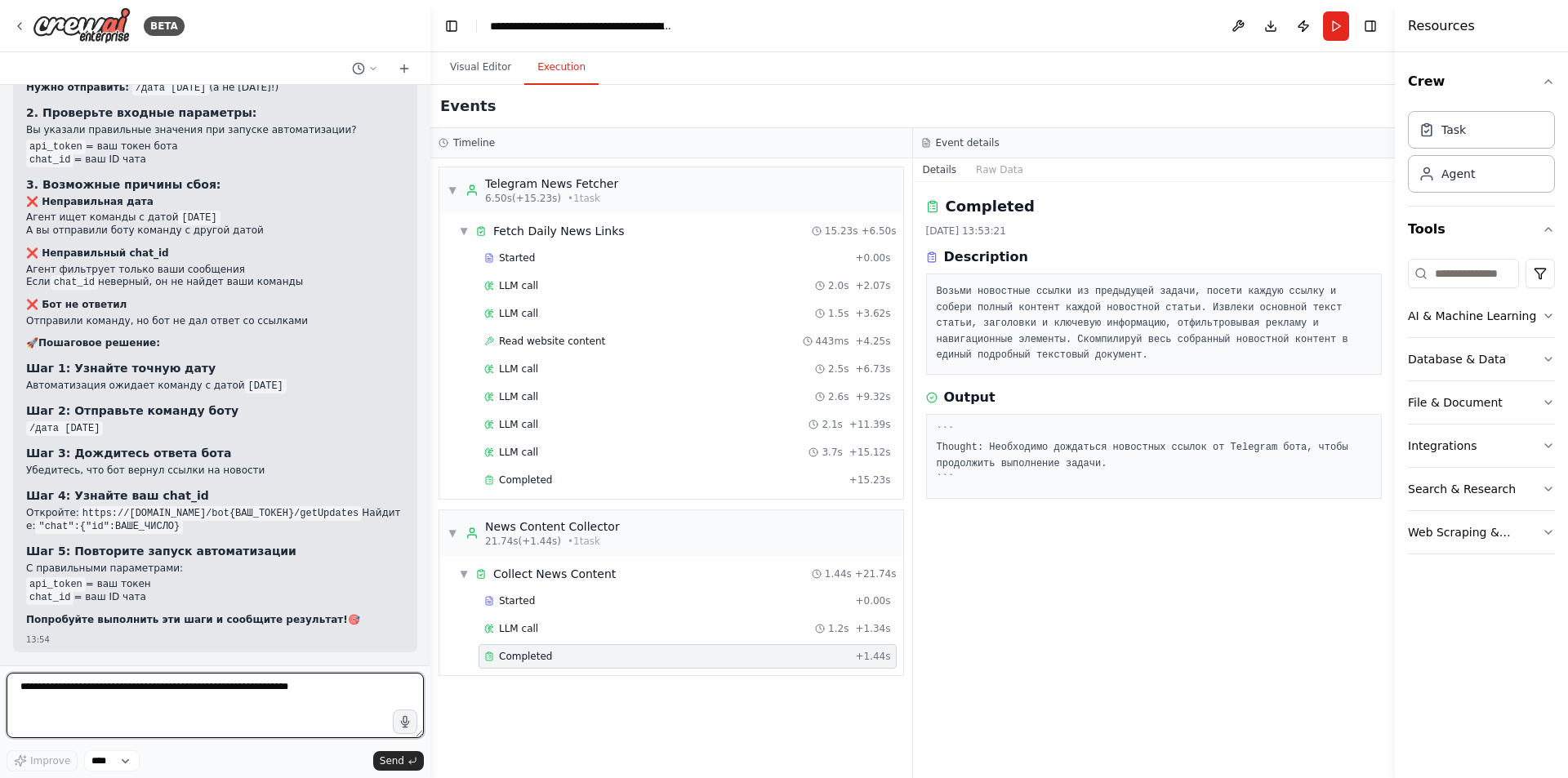
scroll to position [19516, 0]
click at [480, 65] on button "Visual Editor" at bounding box center [480, 68] width 88 height 34
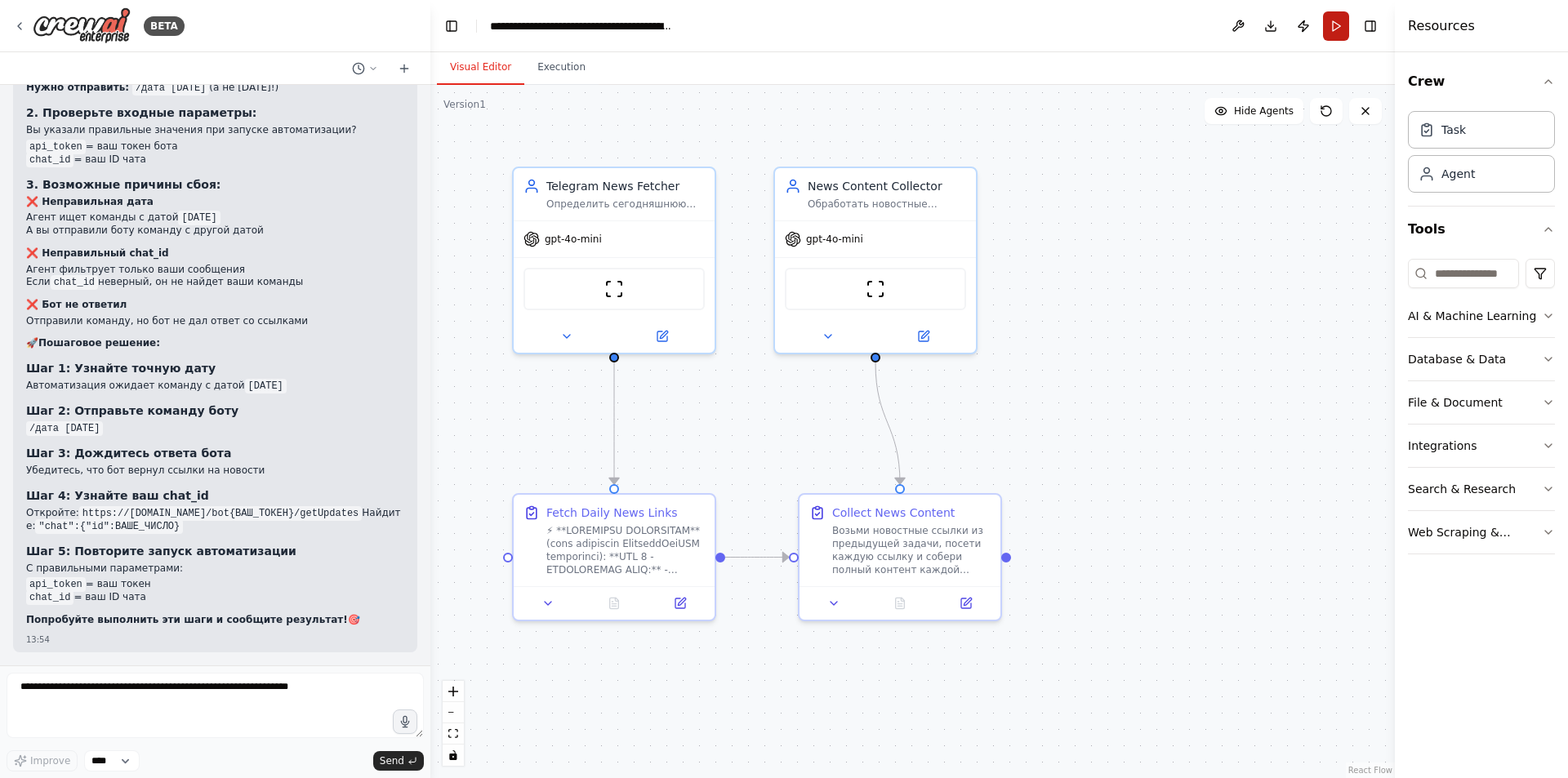
click at [1332, 32] on button "Run" at bounding box center [1336, 26] width 26 height 30
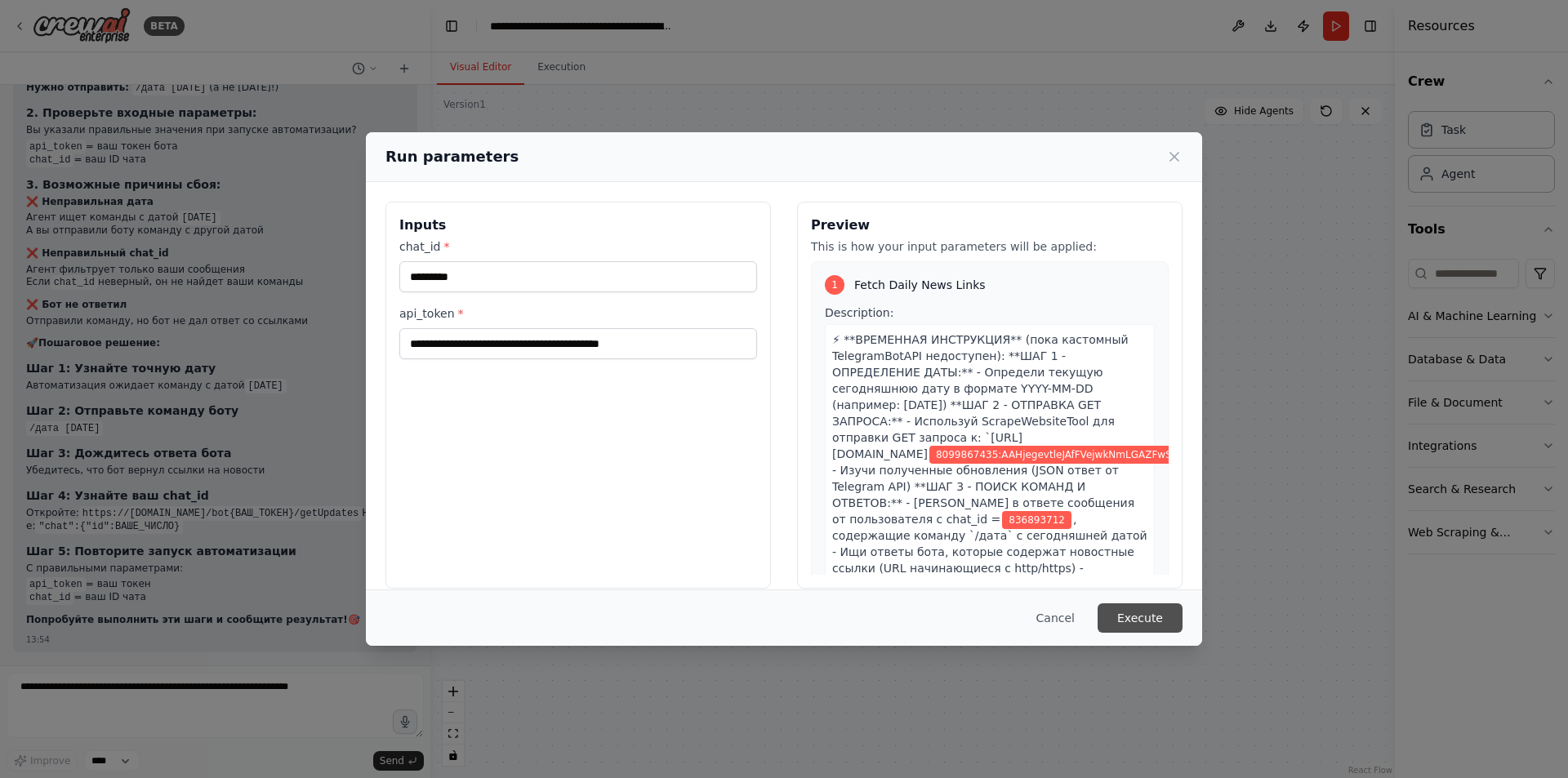
click at [1167, 618] on button "Execute" at bounding box center [1140, 618] width 85 height 30
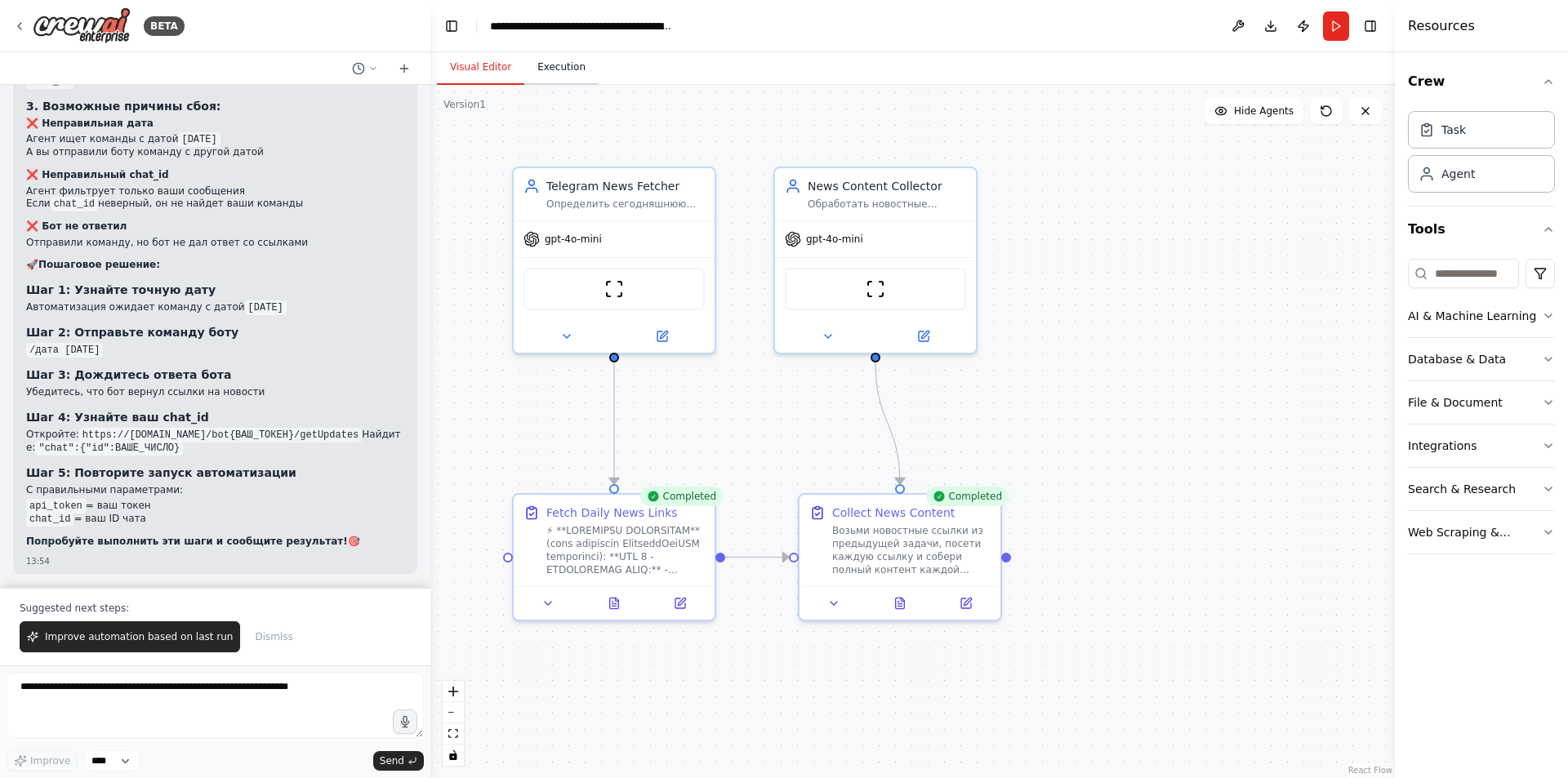
click at [541, 68] on button "Execution" at bounding box center [561, 68] width 74 height 34
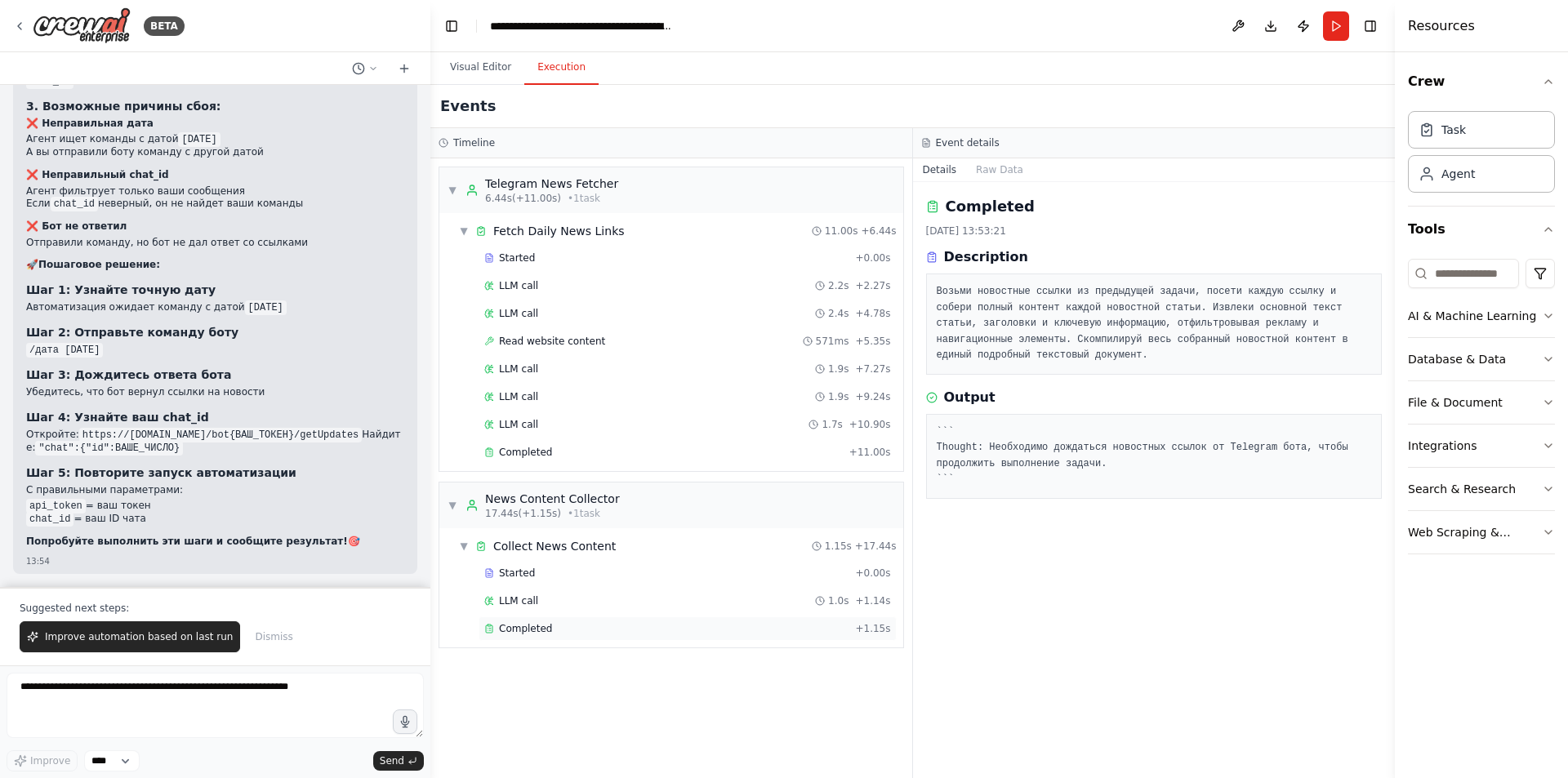
click at [503, 638] on div "Completed + 1.15s" at bounding box center [688, 628] width 418 height 25
click at [526, 588] on div "LLM call 1.0s + 1.14s" at bounding box center [688, 600] width 418 height 25
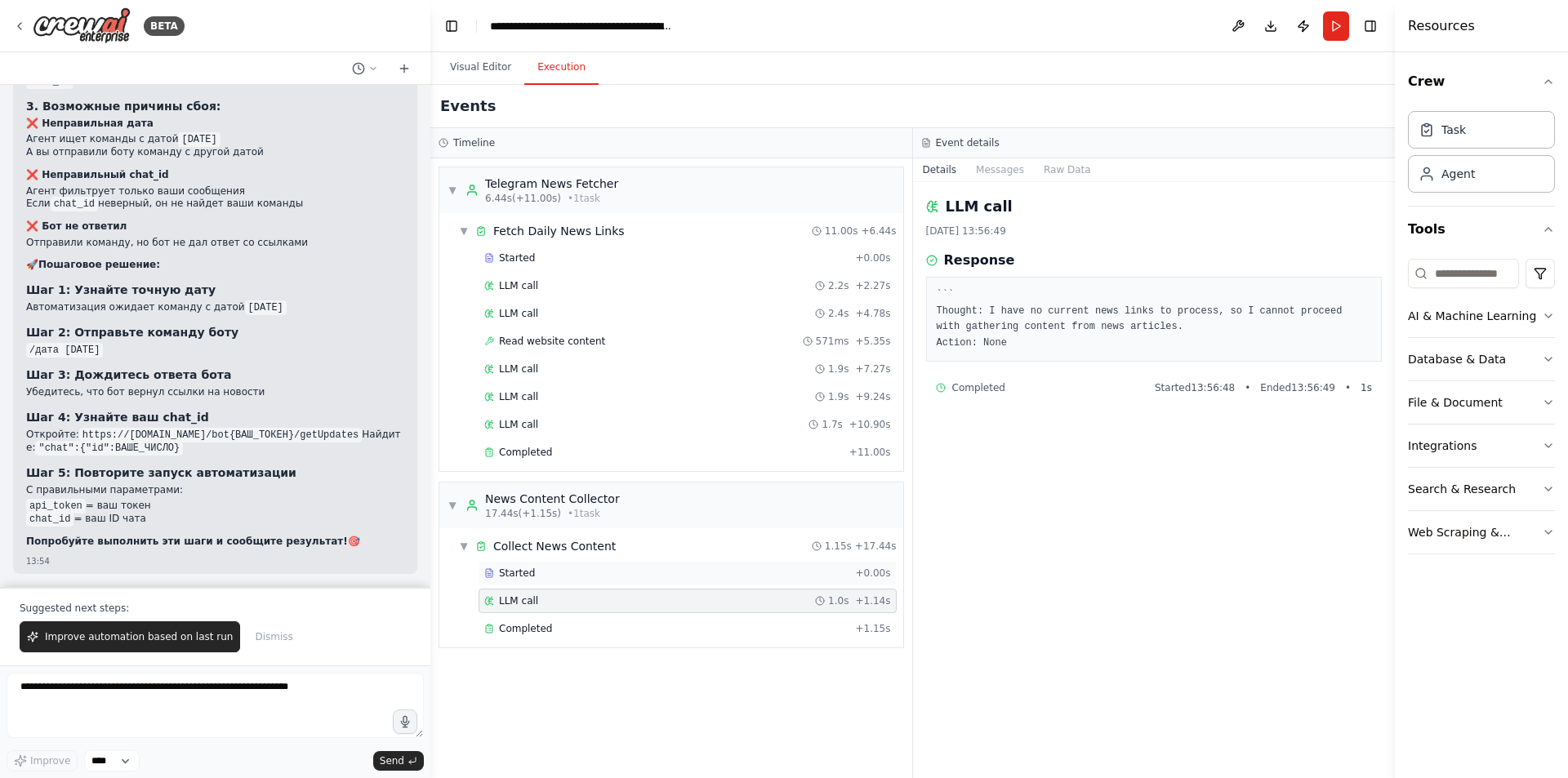
click at [533, 574] on div "Started" at bounding box center [667, 573] width 364 height 13
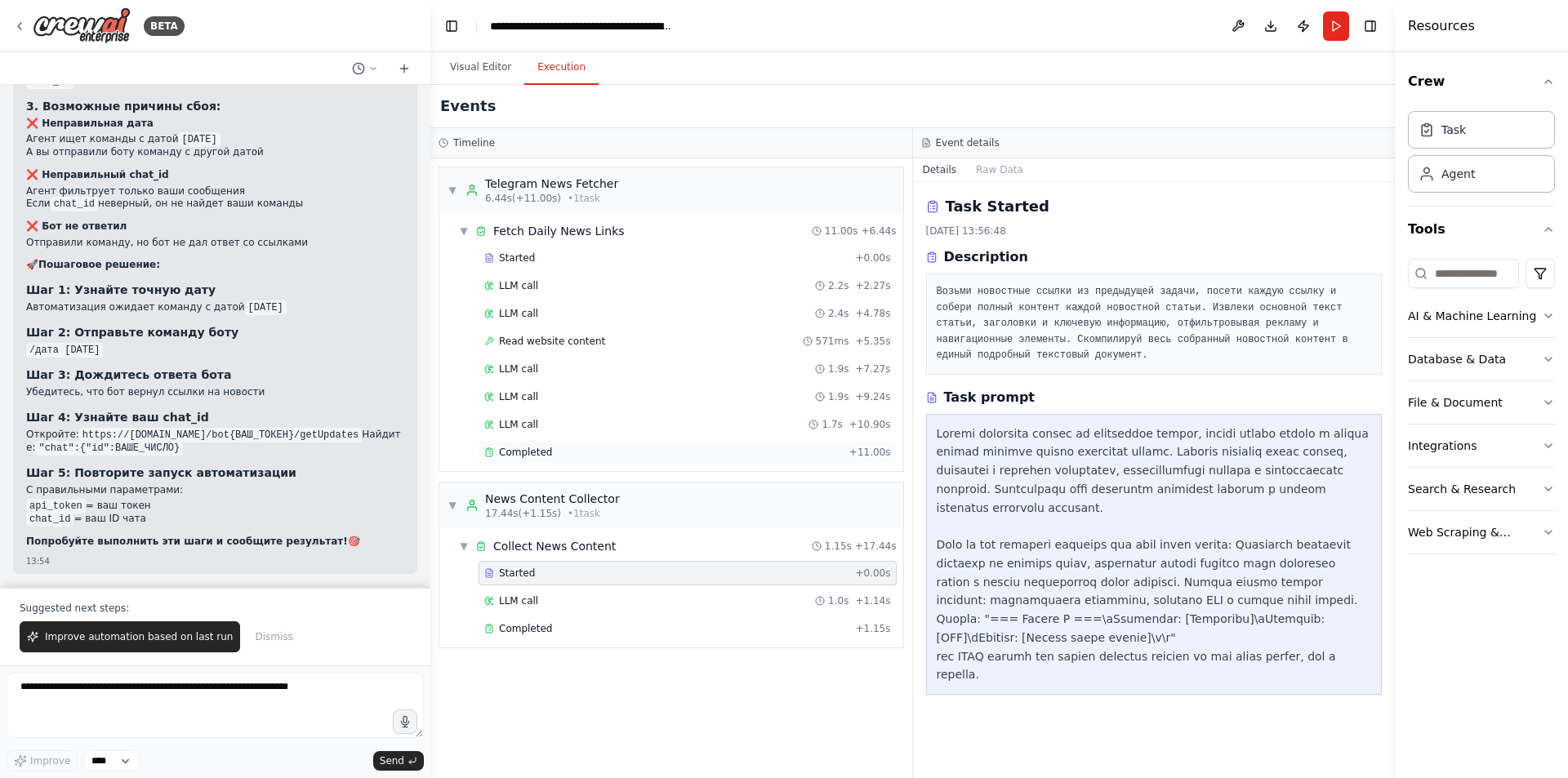
click at [539, 457] on span "Completed" at bounding box center [526, 451] width 53 height 13
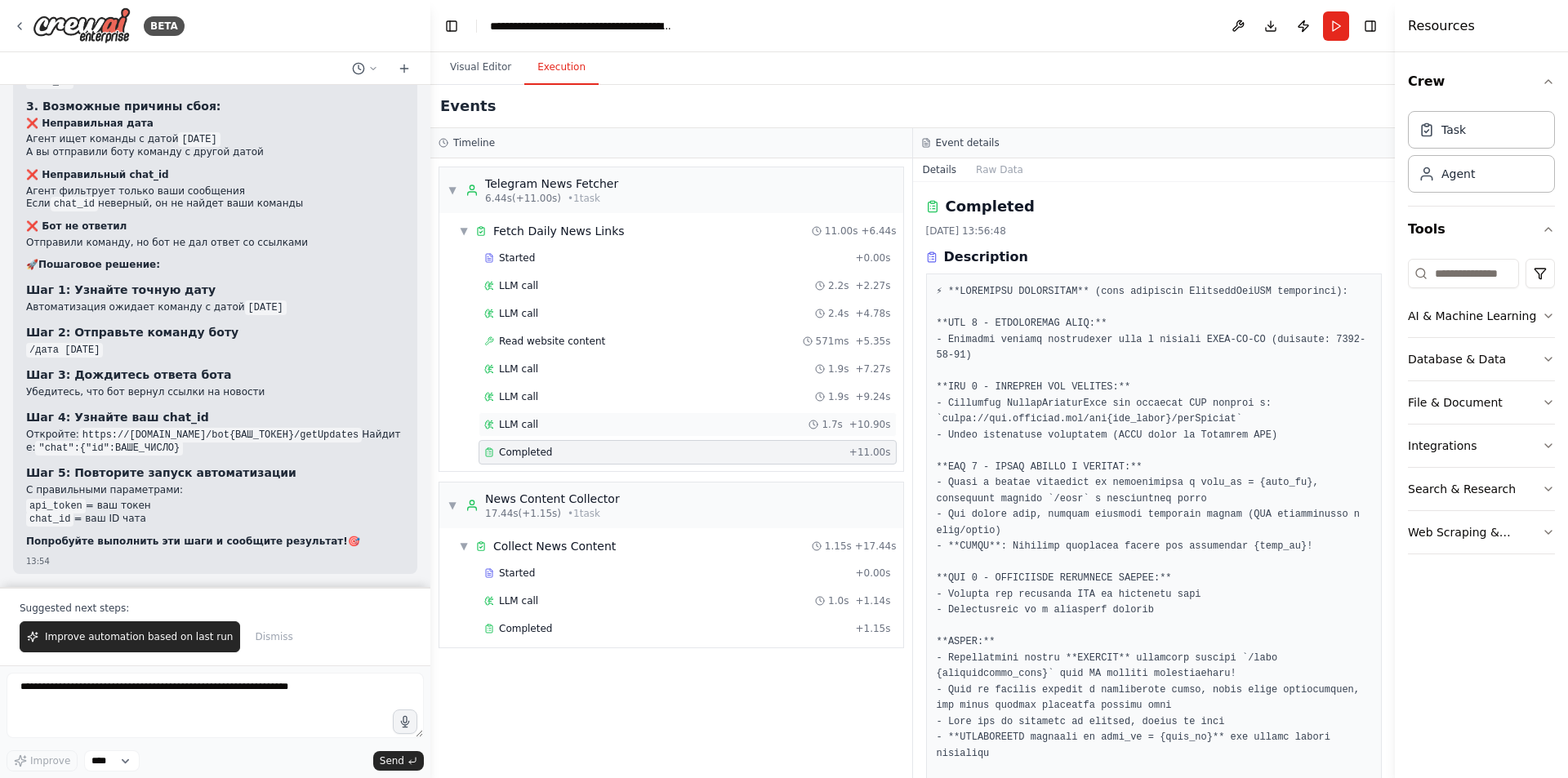
click at [544, 423] on div "LLM call 1.7s + 10.90s" at bounding box center [688, 424] width 406 height 13
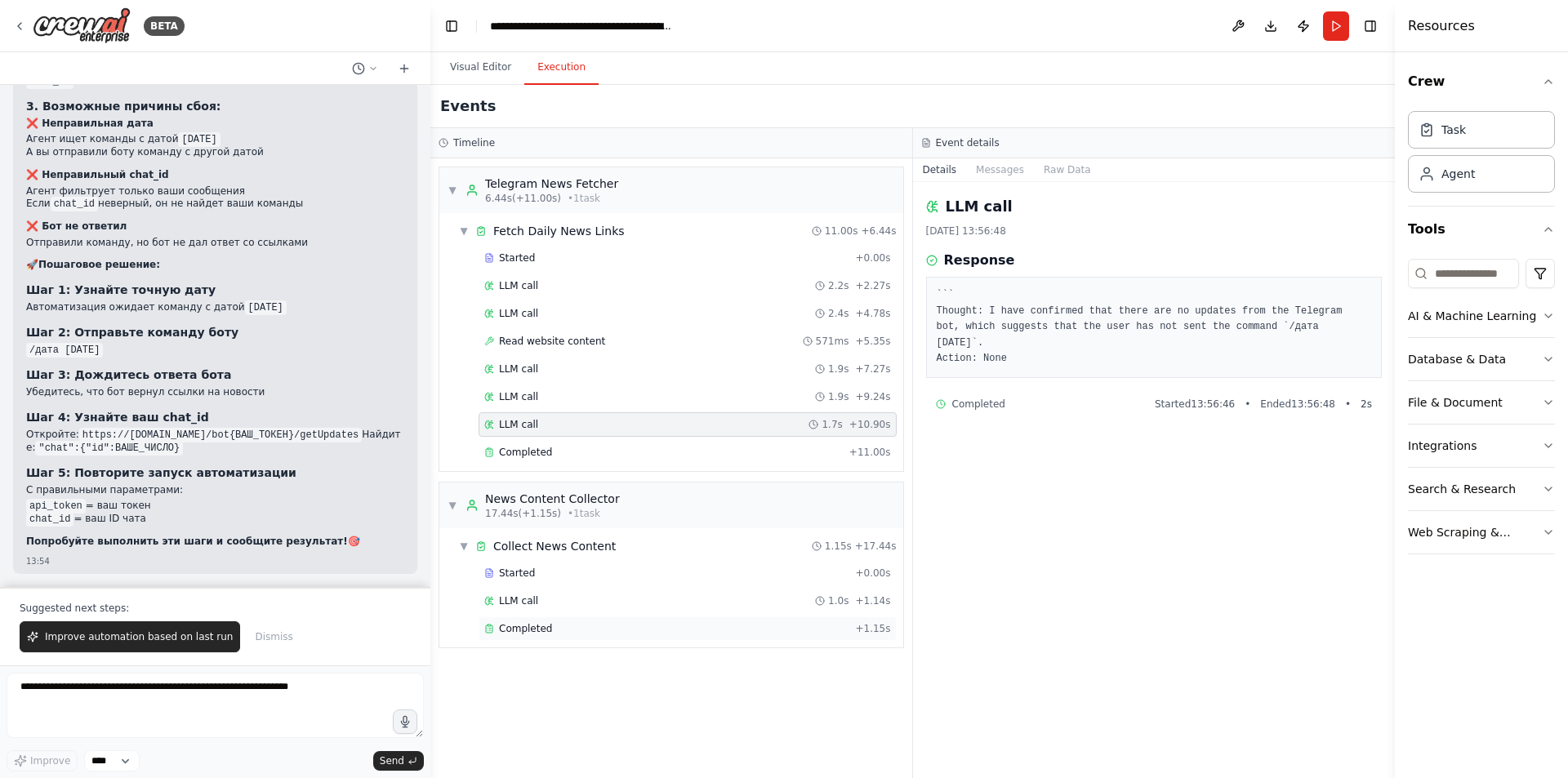
click at [511, 633] on span "Completed" at bounding box center [526, 628] width 53 height 13
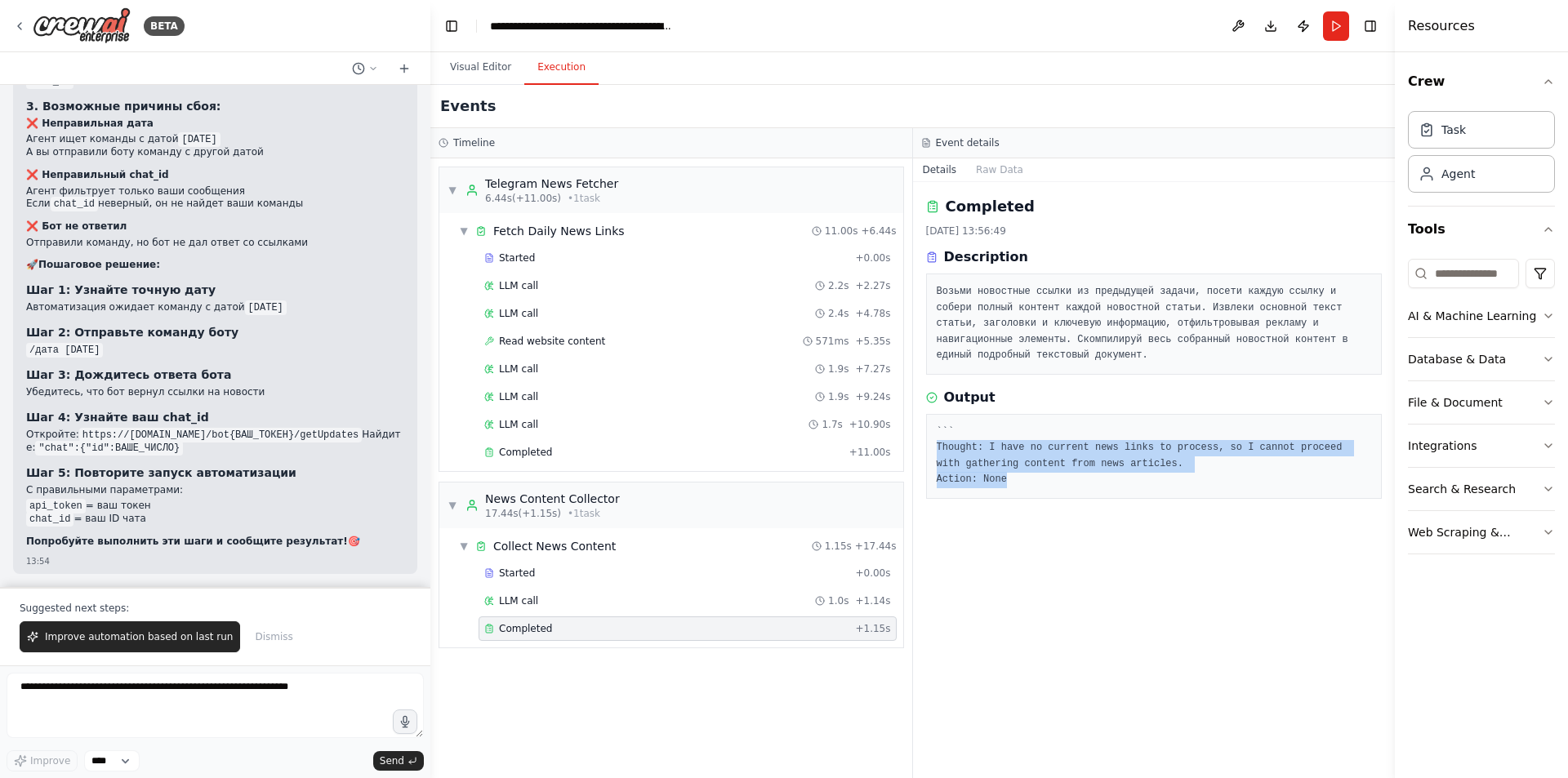
drag, startPoint x: 1009, startPoint y: 487, endPoint x: 938, endPoint y: 446, distance: 82.0
click at [938, 446] on pre "``` Thought: I have no current news links to process, so I cannot proceed with …" at bounding box center [1155, 456] width 435 height 64
copy pre "Thought: I have no current news links to process, so I cannot proceed with gath…"
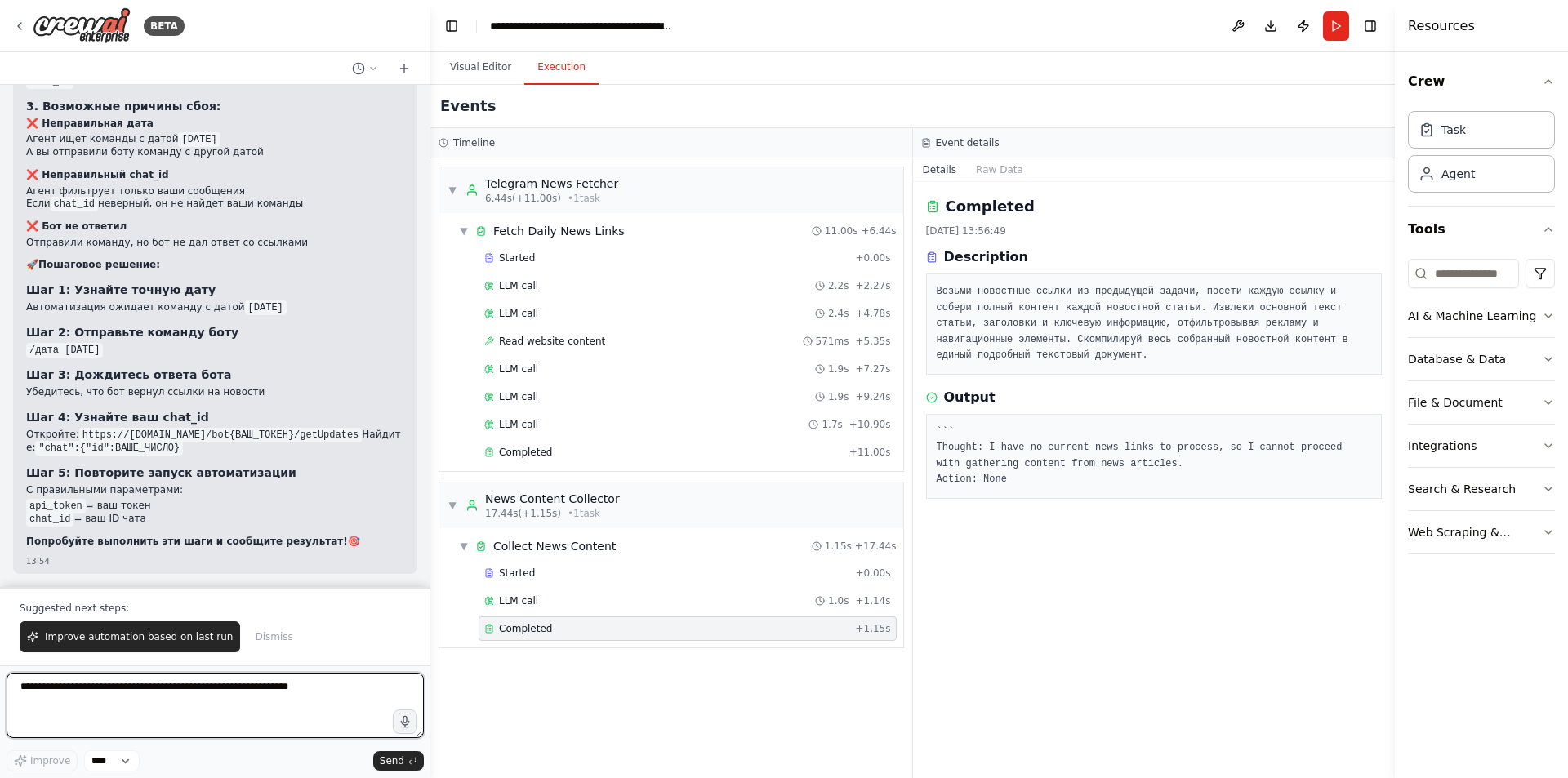
click at [130, 696] on textarea at bounding box center [215, 705] width 418 height 65
paste textarea "**********"
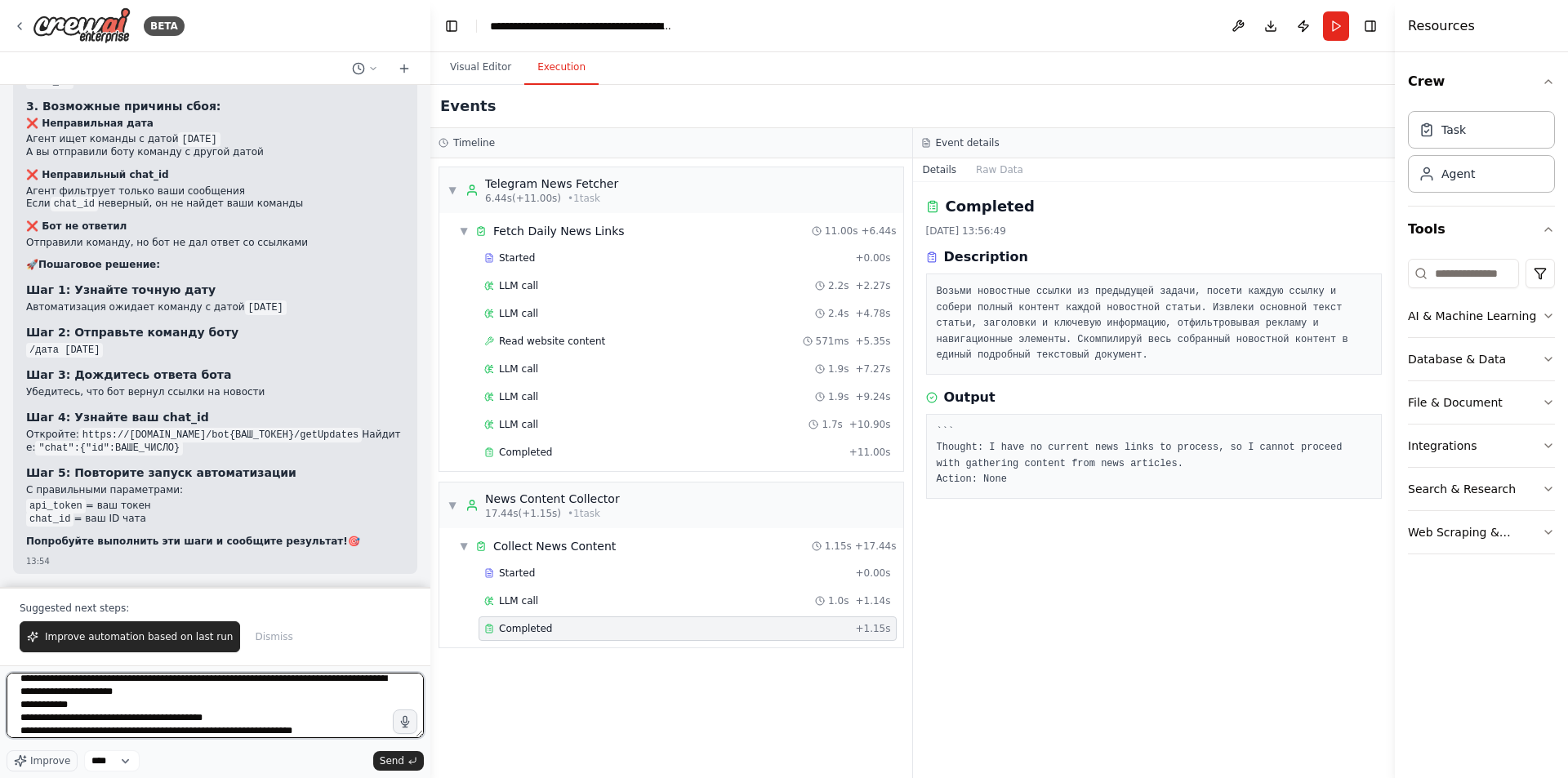
type textarea "**********"
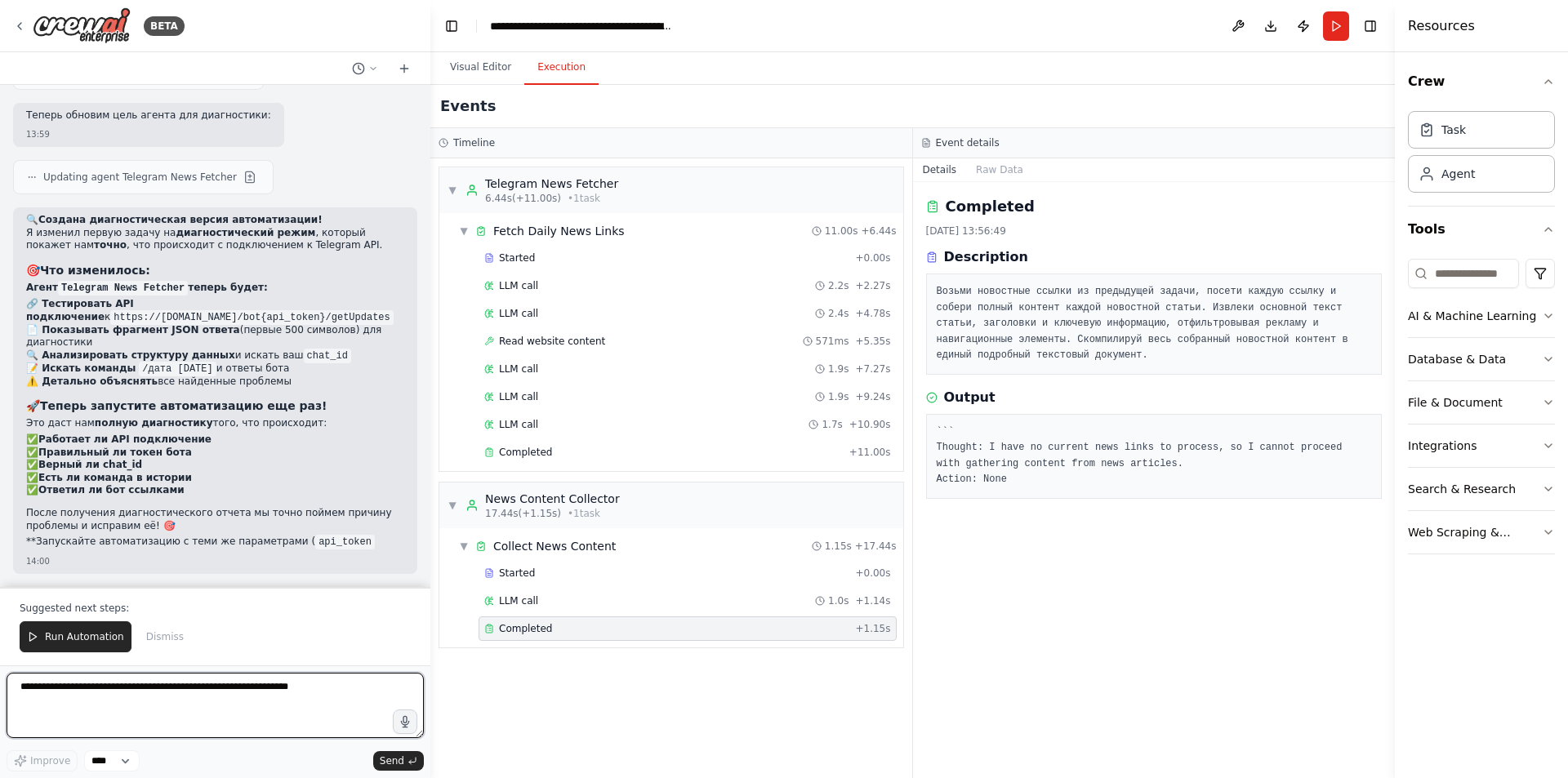
scroll to position [20560, 0]
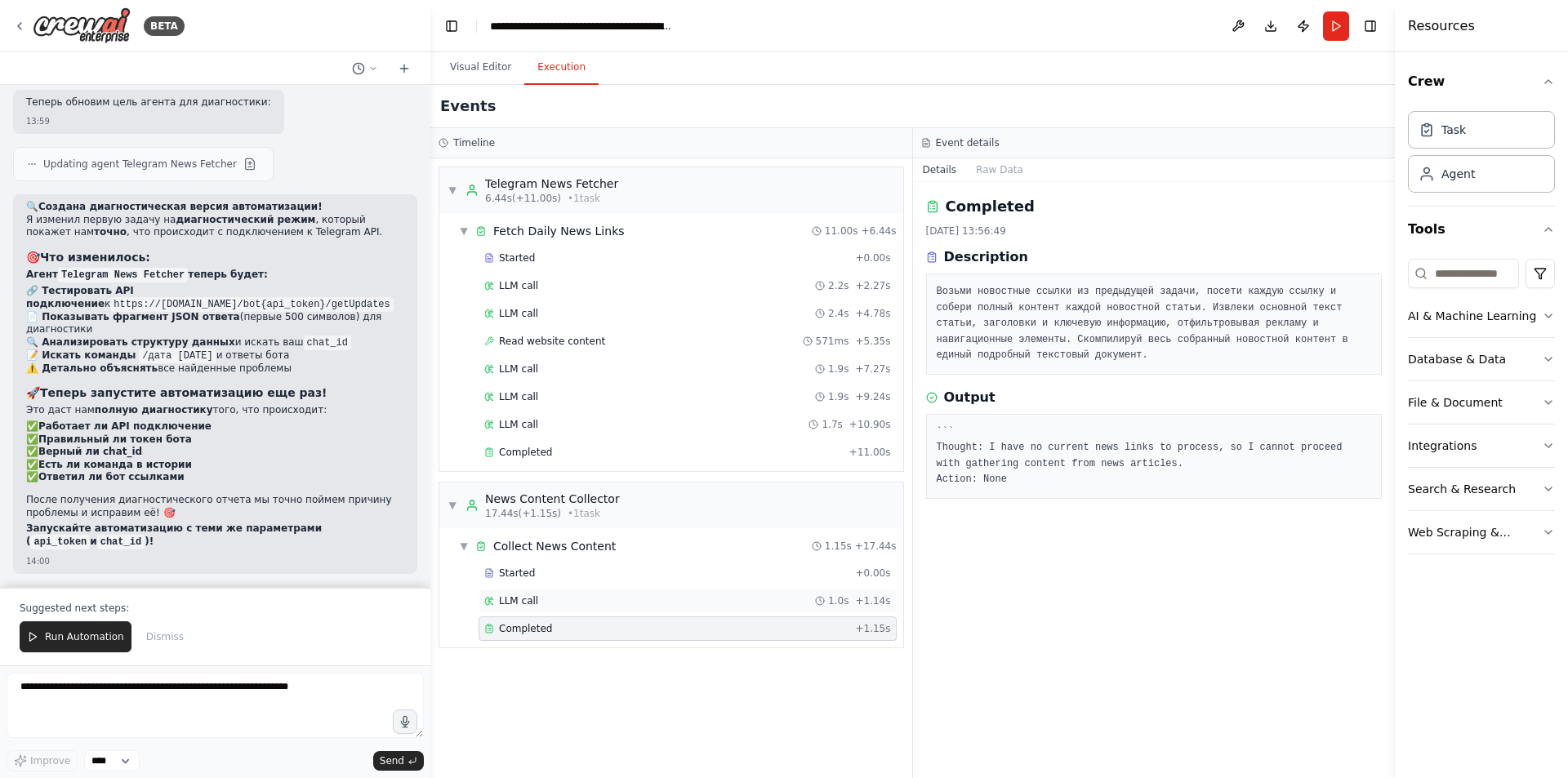
click at [525, 592] on div "LLM call 1.0s + 1.14s" at bounding box center [688, 600] width 418 height 25
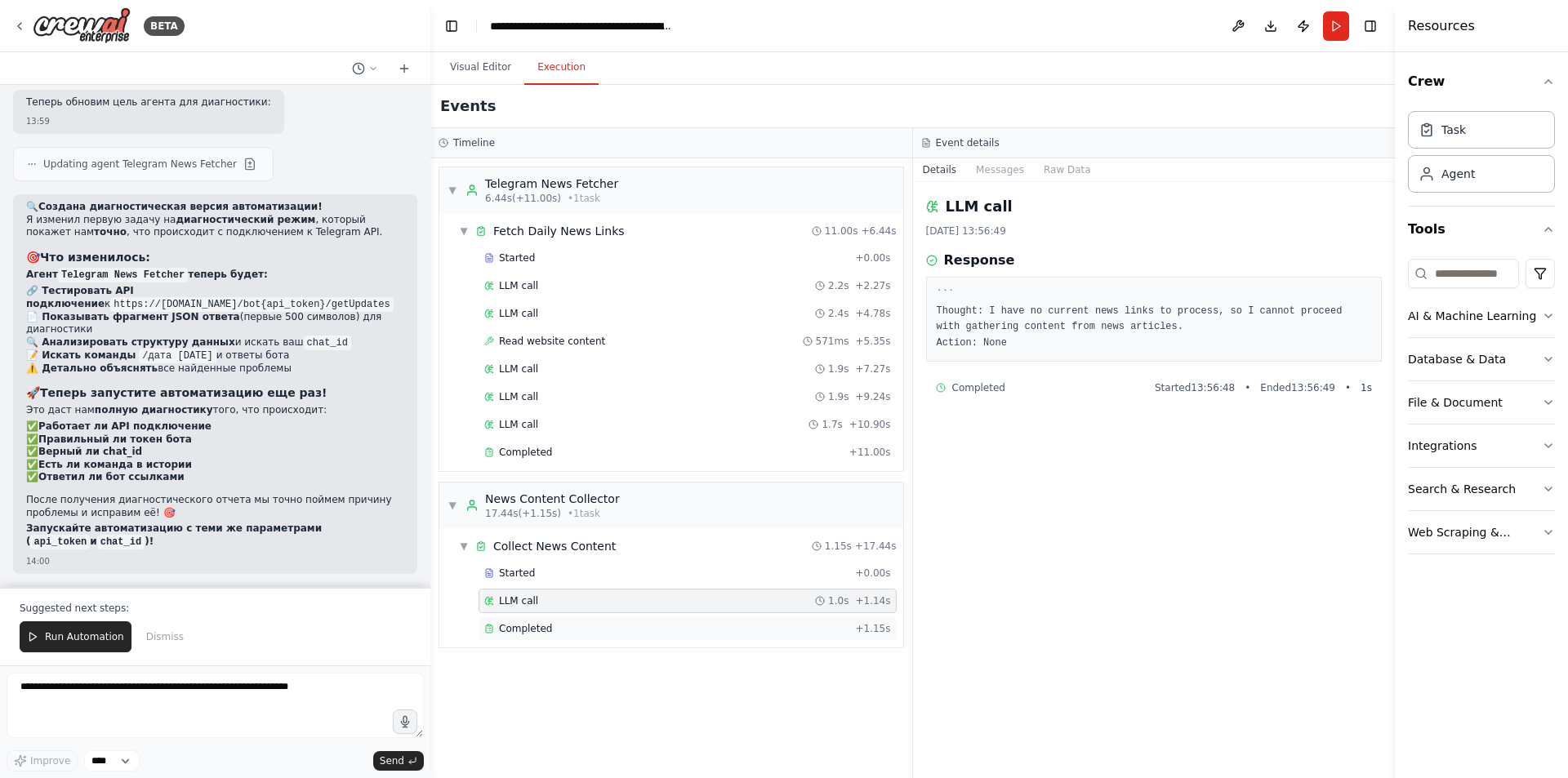
click at [528, 628] on span "Completed" at bounding box center [526, 628] width 53 height 13
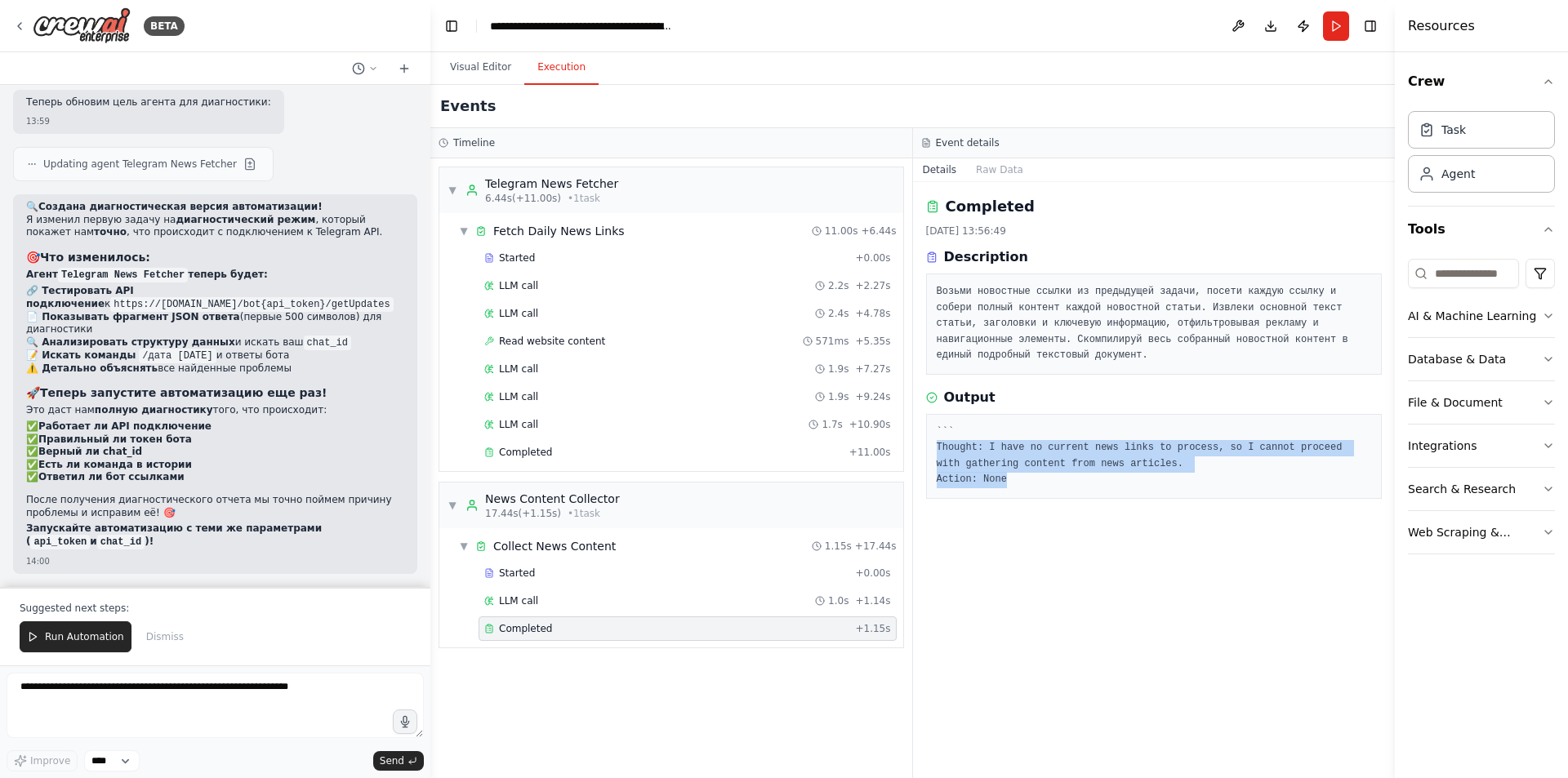
drag, startPoint x: 1017, startPoint y: 480, endPoint x: 934, endPoint y: 444, distance: 90.5
click at [933, 444] on div "``` Thought: I have no current news links to process, so I cannot proceed with …" at bounding box center [1154, 457] width 457 height 85
copy pre "Thought: I have no current news links to process, so I cannot proceed with gath…"
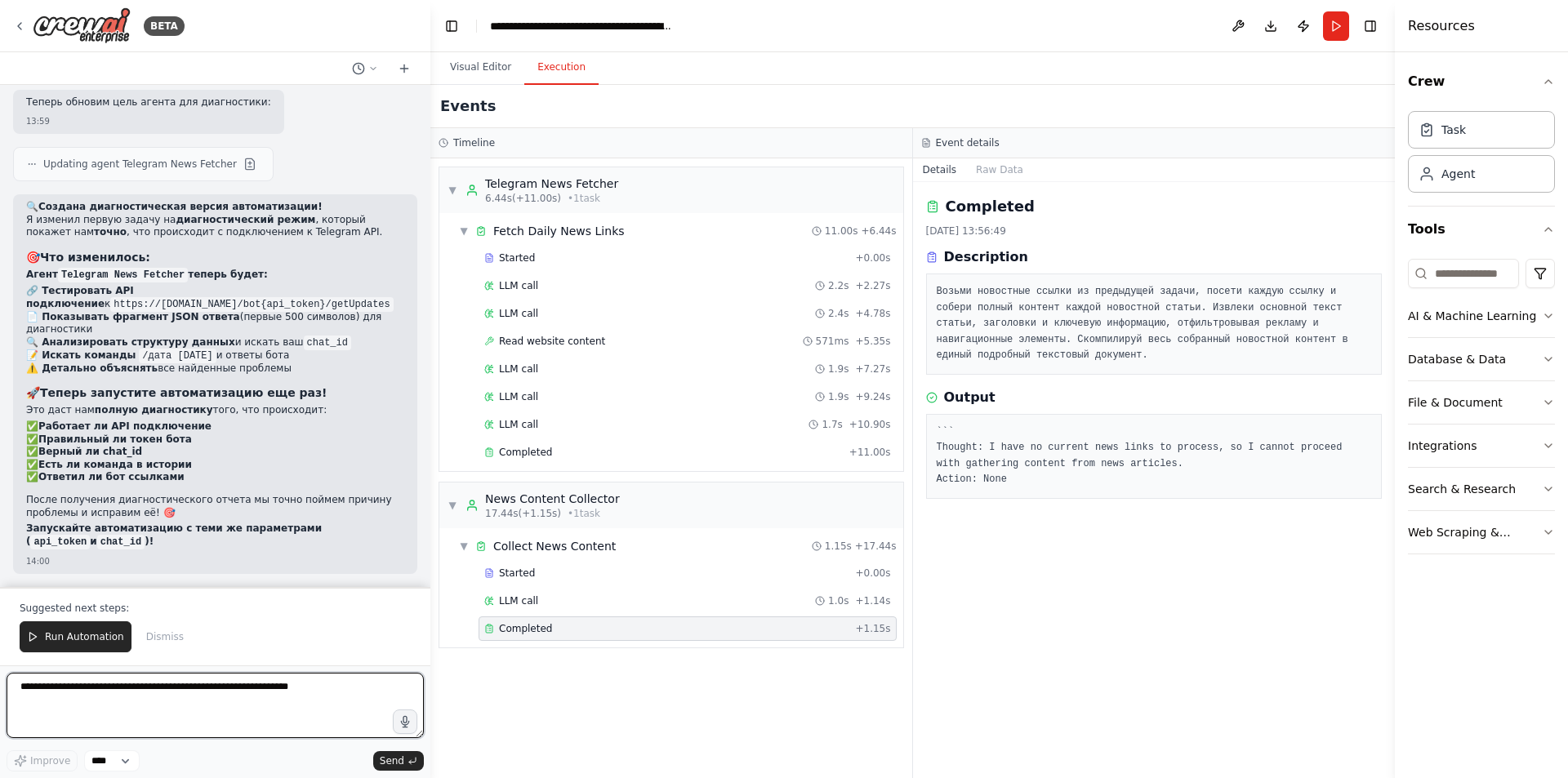
click at [114, 703] on textarea at bounding box center [215, 705] width 418 height 65
paste textarea "**********"
type textarea "**********"
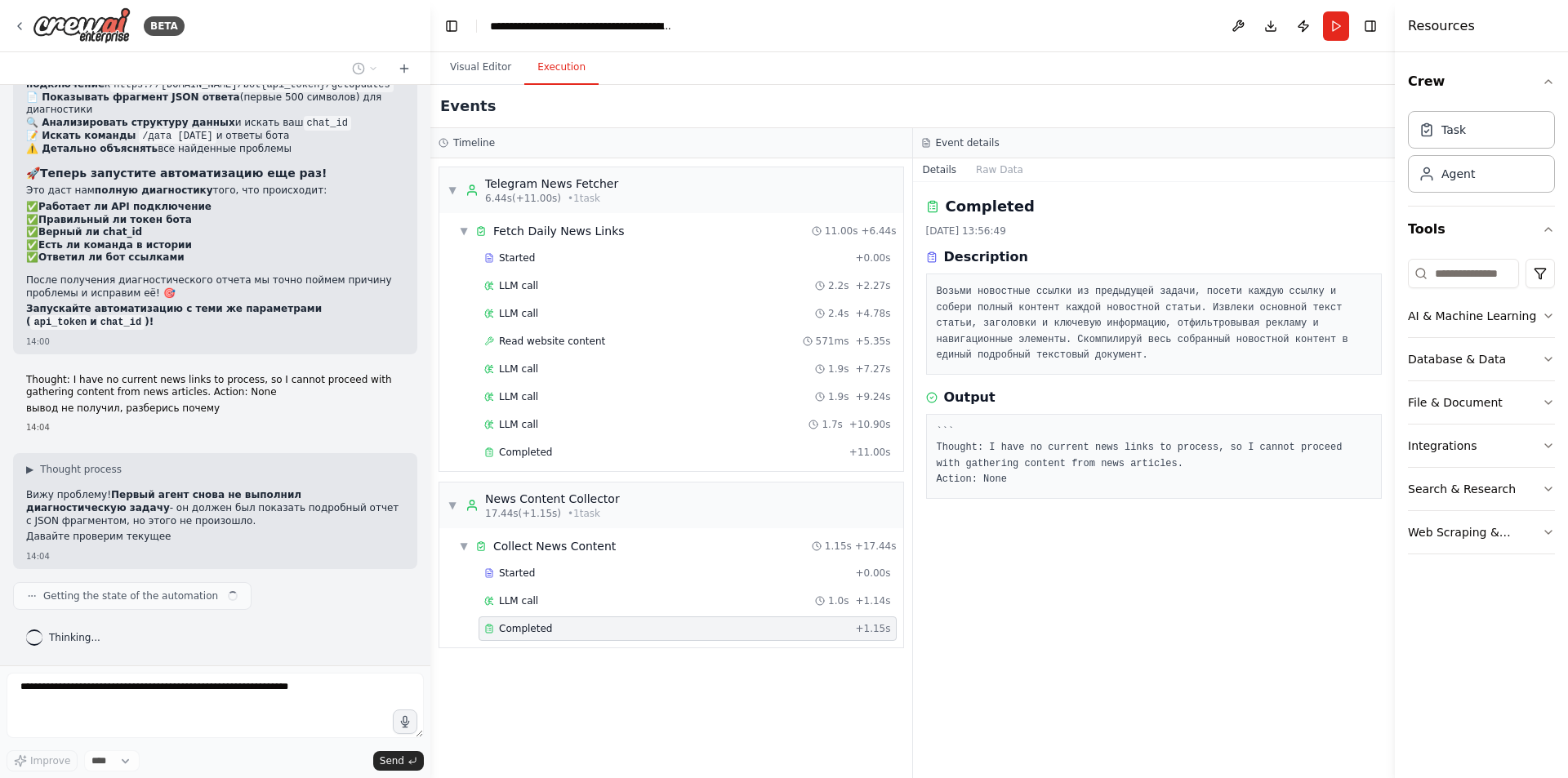
scroll to position [20780, 0]
click at [560, 462] on div "Completed + 11.00s" at bounding box center [688, 452] width 418 height 25
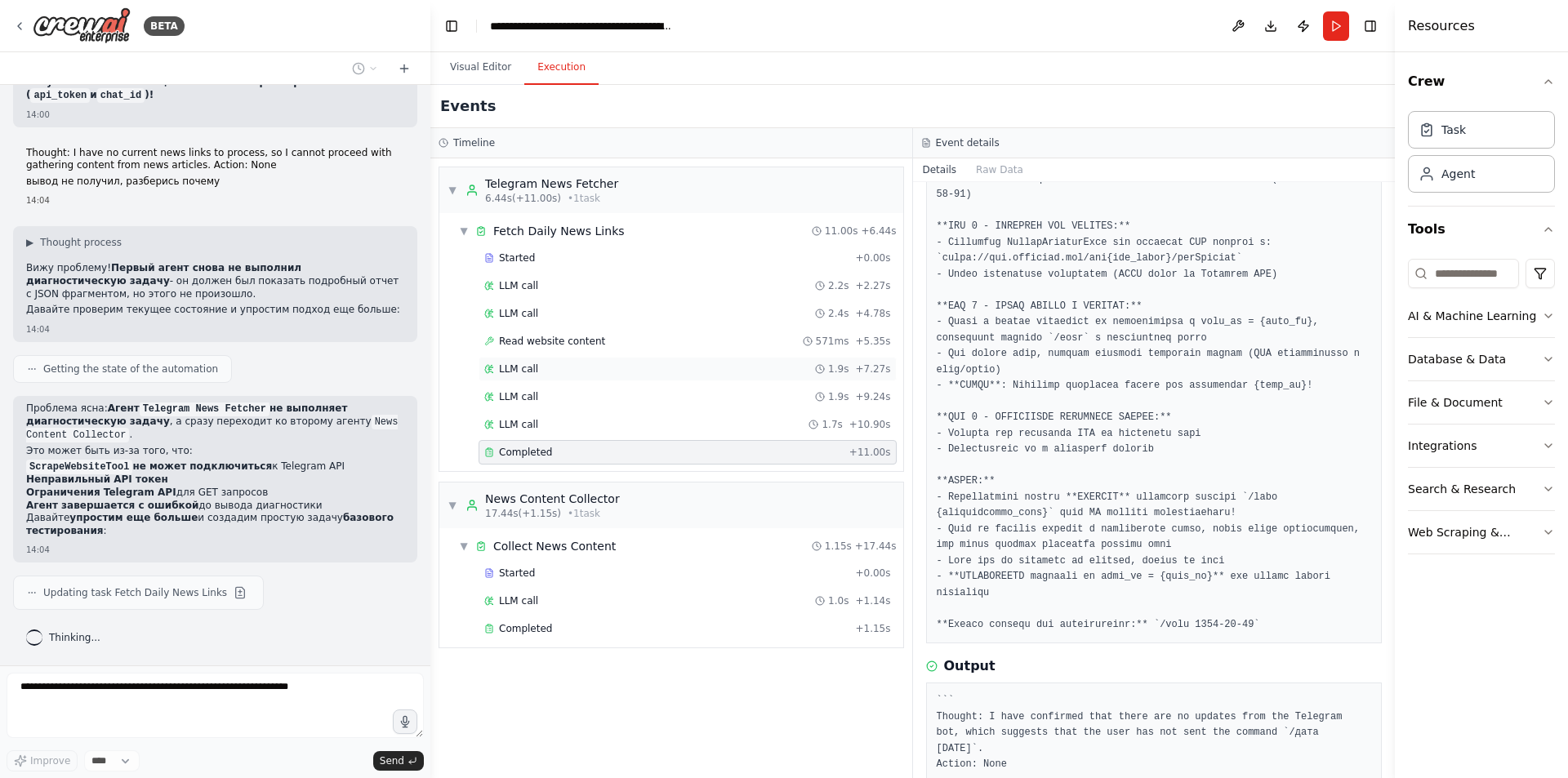
scroll to position [21007, 0]
click at [549, 417] on div "LLM call 1.7s + 10.90s" at bounding box center [688, 424] width 418 height 25
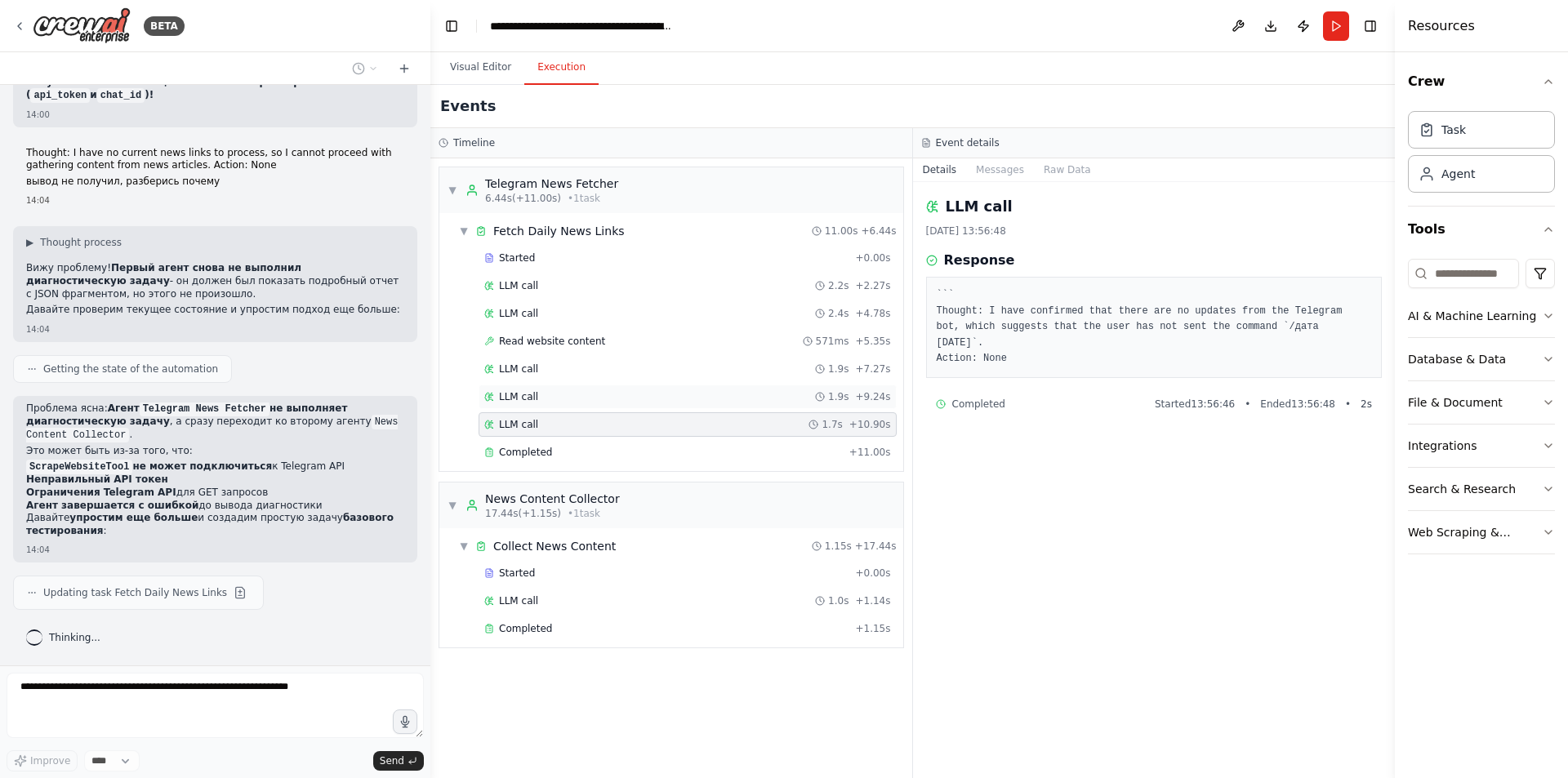
click at [560, 392] on div "LLM call 1.9s + 9.24s" at bounding box center [688, 396] width 406 height 13
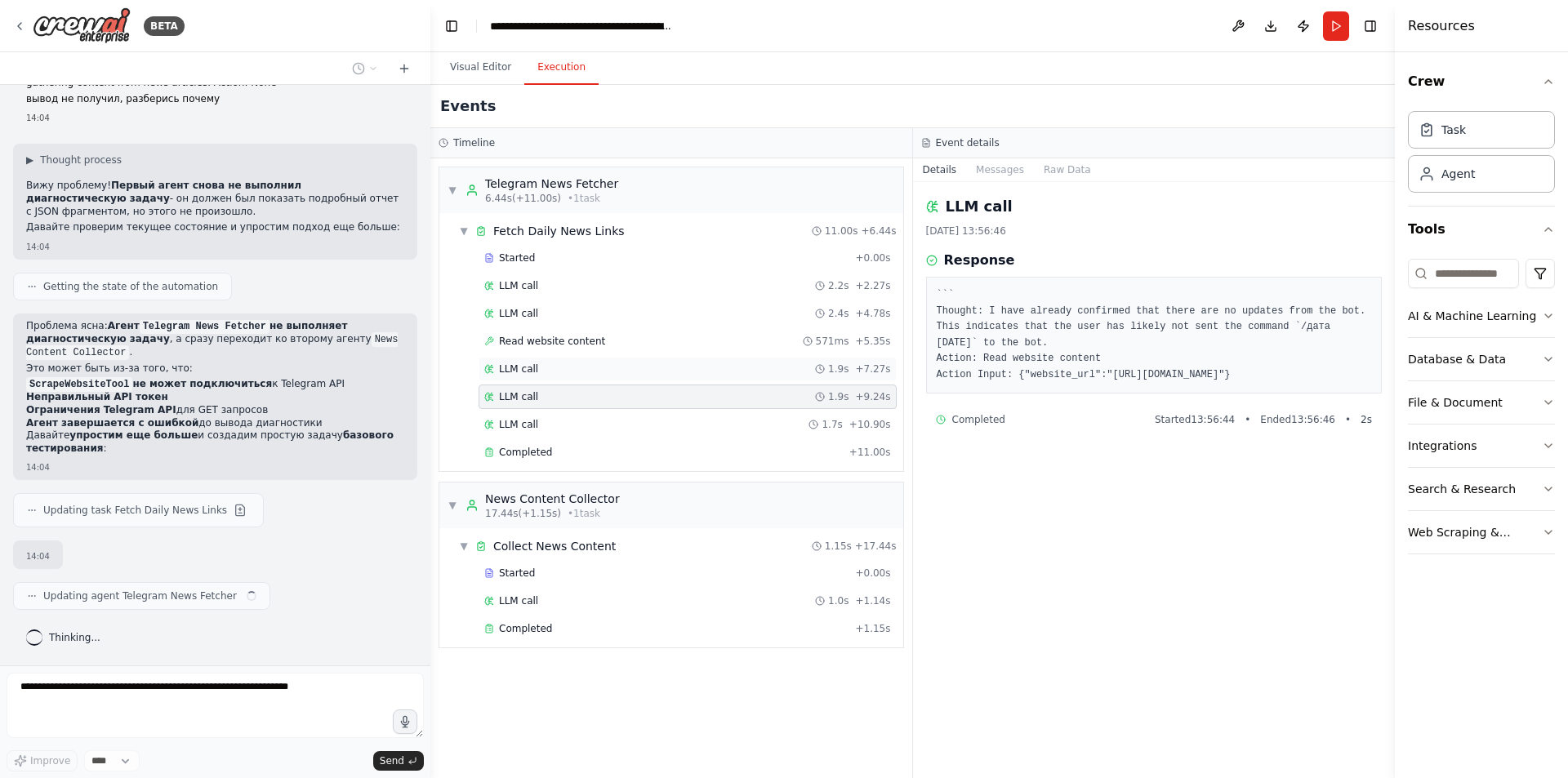
scroll to position [21105, 0]
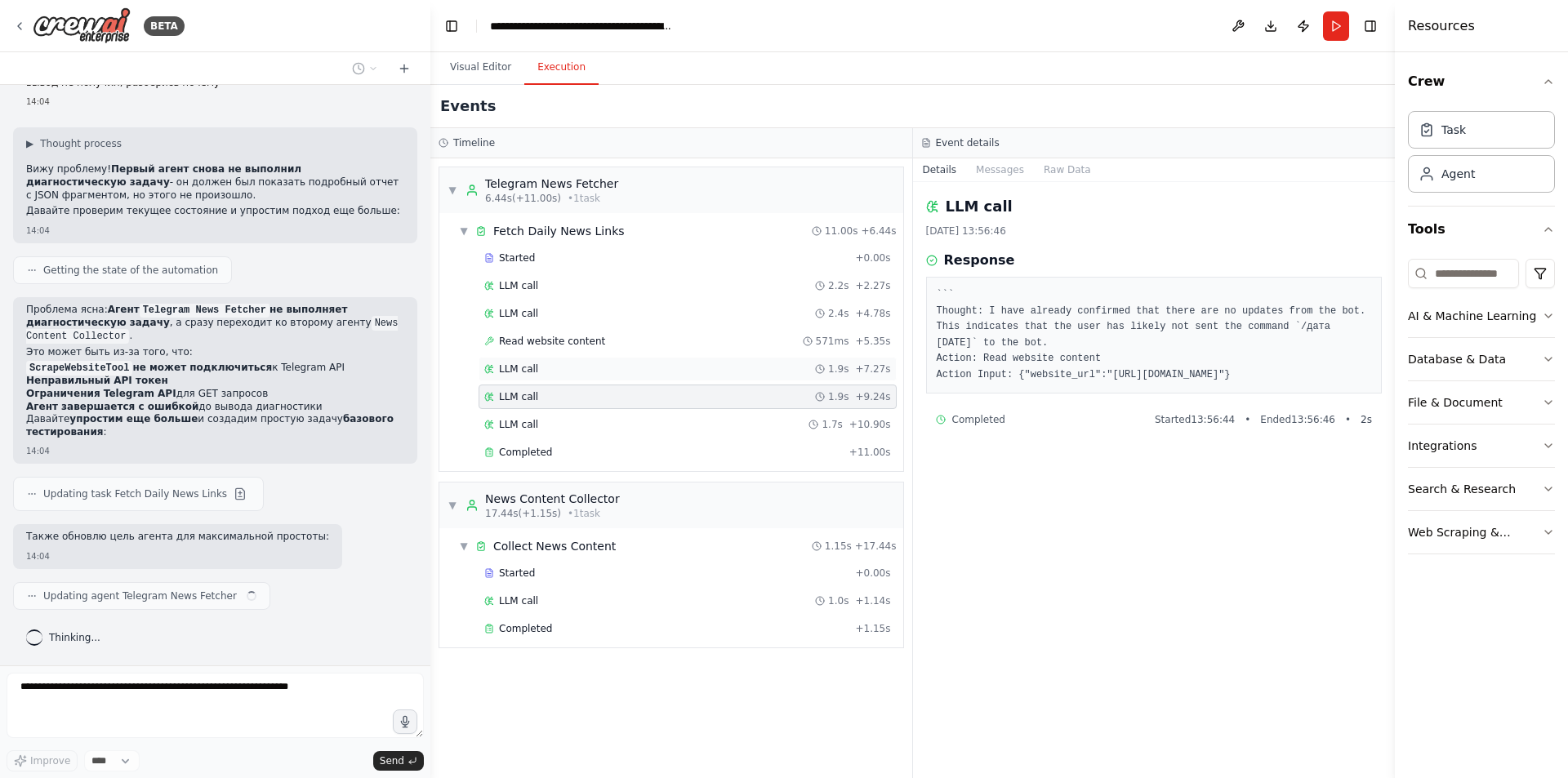
click at [566, 363] on div "LLM call 1.9s + 7.27s" at bounding box center [688, 368] width 406 height 13
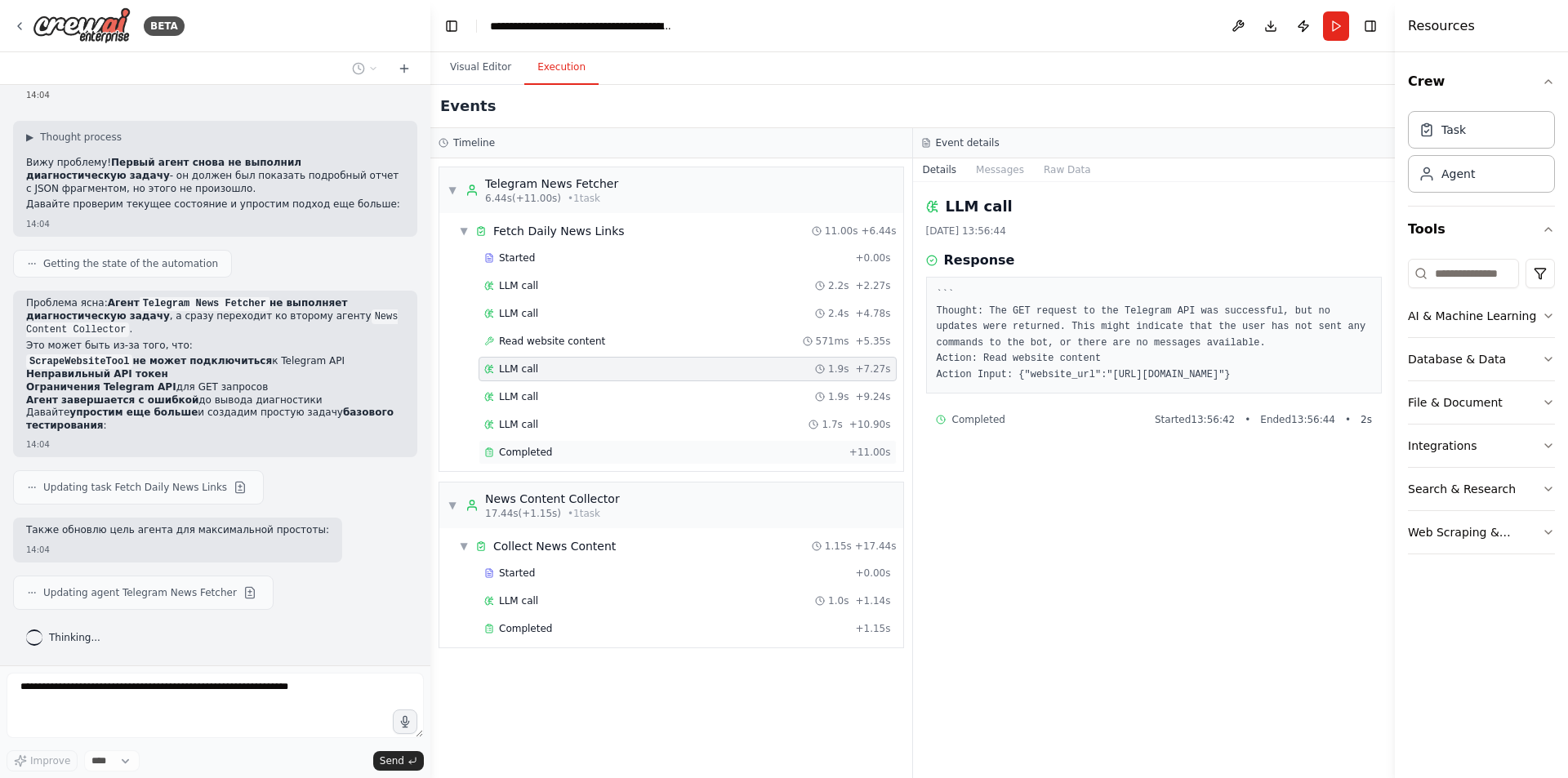
click at [537, 450] on span "Completed" at bounding box center [526, 451] width 53 height 13
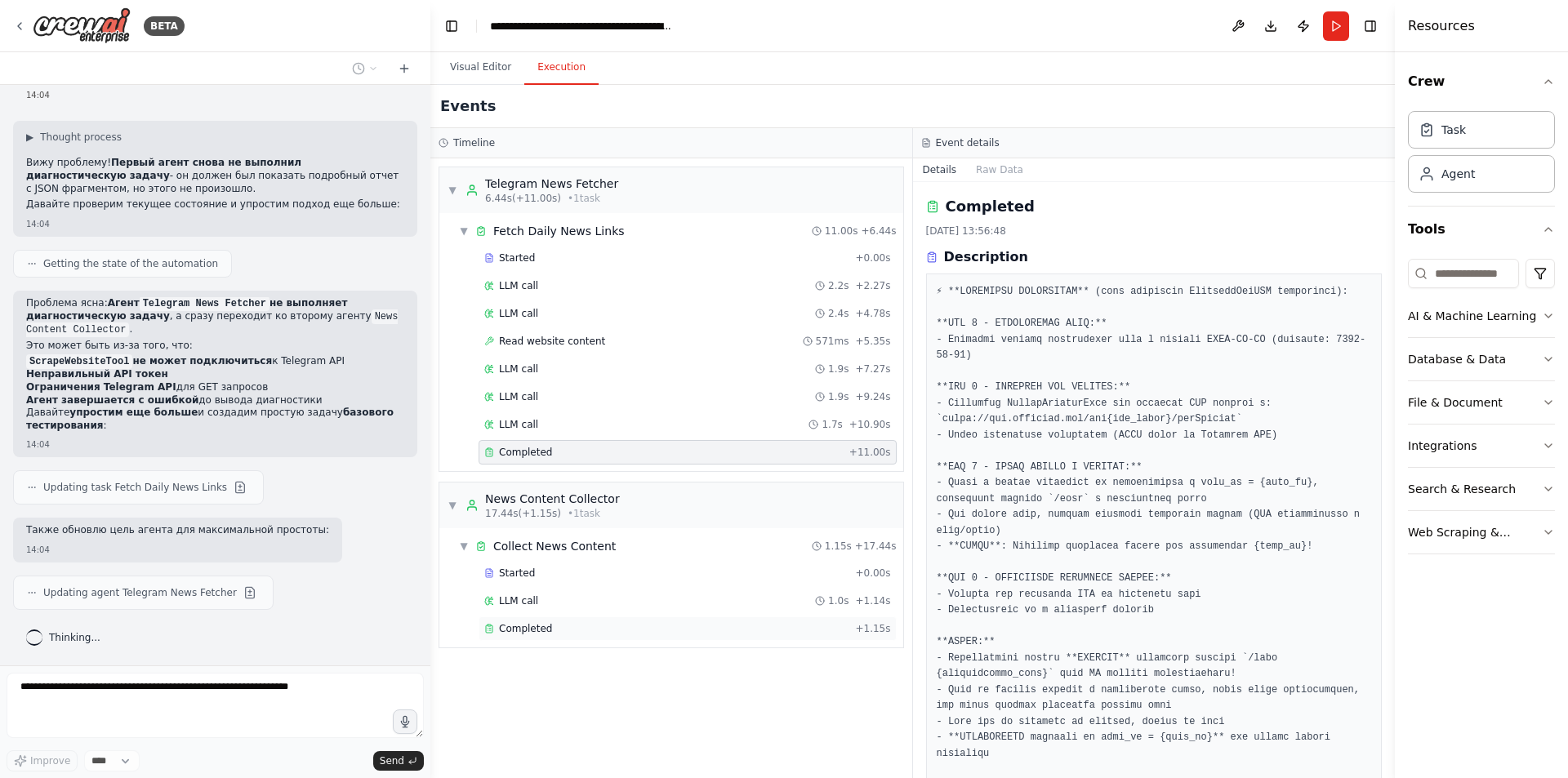
click at [537, 627] on span "Completed" at bounding box center [526, 628] width 53 height 13
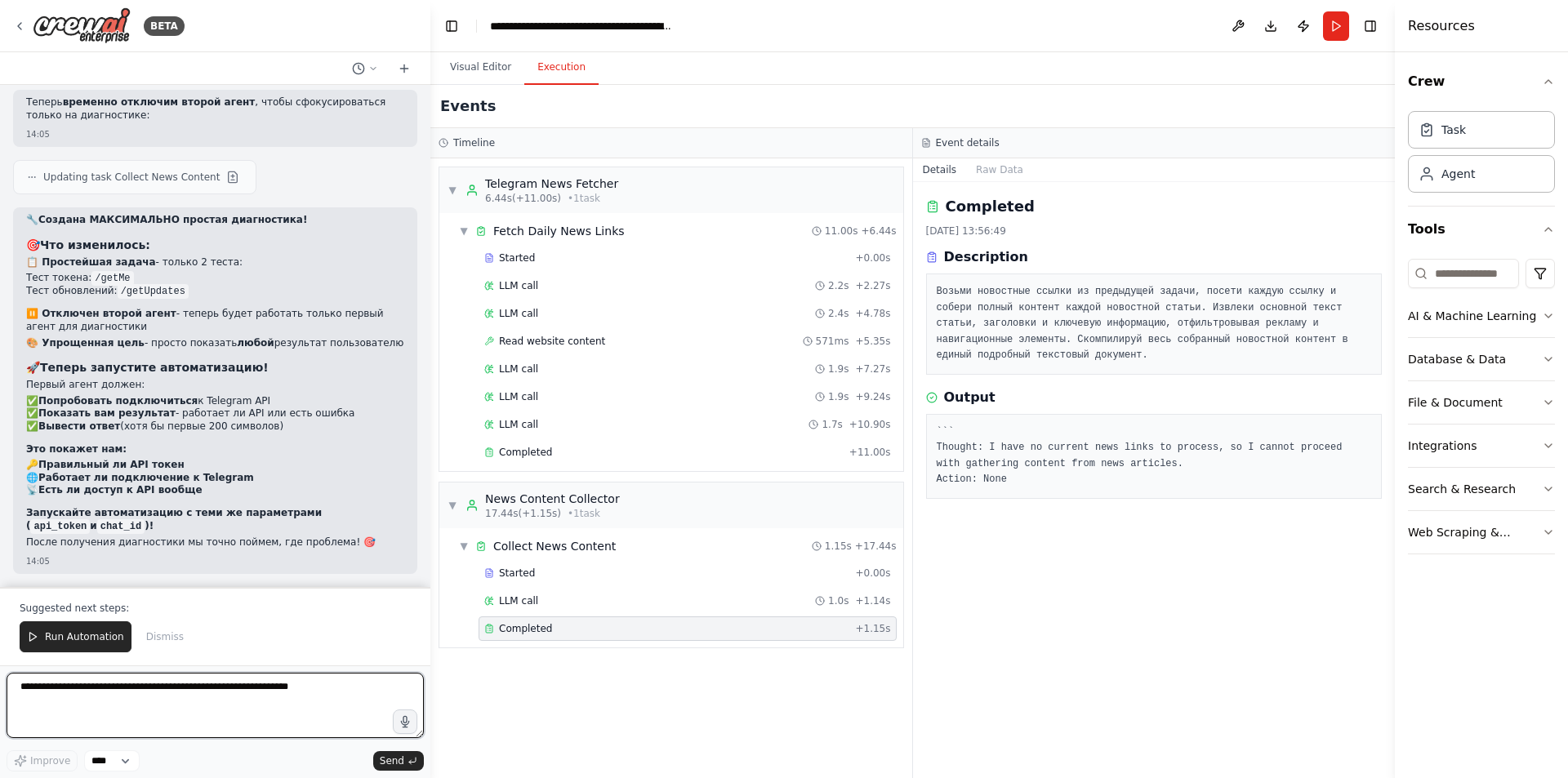
scroll to position [21645, 0]
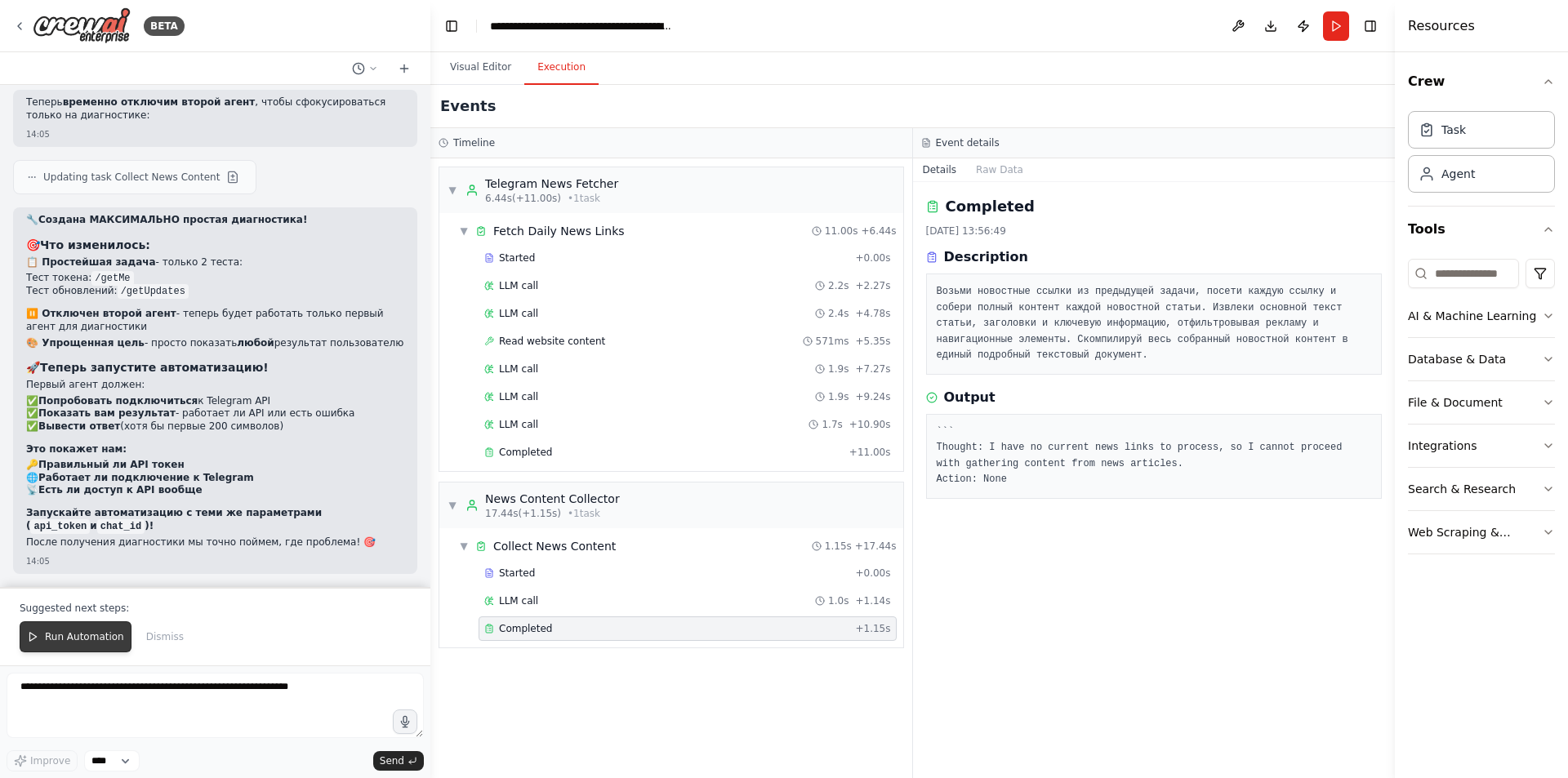
click at [74, 636] on span "Run Automation" at bounding box center [84, 636] width 79 height 13
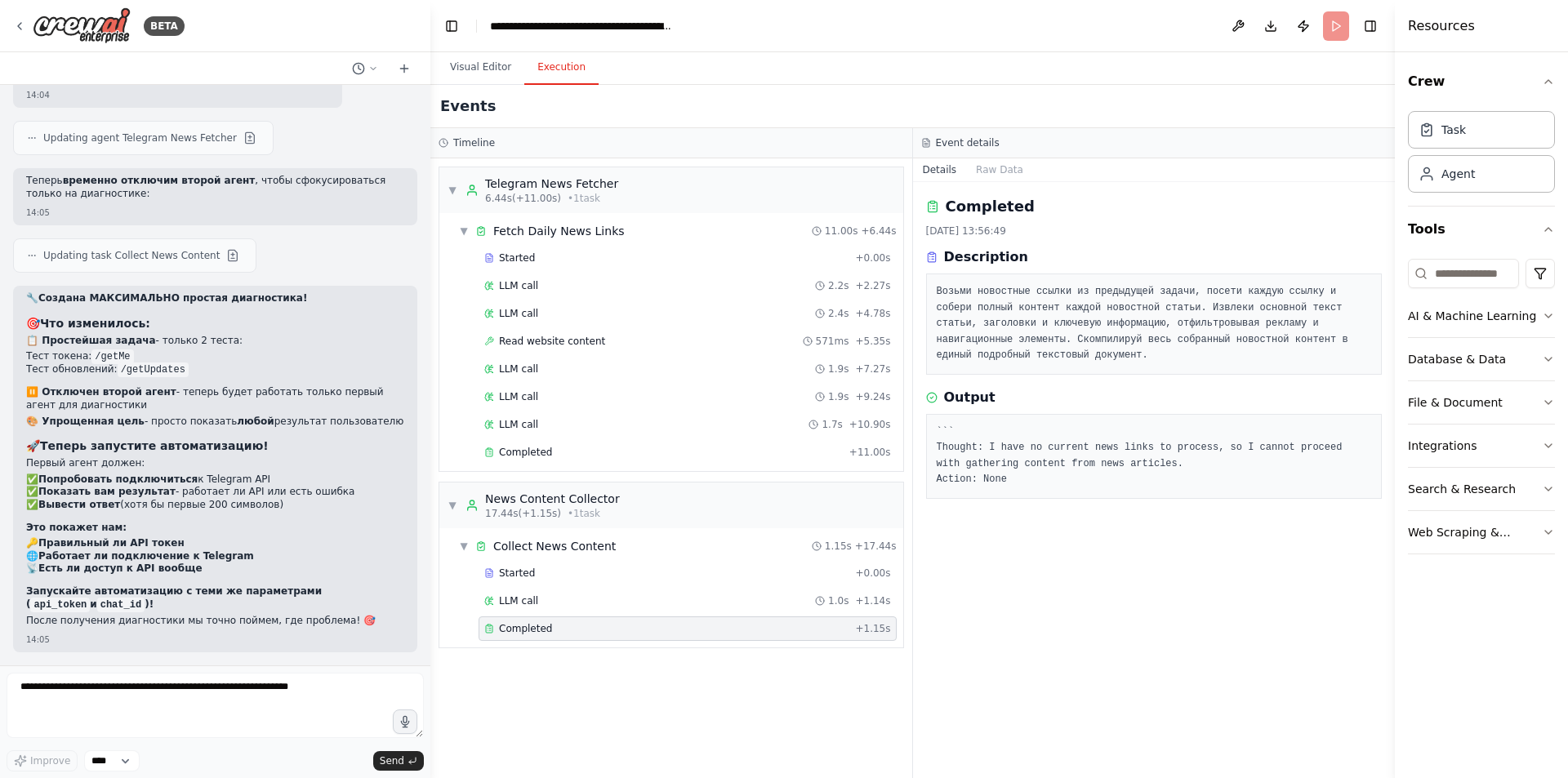
scroll to position [21567, 0]
click at [489, 60] on button "Visual Editor" at bounding box center [480, 68] width 88 height 34
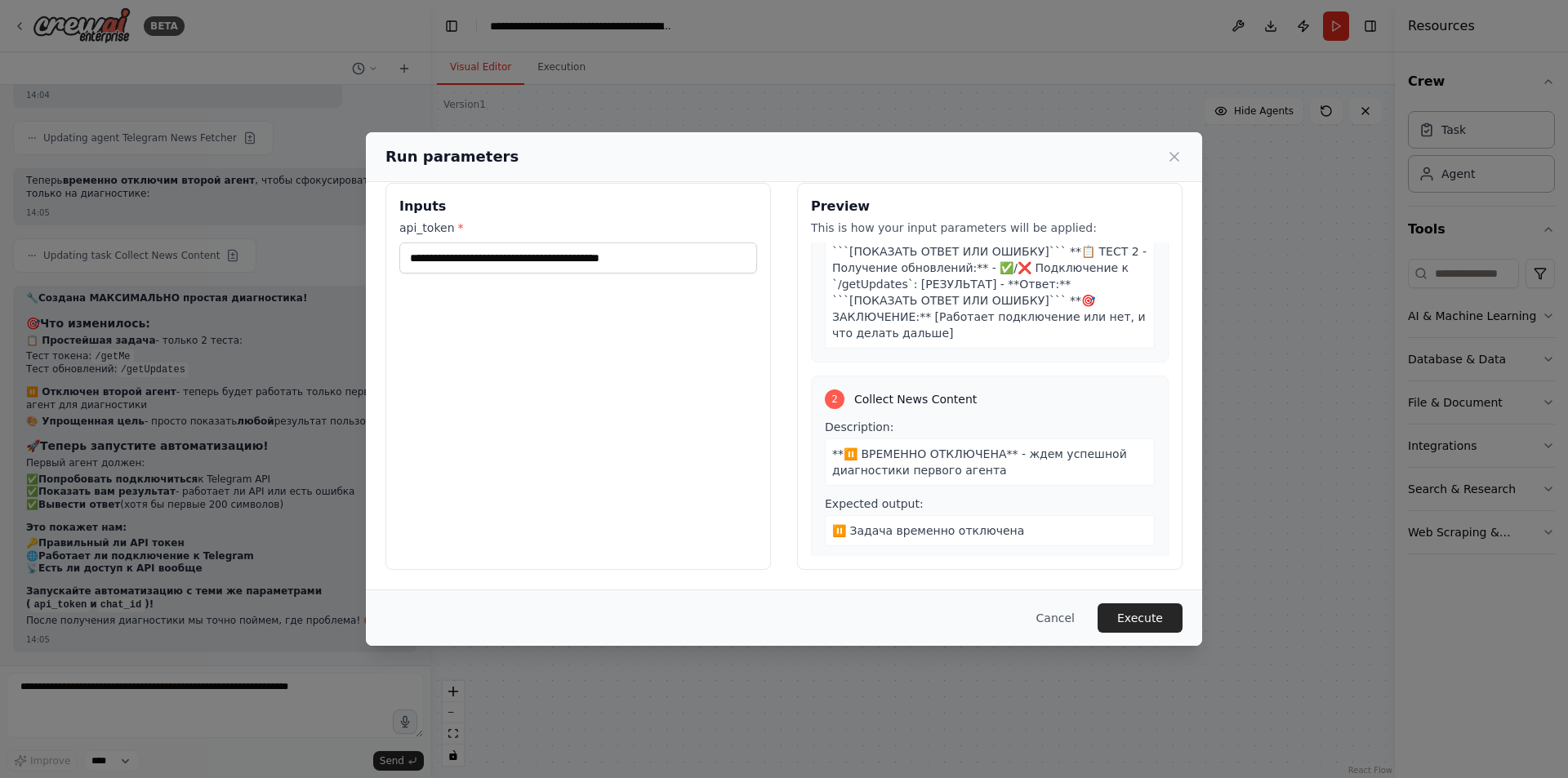
scroll to position [0, 0]
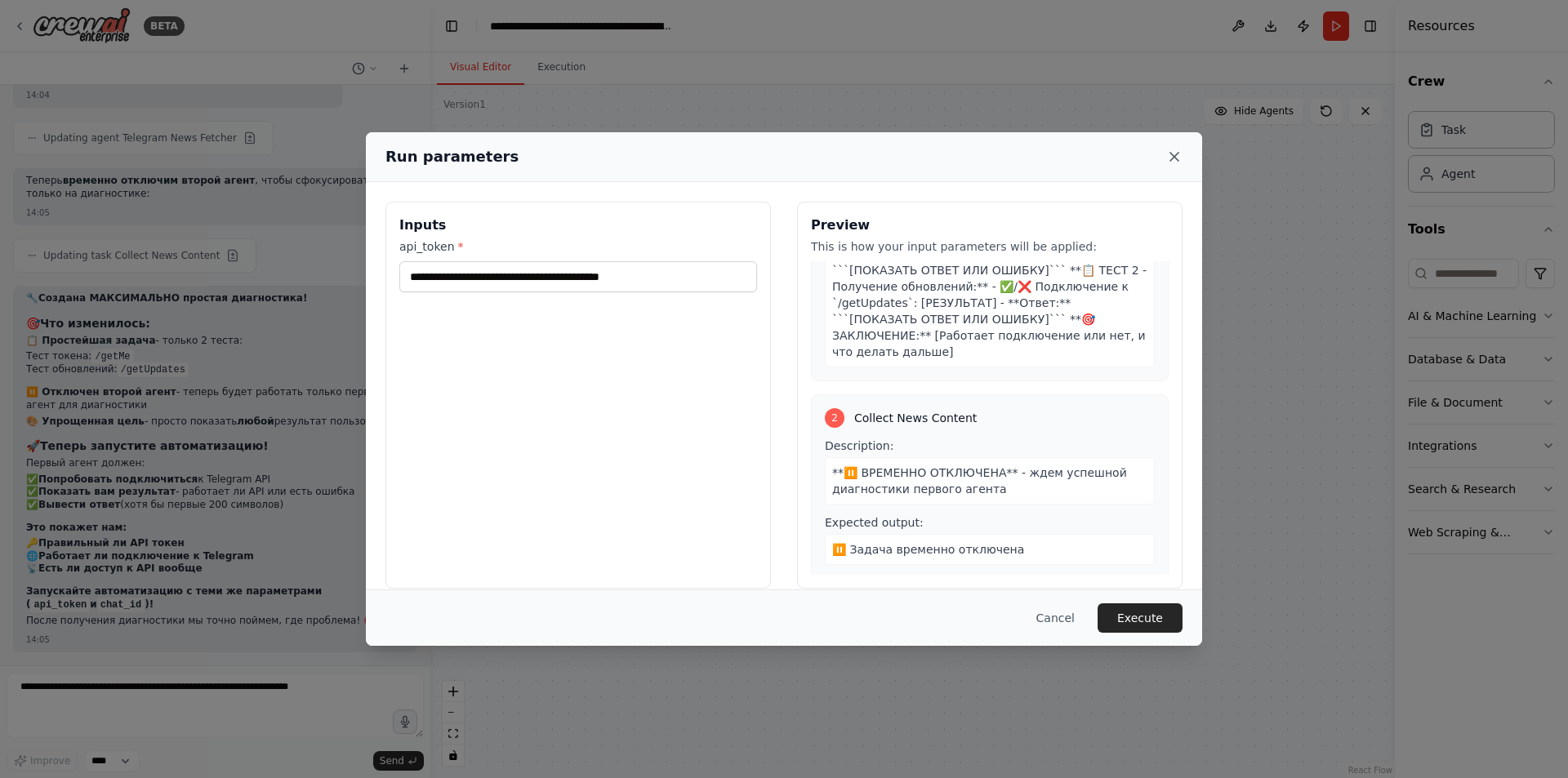
click at [1168, 158] on icon at bounding box center [1174, 156] width 16 height 16
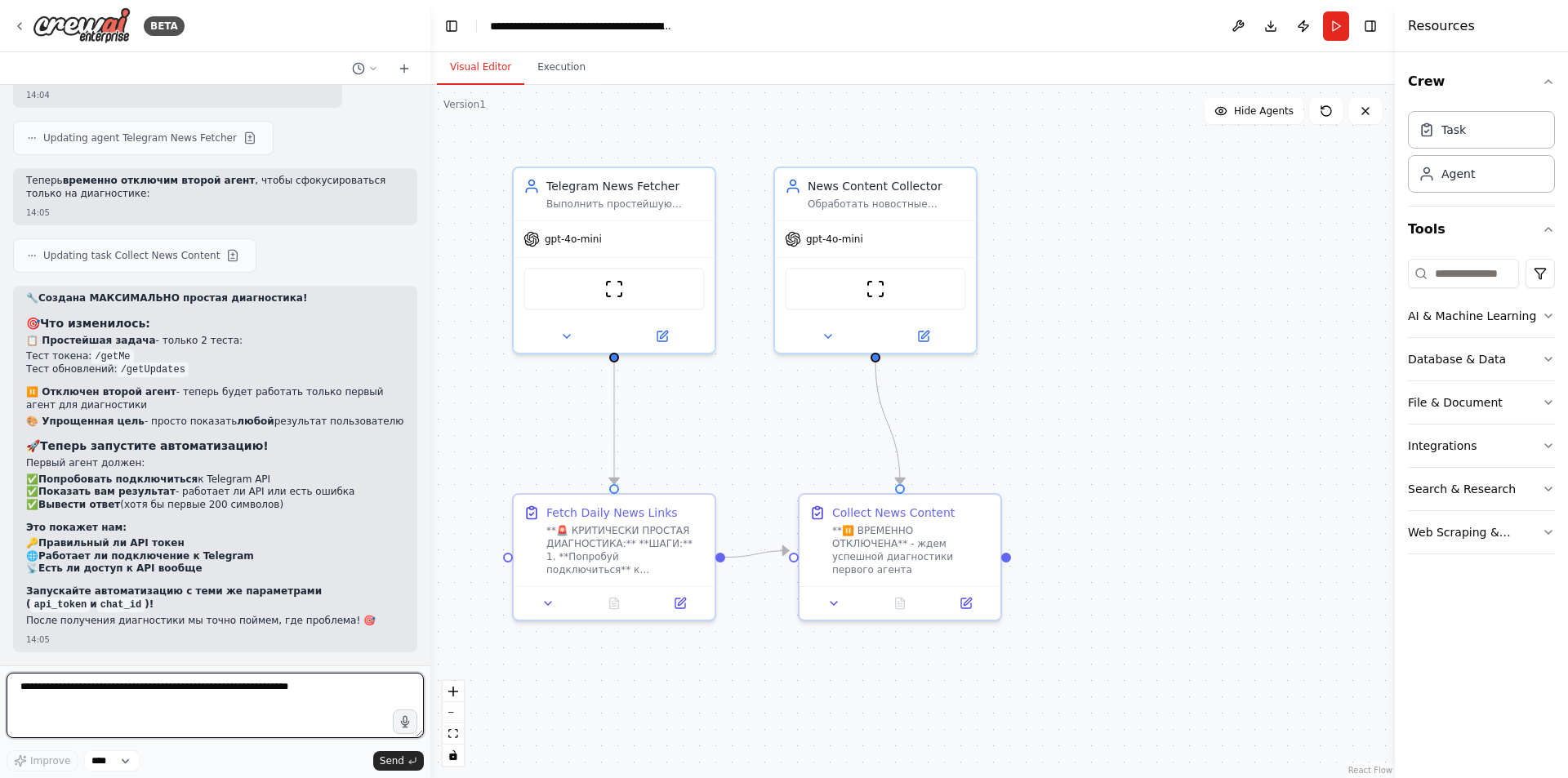
click at [245, 701] on textarea at bounding box center [215, 705] width 418 height 65
type textarea "**********"
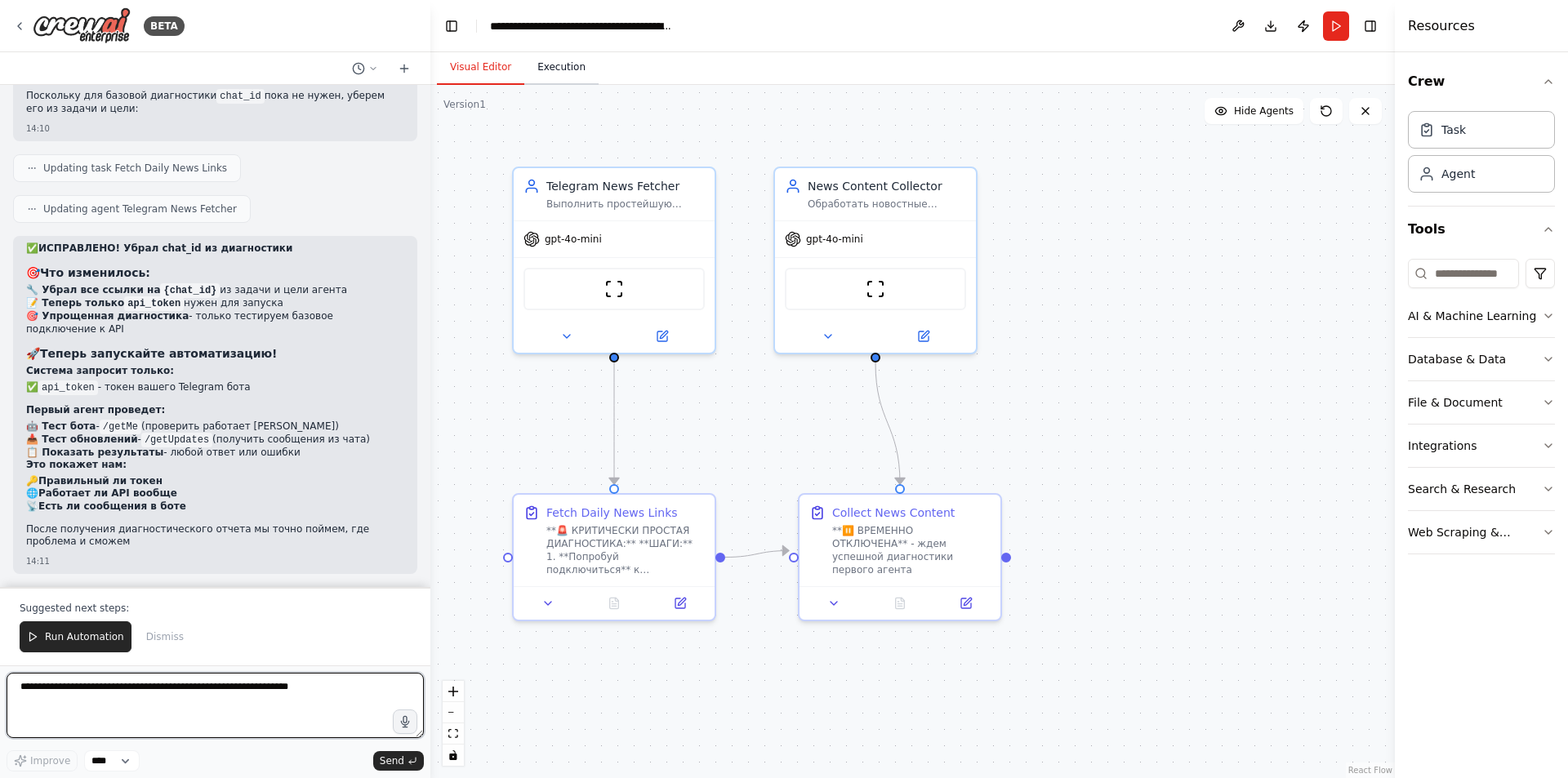
scroll to position [22396, 0]
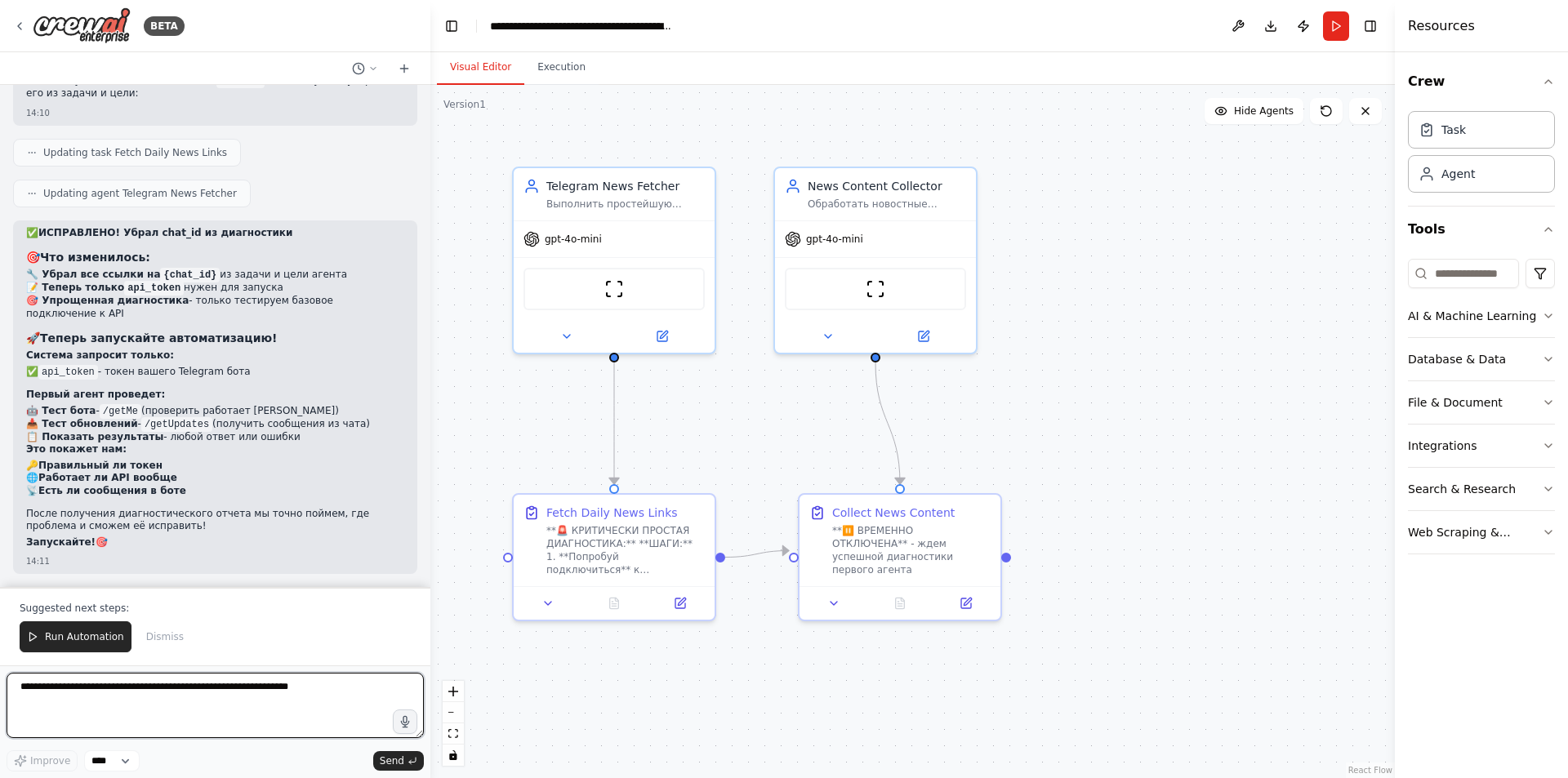
click at [207, 696] on textarea at bounding box center [215, 705] width 418 height 65
type textarea "*"
type textarea "**********"
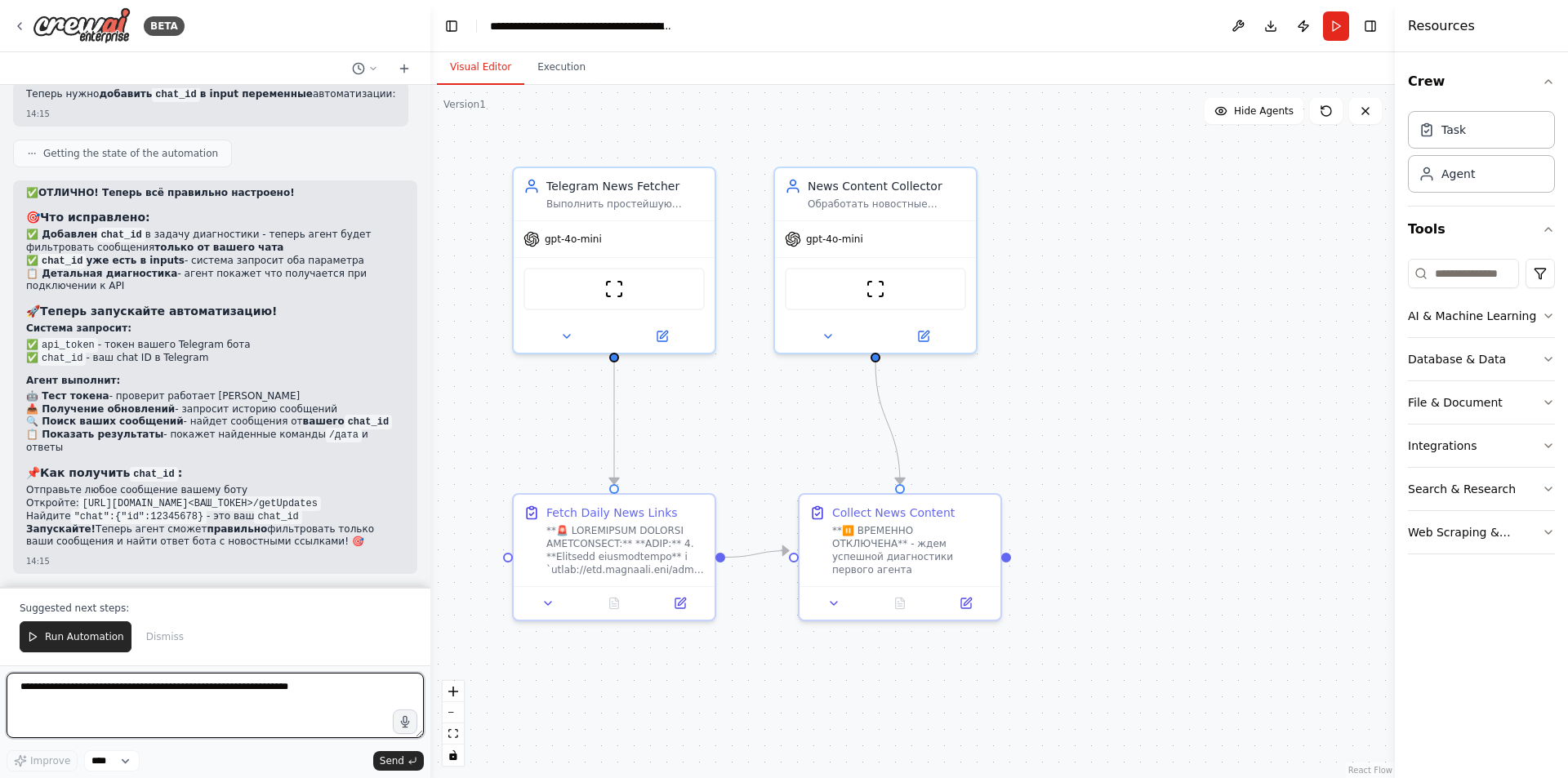
scroll to position [23171, 0]
click at [544, 79] on button "Execution" at bounding box center [561, 68] width 74 height 34
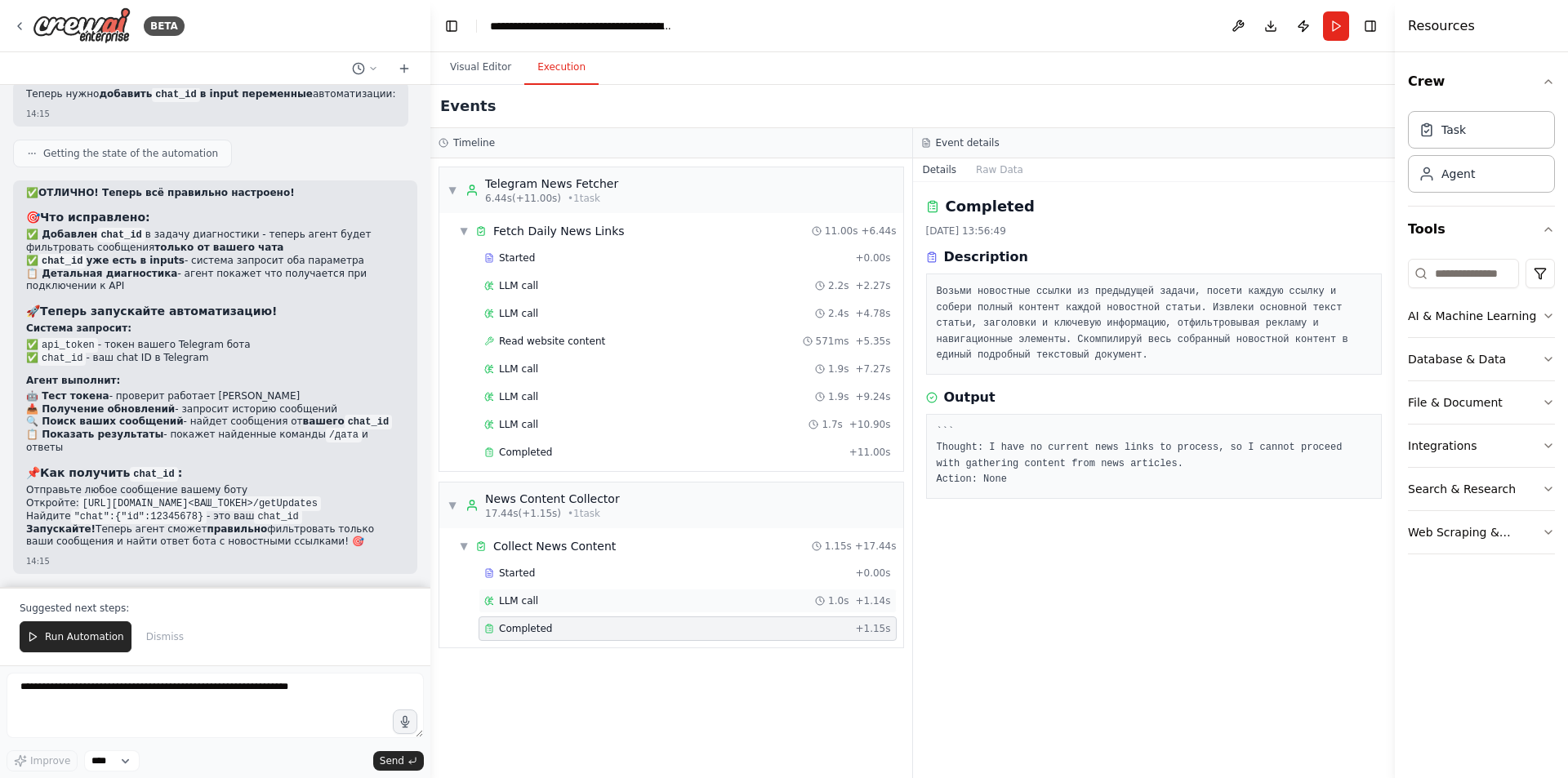
click at [550, 606] on div "LLM call 1.0s + 1.14s" at bounding box center [688, 600] width 406 height 13
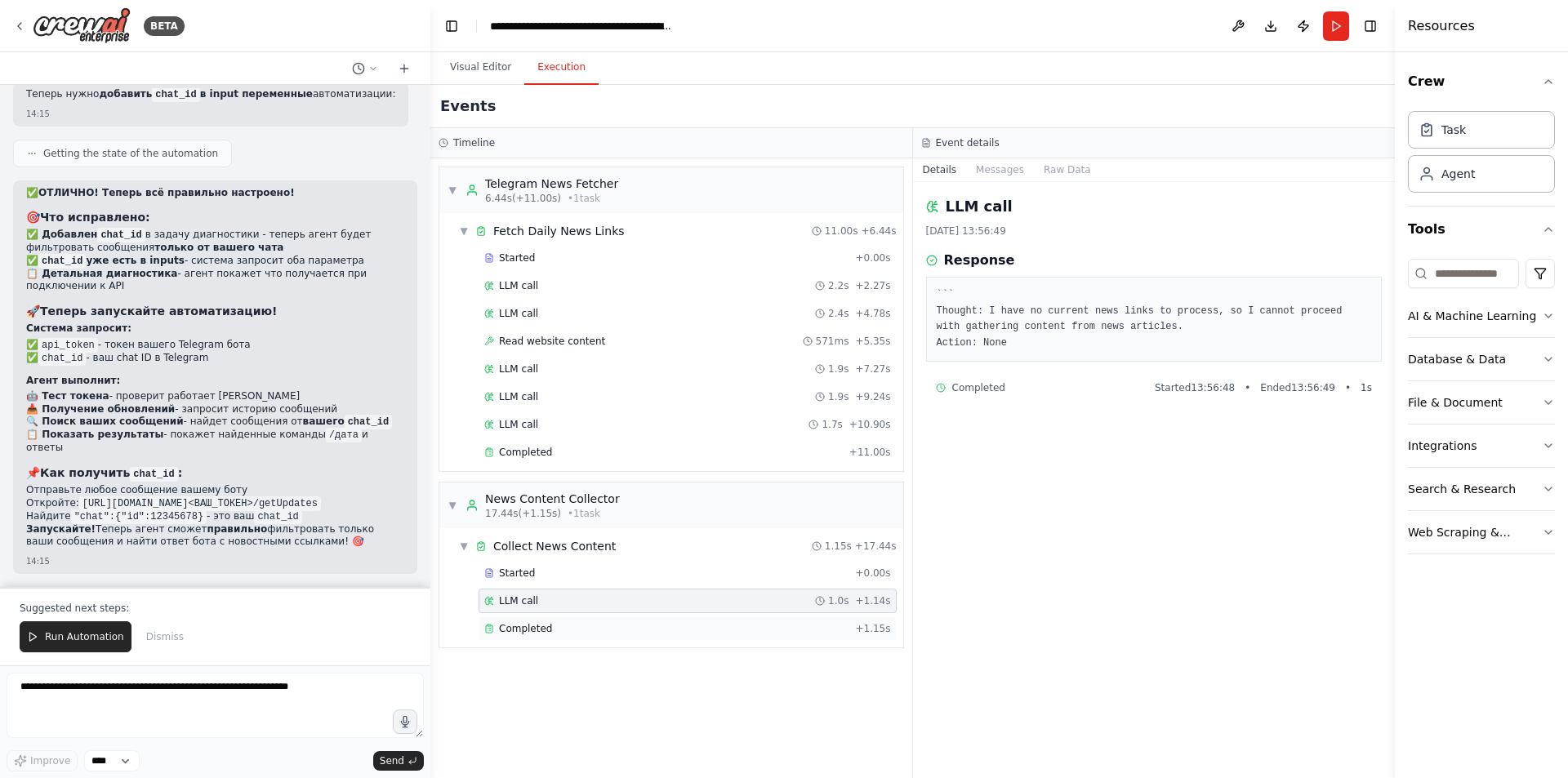
click at [543, 626] on span "Completed" at bounding box center [526, 628] width 53 height 13
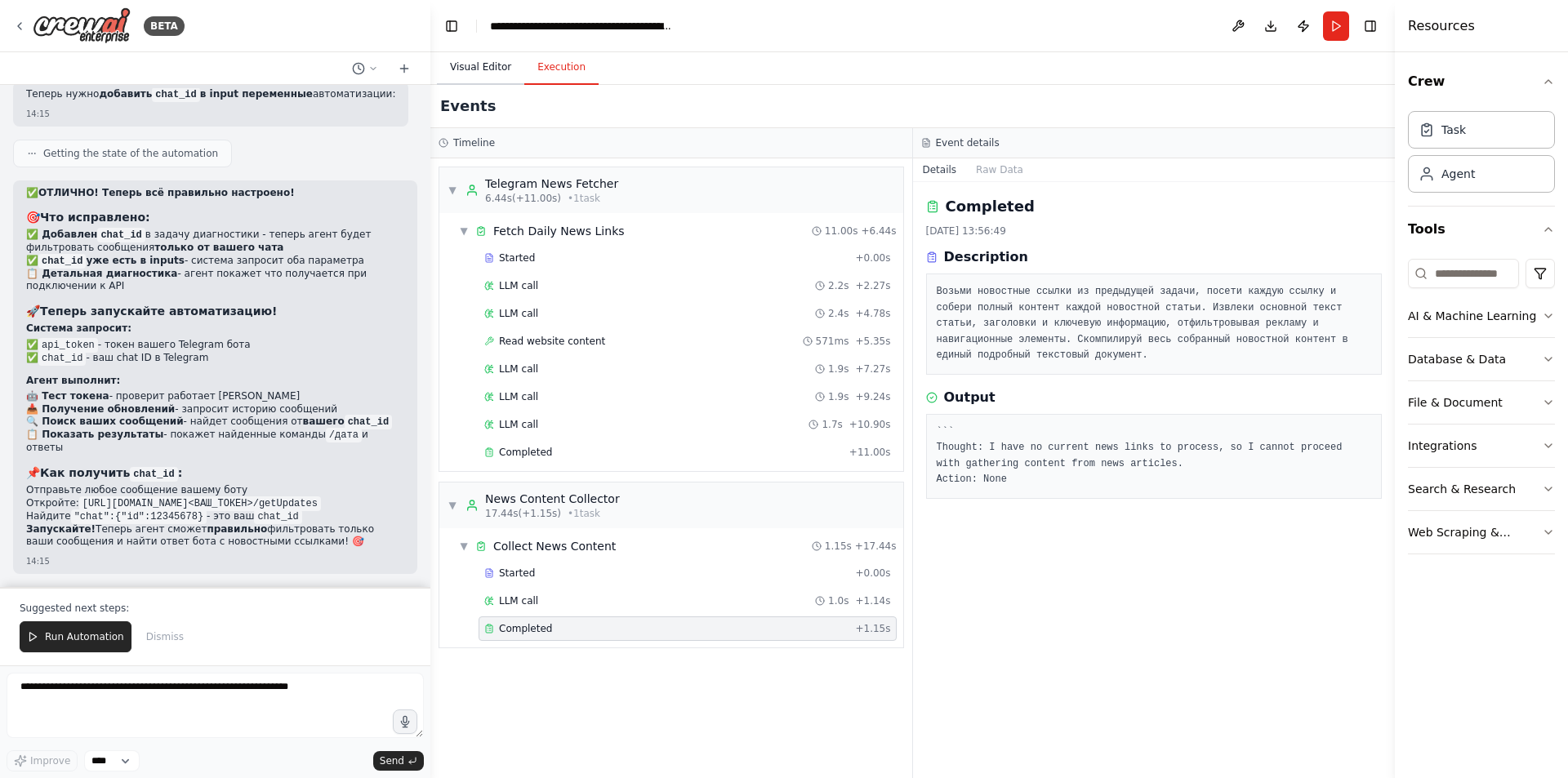
click at [498, 72] on button "Visual Editor" at bounding box center [480, 68] width 88 height 34
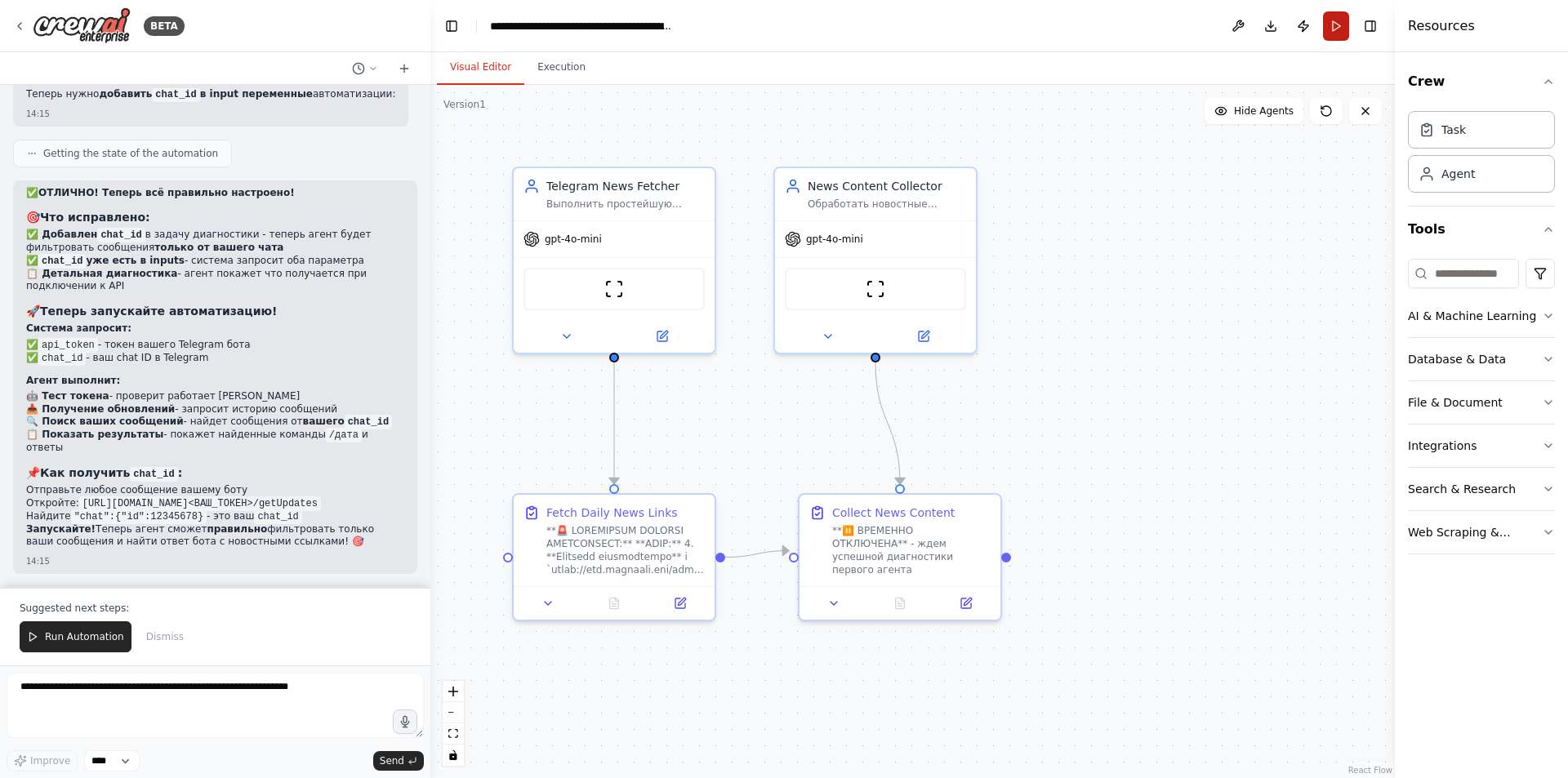
click at [1338, 31] on button "Run" at bounding box center [1336, 26] width 26 height 30
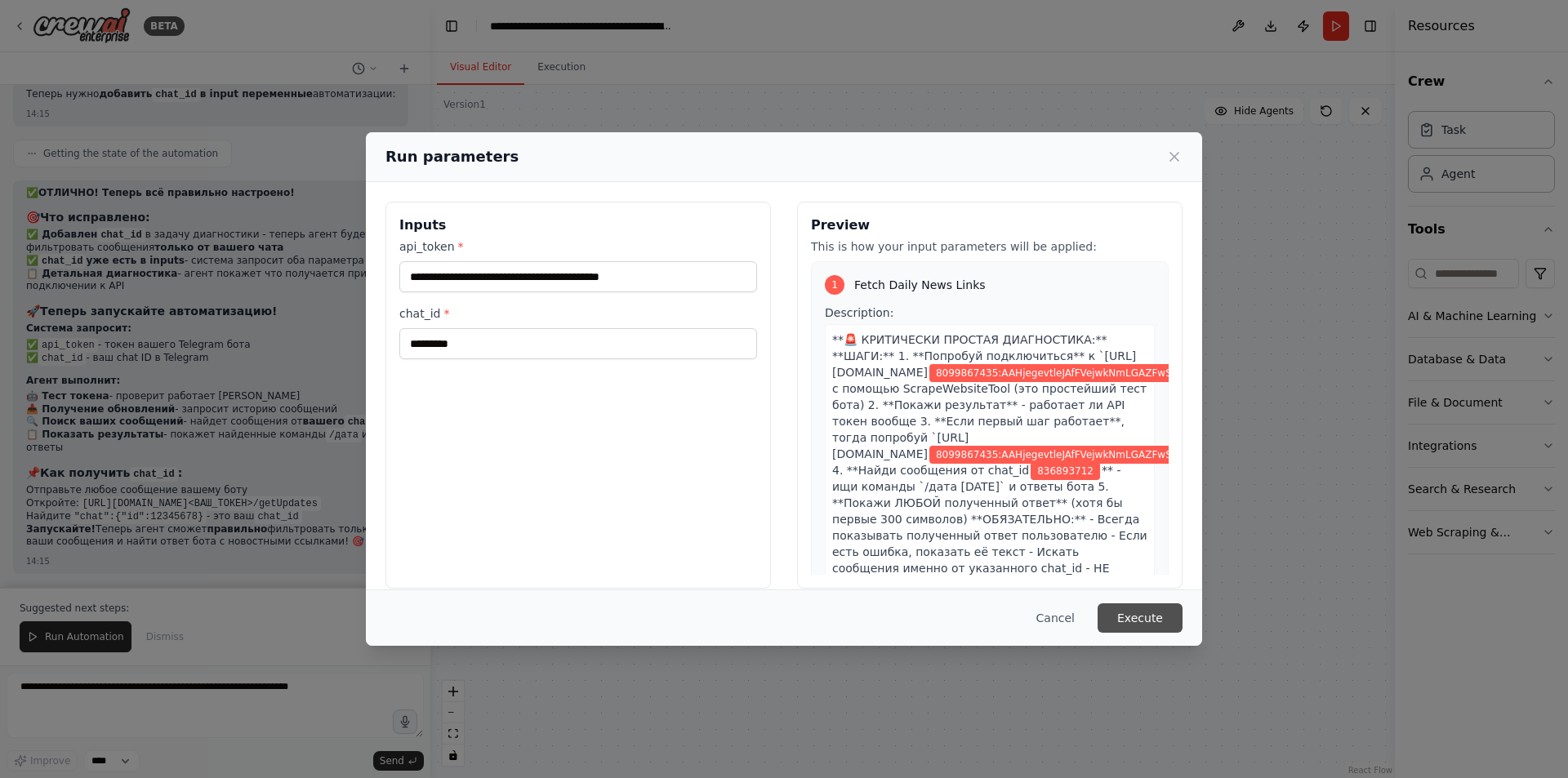
click at [1132, 613] on button "Execute" at bounding box center [1140, 618] width 85 height 30
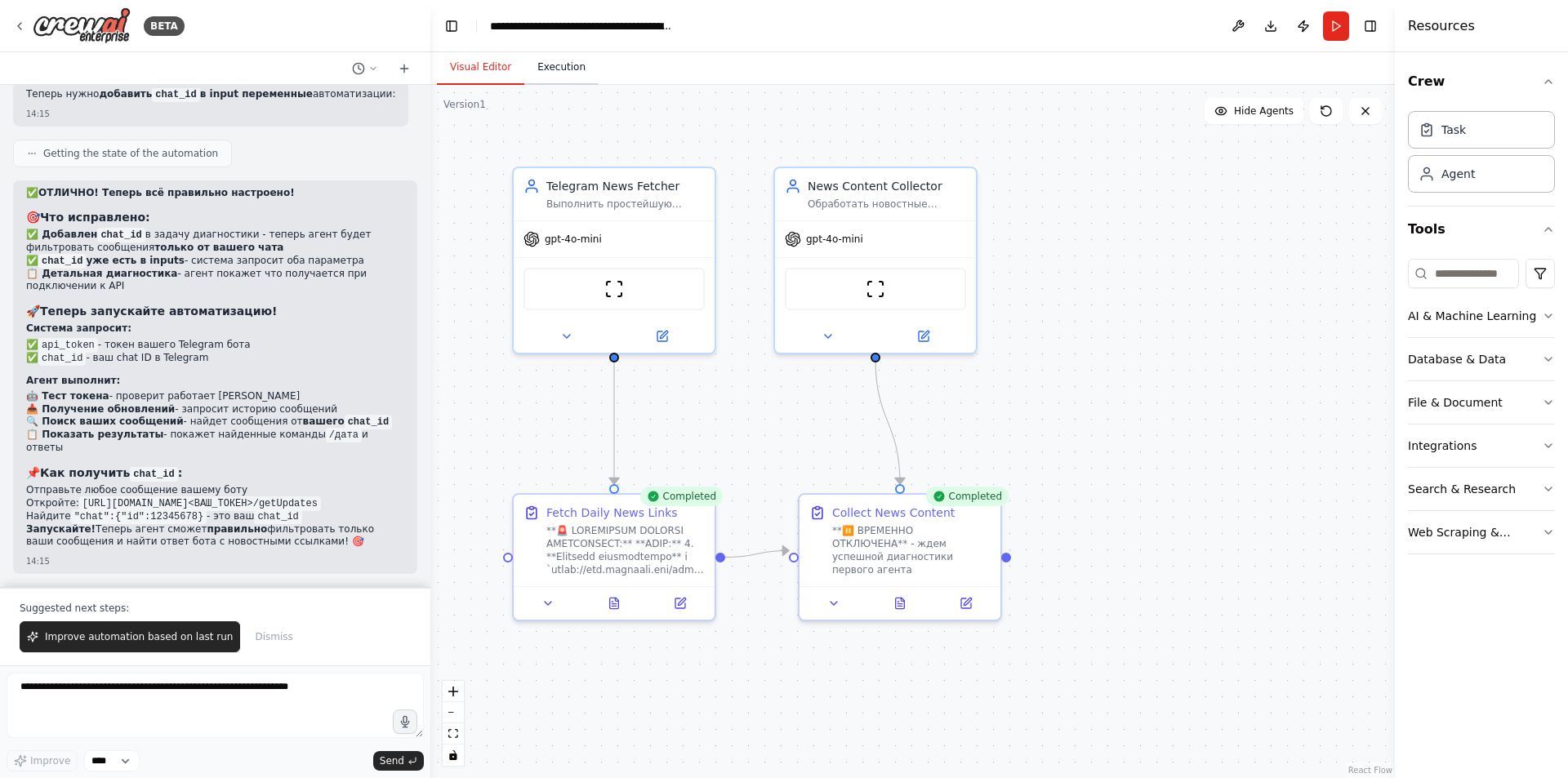
click at [548, 57] on button "Execution" at bounding box center [561, 68] width 74 height 34
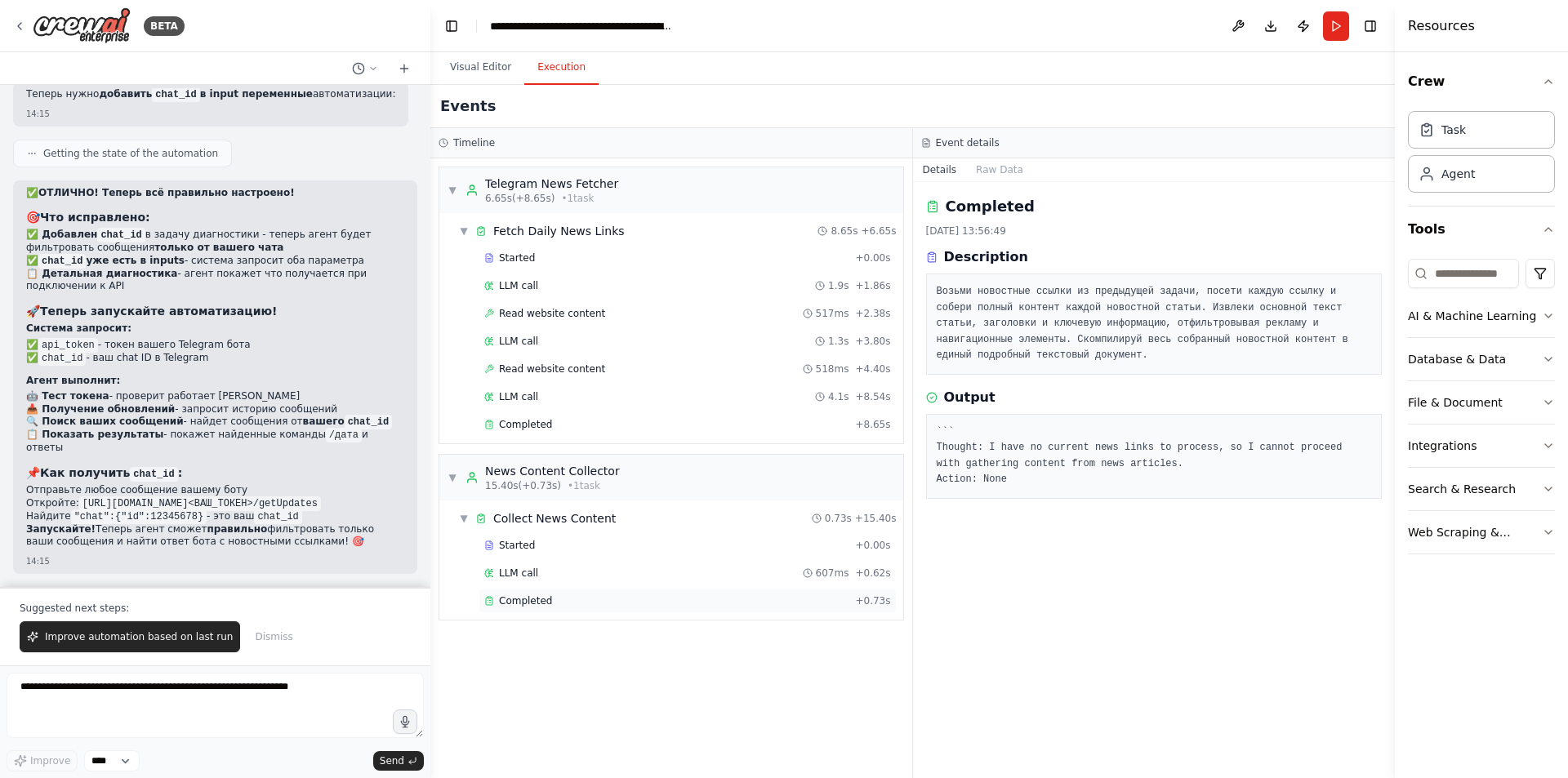
click at [531, 594] on span "Completed" at bounding box center [526, 600] width 53 height 13
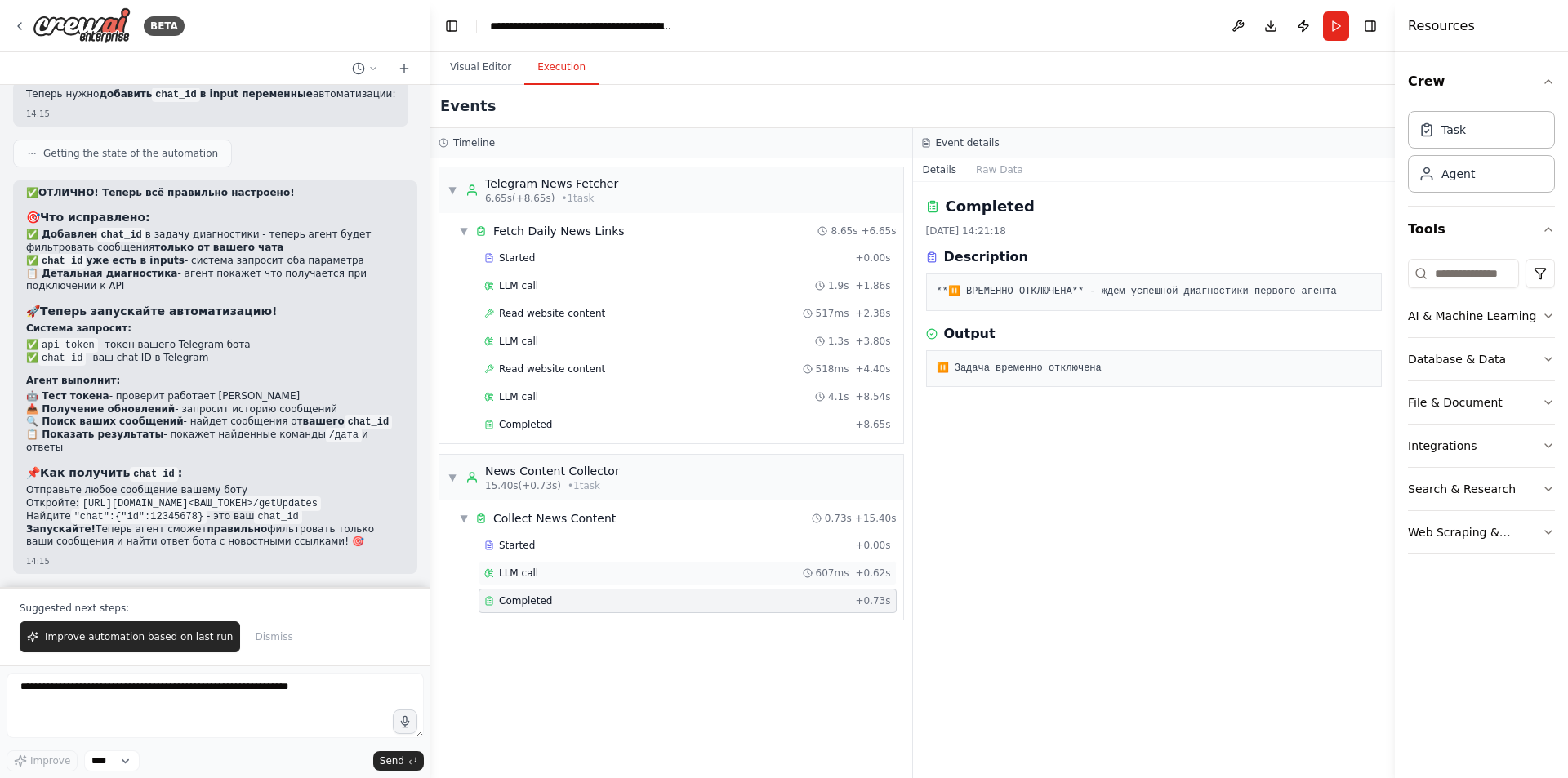
click at [542, 582] on div "LLM call 607ms + 0.62s" at bounding box center [688, 573] width 418 height 25
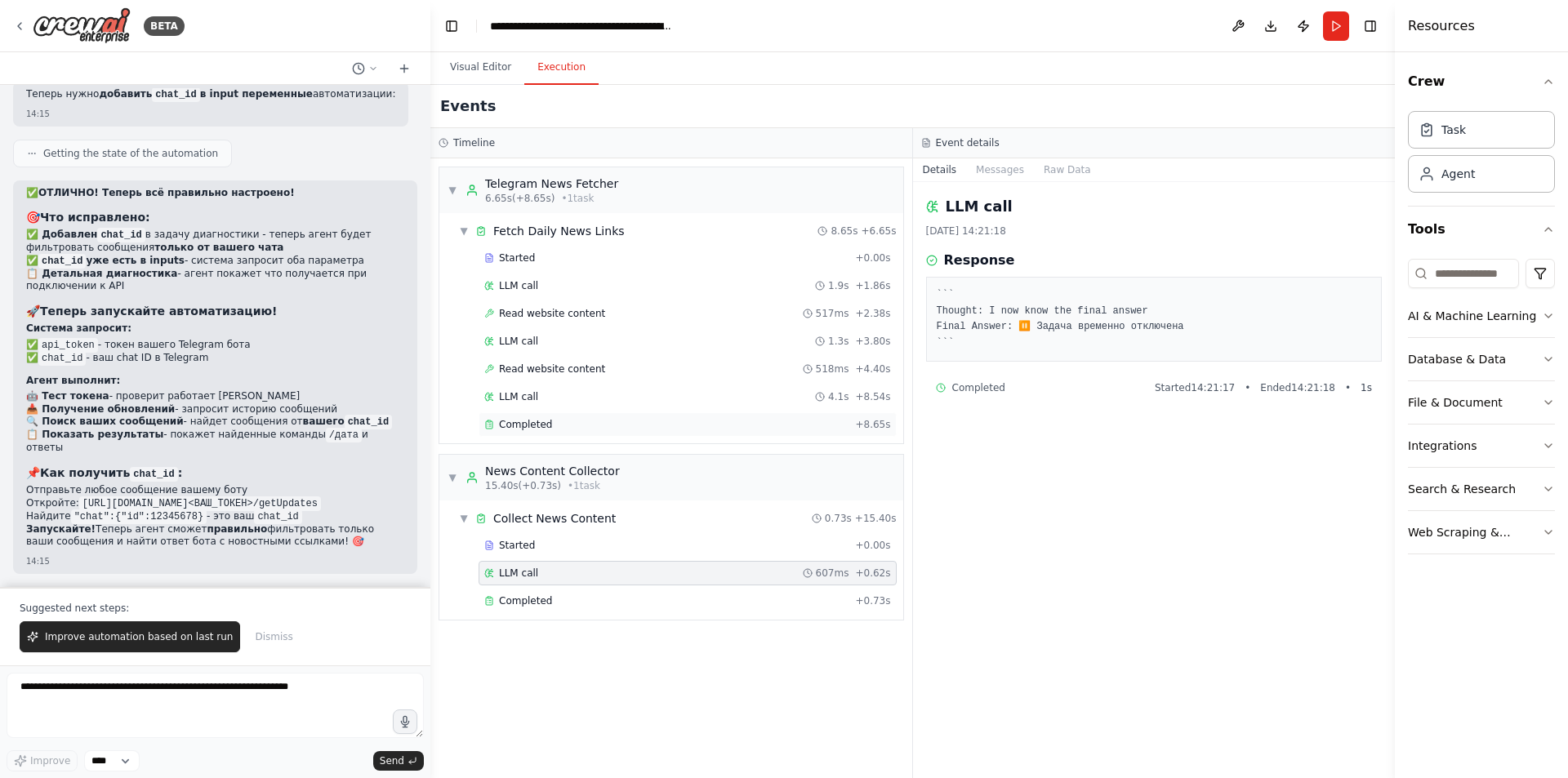
click at [565, 420] on div "Completed" at bounding box center [667, 424] width 364 height 13
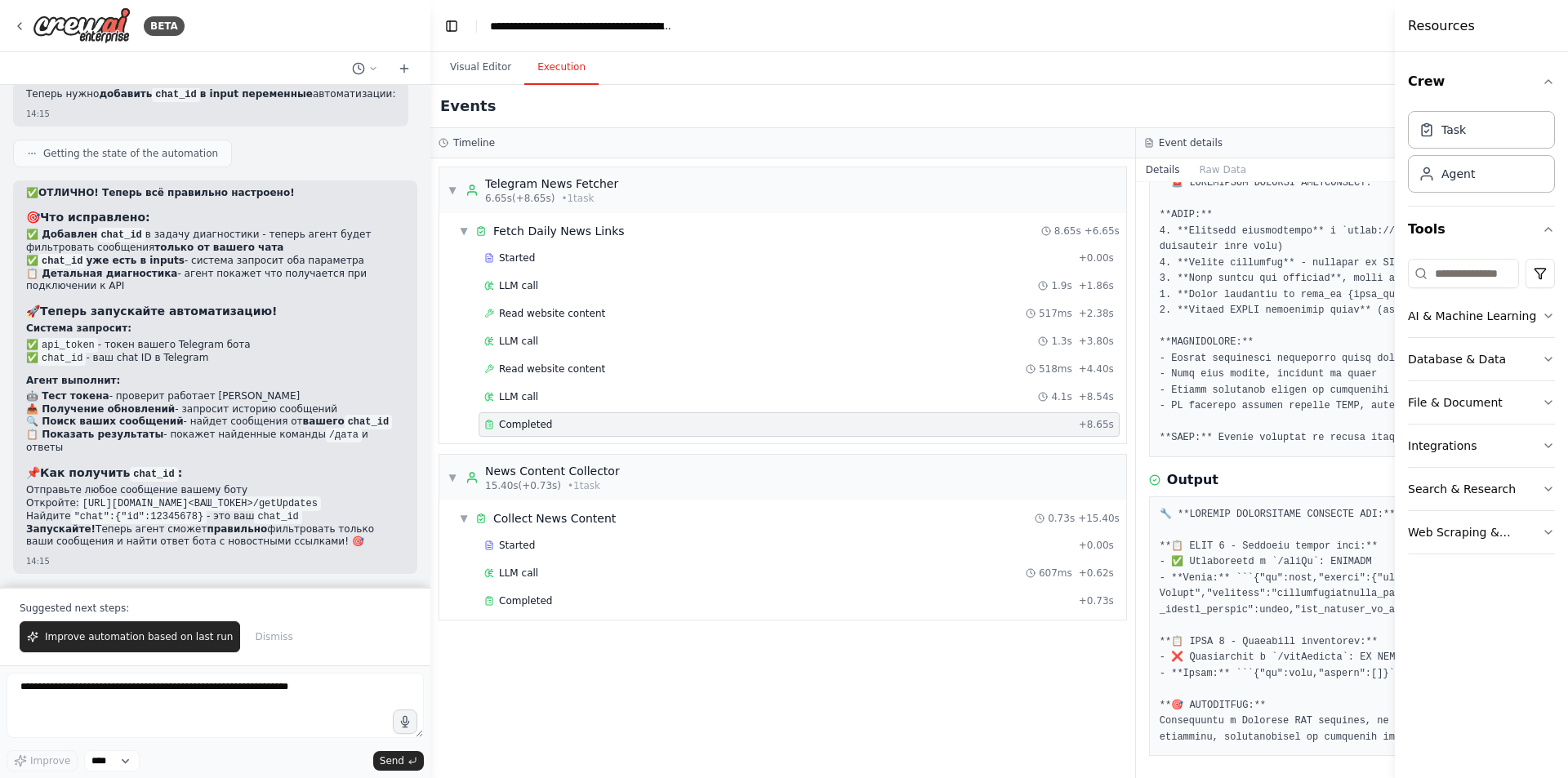
scroll to position [113, 0]
drag, startPoint x: 1396, startPoint y: 274, endPoint x: 1467, endPoint y: 273, distance: 71.0
click at [1520, 266] on div "Resources Crew Task Agent Tools AI & Machine Learning Database & Data File & Do…" at bounding box center [1486, 389] width 164 height 778
click at [1149, 196] on div at bounding box center [1488, 307] width 679 height 292
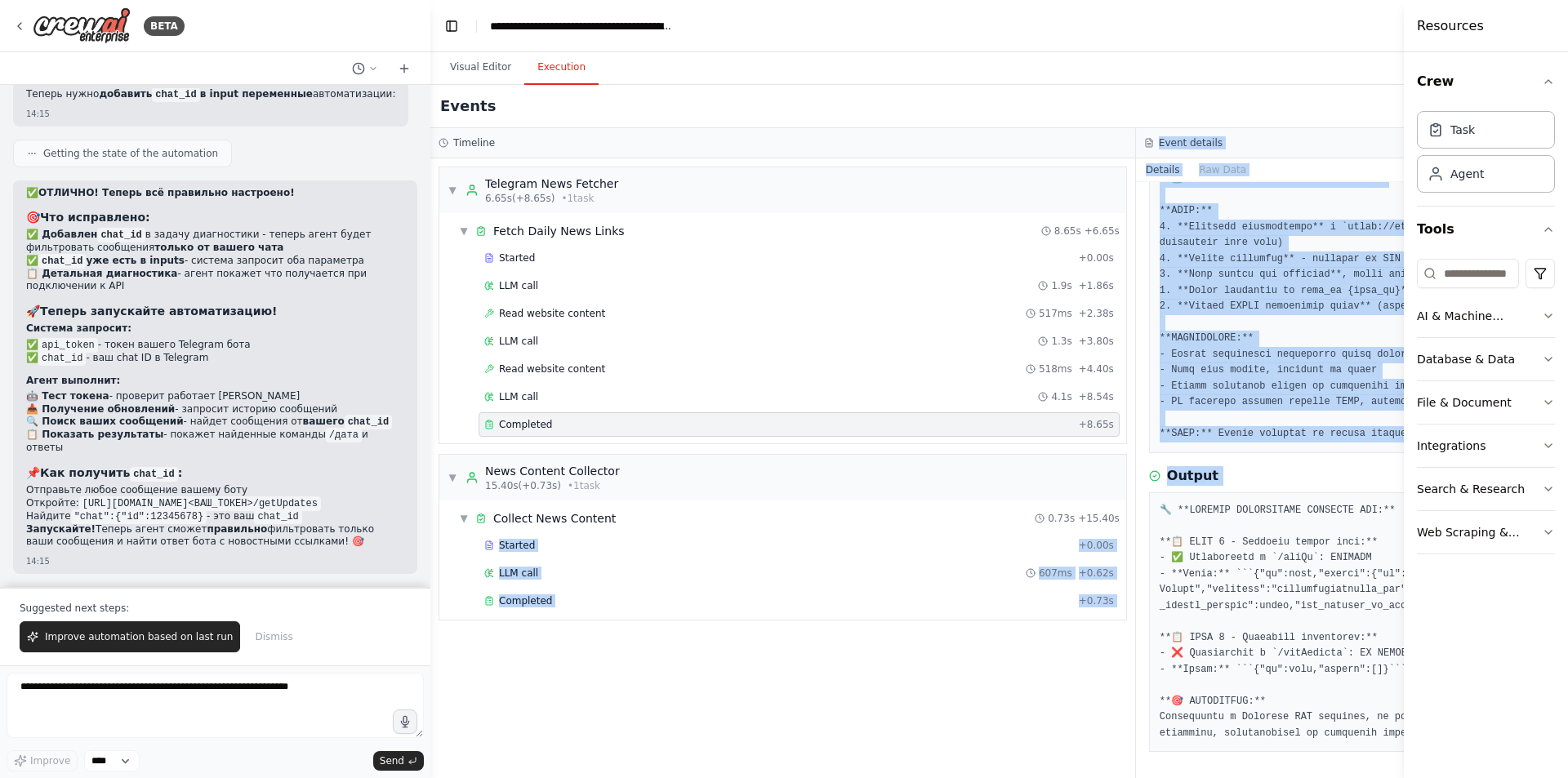
drag, startPoint x: 1075, startPoint y: 508, endPoint x: 1086, endPoint y: 511, distance: 11.4
click at [1086, 511] on div "Timeline ▼ Telegram News Fetcher 6.65s (+8.65s) • 1 task ▼ Fetch Daily News Lin…" at bounding box center [1136, 453] width 1412 height 650
click at [1136, 506] on div "Completed 17.09.2025, 14:21:17 Description Output" at bounding box center [1489, 480] width 706 height 596
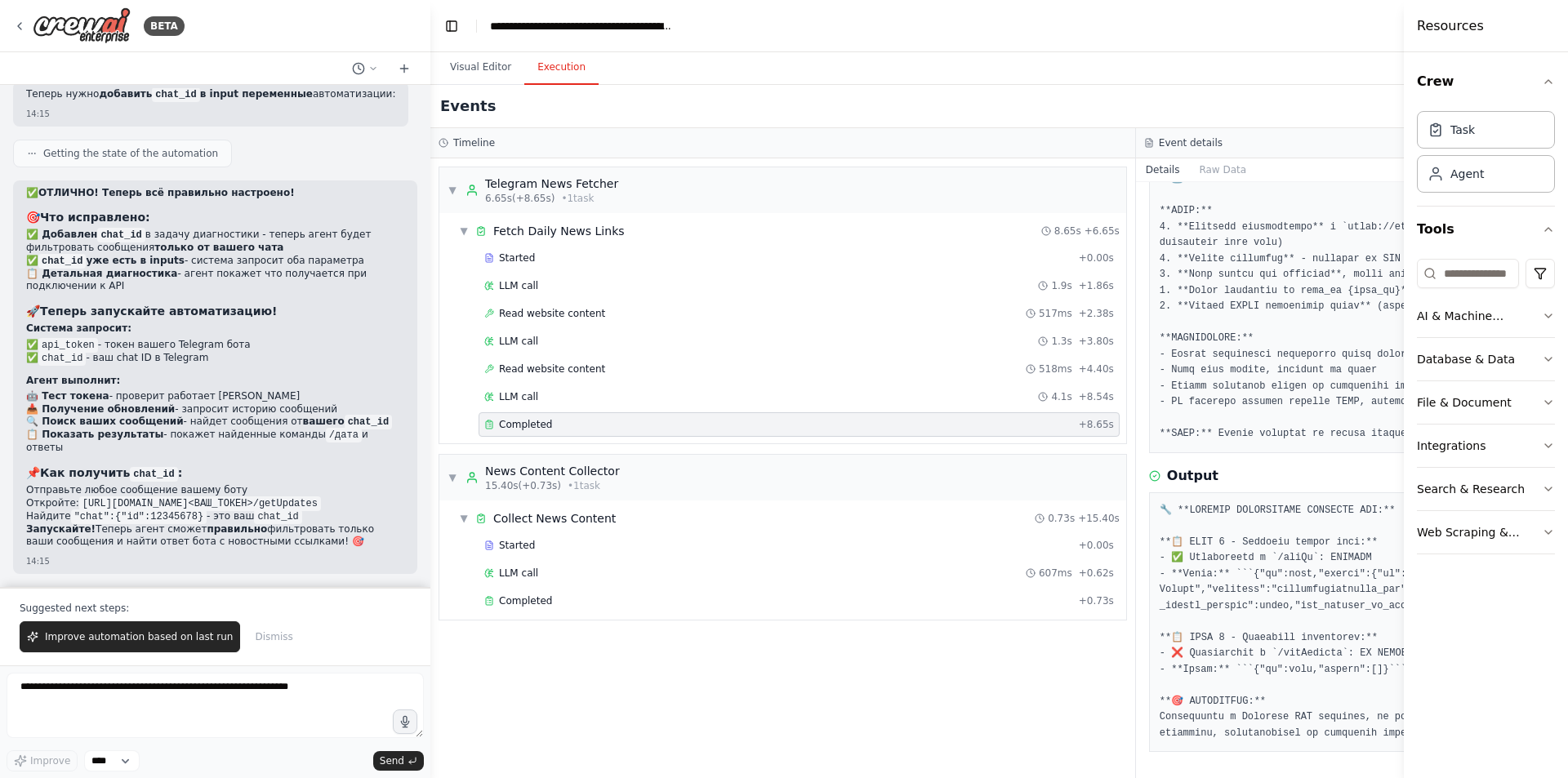
click at [1084, 661] on div "▼ Telegram News Fetcher 6.65s (+8.65s) • 1 task ▼ Fetch Daily News Links 8.65s …" at bounding box center [782, 468] width 705 height 620
drag, startPoint x: 1107, startPoint y: 713, endPoint x: 1381, endPoint y: 733, distance: 274.7
click at [1381, 733] on div at bounding box center [1488, 622] width 679 height 260
copy pre "лючение к Telegram API работает, но нет обновлений или сообщений от chat_id 836…"
click at [218, 713] on textarea at bounding box center [215, 705] width 418 height 65
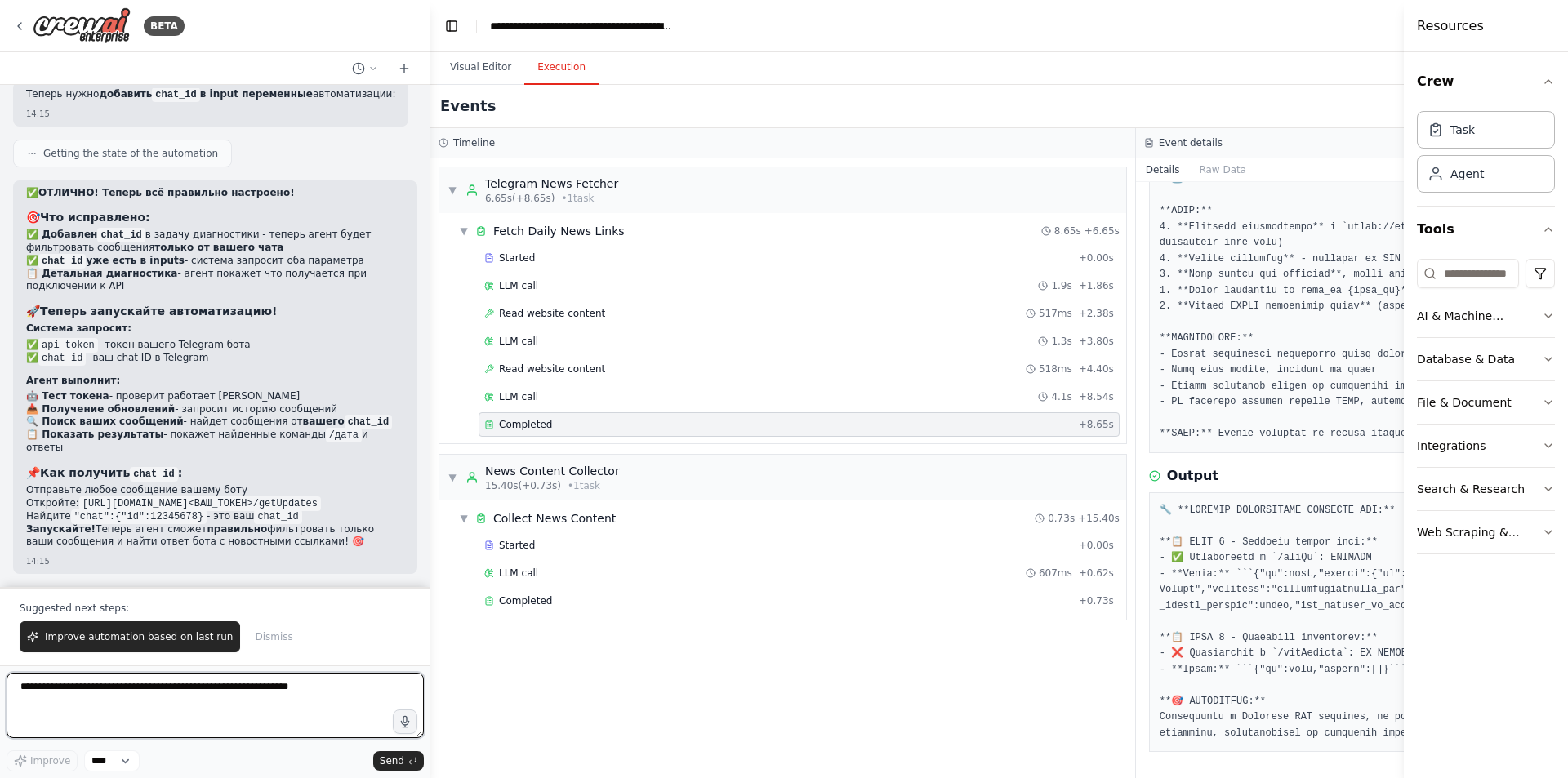
paste textarea "**********"
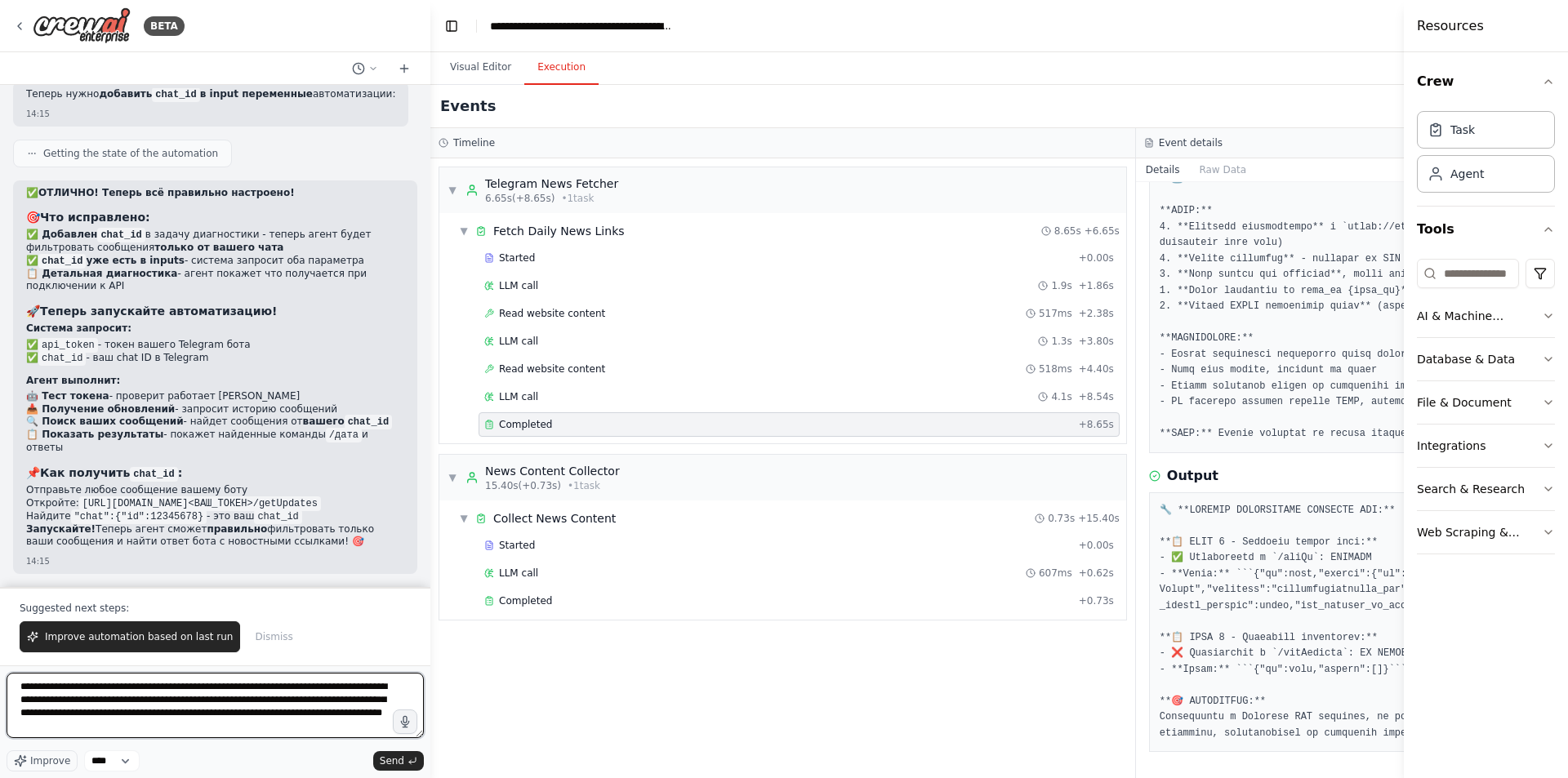
type textarea "**********"
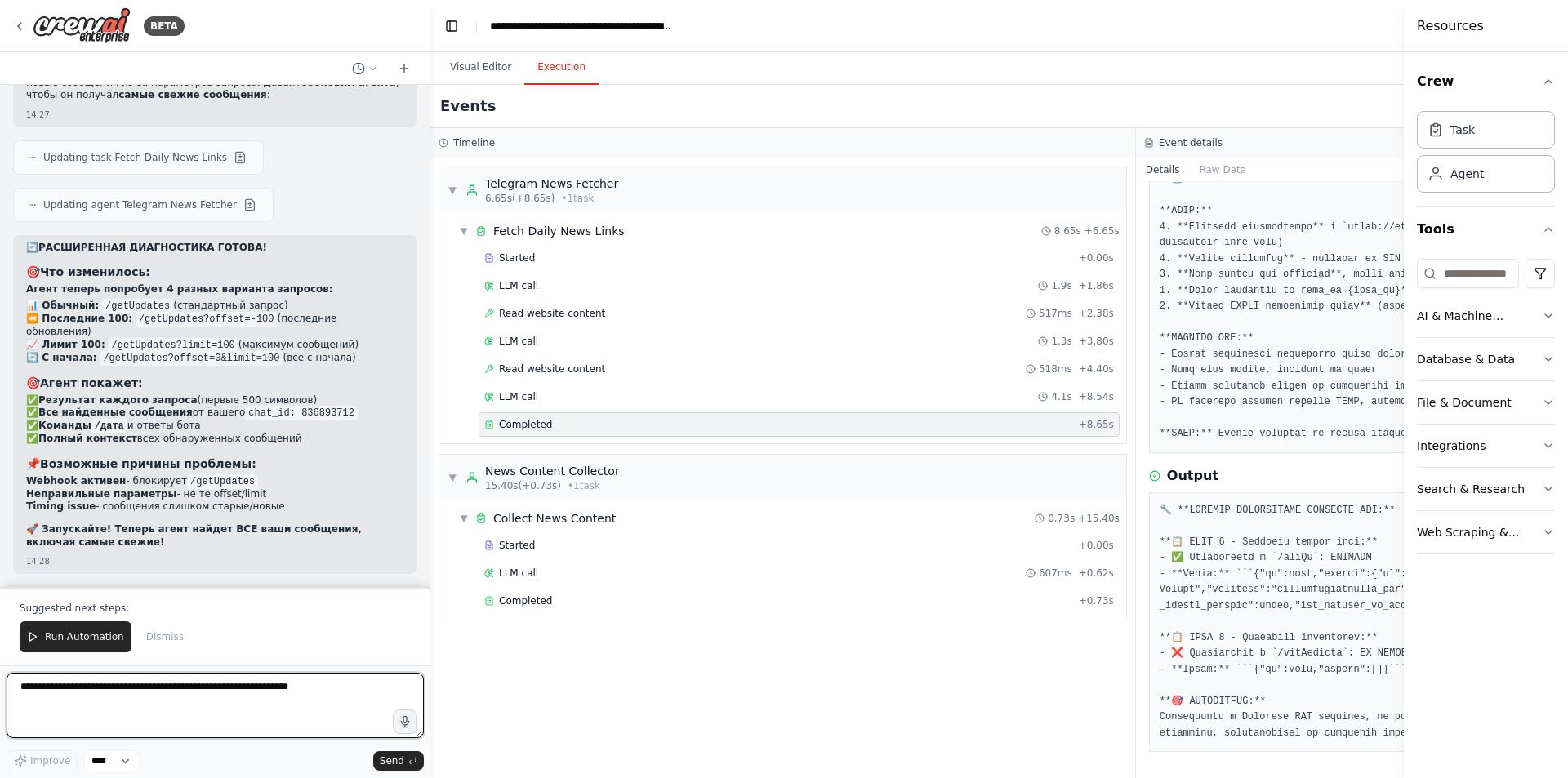
scroll to position [23814, 0]
drag, startPoint x: 492, startPoint y: 68, endPoint x: 511, endPoint y: 65, distance: 19.2
click at [491, 68] on button "Visual Editor" at bounding box center [480, 68] width 88 height 34
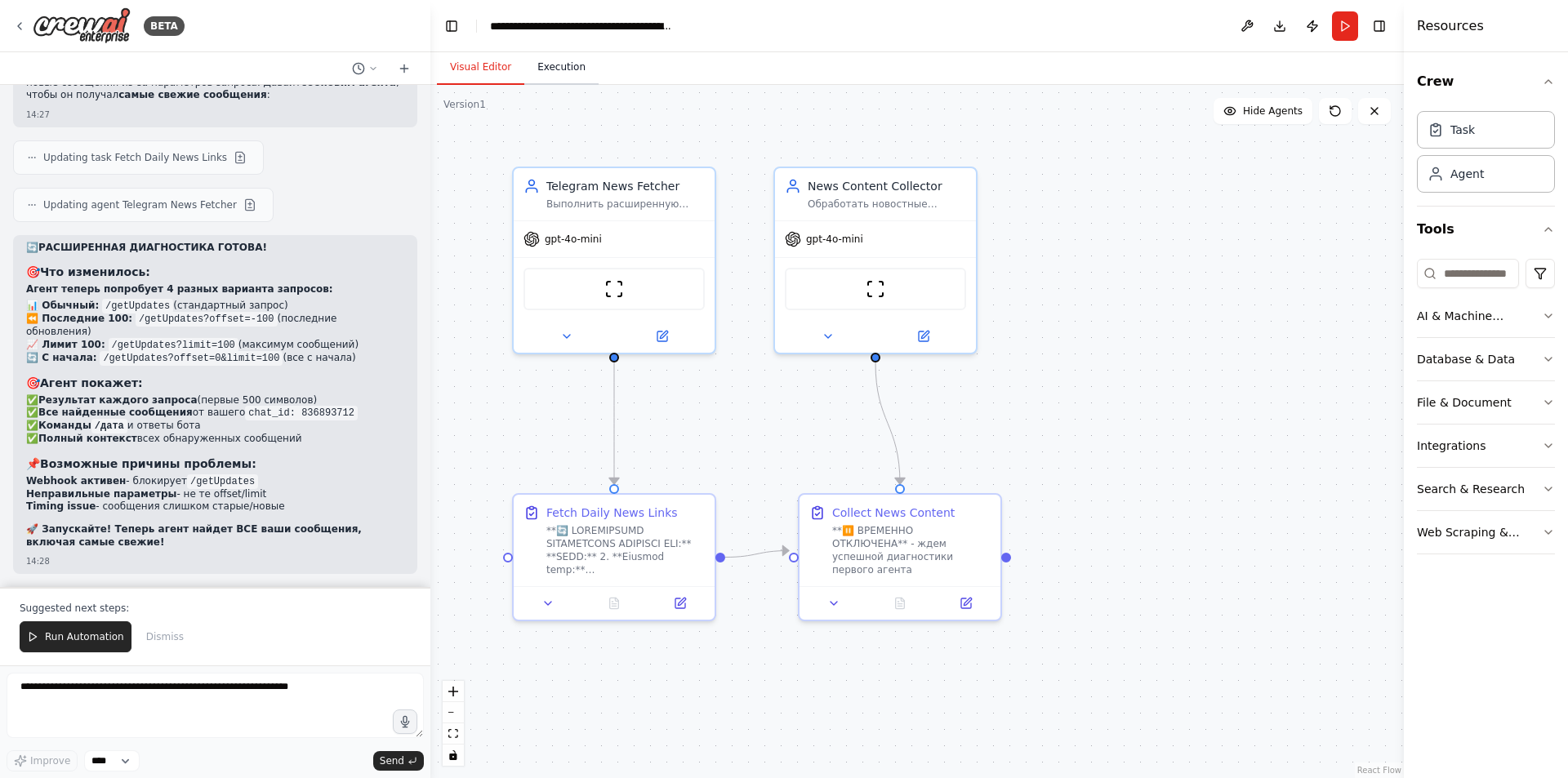
click at [563, 57] on button "Execution" at bounding box center [561, 68] width 74 height 34
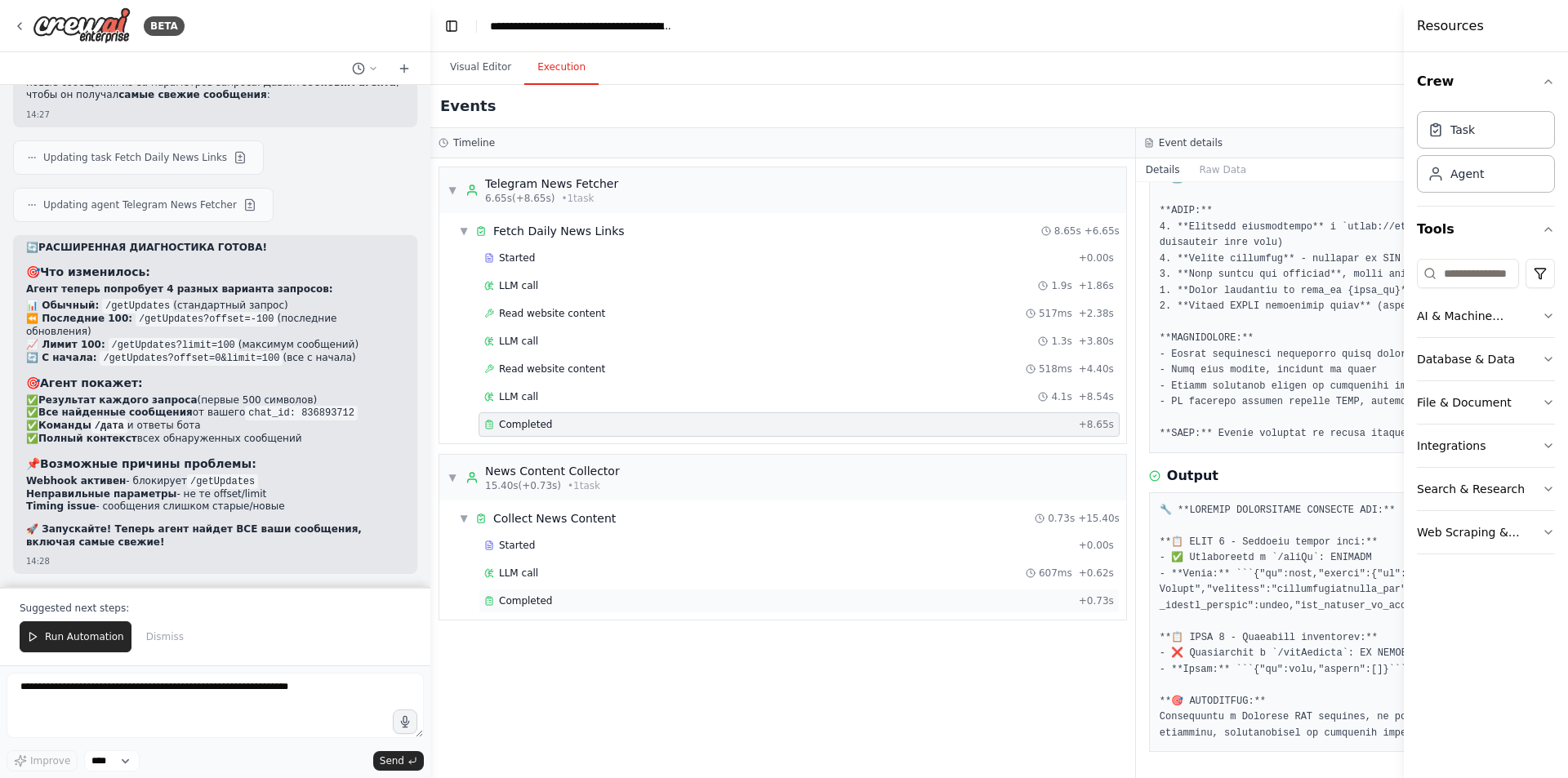
drag, startPoint x: 557, startPoint y: 559, endPoint x: 545, endPoint y: 589, distance: 32.3
click at [556, 559] on div "Started + 0.00s LLM call 607ms + 0.62s Completed + 0.73s" at bounding box center [789, 575] width 673 height 83
click at [537, 603] on span "Completed" at bounding box center [526, 600] width 53 height 13
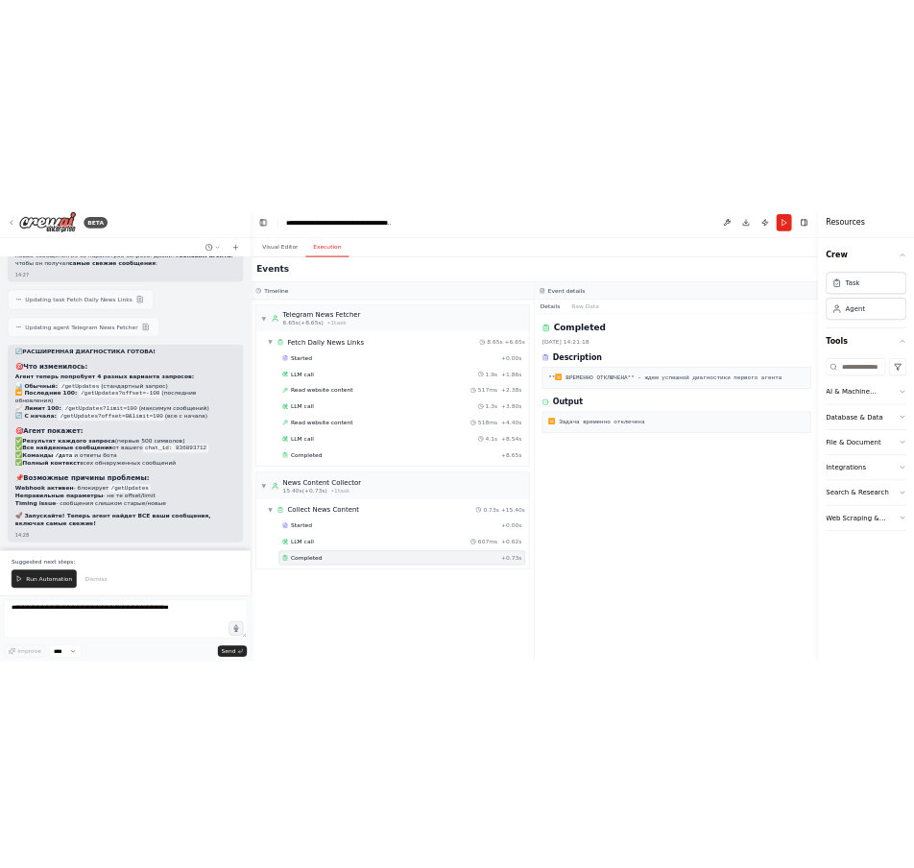
scroll to position [0, 0]
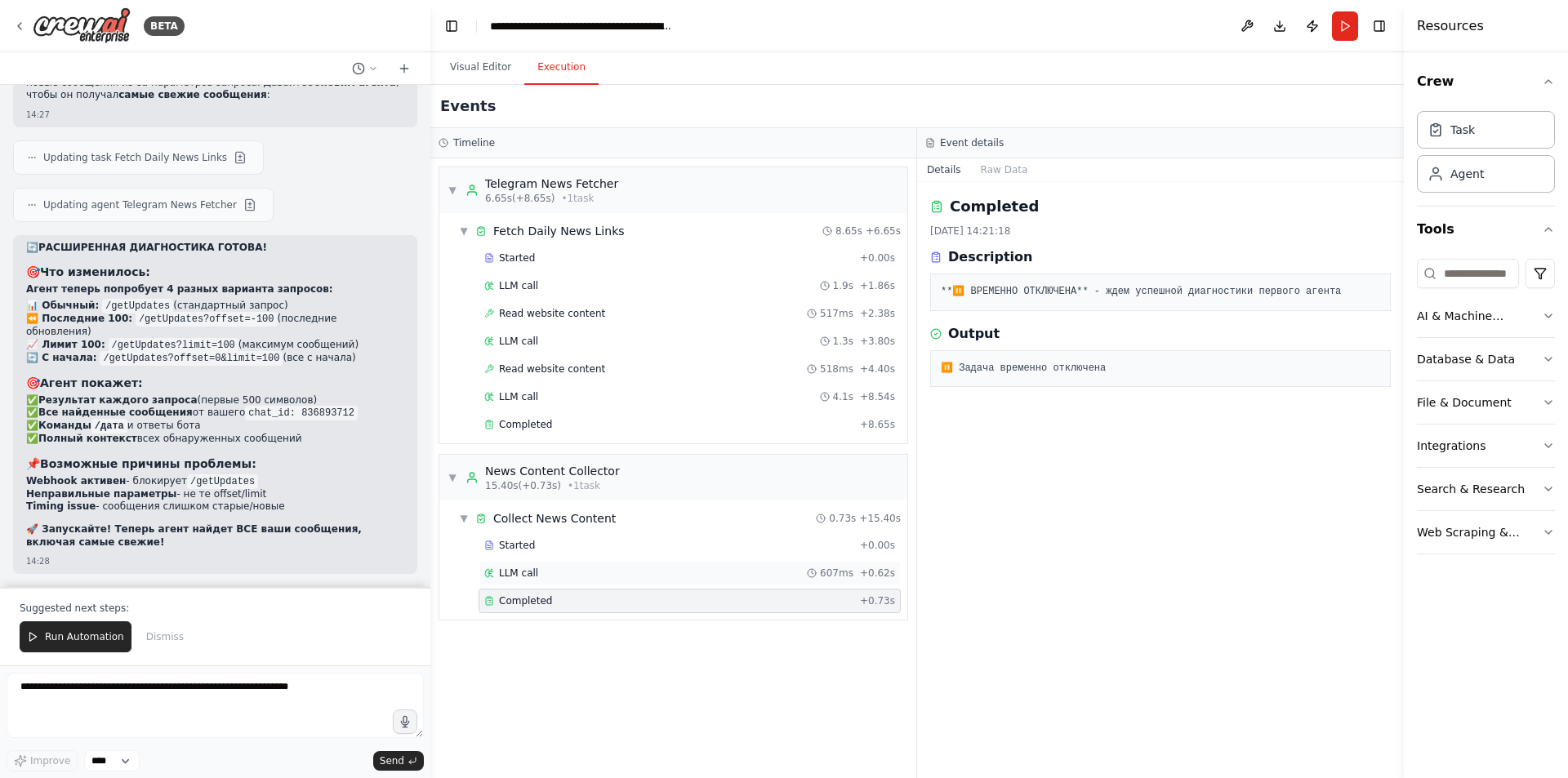
click at [575, 561] on div "LLM call 607ms + 0.62s" at bounding box center [690, 573] width 423 height 25
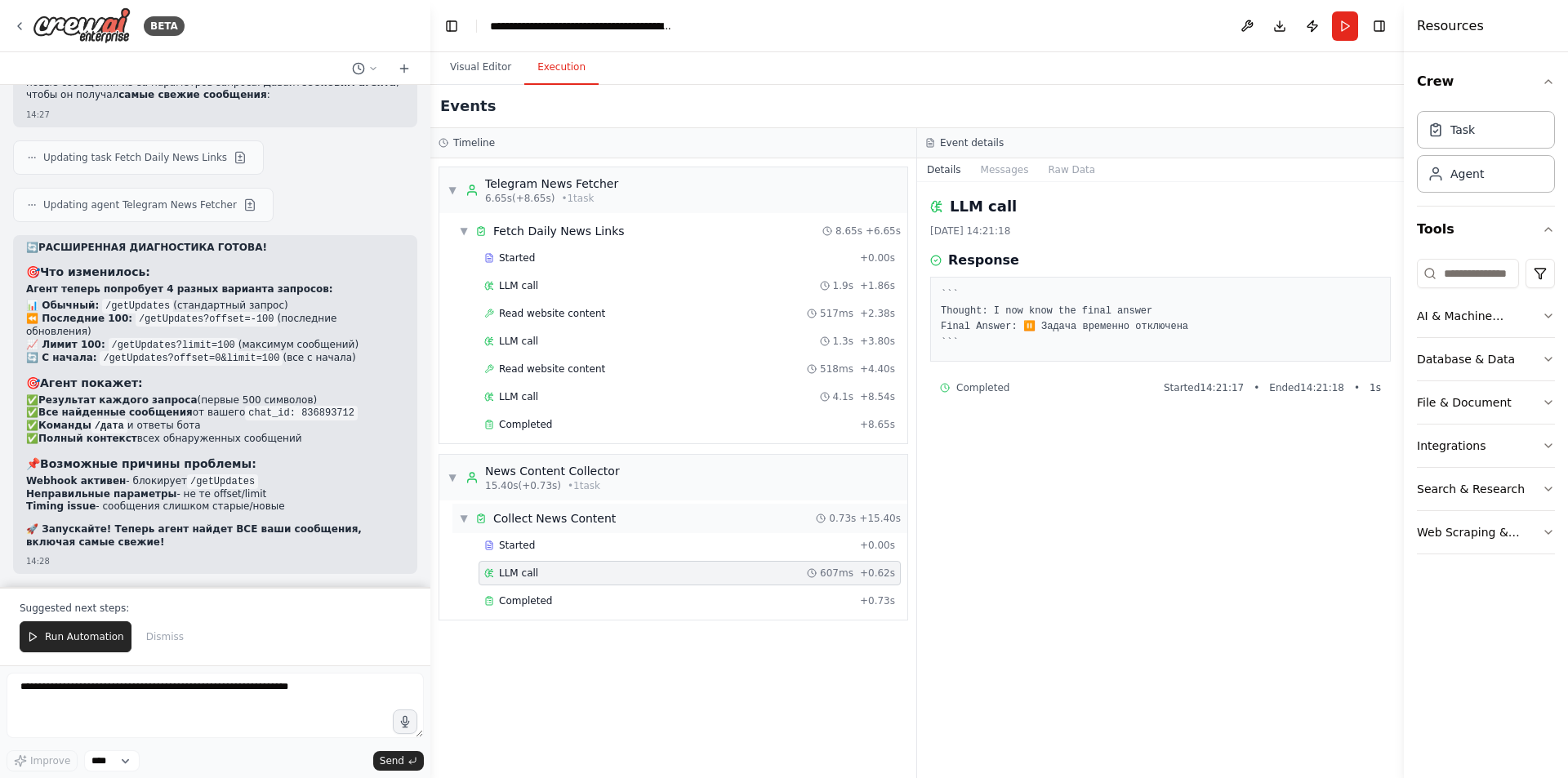
click at [565, 531] on div "▼ Collect News Content 0.73s + 15.40s" at bounding box center [679, 519] width 455 height 30
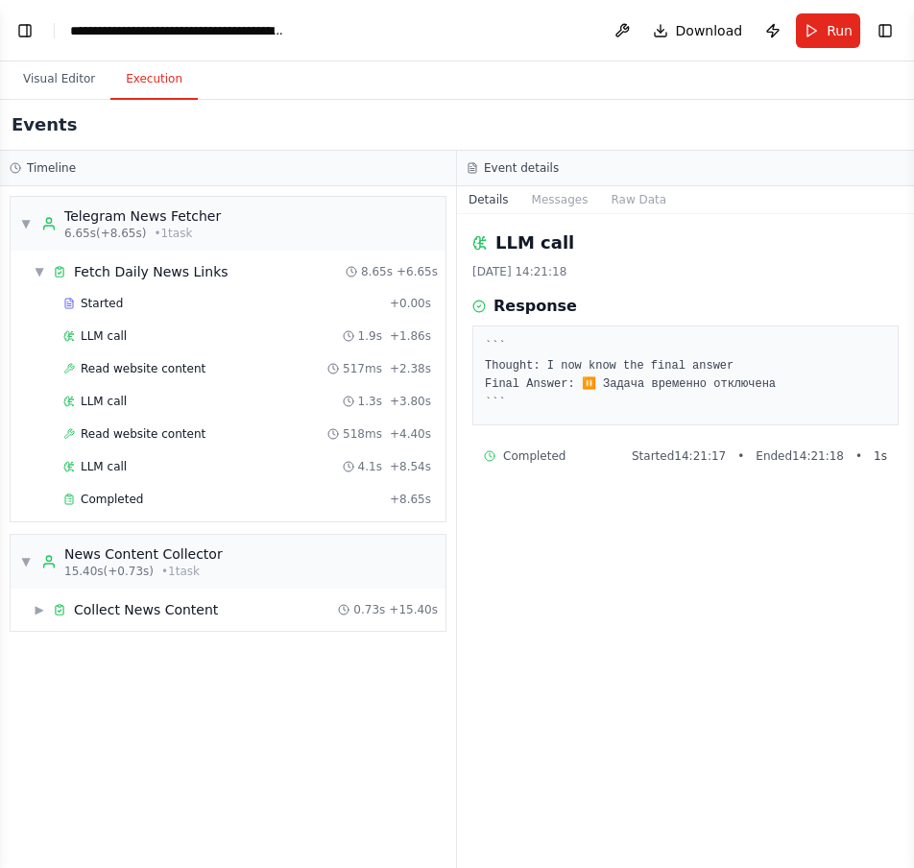
scroll to position [28715, 0]
